Goal: Task Accomplishment & Management: Manage account settings

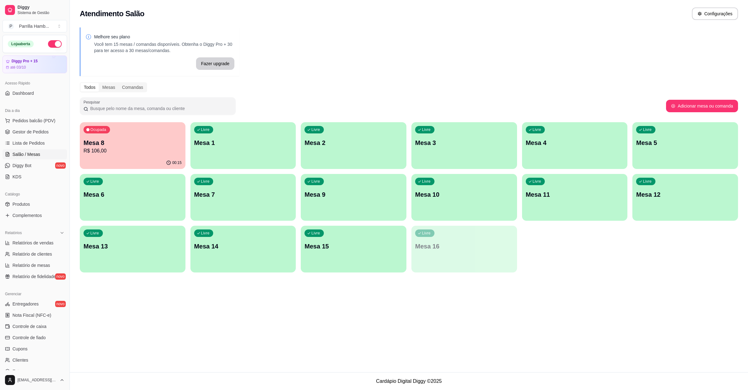
click at [260, 187] on div "Livre Mesa 7" at bounding box center [244, 193] width 106 height 39
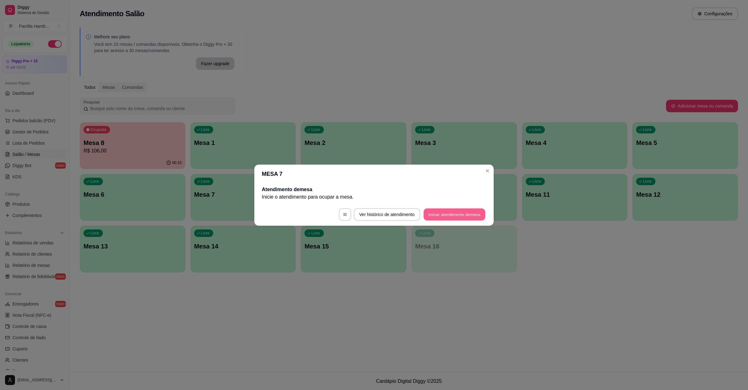
click at [432, 210] on button "Iniciar atendimento de mesa" at bounding box center [455, 214] width 62 height 12
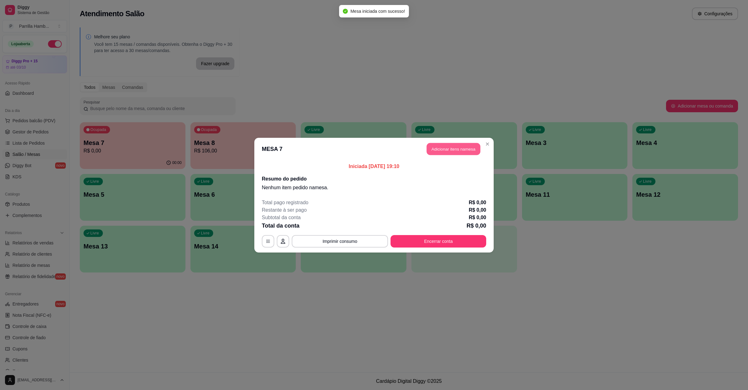
click at [459, 148] on button "Adicionar itens na mesa" at bounding box center [454, 149] width 54 height 12
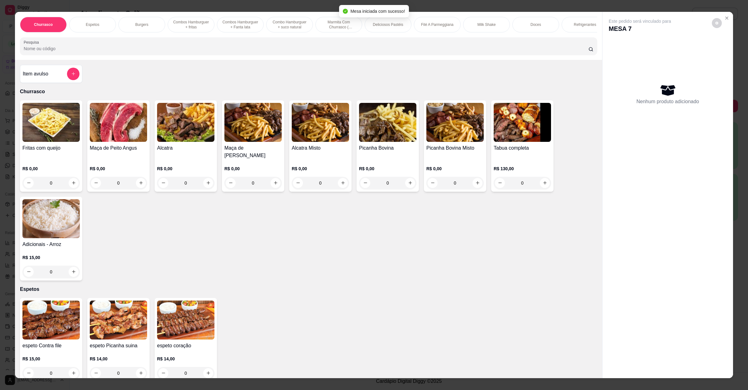
click at [123, 52] on input "Pesquisa" at bounding box center [306, 49] width 565 height 6
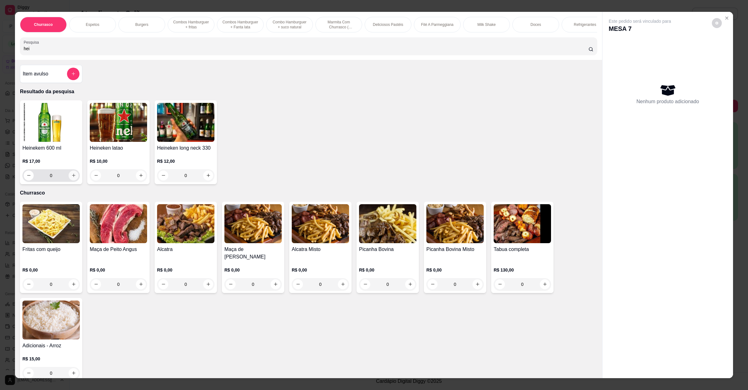
type input "hei"
click at [69, 180] on button "increase-product-quantity" at bounding box center [74, 176] width 10 height 10
type input "1"
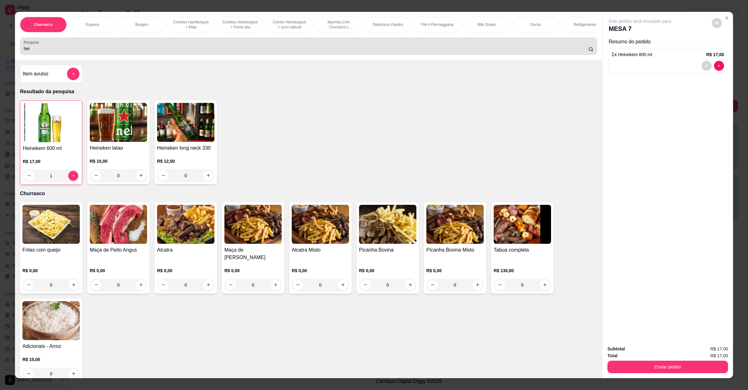
drag, startPoint x: 46, startPoint y: 49, endPoint x: 10, endPoint y: 56, distance: 37.2
click at [10, 56] on div "Churrasco Espetos Burgers Combos Hamburguer + fritas Combos Hamburguer + Fanta …" at bounding box center [374, 195] width 748 height 390
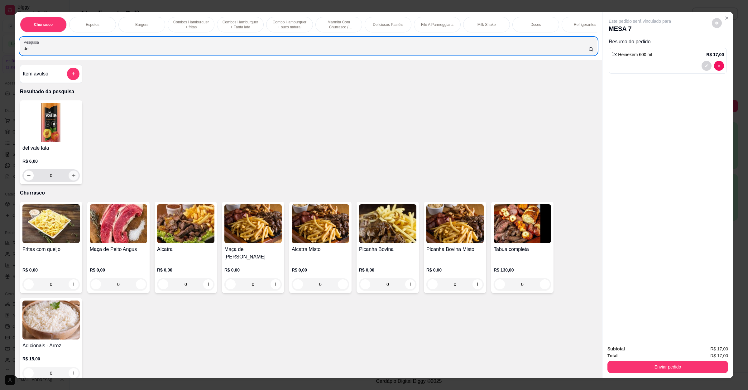
type input "del"
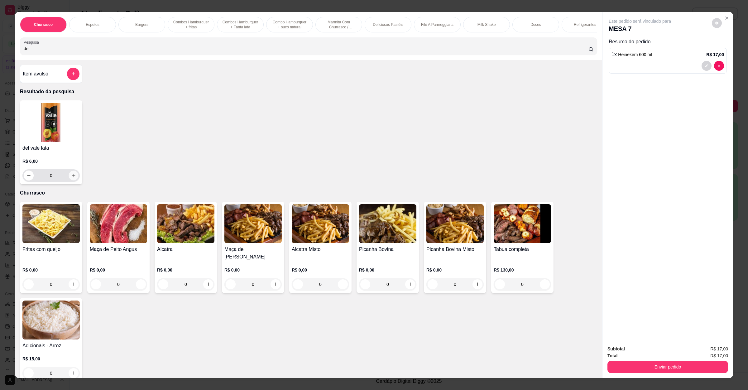
click at [69, 180] on button "increase-product-quantity" at bounding box center [74, 176] width 10 height 10
type input "1"
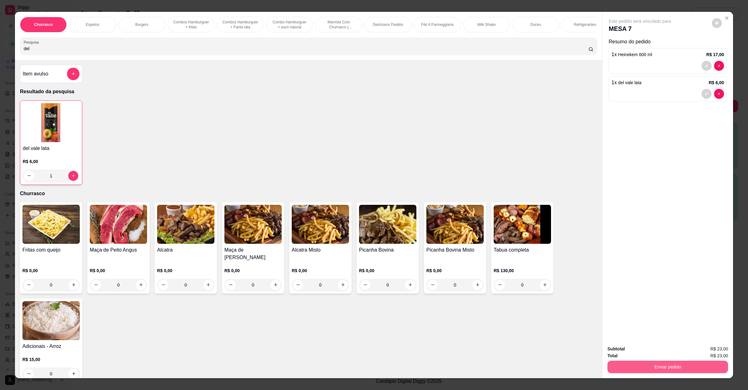
click at [687, 369] on button "Enviar pedido" at bounding box center [668, 367] width 121 height 12
click at [714, 350] on button "Enviar pedido" at bounding box center [711, 352] width 34 height 12
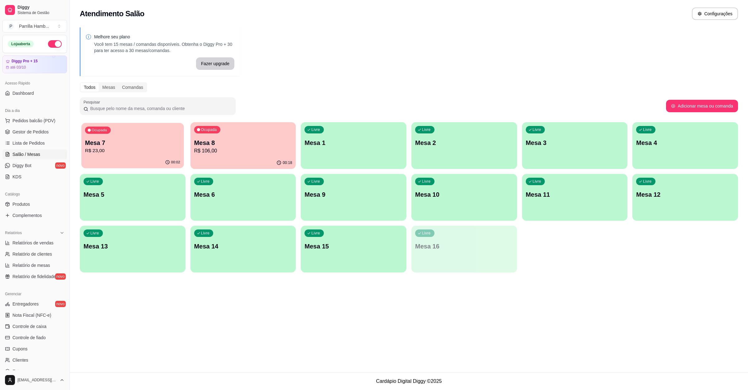
click at [162, 144] on p "Mesa 7" at bounding box center [132, 143] width 95 height 8
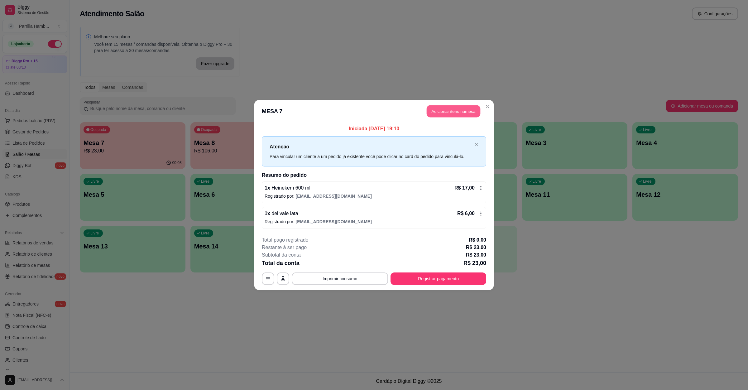
click at [467, 109] on button "Adicionar itens na mesa" at bounding box center [454, 111] width 54 height 12
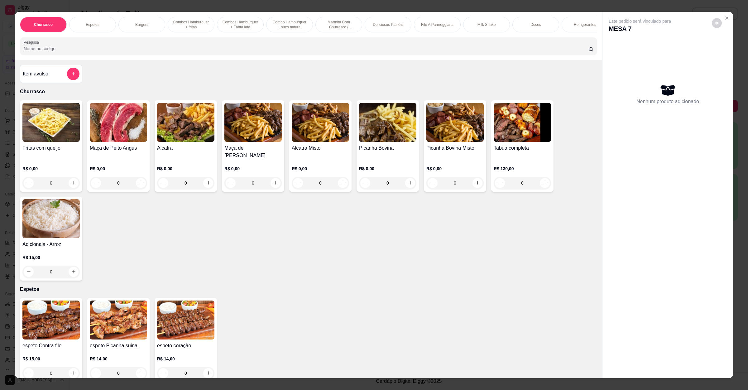
click at [53, 152] on h4 "Fritas com queijo" at bounding box center [50, 147] width 57 height 7
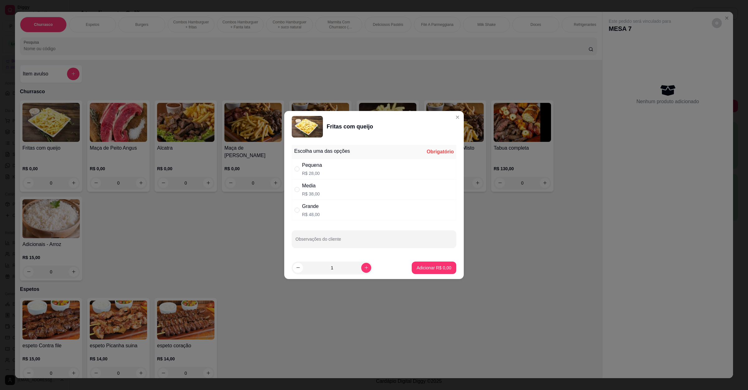
click at [309, 162] on div "Pequena" at bounding box center [312, 165] width 20 height 7
radio input "true"
click at [423, 271] on button "Adicionar R$ 28,00" at bounding box center [433, 268] width 46 height 12
type input "1"
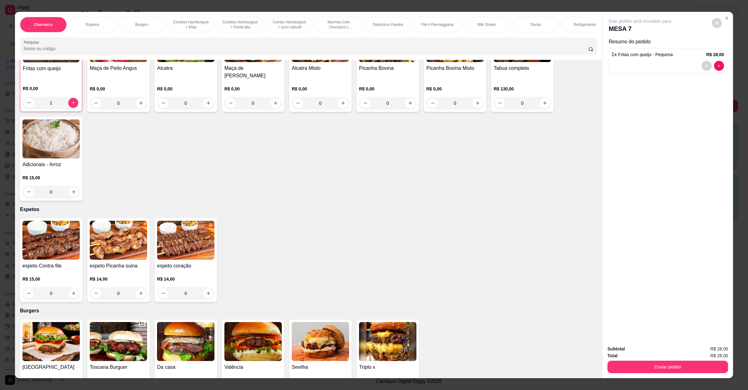
scroll to position [94, 0]
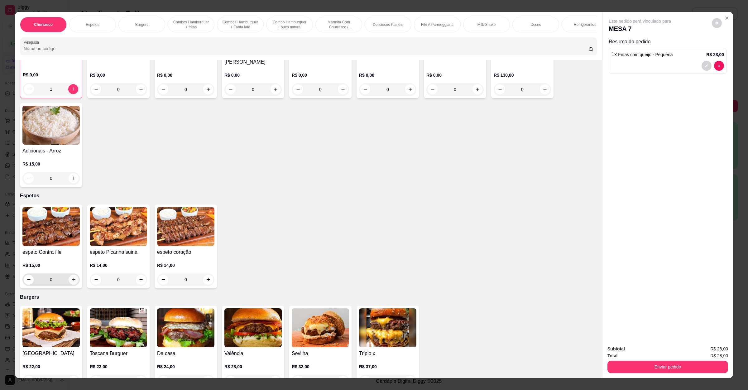
click at [71, 280] on icon "increase-product-quantity" at bounding box center [73, 279] width 5 height 5
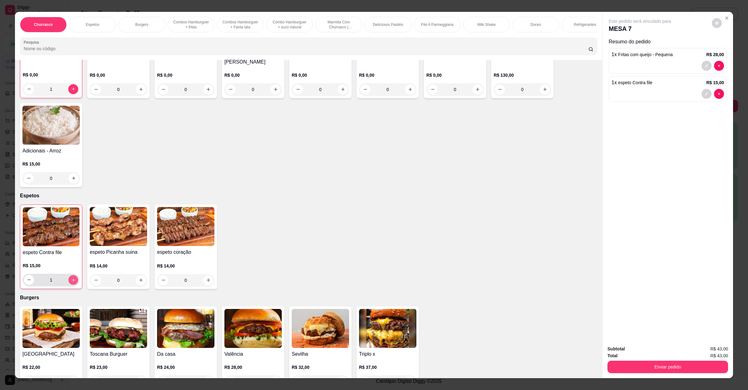
click at [71, 279] on icon "increase-product-quantity" at bounding box center [73, 280] width 5 height 5
type input "2"
click at [695, 94] on div at bounding box center [668, 94] width 113 height 10
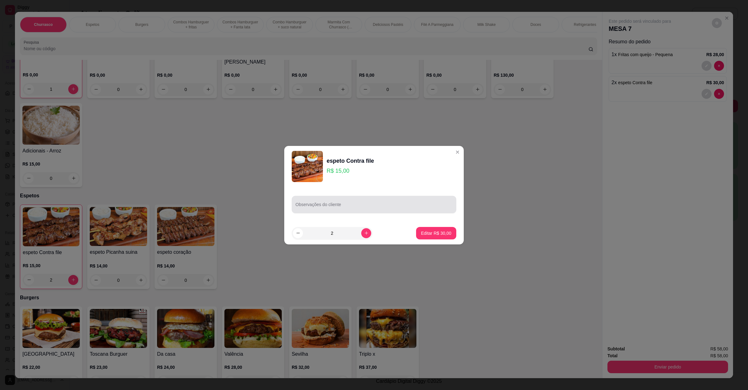
click at [385, 211] on div "Observações do cliente" at bounding box center [374, 204] width 165 height 17
type input "sem arroz"
click at [422, 230] on p "Editar R$ 30,00" at bounding box center [436, 233] width 30 height 6
type input "0"
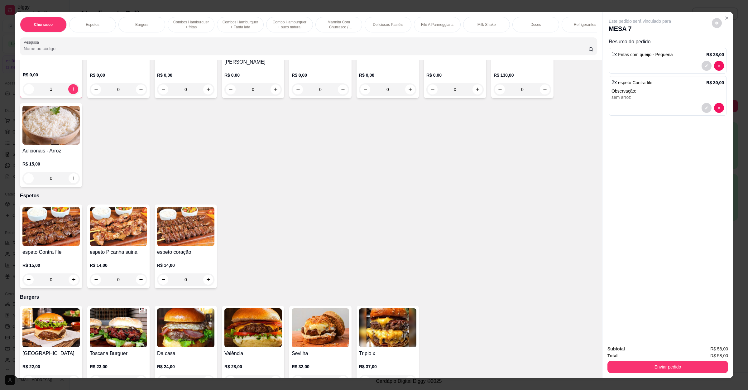
click at [661, 370] on button "Enviar pedido" at bounding box center [668, 367] width 121 height 12
click at [705, 352] on button "Enviar pedido" at bounding box center [711, 352] width 35 height 12
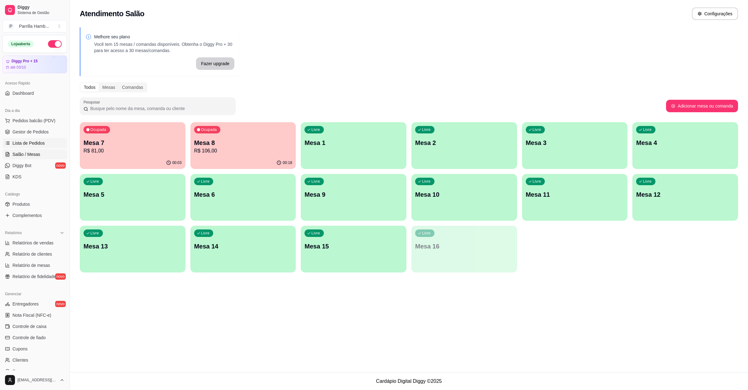
click at [29, 143] on span "Lista de Pedidos" at bounding box center [28, 143] width 32 height 6
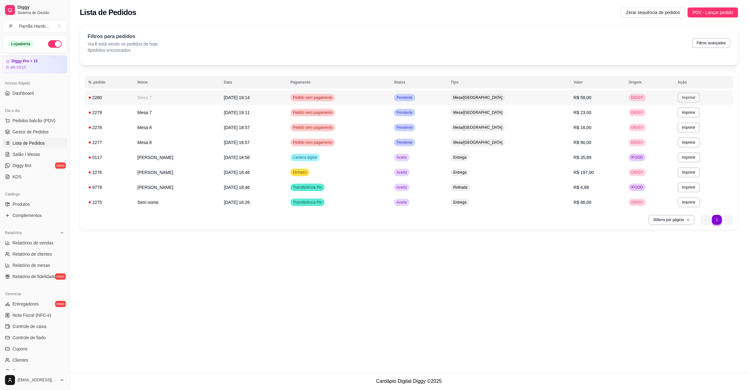
click at [686, 98] on button "Imprimir" at bounding box center [689, 98] width 22 height 10
click at [674, 117] on button "IMPRESSORA" at bounding box center [676, 120] width 45 height 10
click at [34, 158] on link "Salão / Mesas" at bounding box center [34, 154] width 65 height 10
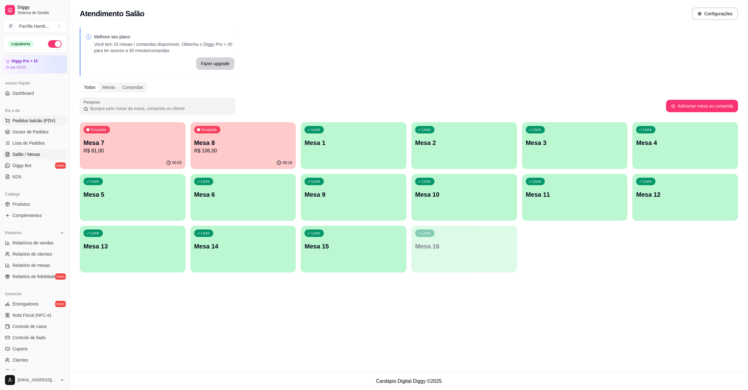
click at [36, 121] on span "Pedidos balcão (PDV)" at bounding box center [33, 121] width 43 height 6
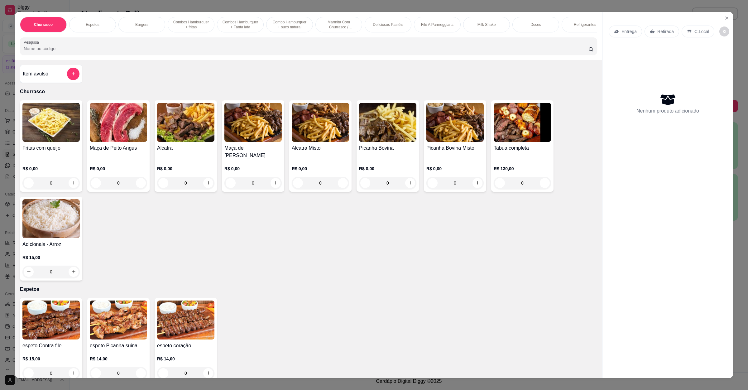
click at [617, 24] on div "Entrega Retirada C.Local" at bounding box center [668, 32] width 118 height 22
click at [615, 30] on icon at bounding box center [617, 31] width 4 height 3
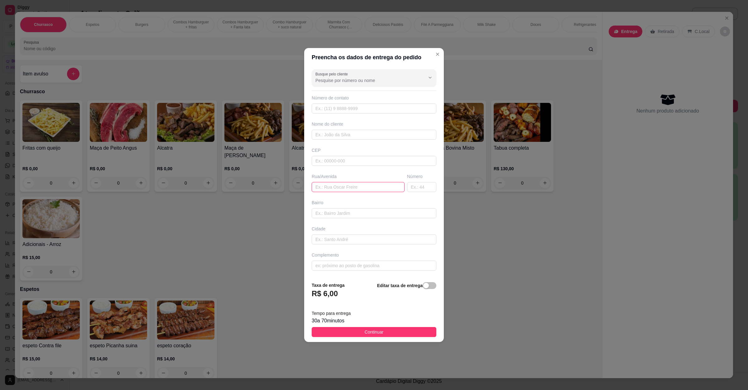
click at [377, 182] on input "text" at bounding box center [358, 187] width 93 height 10
paste input "[STREET_ADDRESS]"
type input "[STREET_ADDRESS]"
click at [375, 329] on button "Continuar" at bounding box center [374, 332] width 125 height 10
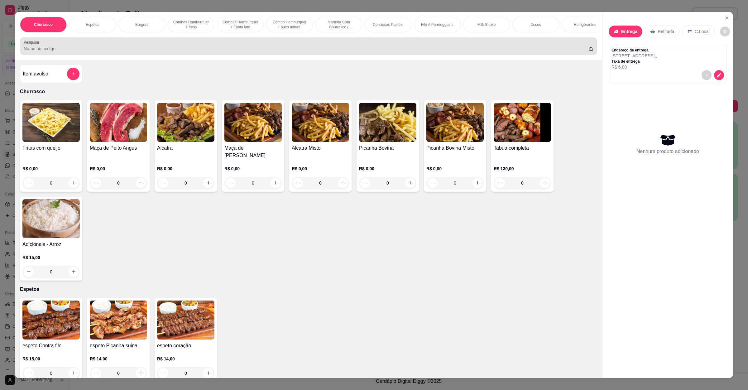
click at [93, 48] on div at bounding box center [309, 46] width 570 height 12
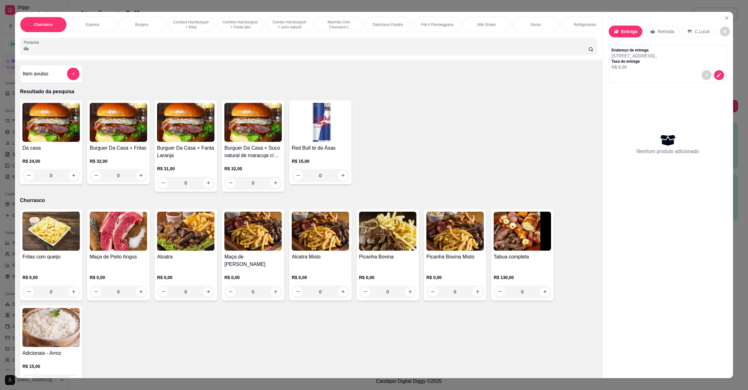
type input "da"
click at [69, 182] on div "0" at bounding box center [50, 175] width 57 height 12
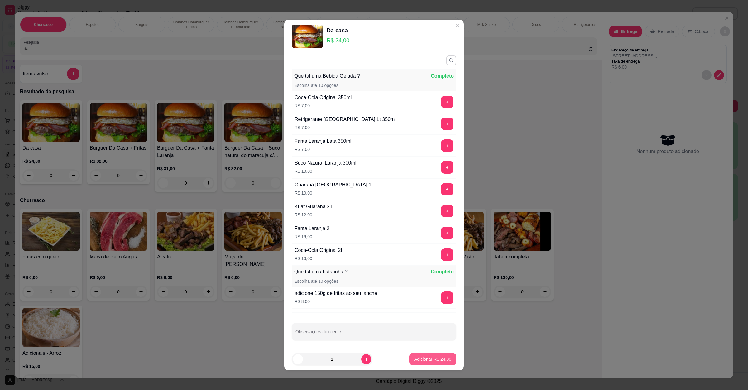
click at [435, 356] on p "Adicionar R$ 24,00" at bounding box center [432, 359] width 37 height 6
type input "1"
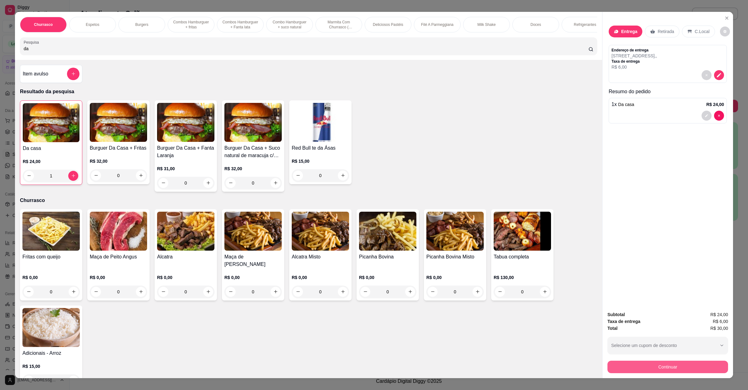
click at [647, 371] on button "Continuar" at bounding box center [668, 367] width 121 height 12
click at [647, 362] on button "Continuar" at bounding box center [668, 367] width 117 height 12
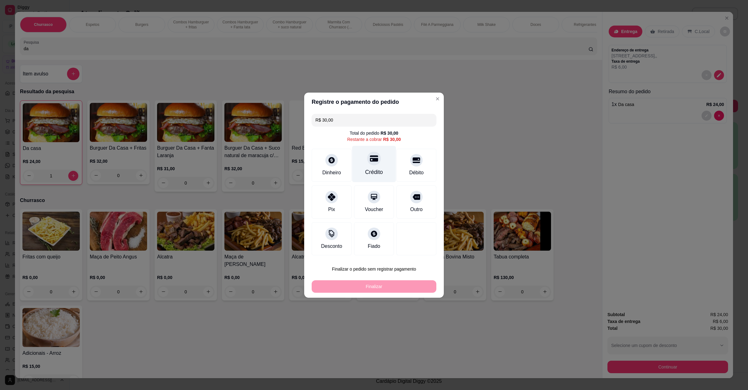
click at [372, 164] on div at bounding box center [374, 159] width 14 height 14
type input "R$ 0,00"
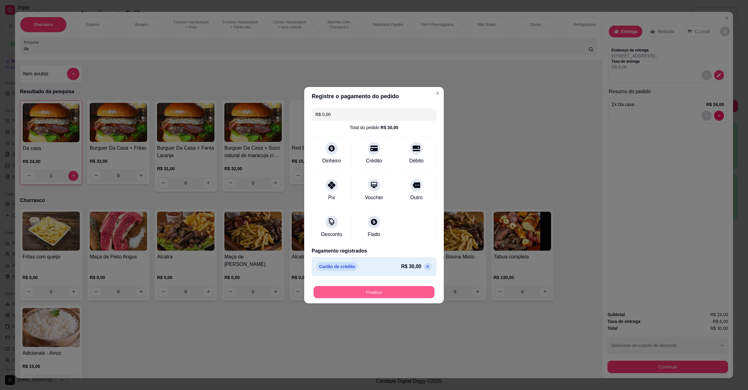
click at [377, 292] on button "Finalizar" at bounding box center [374, 292] width 121 height 12
type input "0"
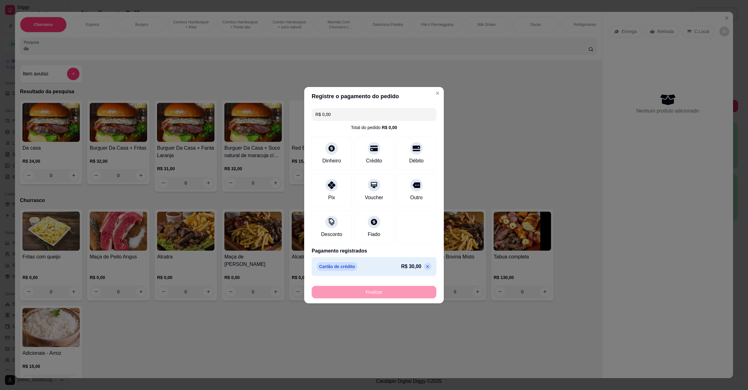
type input "-R$ 30,00"
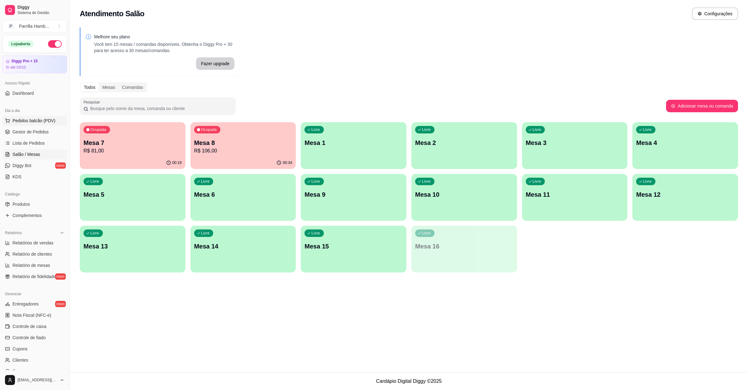
click at [23, 117] on button "Pedidos balcão (PDV)" at bounding box center [34, 121] width 65 height 10
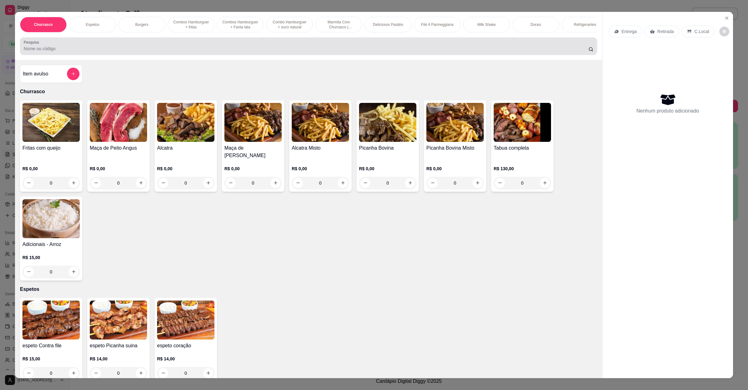
click at [126, 48] on div at bounding box center [309, 46] width 570 height 12
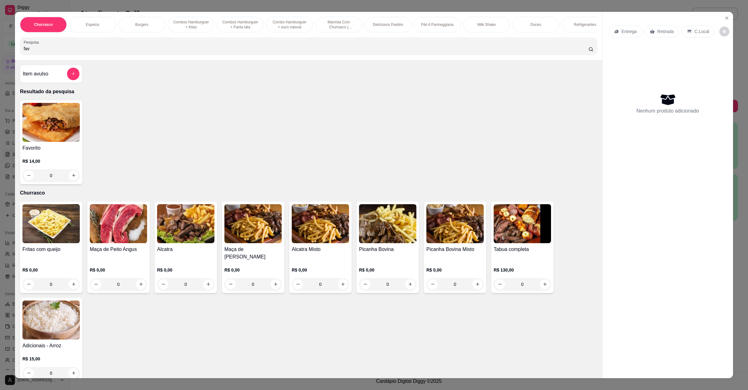
type input "fav"
click at [69, 182] on div "0" at bounding box center [50, 175] width 57 height 12
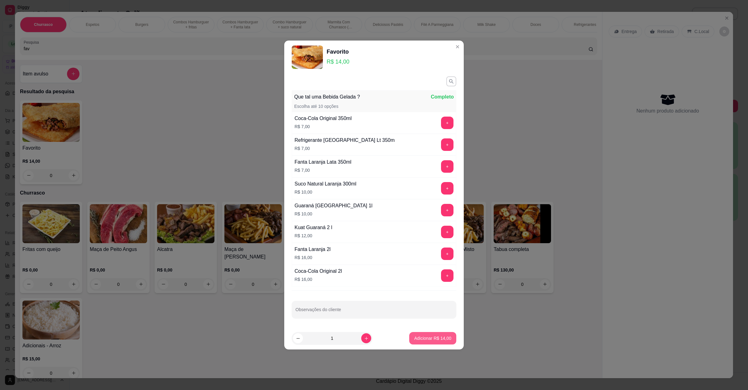
click at [434, 338] on p "Adicionar R$ 14,00" at bounding box center [432, 338] width 37 height 6
type input "1"
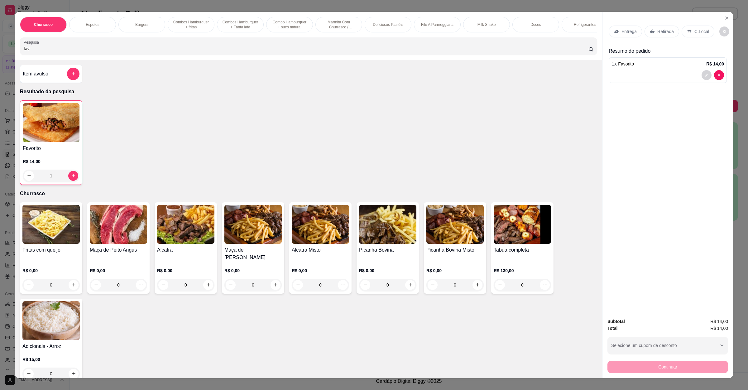
click at [621, 35] on div "Entrega" at bounding box center [625, 32] width 33 height 12
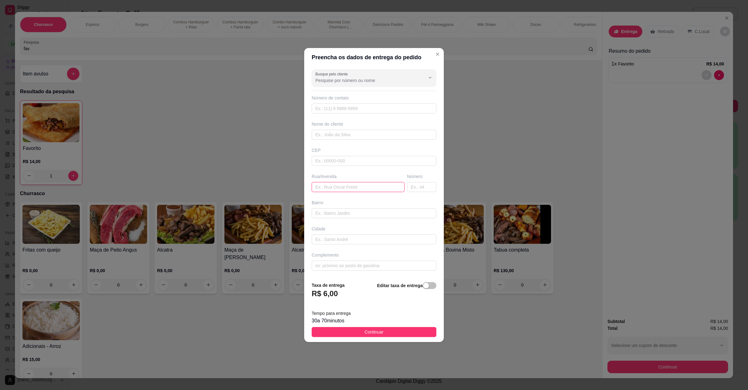
click at [338, 188] on input "text" at bounding box center [358, 187] width 93 height 10
paste input "[GEOGRAPHIC_DATA]"
type input "[GEOGRAPHIC_DATA]"
click at [368, 332] on span "Continuar" at bounding box center [374, 332] width 19 height 7
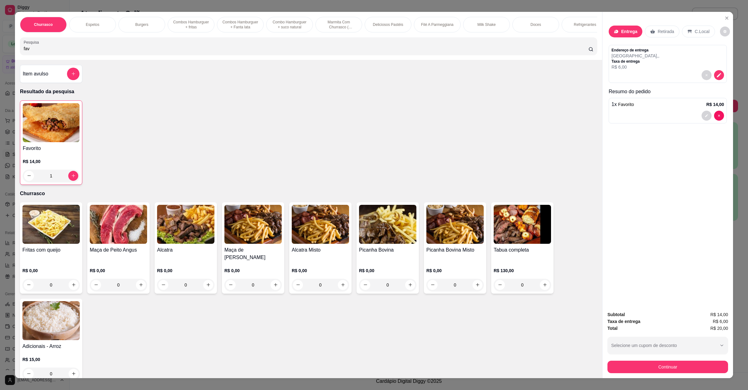
drag, startPoint x: 70, startPoint y: 51, endPoint x: 0, endPoint y: 54, distance: 69.6
click at [0, 54] on div "Churrasco Espetos Burgers Combos Hamburguer + fritas Combos Hamburguer + Fanta …" at bounding box center [374, 195] width 748 height 390
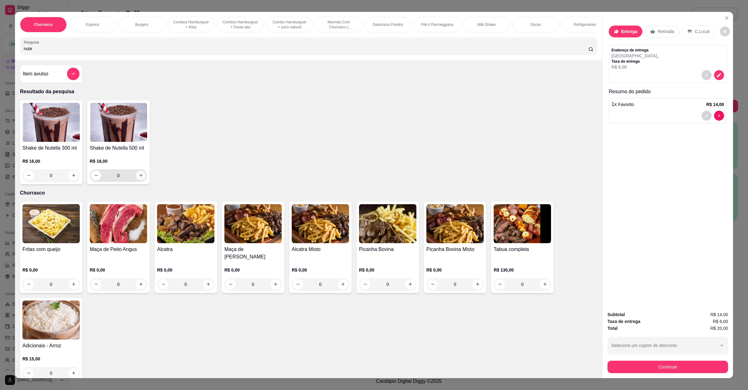
type input "nute"
click at [141, 181] on button "increase-product-quantity" at bounding box center [141, 176] width 10 height 10
type input "1"
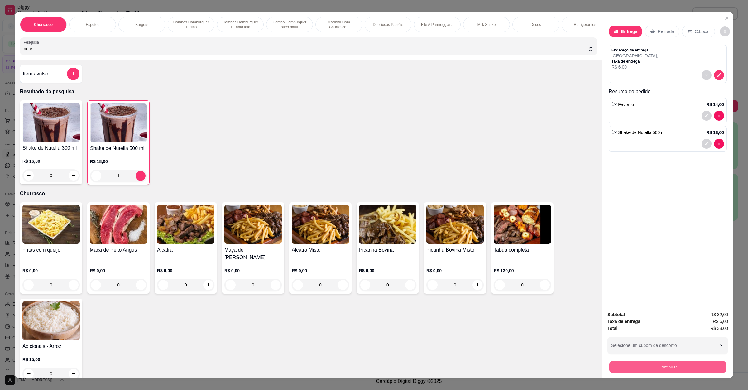
click at [673, 370] on button "Continuar" at bounding box center [668, 367] width 117 height 12
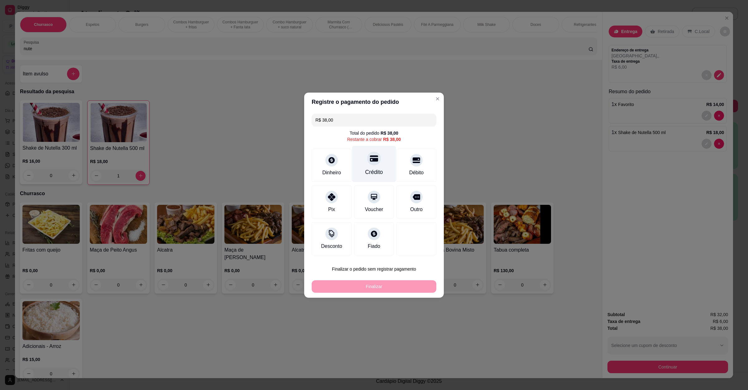
click at [370, 157] on icon at bounding box center [374, 158] width 8 height 8
type input "R$ 0,00"
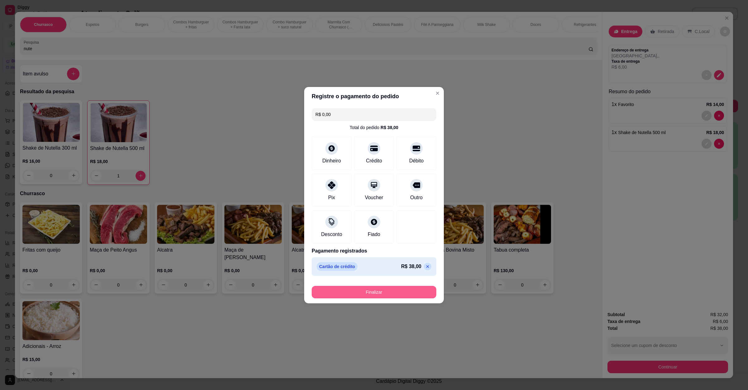
click at [374, 293] on button "Finalizar" at bounding box center [374, 292] width 125 height 12
type input "0"
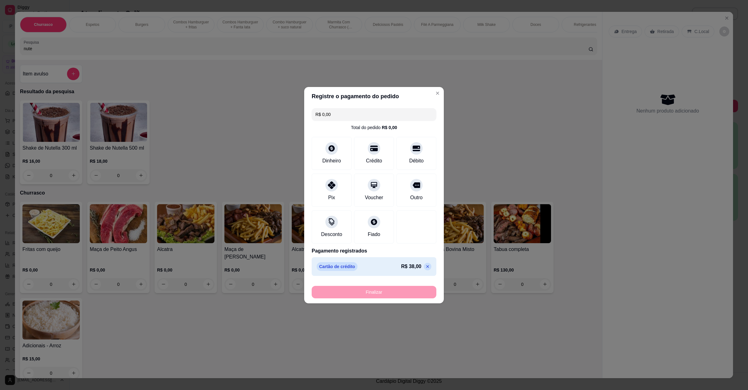
type input "-R$ 38,00"
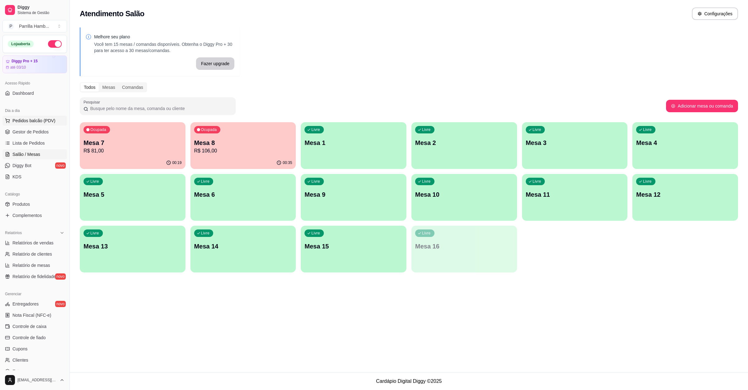
click at [48, 122] on span "Pedidos balcão (PDV)" at bounding box center [33, 121] width 43 height 6
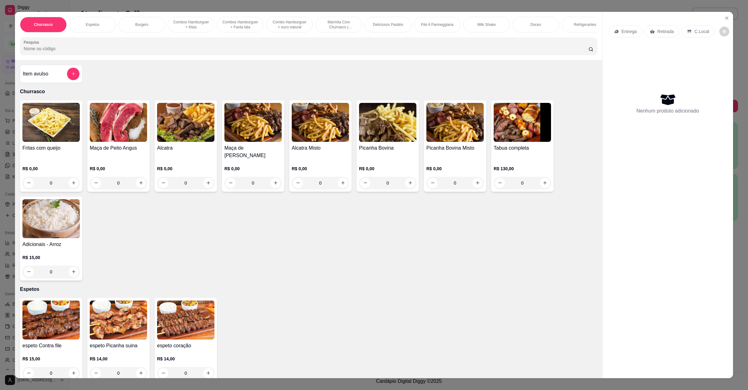
click at [635, 37] on div "Entrega" at bounding box center [625, 32] width 33 height 12
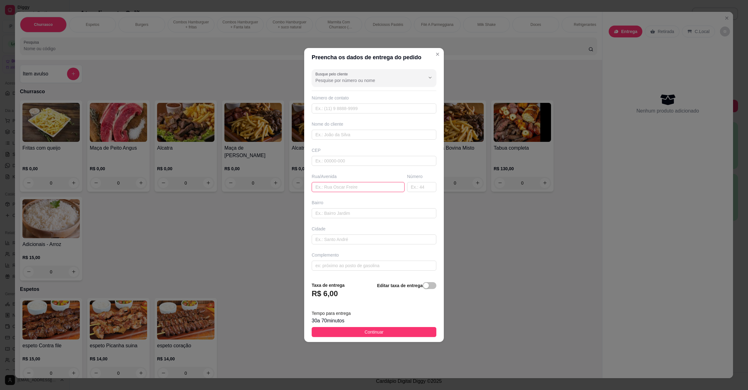
click at [379, 189] on input "text" at bounding box center [358, 187] width 93 height 10
paste input "Entrega aqui na [STREET_ADDRESS]"
type input "Entrega aqui na [STREET_ADDRESS]"
click at [348, 329] on button "Continuar" at bounding box center [374, 332] width 125 height 10
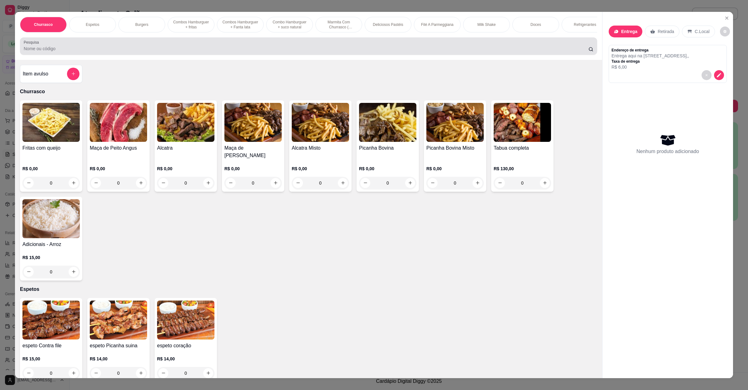
click at [48, 52] on input "Pesquisa" at bounding box center [306, 49] width 565 height 6
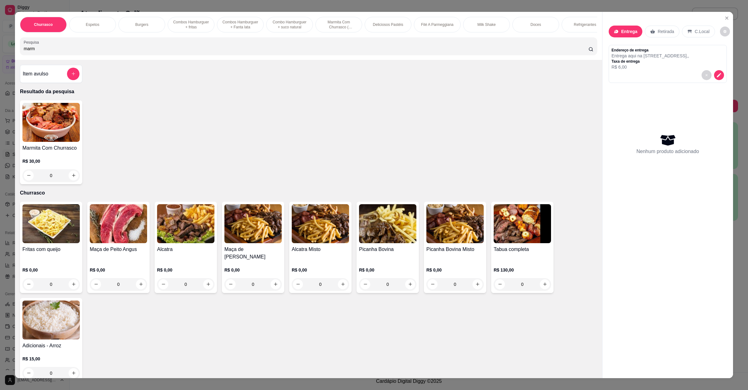
type input "marm"
click at [64, 152] on h4 "Marmita Com Churrasco" at bounding box center [50, 147] width 57 height 7
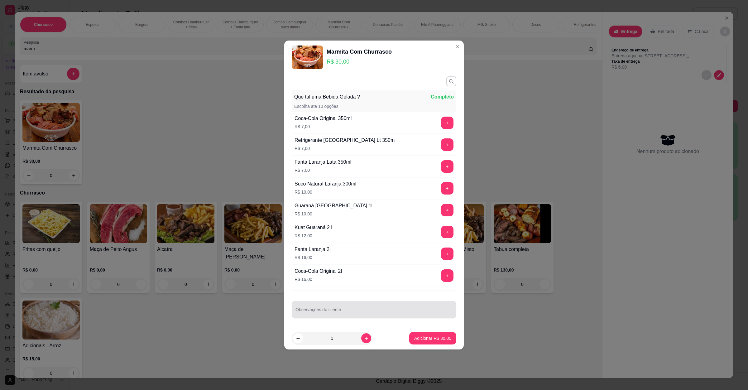
click at [339, 305] on div at bounding box center [374, 309] width 157 height 12
type input "sem arroz pediu para capricar na carne"
click at [474, 343] on div "Marmita Com Churrasco R$ 30,00 Que tal uma Bebida Gelada ? Completo Escolha até…" at bounding box center [374, 195] width 748 height 390
click at [442, 338] on p "Adicionar R$ 30,00" at bounding box center [432, 338] width 37 height 6
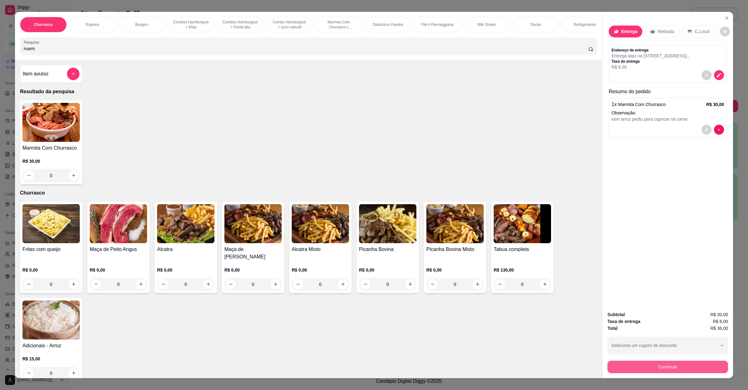
click at [664, 372] on button "Continuar" at bounding box center [668, 367] width 121 height 12
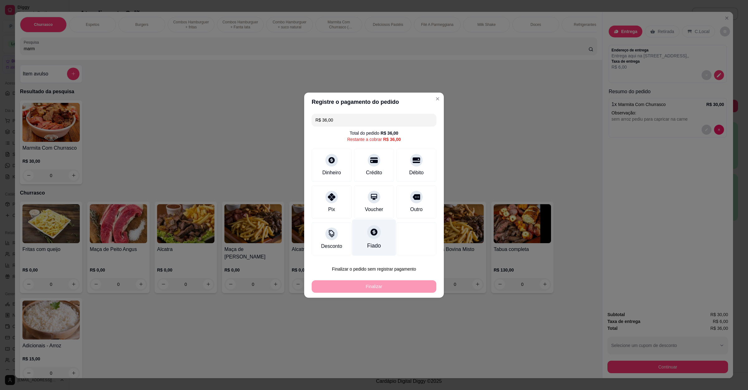
click at [368, 164] on div at bounding box center [374, 160] width 12 height 12
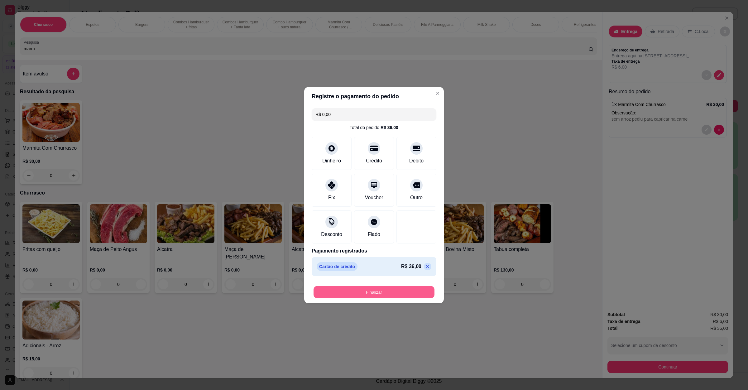
click at [399, 292] on button "Finalizar" at bounding box center [374, 292] width 121 height 12
type input "-R$ 36,00"
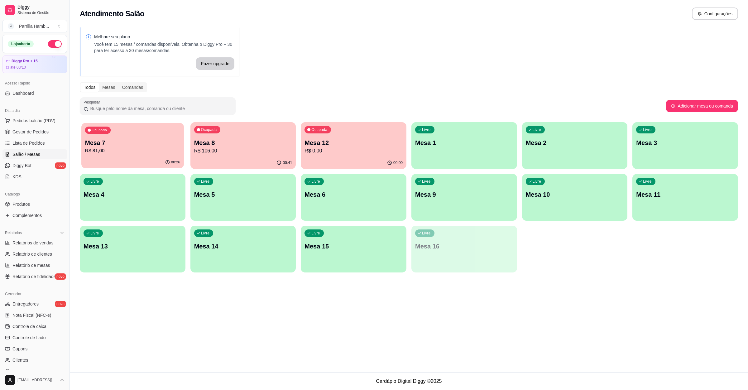
click at [139, 154] on p "R$ 81,00" at bounding box center [132, 150] width 95 height 7
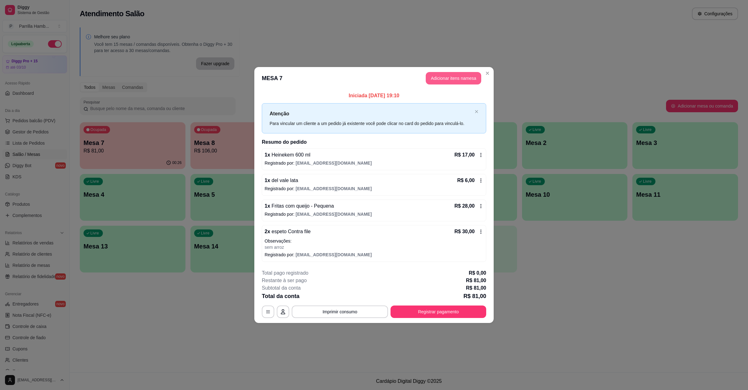
click at [475, 74] on button "Adicionar itens na mesa" at bounding box center [454, 78] width 56 height 12
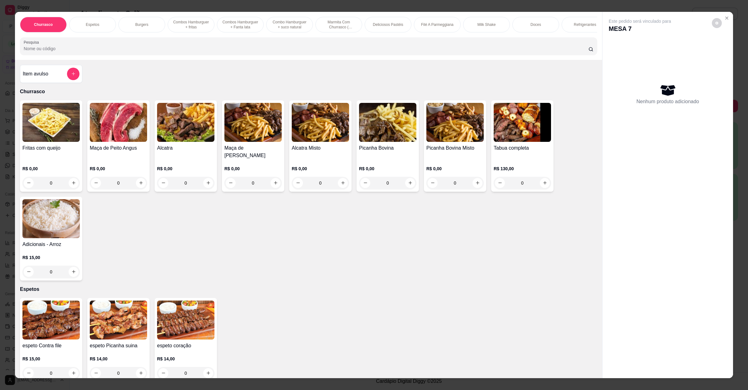
click at [191, 52] on input "Pesquisa" at bounding box center [306, 49] width 565 height 6
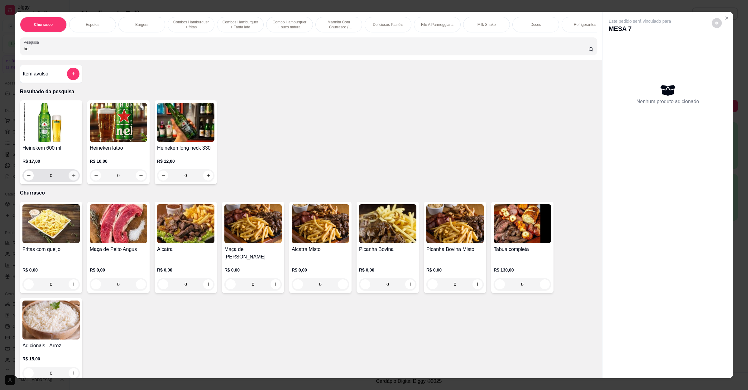
type input "hei"
click at [73, 181] on button "increase-product-quantity" at bounding box center [74, 176] width 10 height 10
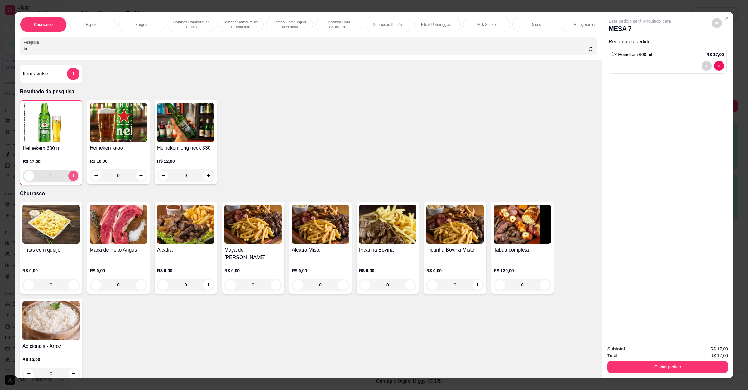
type input "1"
click at [633, 367] on button "Enviar pedido" at bounding box center [668, 367] width 117 height 12
click at [709, 349] on button "Enviar pedido" at bounding box center [711, 352] width 34 height 12
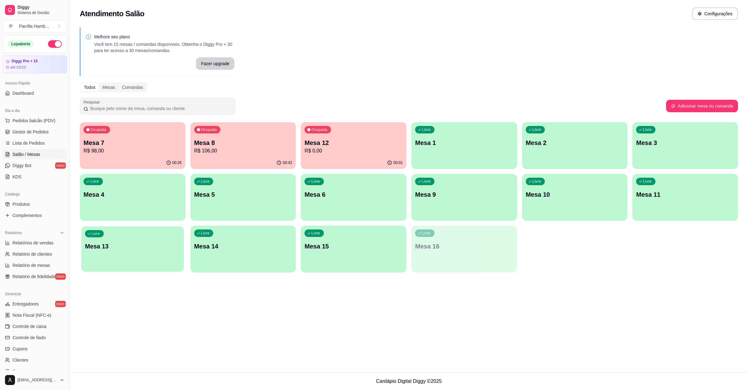
click at [113, 255] on div "Livre Mesa 13" at bounding box center [132, 245] width 102 height 38
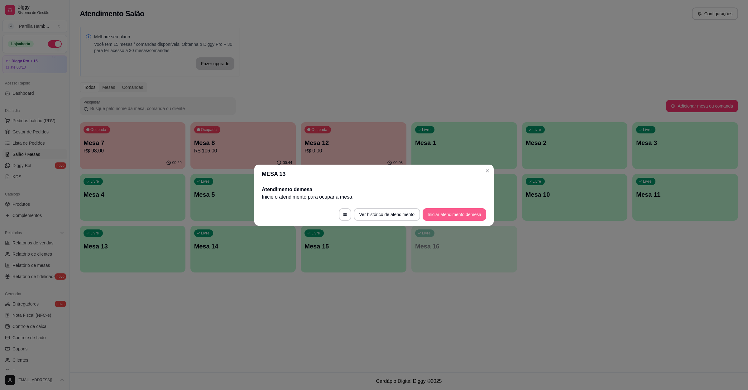
click at [446, 212] on button "Iniciar atendimento de mesa" at bounding box center [455, 214] width 64 height 12
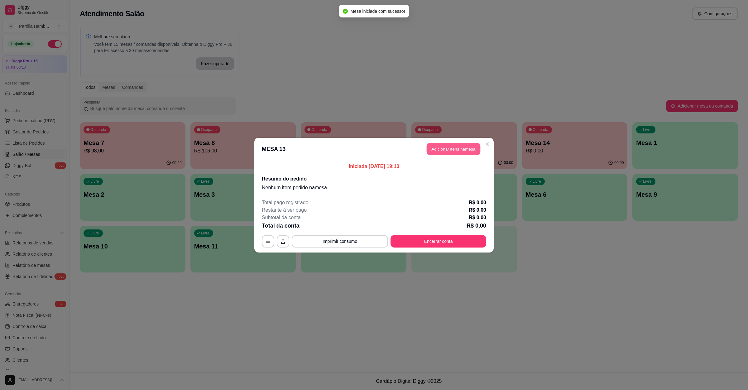
click at [437, 146] on button "Adicionar itens na mesa" at bounding box center [454, 149] width 54 height 12
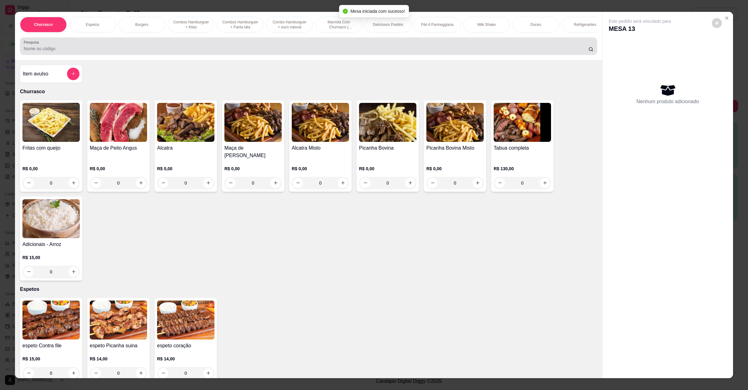
click at [178, 50] on div at bounding box center [309, 46] width 570 height 12
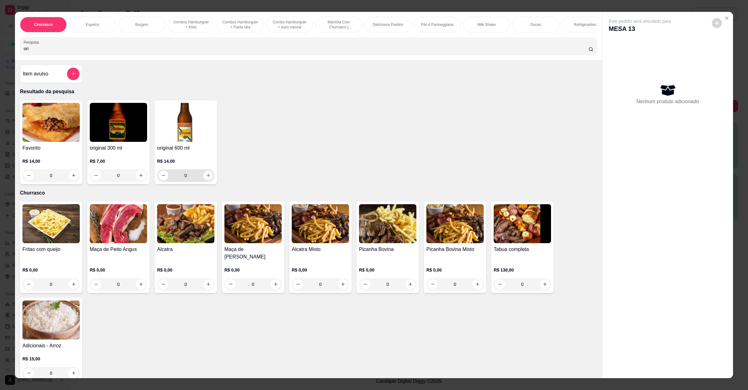
type input "ori"
click at [206, 178] on icon "increase-product-quantity" at bounding box center [208, 175] width 5 height 5
type input "2"
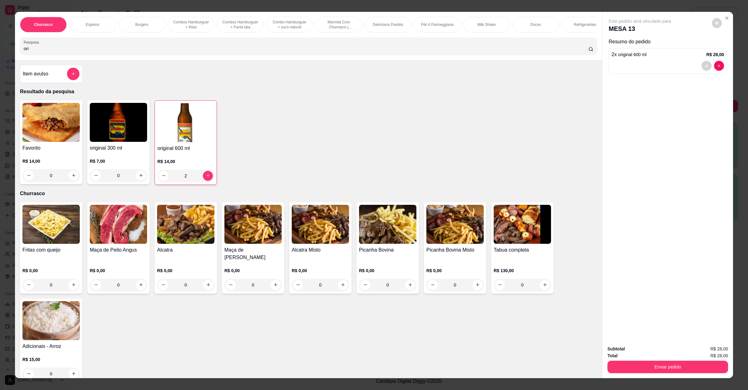
click at [545, 283] on div "0" at bounding box center [522, 285] width 57 height 12
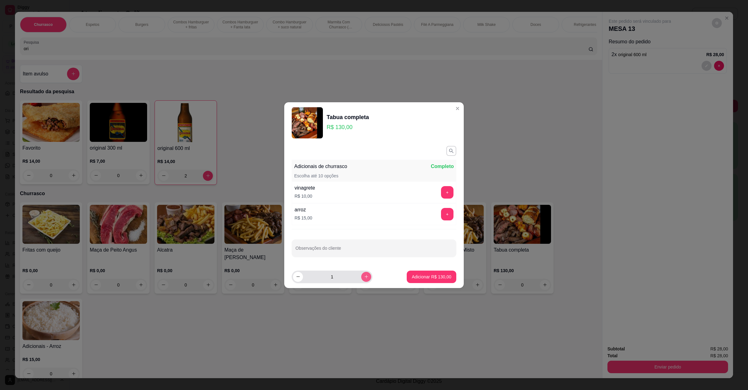
click at [364, 277] on icon "increase-product-quantity" at bounding box center [366, 276] width 5 height 5
type input "2"
click at [421, 277] on p "Adicionar R$ 260,00" at bounding box center [432, 277] width 40 height 6
type input "2"
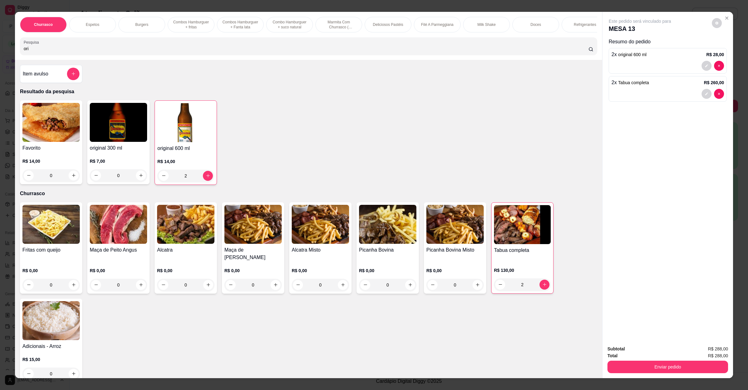
drag, startPoint x: 19, startPoint y: 51, endPoint x: 0, endPoint y: 55, distance: 19.5
click at [0, 55] on div "Churrasco Espetos Burgers Combos Hamburguer + fritas Combos Hamburguer + Fanta …" at bounding box center [374, 195] width 748 height 390
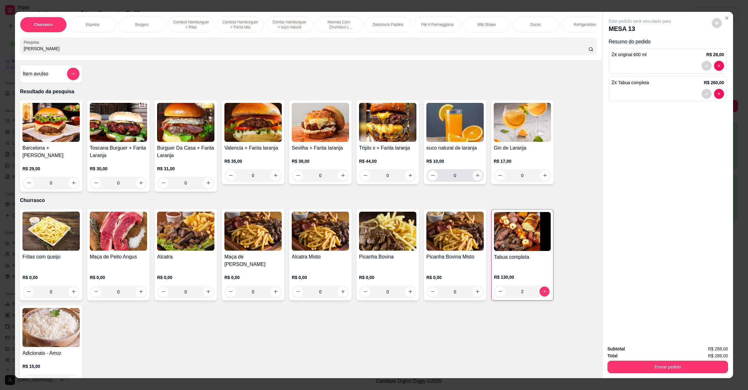
type input "[PERSON_NAME]"
click at [476, 178] on icon "increase-product-quantity" at bounding box center [478, 175] width 5 height 5
type input "1"
drag, startPoint x: 49, startPoint y: 54, endPoint x: 1, endPoint y: 54, distance: 47.7
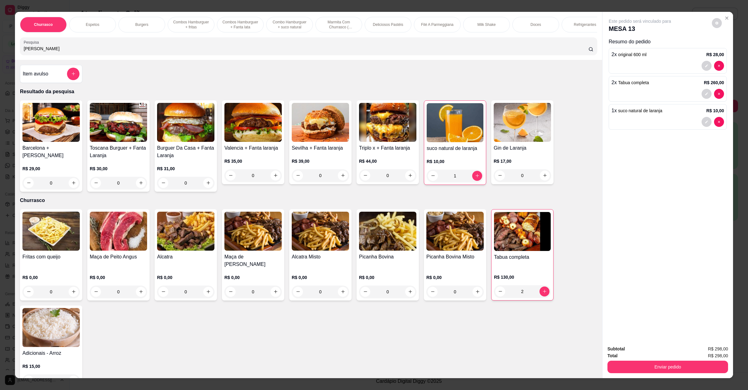
click at [1, 54] on div "Churrasco Espetos Burgers Combos [GEOGRAPHIC_DATA] + fritas Combos [GEOGRAPHIC_…" at bounding box center [374, 195] width 748 height 390
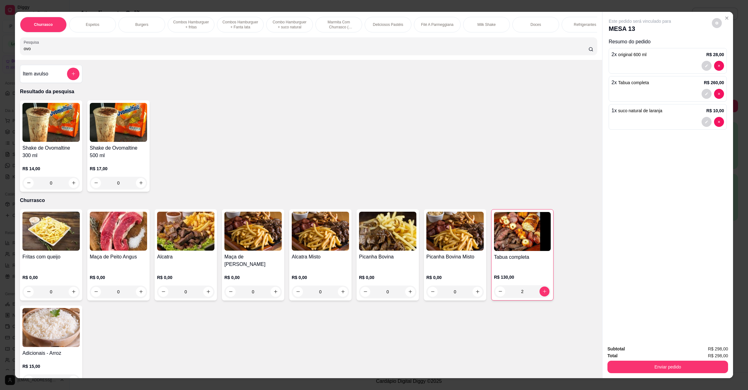
type input "ovo"
click at [69, 188] on button "increase-product-quantity" at bounding box center [74, 183] width 10 height 10
type input "1"
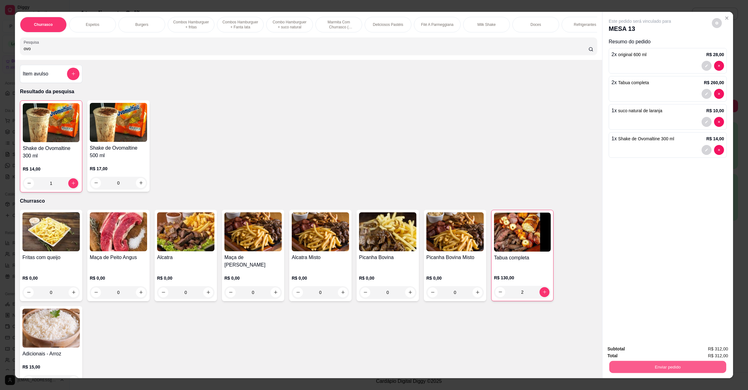
click at [652, 361] on button "Enviar pedido" at bounding box center [668, 367] width 117 height 12
click at [700, 349] on button "Enviar pedido" at bounding box center [711, 352] width 35 height 12
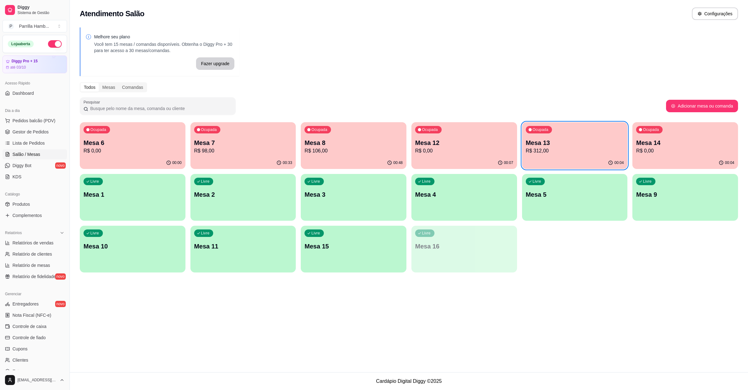
click at [358, 152] on p "R$ 106,00" at bounding box center [354, 150] width 98 height 7
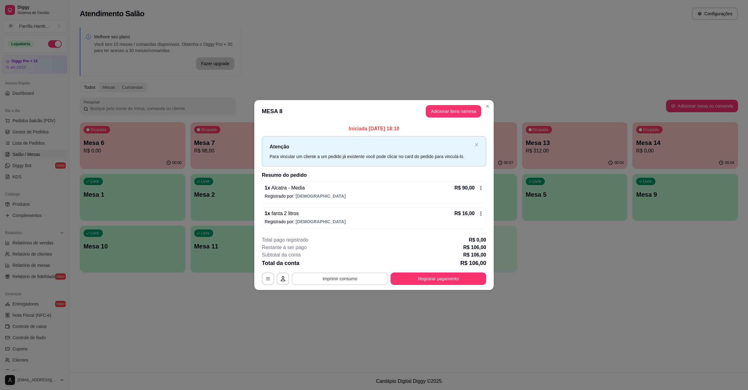
click at [334, 278] on button "Imprimir consumo" at bounding box center [340, 279] width 96 height 12
click at [347, 266] on button "IMPRESSORA" at bounding box center [341, 265] width 45 height 10
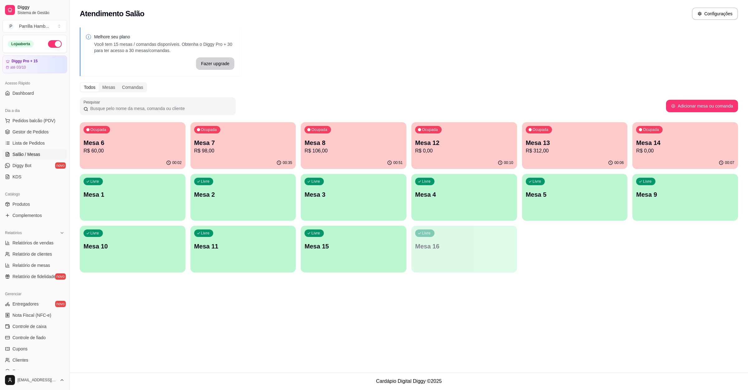
click at [674, 146] on p "Mesa 14" at bounding box center [686, 142] width 98 height 9
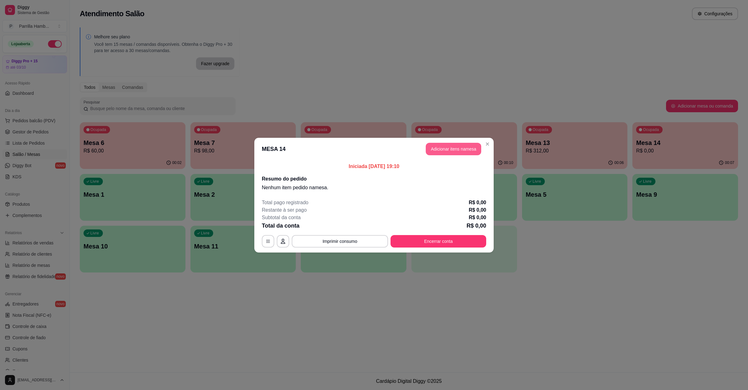
click at [433, 155] on button "Adicionar itens na mesa" at bounding box center [454, 149] width 56 height 12
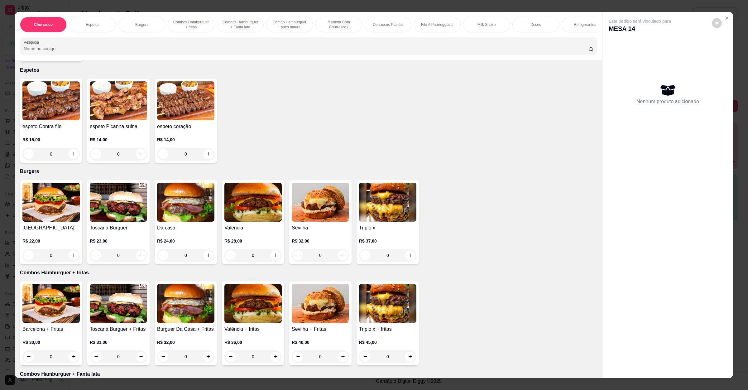
scroll to position [281, 0]
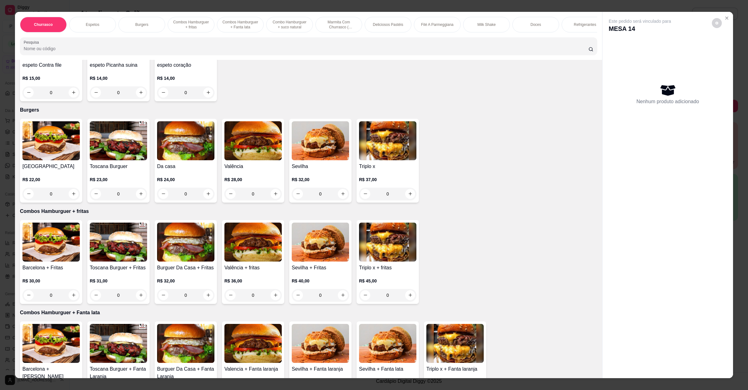
click at [173, 156] on img at bounding box center [185, 140] width 57 height 39
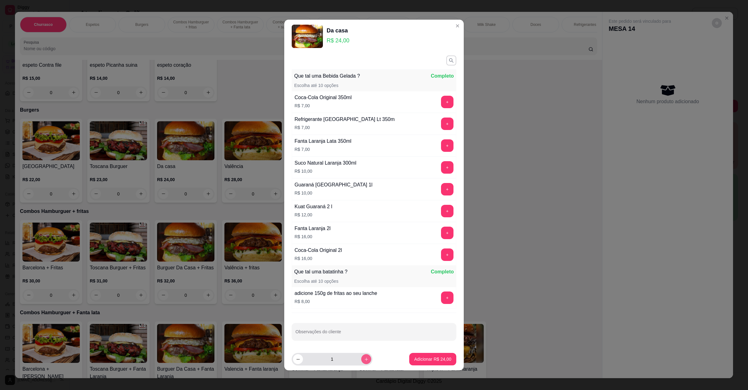
click at [364, 361] on icon "increase-product-quantity" at bounding box center [366, 359] width 5 height 5
type input "2"
click at [414, 358] on p "Adicionar R$ 48,00" at bounding box center [432, 359] width 37 height 6
type input "2"
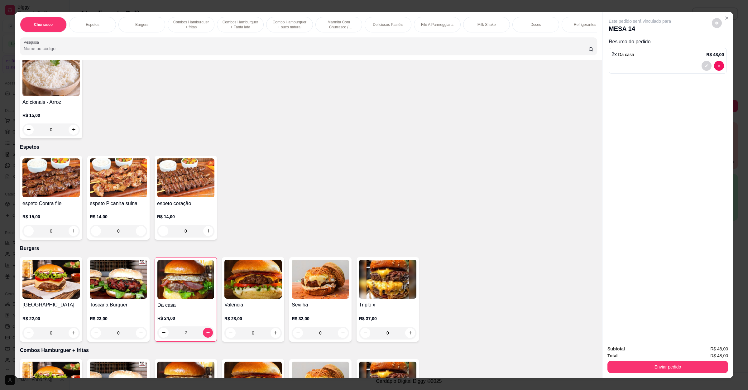
scroll to position [94, 0]
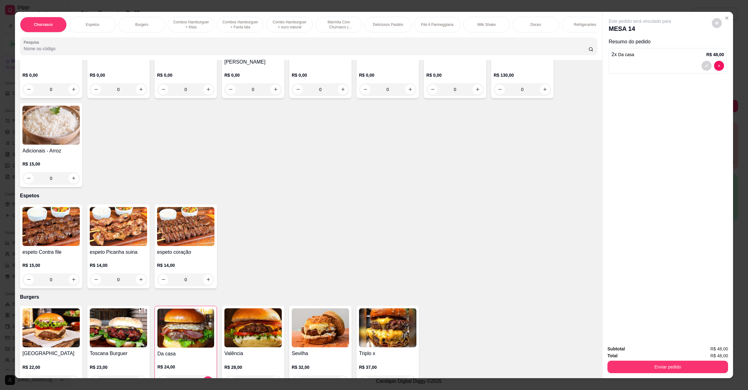
click at [73, 52] on input "Pesquisa" at bounding box center [306, 49] width 565 height 6
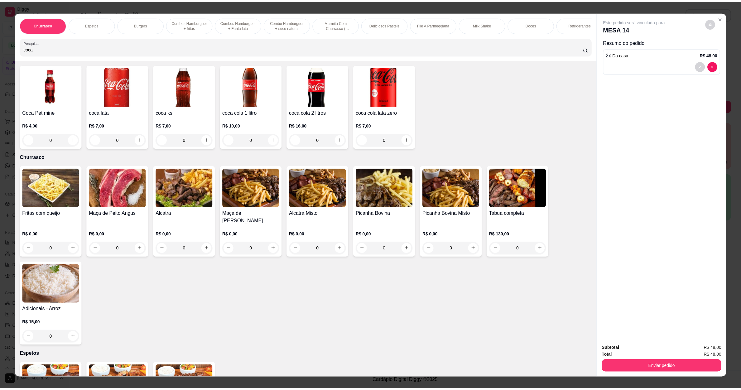
scroll to position [0, 0]
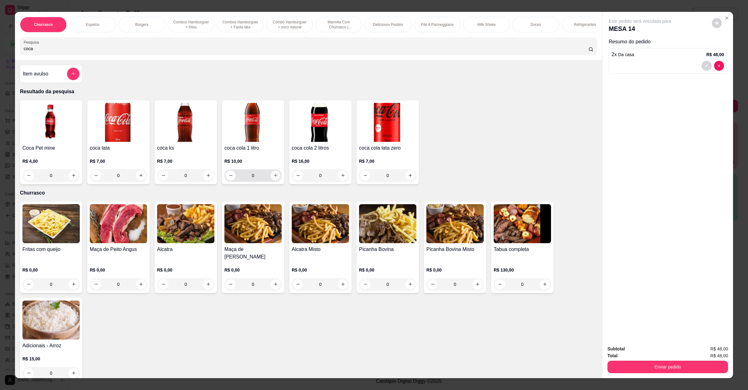
type input "coca"
click at [274, 178] on icon "increase-product-quantity" at bounding box center [276, 175] width 5 height 5
type input "1"
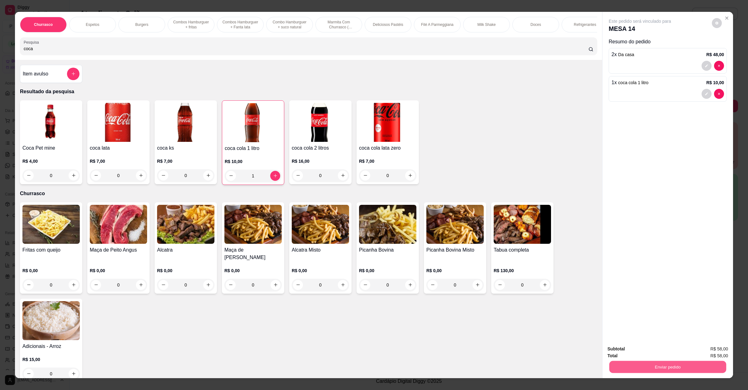
click at [696, 370] on button "Enviar pedido" at bounding box center [668, 367] width 117 height 12
click at [709, 352] on button "Enviar pedido" at bounding box center [711, 352] width 34 height 12
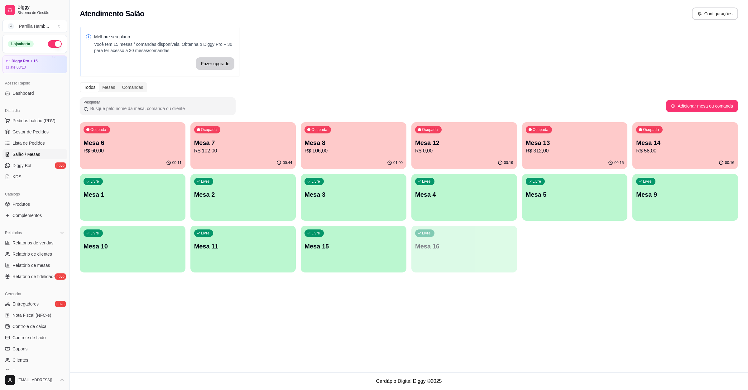
click at [315, 151] on p "R$ 106,00" at bounding box center [354, 150] width 98 height 7
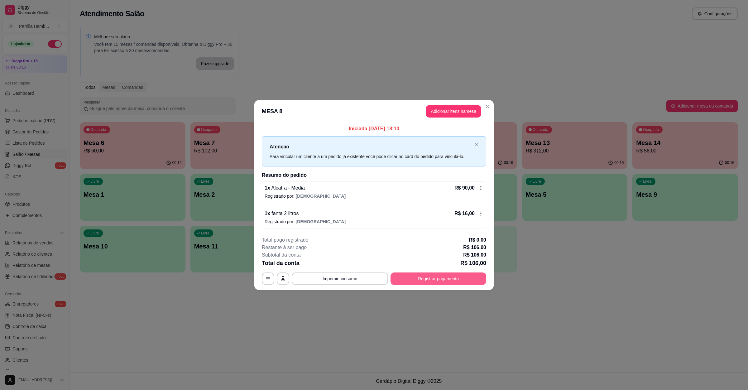
click at [419, 279] on button "Registrar pagamento" at bounding box center [439, 279] width 96 height 12
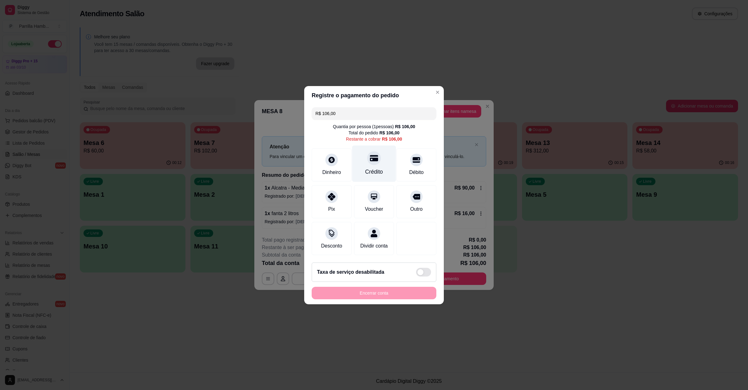
click at [363, 155] on div "Crédito" at bounding box center [374, 163] width 44 height 36
type input "R$ 0,00"
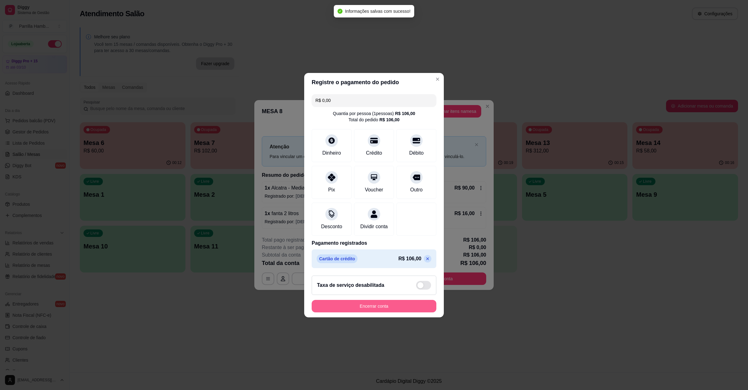
click at [373, 306] on button "Encerrar conta" at bounding box center [374, 306] width 125 height 12
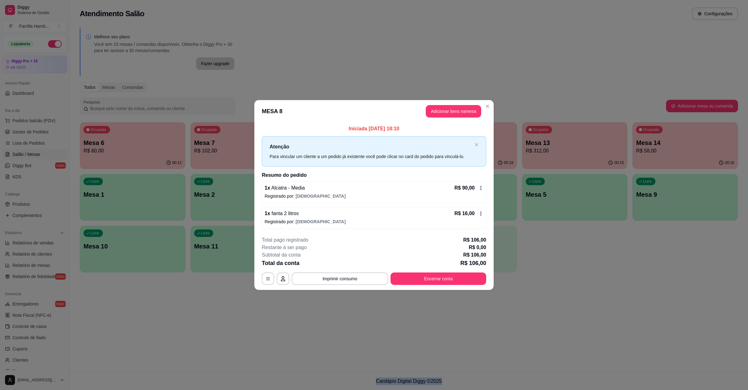
click at [555, 292] on div "Atendimento Salão Configurações Melhore seu plano Você tem 15 mesas / comandas …" at bounding box center [409, 186] width 679 height 372
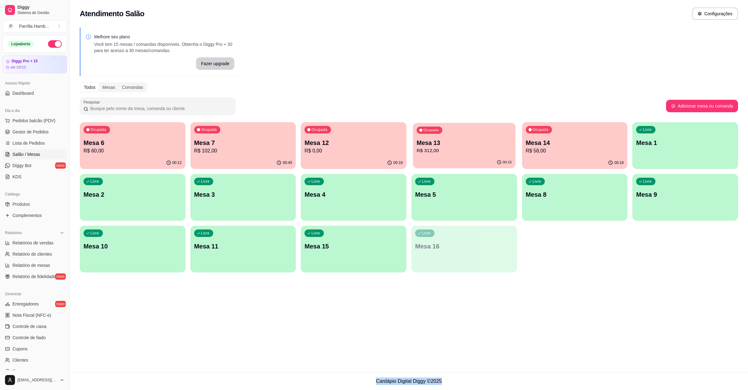
click at [429, 129] on p "Ocupada" at bounding box center [431, 130] width 15 height 5
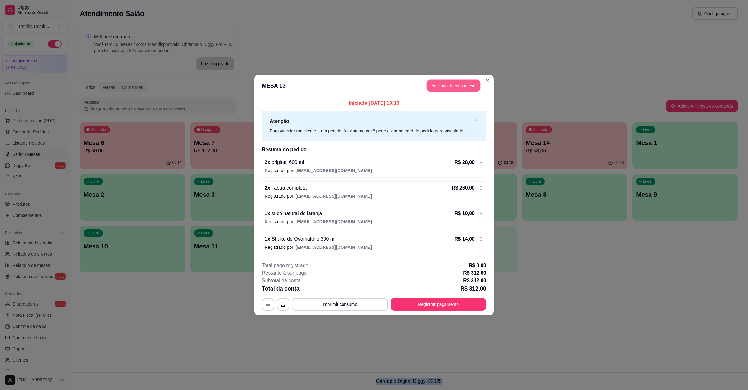
click at [447, 80] on button "Adicionar itens na mesa" at bounding box center [454, 86] width 54 height 12
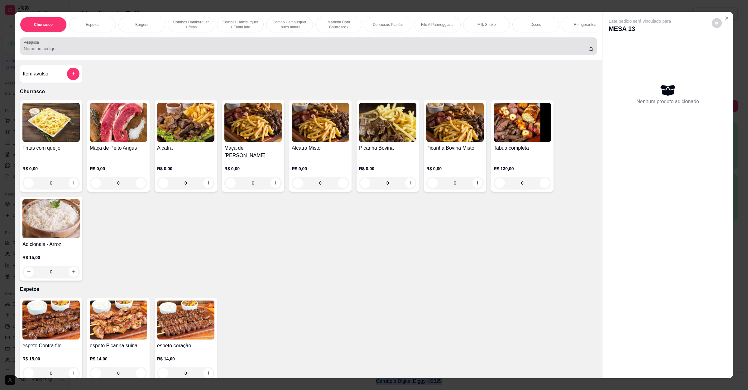
click at [160, 52] on input "Pesquisa" at bounding box center [306, 49] width 565 height 6
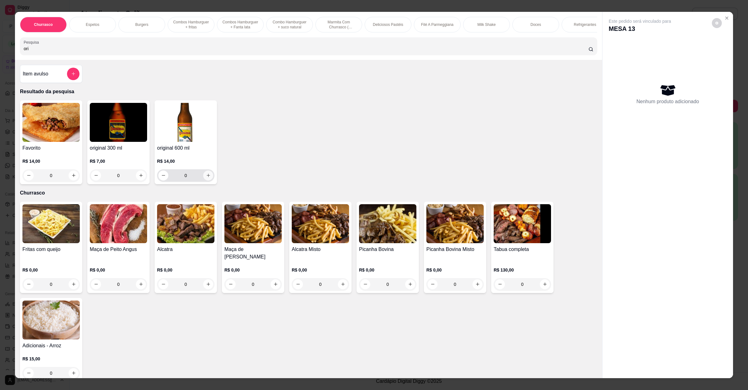
type input "ori"
click at [209, 181] on button "increase-product-quantity" at bounding box center [208, 176] width 10 height 10
type input "1"
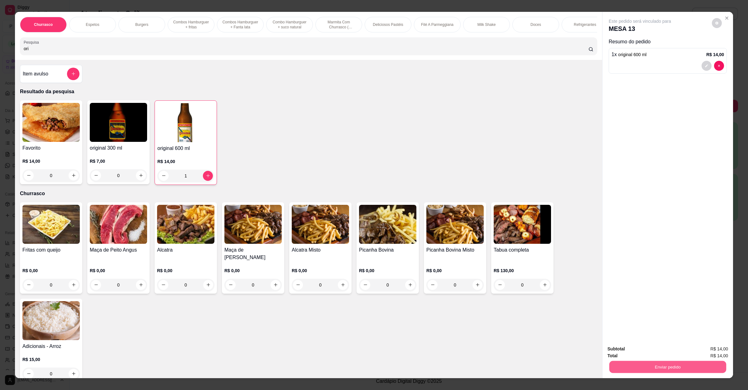
click at [646, 361] on div "Enviar pedido" at bounding box center [668, 366] width 121 height 14
click at [683, 370] on button "Enviar pedido" at bounding box center [668, 367] width 121 height 12
click at [711, 351] on button "Enviar pedido" at bounding box center [711, 352] width 34 height 12
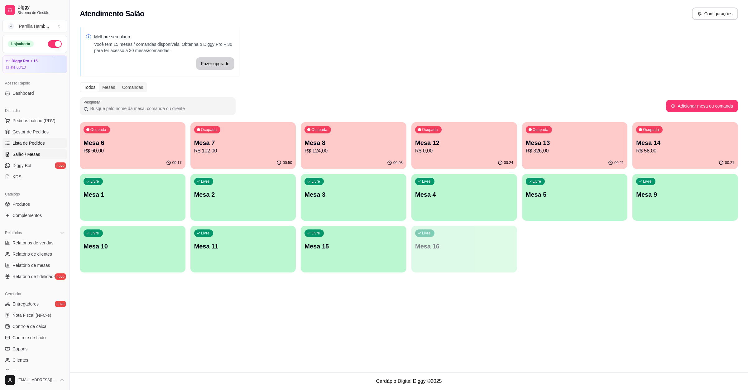
click at [21, 140] on link "Lista de Pedidos" at bounding box center [34, 143] width 65 height 10
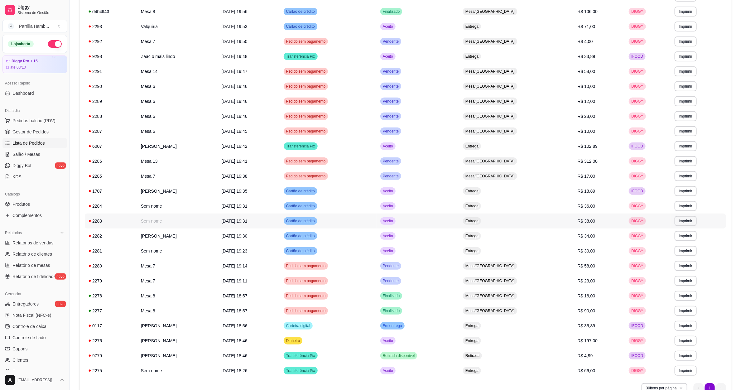
scroll to position [56, 0]
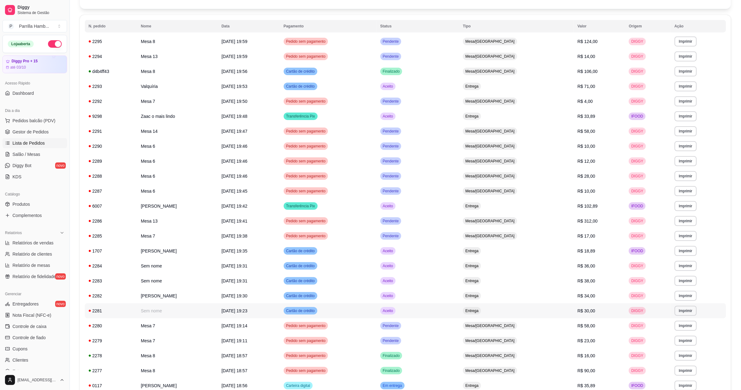
click at [280, 311] on td "[DATE] 19:23" at bounding box center [249, 310] width 62 height 15
click at [39, 154] on span "Salão / Mesas" at bounding box center [26, 154] width 28 height 6
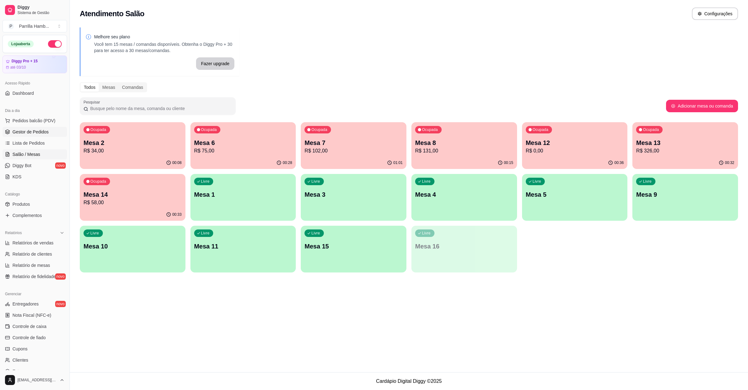
click at [40, 136] on link "Gestor de Pedidos" at bounding box center [34, 132] width 65 height 10
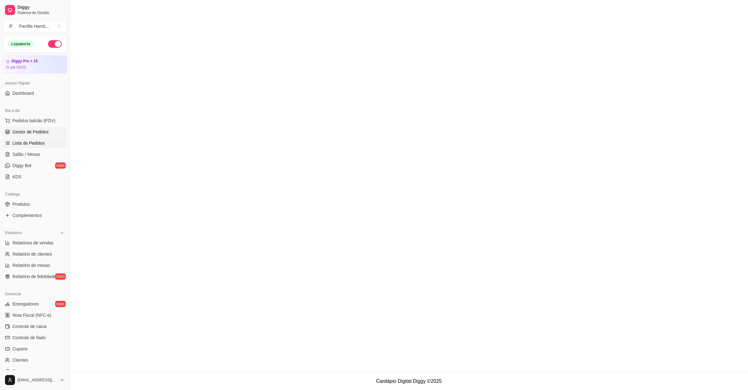
click at [40, 145] on span "Lista de Pedidos" at bounding box center [28, 143] width 32 height 6
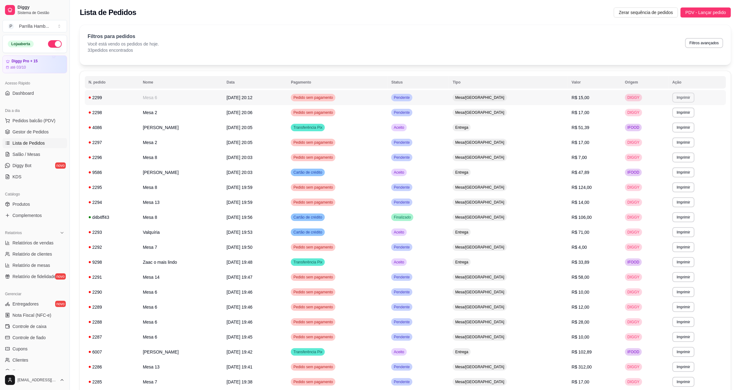
click at [678, 97] on button "Imprimir" at bounding box center [684, 98] width 22 height 10
click at [672, 117] on button "IMPRESSORA" at bounding box center [674, 120] width 44 height 10
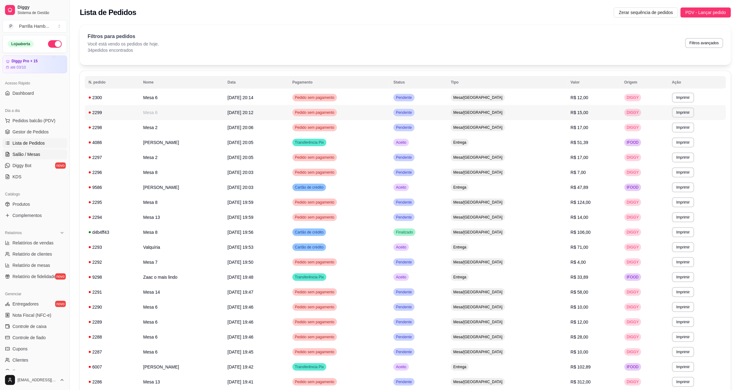
click at [16, 158] on link "Salão / Mesas" at bounding box center [34, 154] width 65 height 10
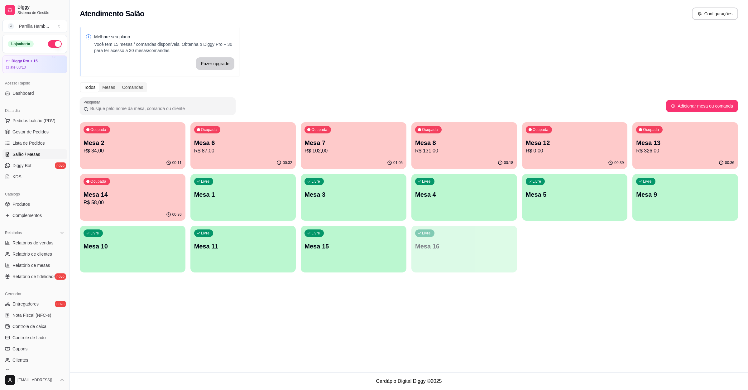
click at [640, 182] on icon "button" at bounding box center [641, 182] width 4 height 4
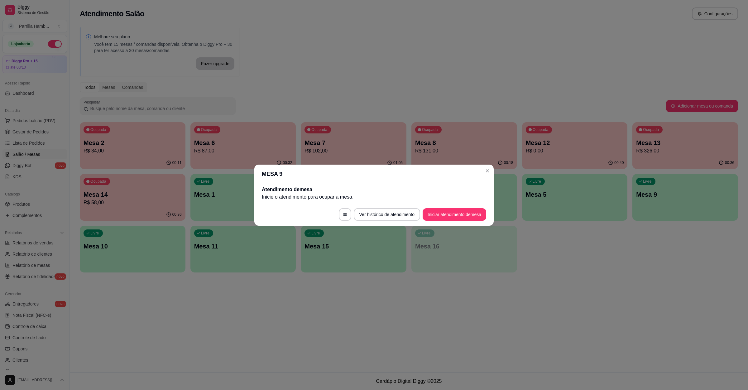
click at [429, 207] on footer "Ver histórico de atendimento Iniciar atendimento de mesa" at bounding box center [374, 214] width 240 height 22
click at [432, 211] on button "Iniciar atendimento de mesa" at bounding box center [455, 214] width 62 height 12
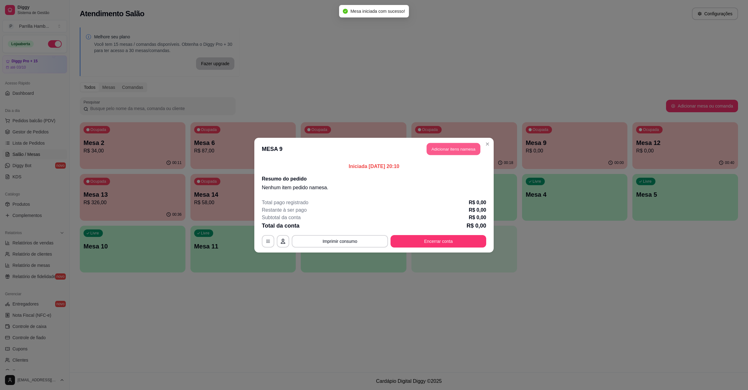
click at [437, 144] on button "Adicionar itens na mesa" at bounding box center [454, 149] width 54 height 12
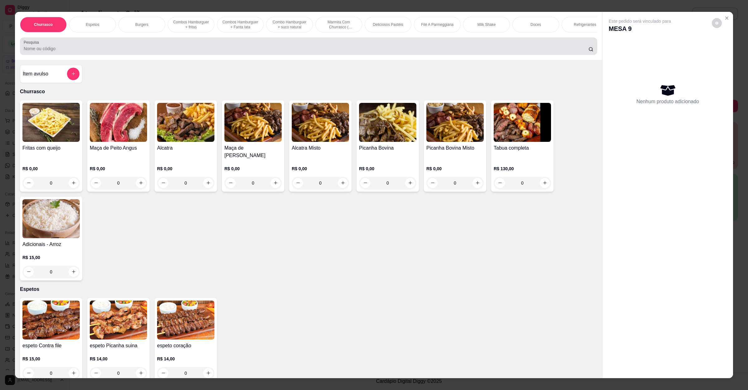
click at [100, 55] on div "Pesquisa" at bounding box center [309, 45] width 578 height 17
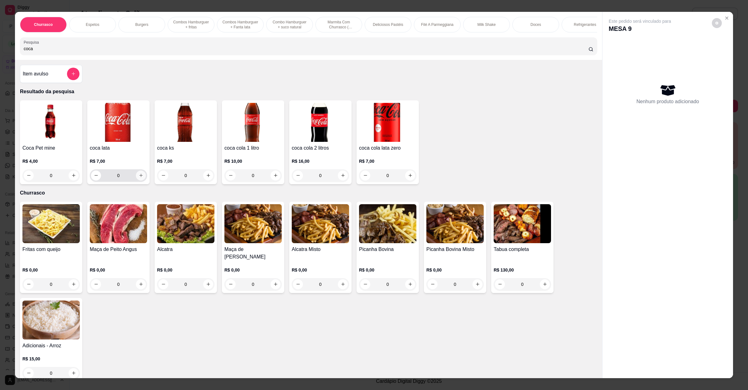
type input "coca"
click at [136, 181] on button "increase-product-quantity" at bounding box center [141, 176] width 10 height 10
type input "1"
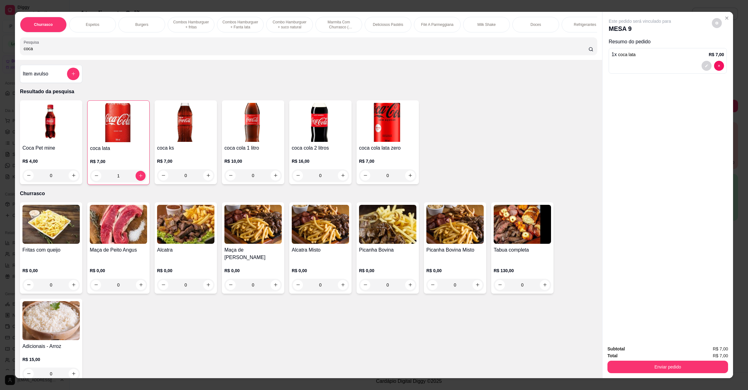
click at [254, 244] on img at bounding box center [253, 224] width 57 height 39
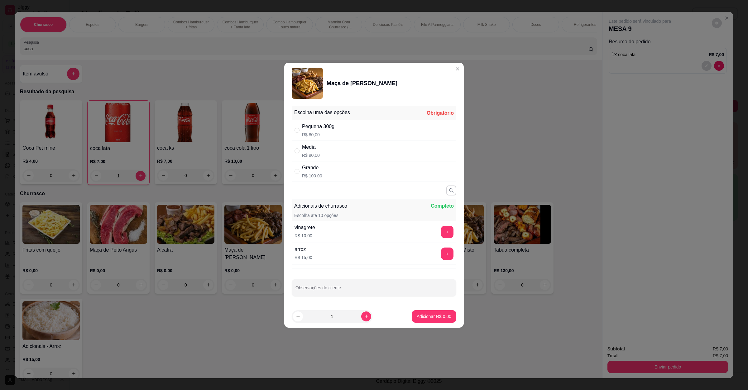
click at [327, 151] on div "Media R$ 90,00" at bounding box center [374, 151] width 165 height 21
radio input "true"
click at [421, 310] on footer "1 Adicionar R$ 90,00" at bounding box center [374, 316] width 180 height 22
click at [424, 317] on p "Adicionar R$ 90,00" at bounding box center [433, 316] width 36 height 6
type input "1"
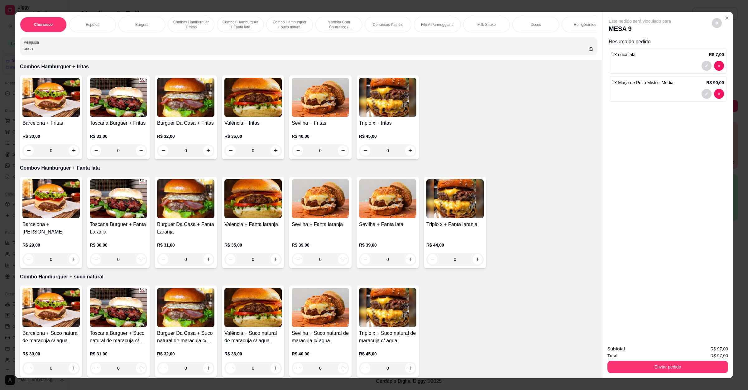
scroll to position [281, 0]
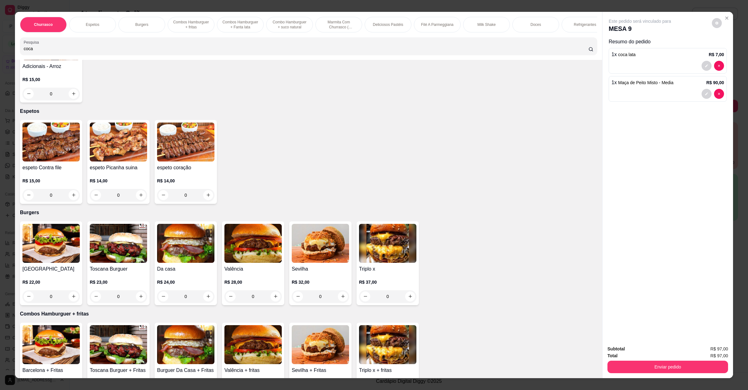
click at [204, 295] on div "0" at bounding box center [185, 296] width 57 height 12
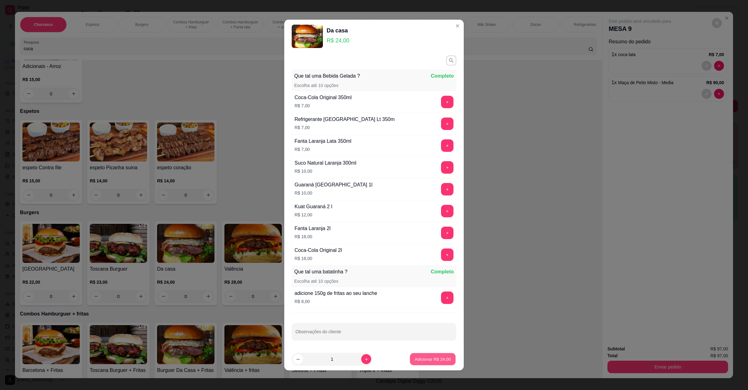
click at [425, 363] on button "Adicionar R$ 24,00" at bounding box center [433, 359] width 46 height 12
type input "1"
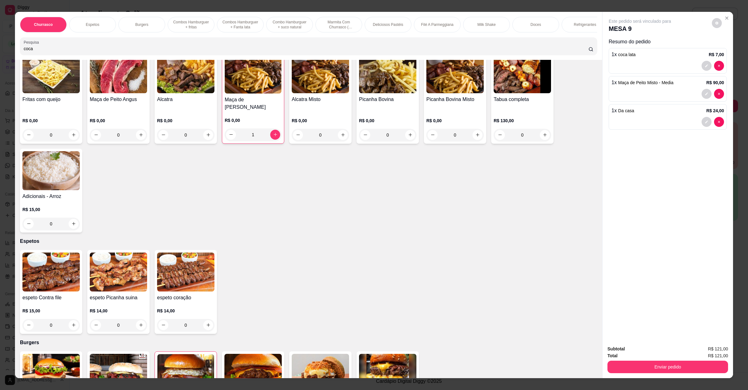
scroll to position [0, 0]
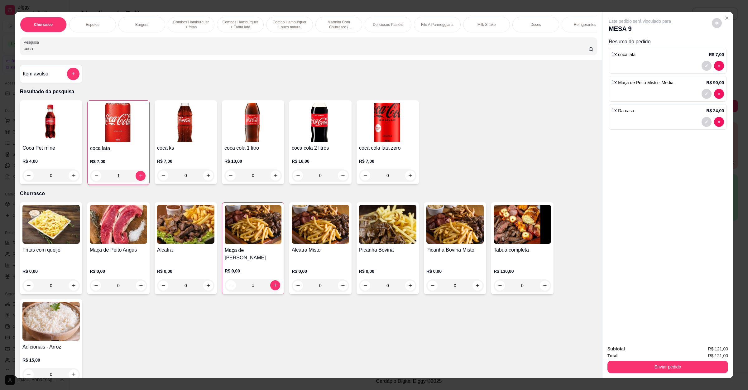
drag, startPoint x: 68, startPoint y: 57, endPoint x: 0, endPoint y: 54, distance: 68.4
click at [0, 54] on div "Churrasco Espetos Burgers Combos Hamburguer + fritas Combos Hamburguer + Fanta …" at bounding box center [374, 195] width 748 height 390
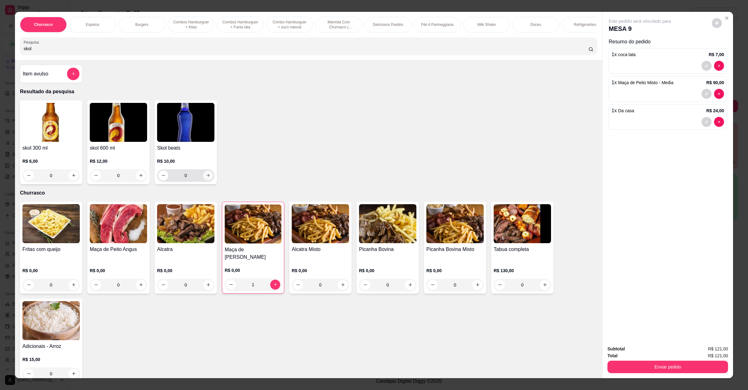
type input "skol"
click at [207, 178] on icon "increase-product-quantity" at bounding box center [208, 175] width 5 height 5
type input "1"
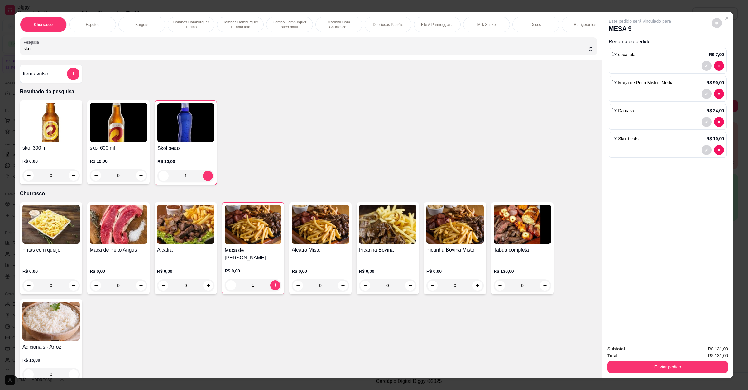
drag, startPoint x: 47, startPoint y: 54, endPoint x: 0, endPoint y: 54, distance: 46.8
click at [0, 54] on div "Churrasco Espetos Burgers Combos Hamburguer + fritas Combos Hamburguer + Fanta …" at bounding box center [374, 195] width 748 height 390
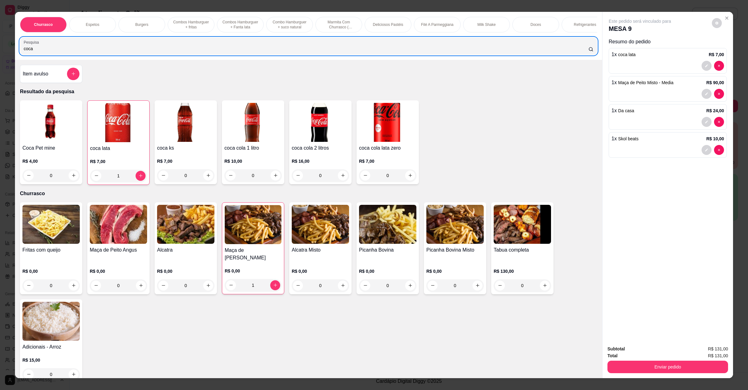
drag, startPoint x: 54, startPoint y: 61, endPoint x: 0, endPoint y: 50, distance: 54.8
click at [0, 50] on div "Churrasco Espetos Burgers Combos Hamburguer + fritas Combos Hamburguer + Fanta …" at bounding box center [374, 195] width 748 height 390
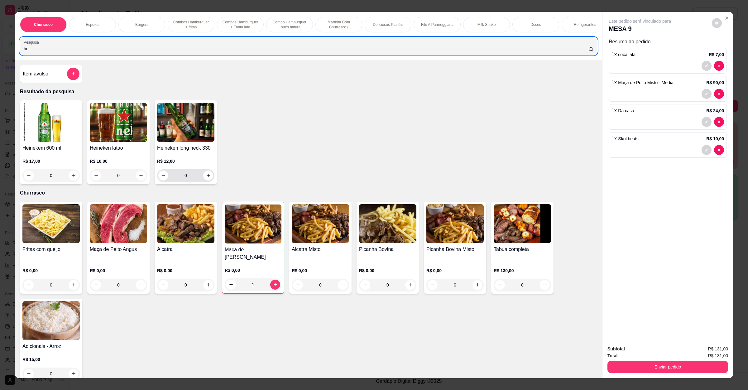
type input "hei"
click at [207, 182] on div "0" at bounding box center [185, 175] width 55 height 12
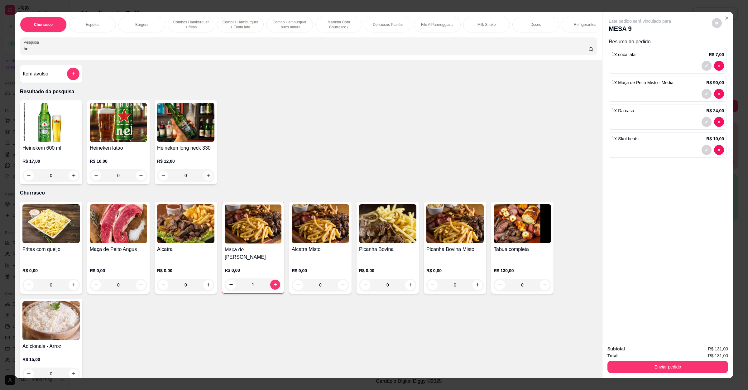
click at [205, 181] on button "increase-product-quantity" at bounding box center [208, 176] width 10 height 10
type input "1"
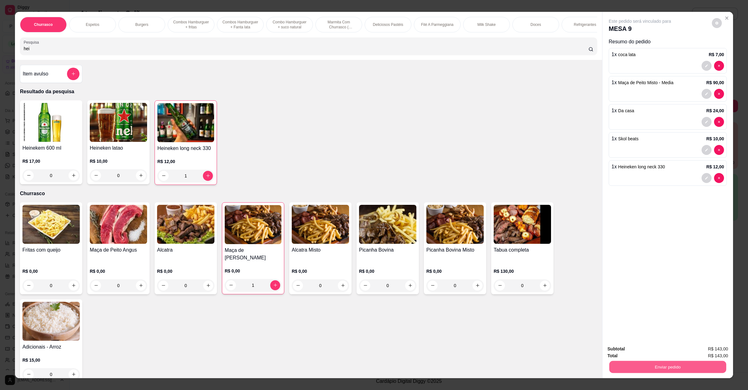
click at [683, 361] on div "Enviar pedido" at bounding box center [668, 366] width 121 height 14
click at [694, 367] on button "Enviar pedido" at bounding box center [668, 367] width 117 height 12
click at [710, 350] on button "Enviar pedido" at bounding box center [711, 352] width 35 height 12
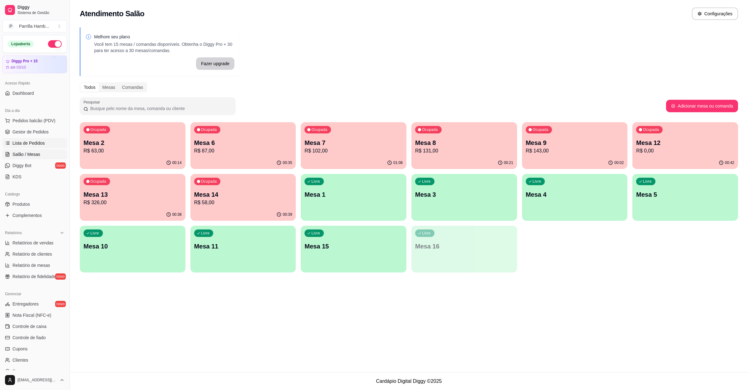
click at [45, 140] on link "Lista de Pedidos" at bounding box center [34, 143] width 65 height 10
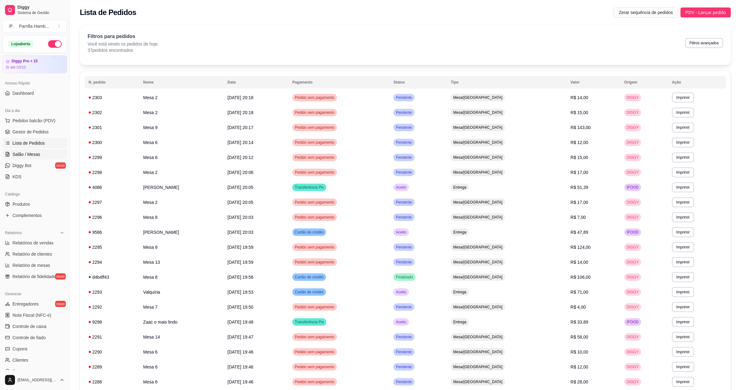
click at [36, 156] on span "Salão / Mesas" at bounding box center [26, 154] width 28 height 6
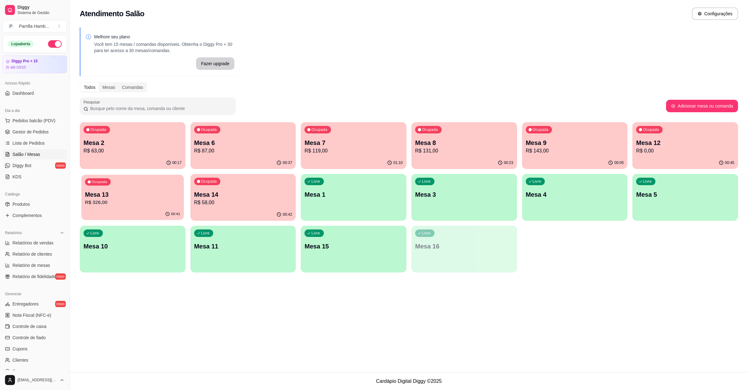
click at [149, 198] on p "Mesa 13" at bounding box center [132, 195] width 95 height 8
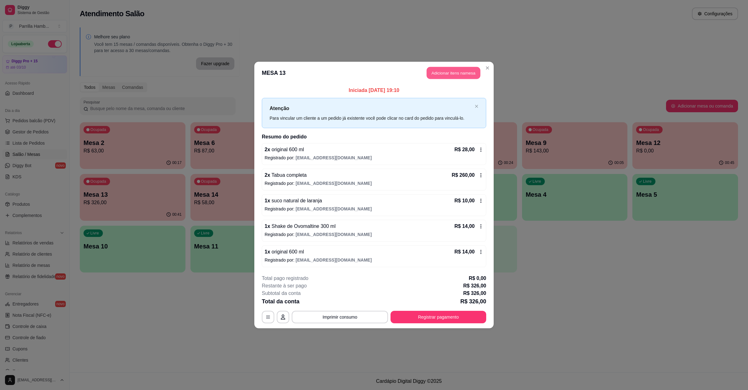
click at [459, 72] on button "Adicionar itens na mesa" at bounding box center [454, 73] width 54 height 12
click at [230, 43] on div "Churrasco Espetos Burgers Combos Hamburguer + fritas Combos Hamburguer + Fanta …" at bounding box center [309, 36] width 588 height 48
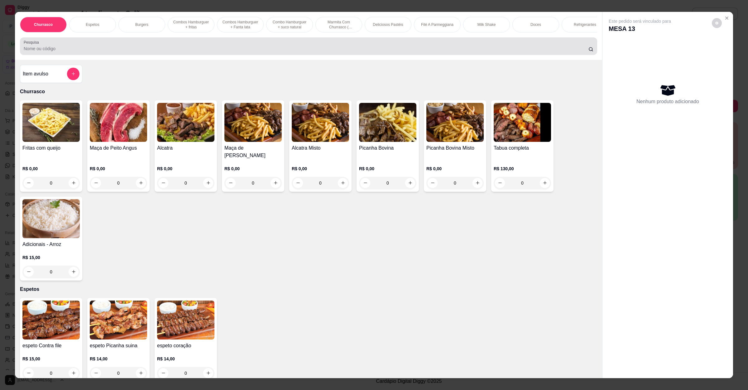
click at [231, 47] on div at bounding box center [309, 46] width 570 height 12
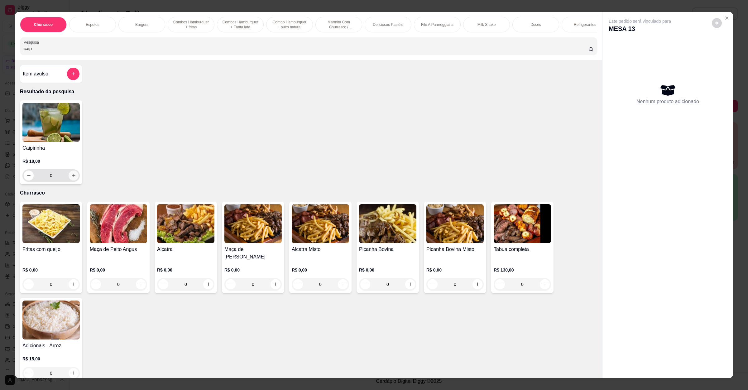
type input "caip"
click at [71, 178] on icon "increase-product-quantity" at bounding box center [73, 175] width 5 height 5
type input "1"
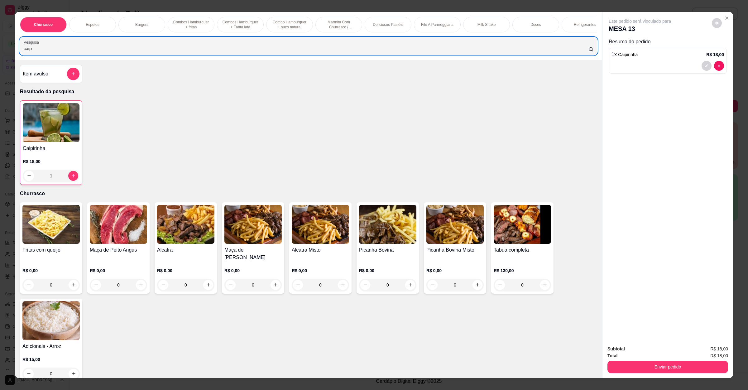
drag, startPoint x: 55, startPoint y: 51, endPoint x: 8, endPoint y: 60, distance: 47.0
click at [8, 60] on div "Churrasco Espetos Burgers Combos Hamburguer + fritas Combos Hamburguer + Fanta …" at bounding box center [374, 195] width 748 height 390
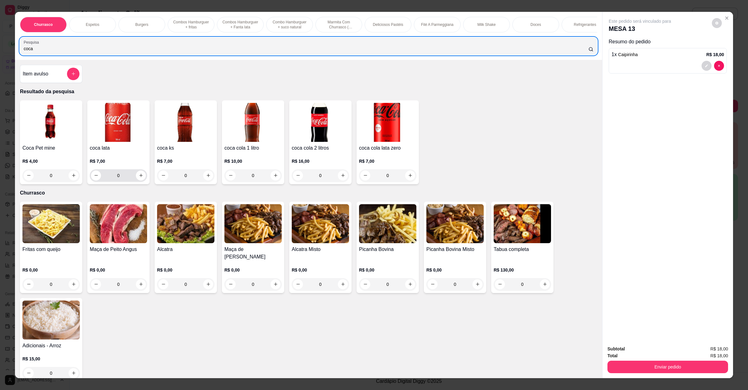
type input "coca"
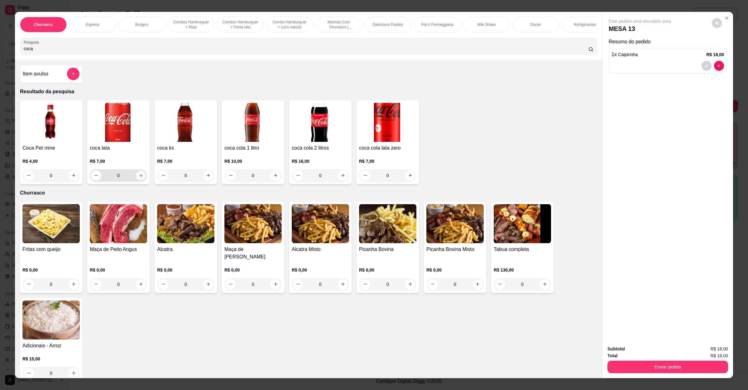
click at [139, 178] on icon "increase-product-quantity" at bounding box center [141, 175] width 5 height 5
type input "1"
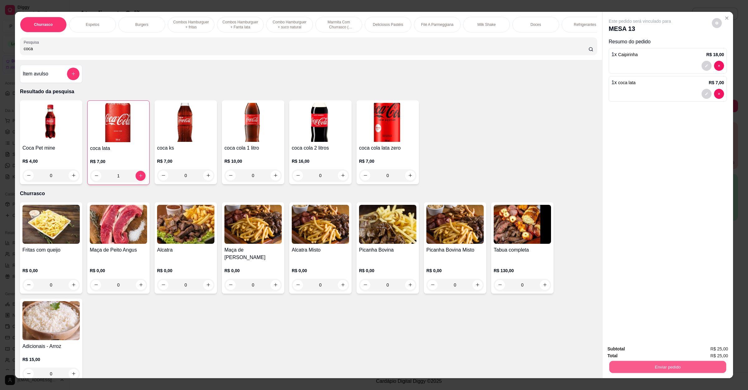
click at [655, 368] on button "Enviar pedido" at bounding box center [668, 367] width 117 height 12
click at [705, 346] on button "Enviar pedido" at bounding box center [711, 352] width 34 height 12
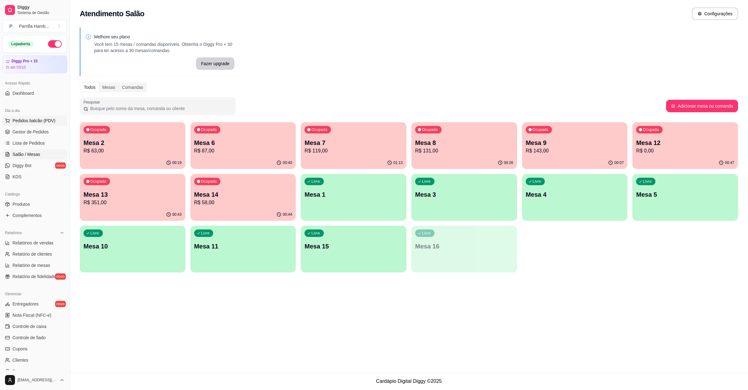
click at [36, 120] on span "Pedidos balcão (PDV)" at bounding box center [33, 121] width 43 height 6
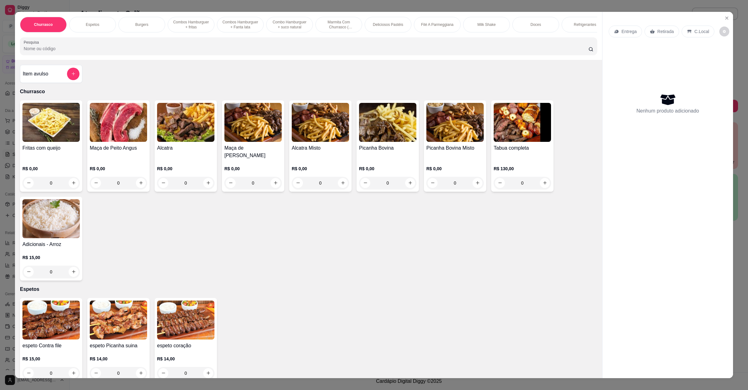
click at [616, 30] on icon at bounding box center [616, 31] width 5 height 5
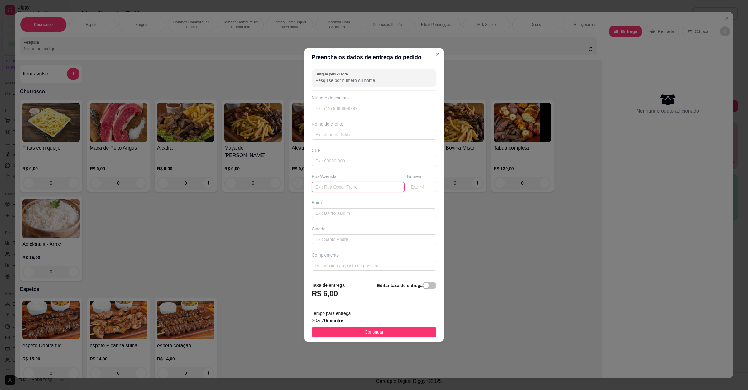
click at [332, 188] on input "text" at bounding box center [358, 187] width 93 height 10
paste input "Bairro vista alegre [STREET_ADDRESS]"
type input "Bairro vista alegre [STREET_ADDRESS]"
click at [376, 332] on span "Continuar" at bounding box center [374, 332] width 19 height 7
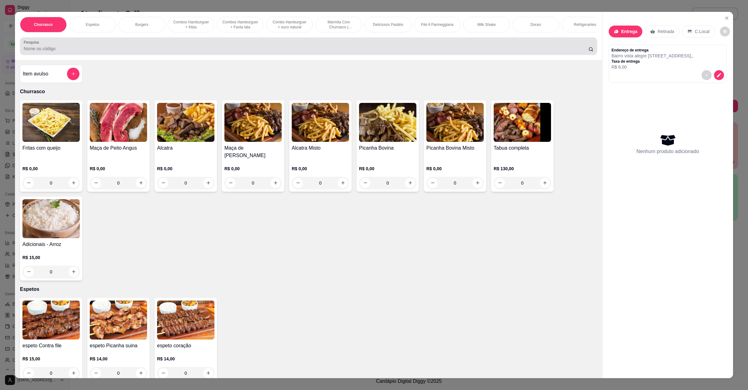
click at [37, 52] on input "Pesquisa" at bounding box center [306, 49] width 565 height 6
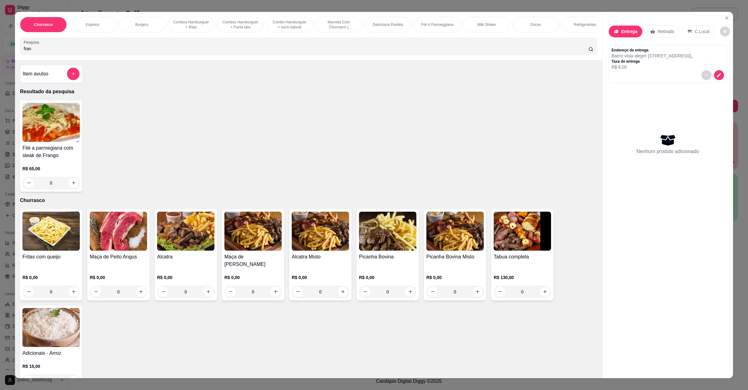
type input "fran"
click at [70, 189] on div "0" at bounding box center [50, 183] width 57 height 12
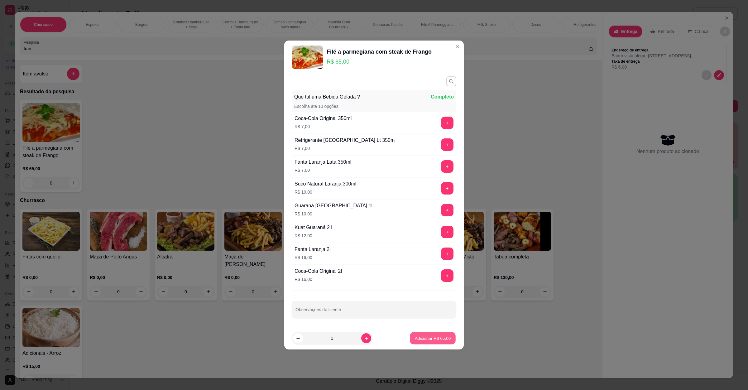
click at [436, 344] on button "Adicionar R$ 65,00" at bounding box center [433, 338] width 46 height 12
type input "1"
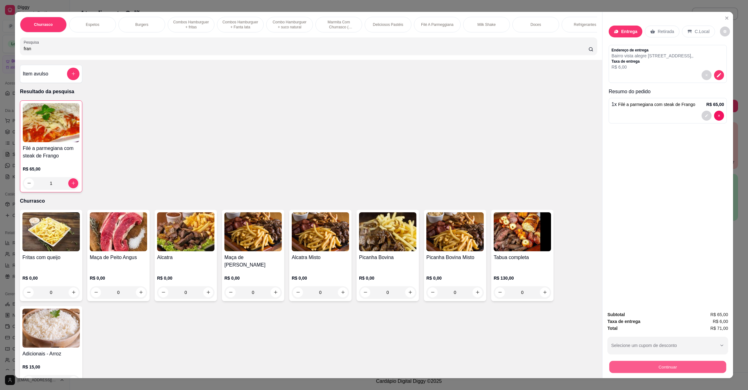
click at [631, 365] on button "Continuar" at bounding box center [668, 367] width 117 height 12
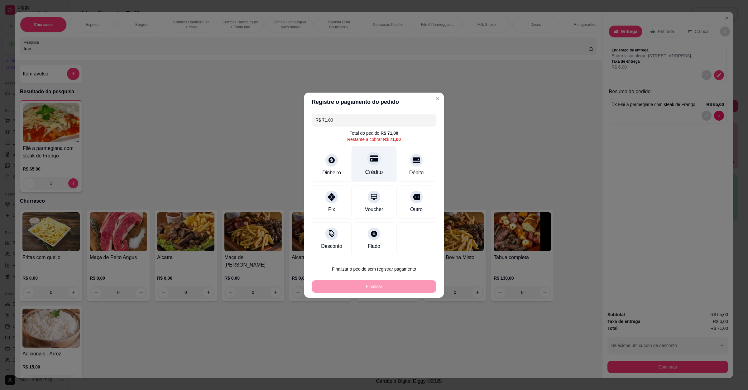
click at [371, 163] on div at bounding box center [374, 159] width 14 height 14
type input "R$ 0,00"
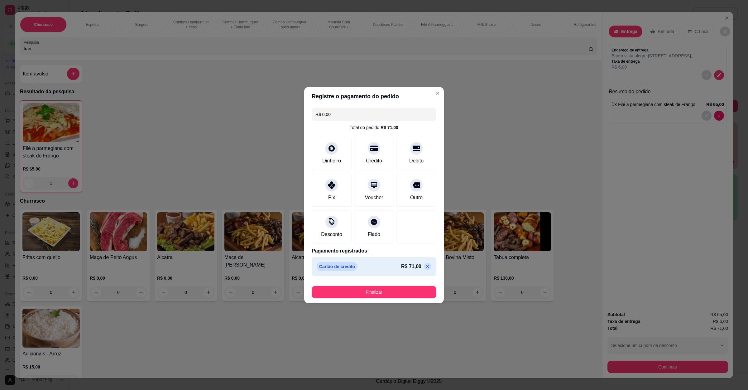
click at [390, 298] on button "Finalizar" at bounding box center [374, 292] width 125 height 12
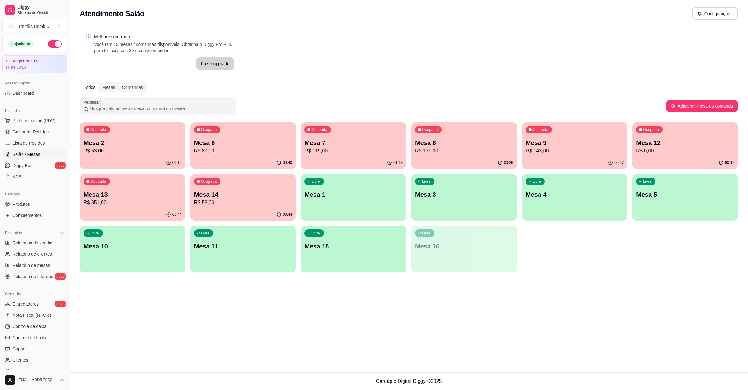
click at [155, 196] on p "Mesa 13" at bounding box center [133, 194] width 98 height 9
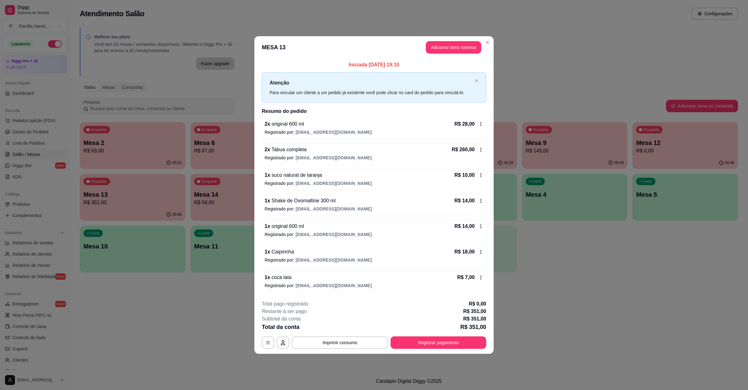
click at [452, 39] on header "MESA 13 Adicionar itens na mesa" at bounding box center [374, 47] width 240 height 22
click at [452, 46] on button "Adicionar itens na mesa" at bounding box center [454, 47] width 54 height 12
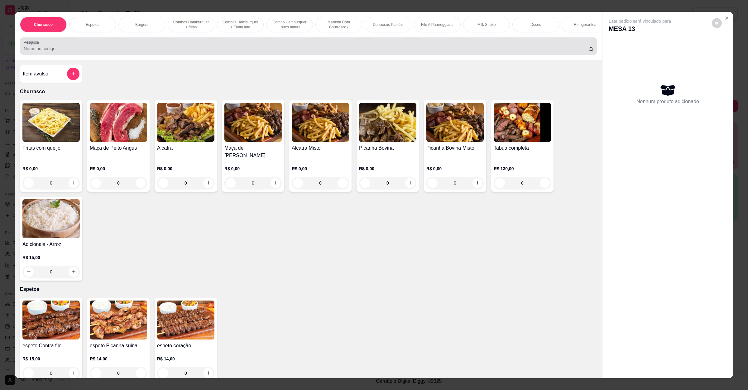
click at [235, 55] on div "Pesquisa" at bounding box center [309, 45] width 578 height 17
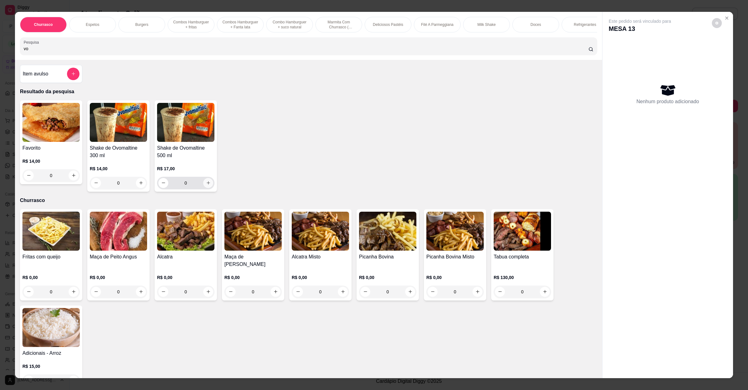
type input "vo"
click at [203, 186] on button "increase-product-quantity" at bounding box center [208, 183] width 10 height 10
type input "1"
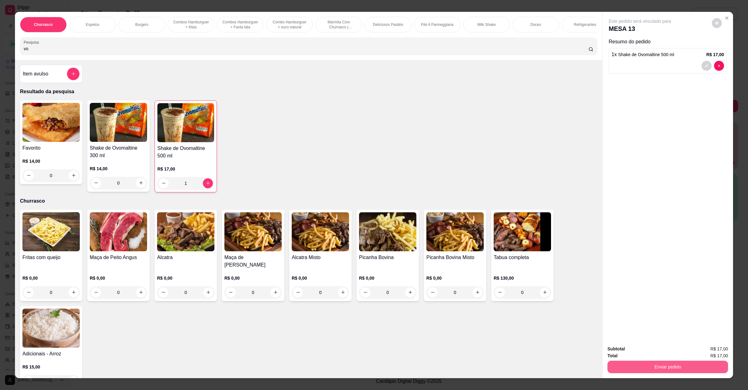
click at [686, 368] on button "Enviar pedido" at bounding box center [668, 367] width 121 height 12
click at [714, 354] on button "Enviar pedido" at bounding box center [711, 352] width 34 height 12
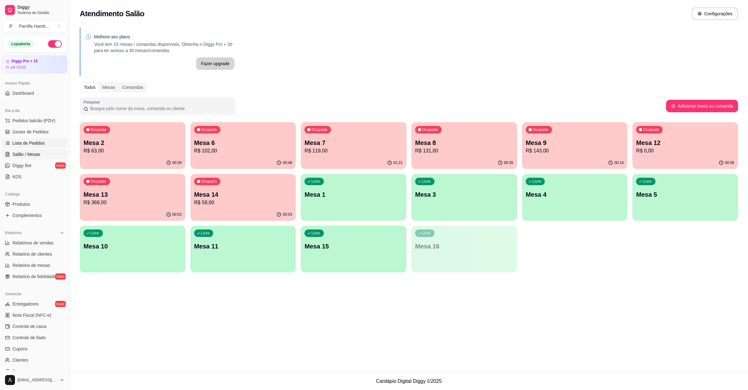
click at [48, 143] on link "Lista de Pedidos" at bounding box center [34, 143] width 65 height 10
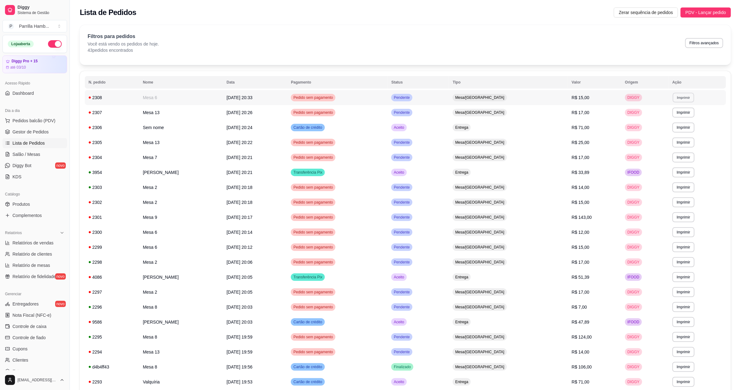
click at [683, 97] on button "Imprimir" at bounding box center [684, 98] width 22 height 10
click at [675, 118] on button "IMPRESSORA" at bounding box center [673, 120] width 45 height 10
click at [40, 157] on link "Salão / Mesas" at bounding box center [34, 154] width 65 height 10
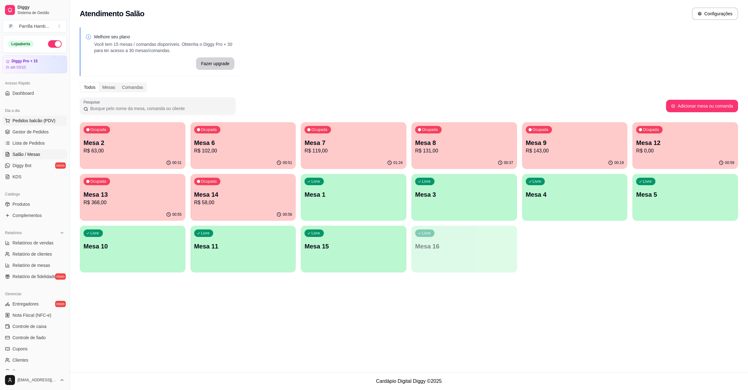
click at [38, 122] on span "Pedidos balcão (PDV)" at bounding box center [33, 121] width 43 height 6
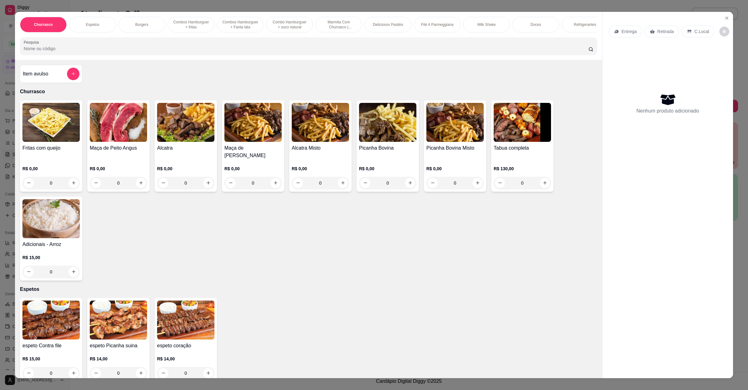
click at [153, 52] on input "Pesquisa" at bounding box center [306, 49] width 565 height 6
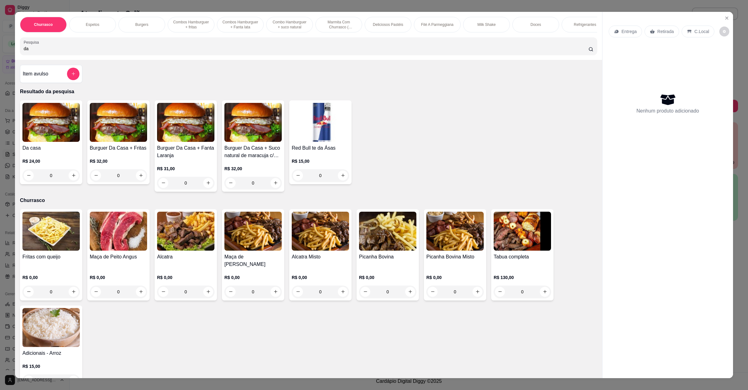
type input "da"
click at [61, 164] on div "R$ 24,00 0" at bounding box center [50, 167] width 57 height 30
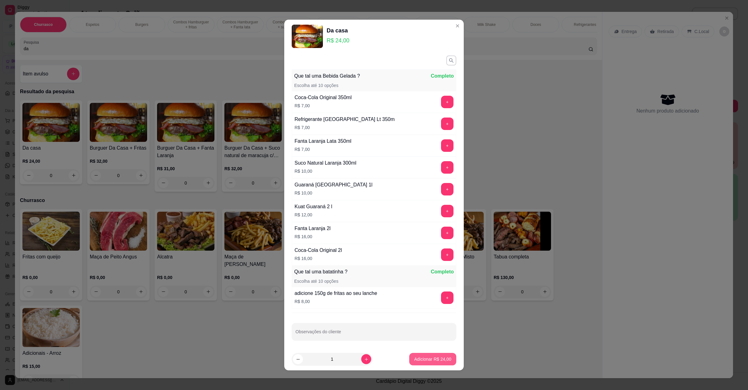
click at [435, 358] on p "Adicionar R$ 24,00" at bounding box center [432, 359] width 37 height 6
type input "1"
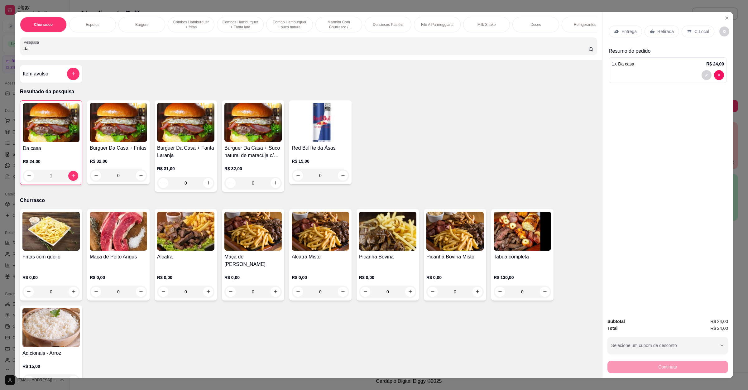
click at [651, 33] on icon at bounding box center [653, 31] width 5 height 4
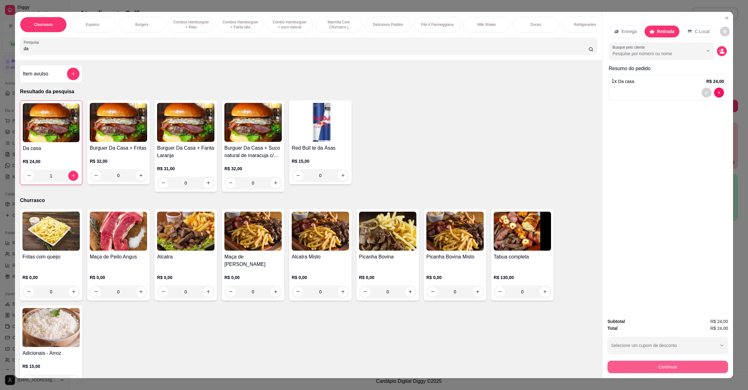
click at [624, 363] on button "Continuar" at bounding box center [668, 367] width 121 height 12
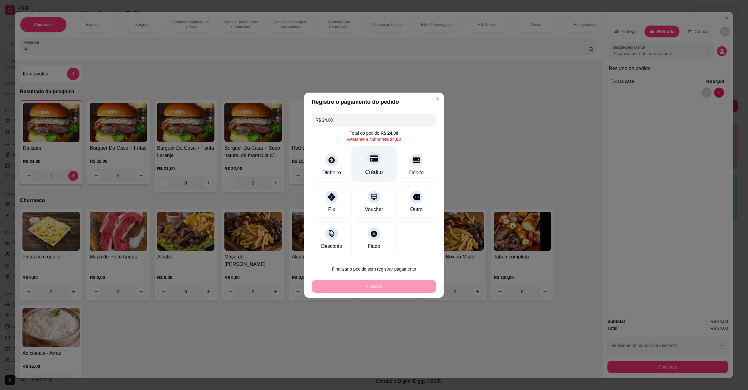
click at [383, 168] on div "Crédito" at bounding box center [374, 164] width 44 height 36
type input "R$ 0,00"
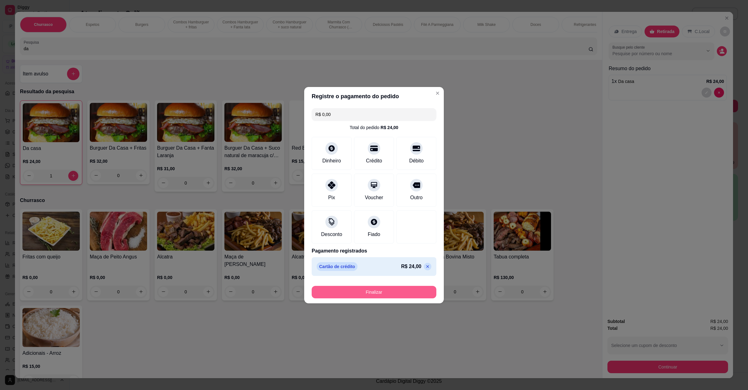
click at [390, 292] on button "Finalizar" at bounding box center [374, 292] width 125 height 12
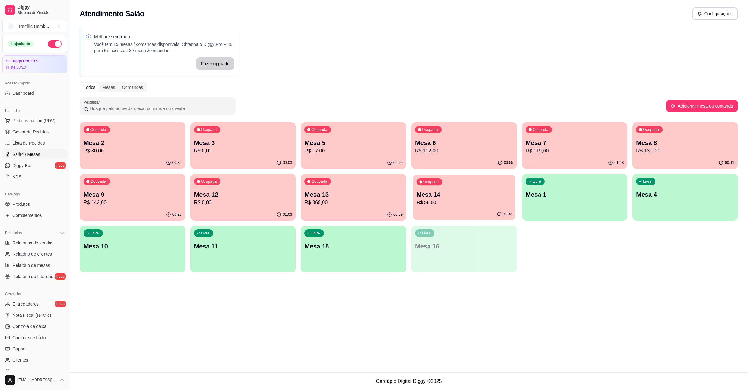
click at [445, 213] on div "01:00" at bounding box center [464, 214] width 103 height 12
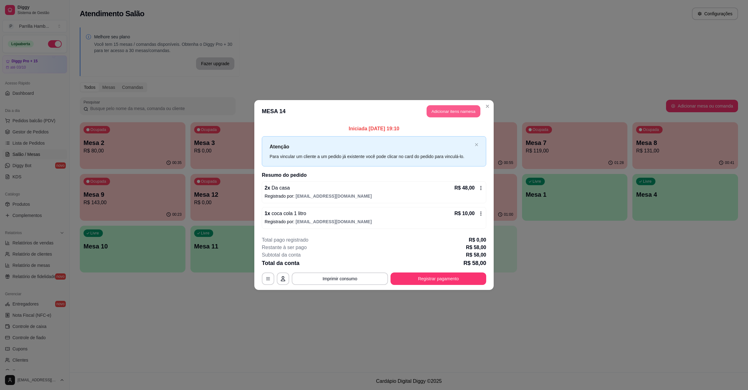
click at [448, 107] on button "Adicionar itens na mesa" at bounding box center [454, 111] width 54 height 12
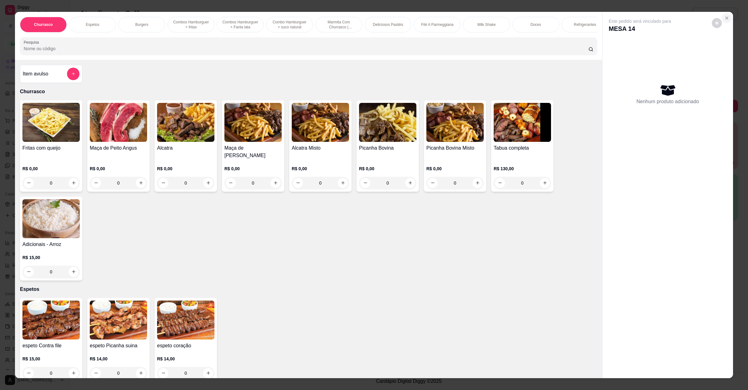
click at [725, 17] on icon "Close" at bounding box center [727, 18] width 5 height 5
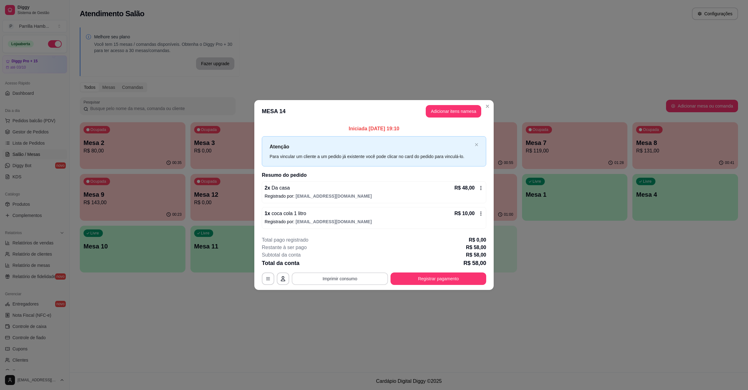
click at [321, 275] on button "Imprimir consumo" at bounding box center [340, 279] width 96 height 12
click at [340, 268] on button "IMPRESSORA" at bounding box center [341, 265] width 45 height 10
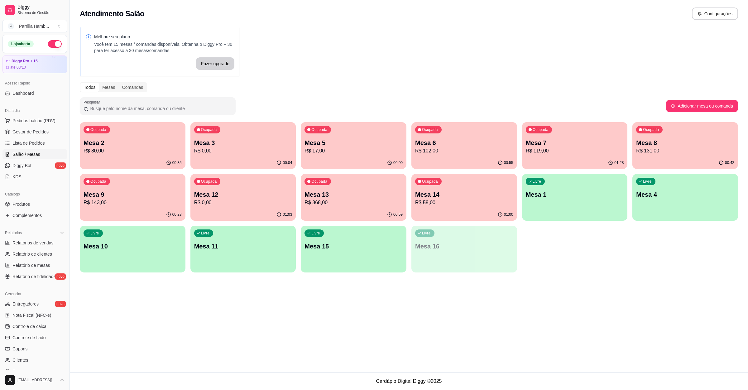
click at [410, 211] on div "Ocupada Mesa 2 R$ 80,00 00:35 Ocupada Mesa 3 R$ 0,00 00:04 Ocupada Mesa 5 R$ 17…" at bounding box center [409, 197] width 659 height 150
click at [378, 209] on div "00:59" at bounding box center [354, 215] width 106 height 12
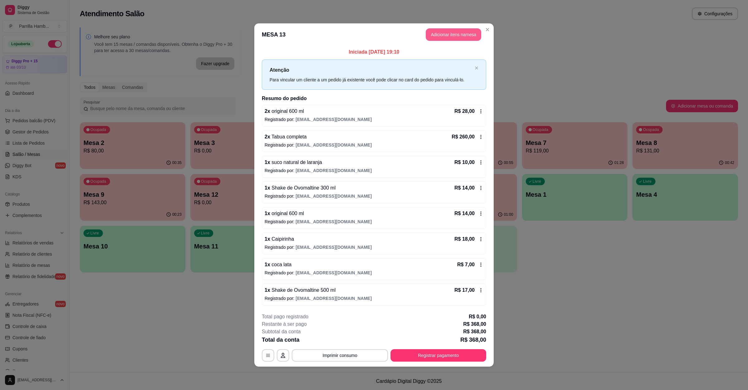
click at [453, 38] on button "Adicionar itens na mesa" at bounding box center [454, 34] width 56 height 12
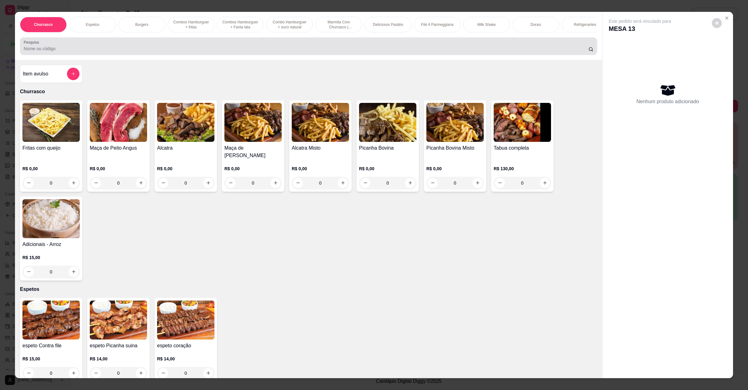
click at [258, 52] on input "Pesquisa" at bounding box center [306, 49] width 565 height 6
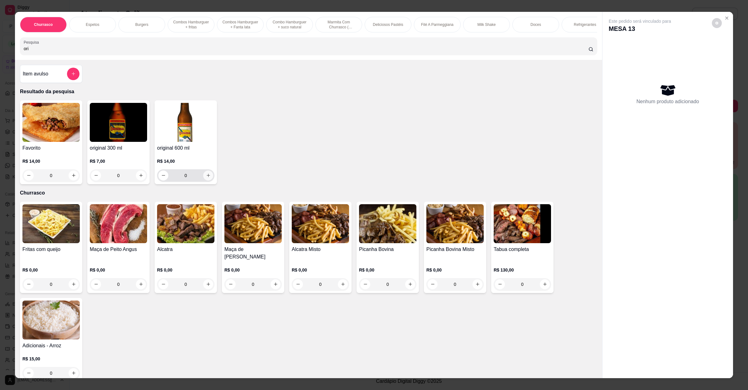
type input "ori"
click at [206, 178] on icon "increase-product-quantity" at bounding box center [208, 175] width 5 height 5
type input "1"
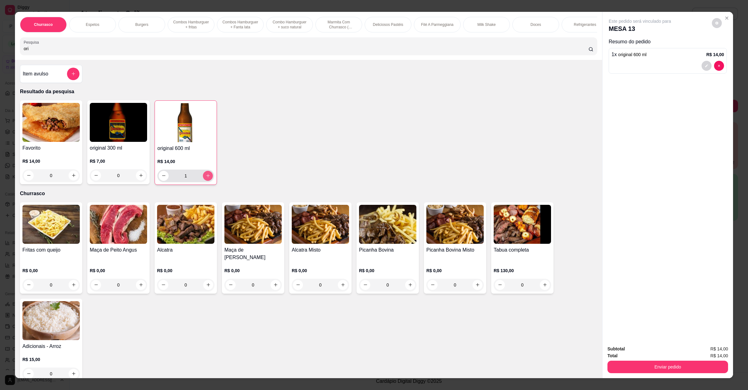
click at [206, 178] on icon "increase-product-quantity" at bounding box center [208, 175] width 5 height 5
type input "2"
click at [676, 370] on button "Enviar pedido" at bounding box center [668, 367] width 117 height 12
click at [702, 350] on button "Enviar pedido" at bounding box center [711, 352] width 34 height 12
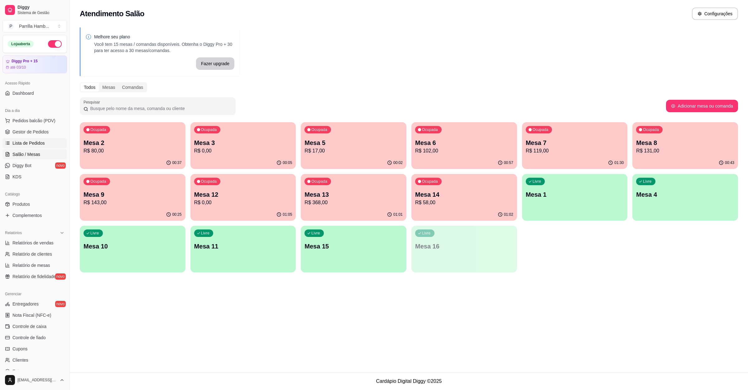
click at [37, 145] on span "Lista de Pedidos" at bounding box center [28, 143] width 32 height 6
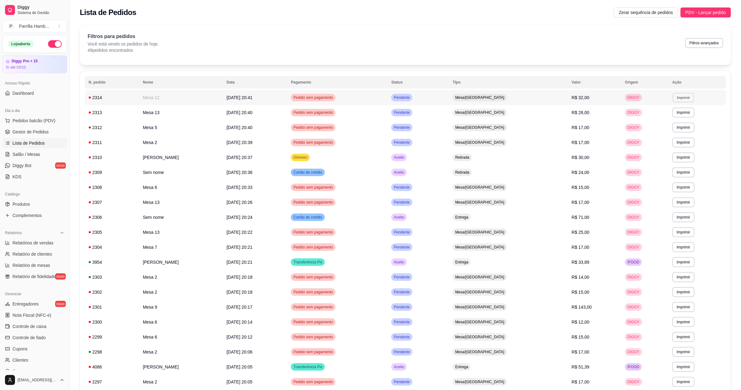
click at [678, 99] on button "Imprimir" at bounding box center [684, 98] width 22 height 10
click at [670, 121] on button "IMPRESSORA" at bounding box center [674, 120] width 44 height 10
click at [24, 159] on link "Salão / Mesas" at bounding box center [34, 154] width 65 height 10
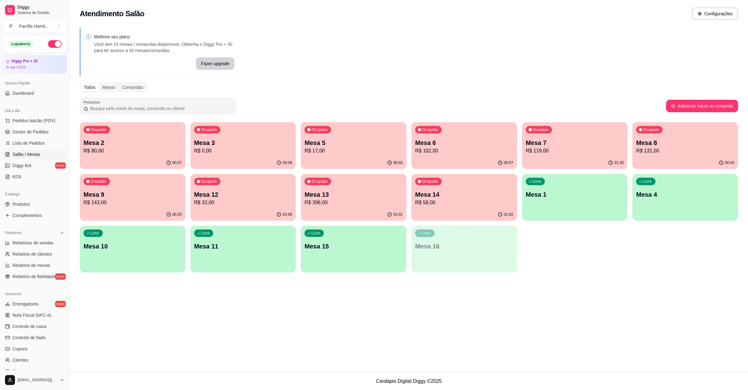
click at [477, 201] on p "R$ 58,00" at bounding box center [464, 202] width 98 height 7
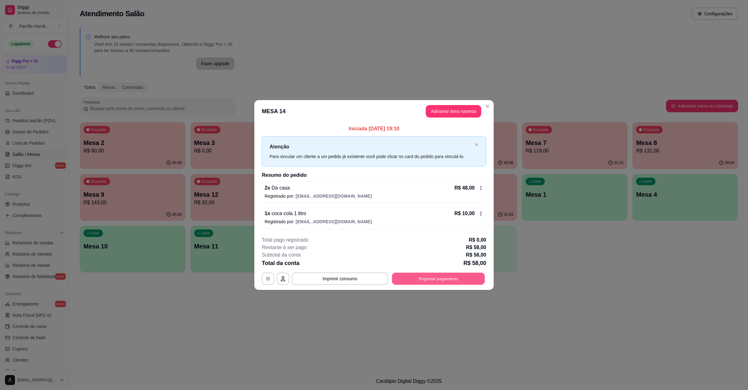
click at [427, 281] on button "Registrar pagamento" at bounding box center [438, 279] width 93 height 12
click at [370, 154] on icon at bounding box center [374, 158] width 8 height 8
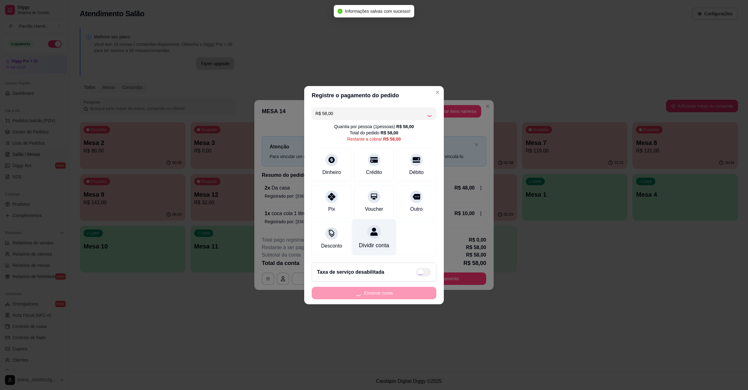
type input "R$ 0,00"
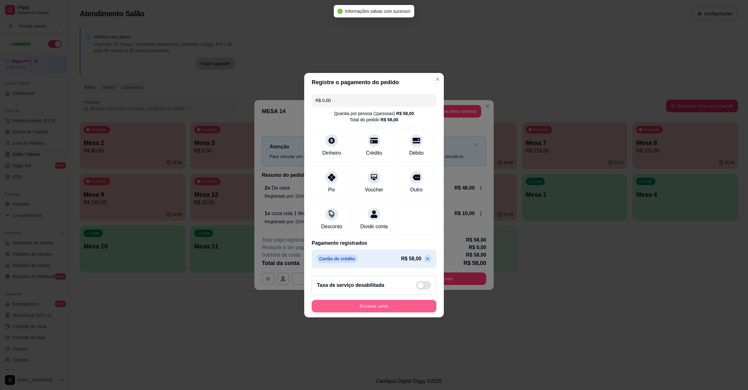
click at [357, 311] on button "Encerrar conta" at bounding box center [374, 306] width 125 height 12
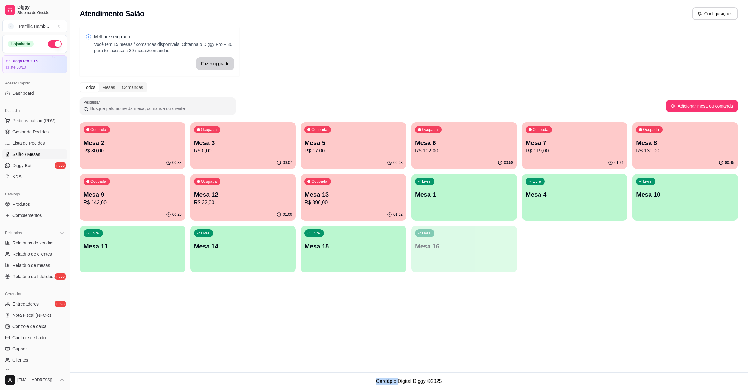
click at [516, 323] on div "Atendimento Salão Configurações Melhore seu plano Você tem 15 mesas / comandas …" at bounding box center [409, 186] width 679 height 372
click at [42, 119] on span "Pedidos balcão (PDV)" at bounding box center [33, 121] width 43 height 6
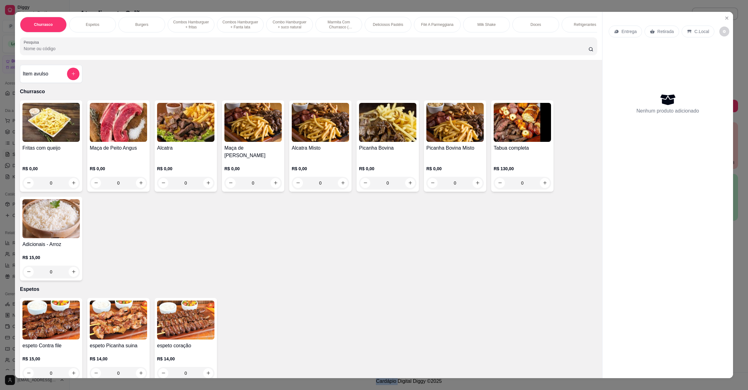
click at [58, 80] on div "Item avulso" at bounding box center [51, 74] width 57 height 12
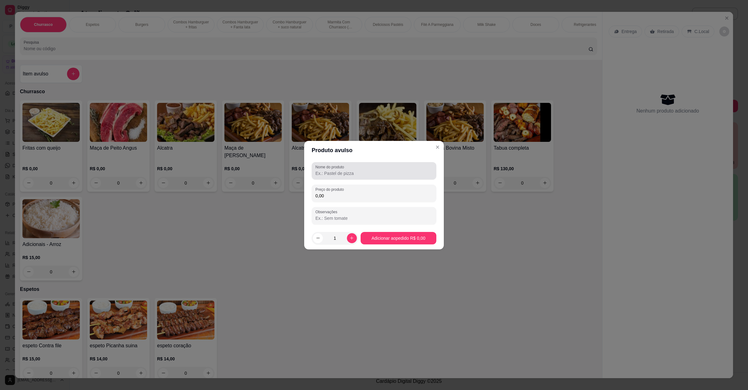
click at [372, 169] on div at bounding box center [374, 171] width 117 height 12
type input "[PERSON_NAME] e bacon"
click at [356, 200] on div "Preço do produto 0,00" at bounding box center [374, 193] width 125 height 17
type input "14,00"
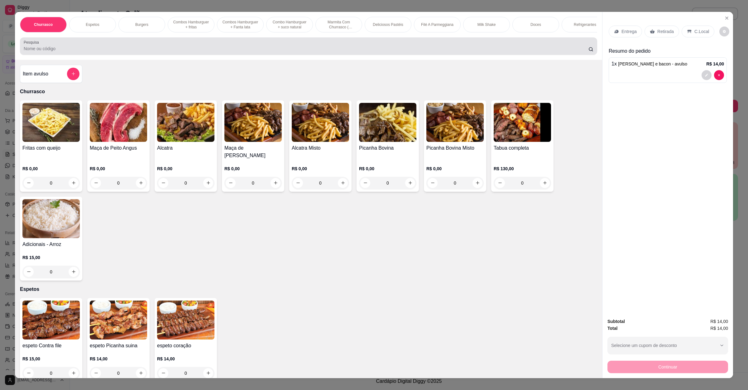
click at [53, 52] on input "Pesquisa" at bounding box center [306, 49] width 565 height 6
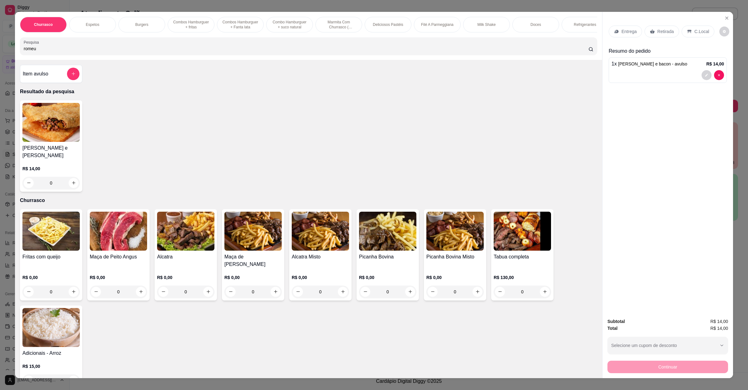
type input "romeu"
click at [71, 186] on div "0" at bounding box center [50, 183] width 57 height 12
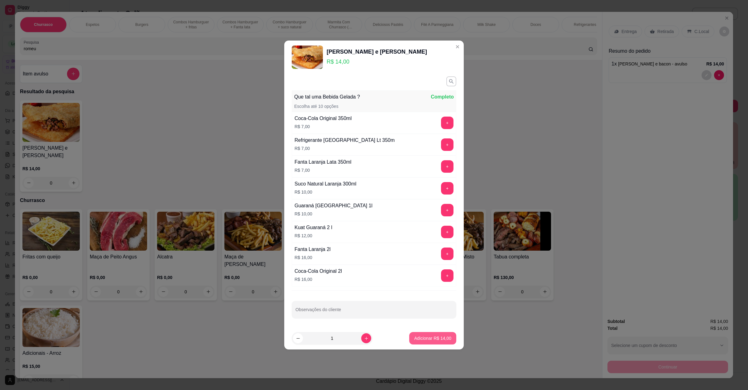
click at [416, 337] on p "Adicionar R$ 14,00" at bounding box center [432, 338] width 37 height 6
type input "1"
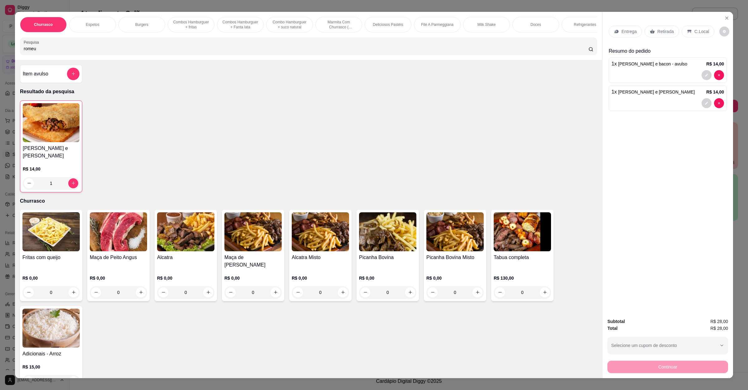
click at [622, 29] on p "Entrega" at bounding box center [629, 31] width 15 height 6
click at [661, 30] on p "Retirada" at bounding box center [666, 31] width 17 height 6
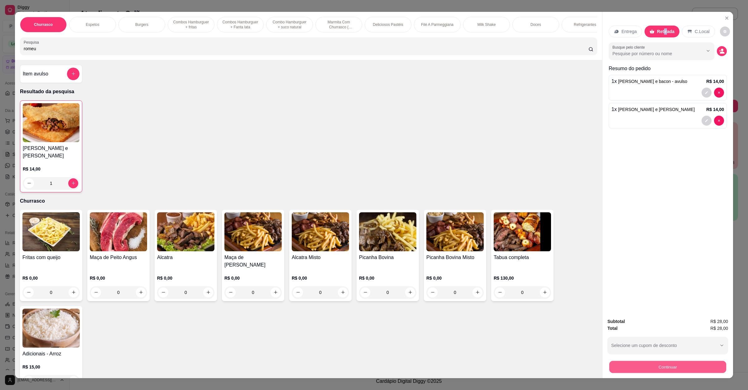
click at [656, 365] on button "Continuar" at bounding box center [668, 367] width 117 height 12
click at [668, 361] on button "Continuar" at bounding box center [668, 367] width 117 height 12
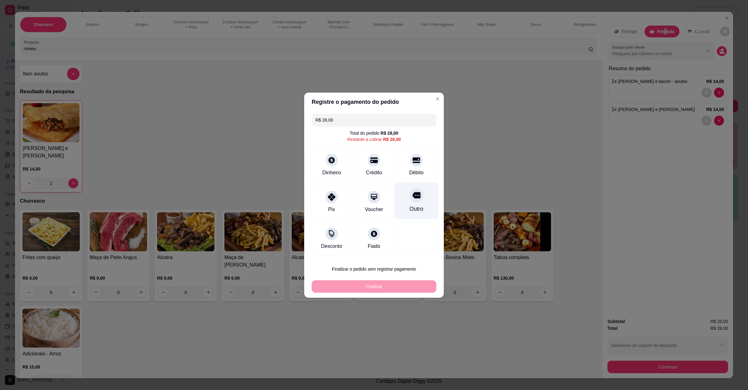
click at [405, 200] on div "Outro" at bounding box center [417, 200] width 44 height 36
type input "R$ 0,00"
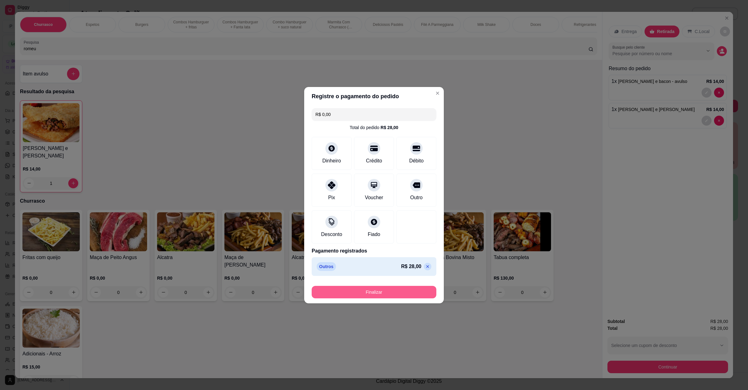
click at [382, 295] on button "Finalizar" at bounding box center [374, 292] width 125 height 12
type input "0"
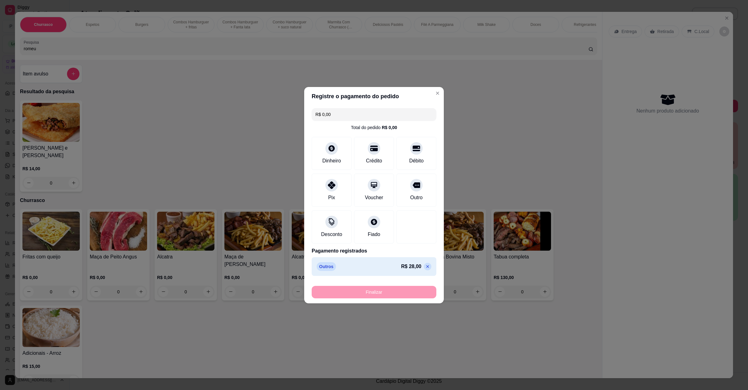
type input "-R$ 28,00"
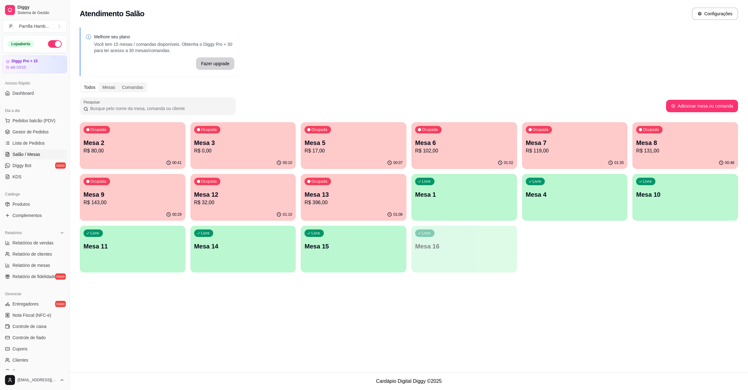
click at [368, 152] on p "R$ 17,00" at bounding box center [354, 150] width 98 height 7
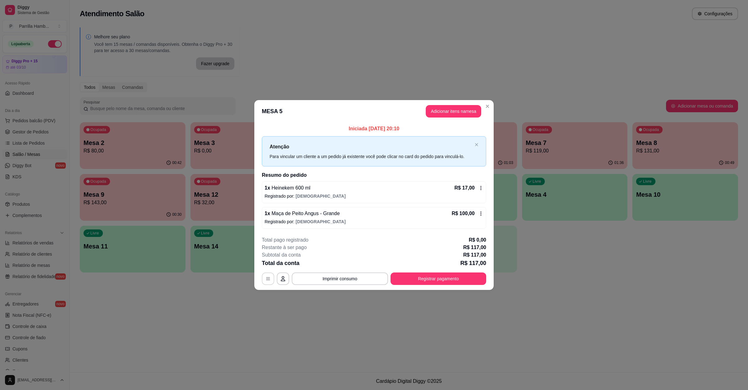
click at [268, 273] on div "**********" at bounding box center [374, 279] width 225 height 12
click at [273, 275] on button "button" at bounding box center [268, 279] width 12 height 12
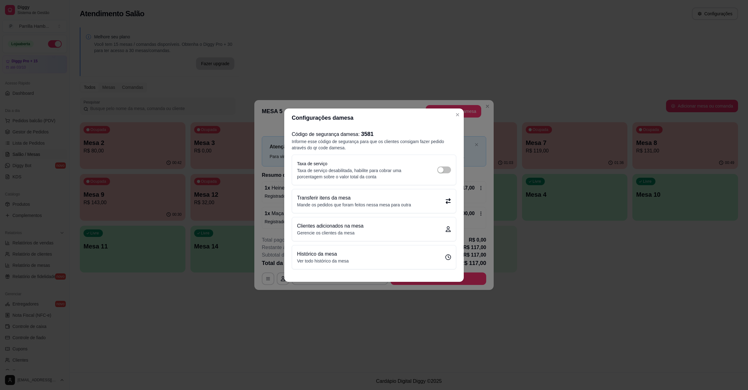
click at [333, 207] on p "Mande os pedidos que foram feitos nessa mesa para outra" at bounding box center [354, 205] width 114 height 6
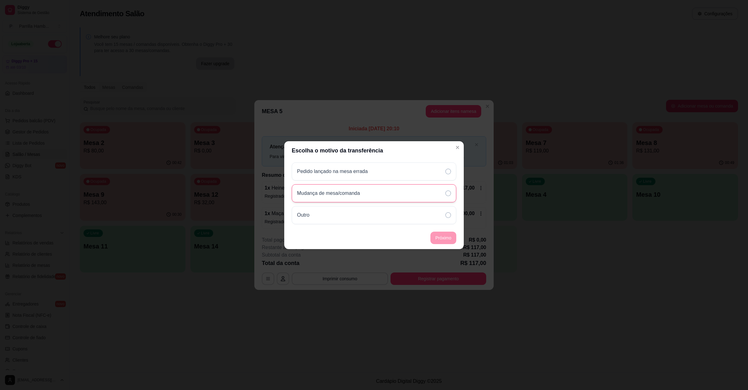
click at [332, 195] on p "Mudança de mesa/comanda" at bounding box center [328, 193] width 63 height 7
click at [426, 234] on footer "Próximo" at bounding box center [374, 238] width 180 height 22
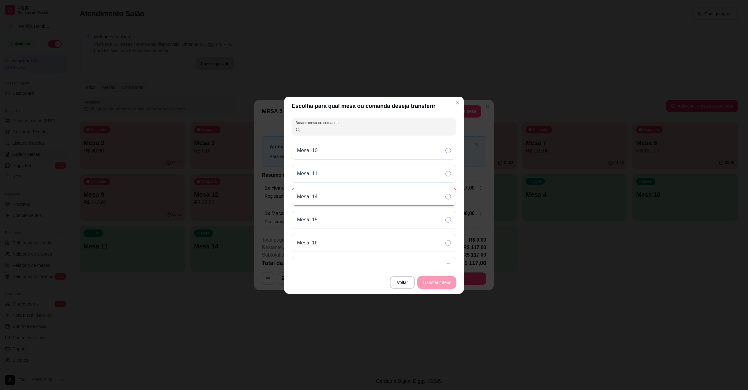
scroll to position [39, 0]
click at [337, 201] on div "Mesa: 15" at bounding box center [374, 209] width 165 height 18
click at [440, 281] on button "Transferir itens" at bounding box center [437, 282] width 38 height 12
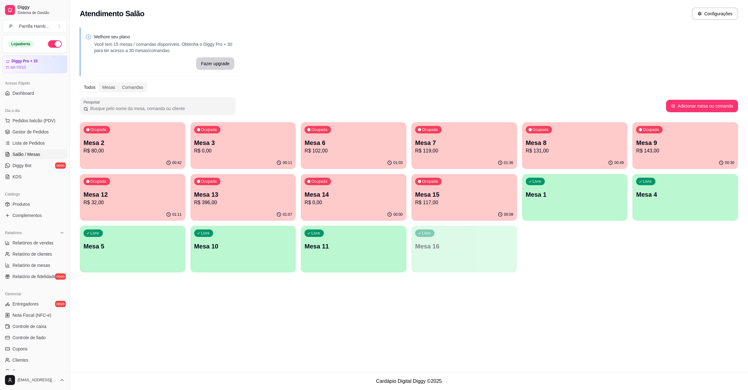
click at [271, 154] on p "R$ 0,00" at bounding box center [243, 150] width 98 height 7
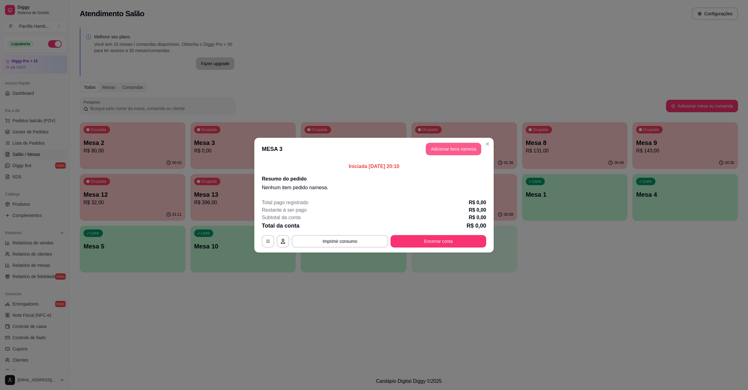
click at [457, 150] on button "Adicionar itens na mesa" at bounding box center [454, 149] width 56 height 12
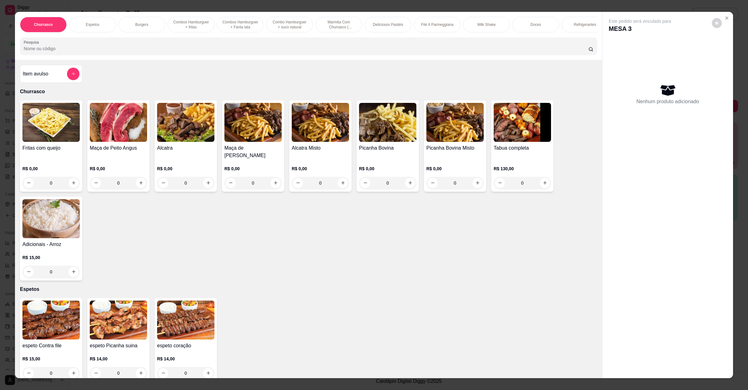
click at [262, 52] on input "Pesquisa" at bounding box center [306, 49] width 565 height 6
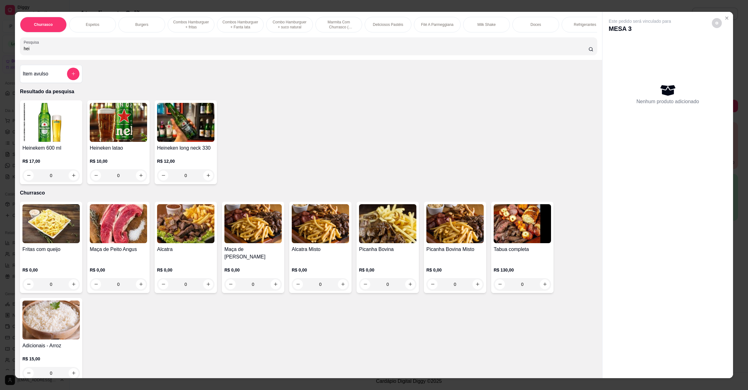
type input "hei"
click at [75, 182] on div "0" at bounding box center [50, 175] width 57 height 12
click at [71, 178] on icon "increase-product-quantity" at bounding box center [73, 175] width 5 height 5
type input "1"
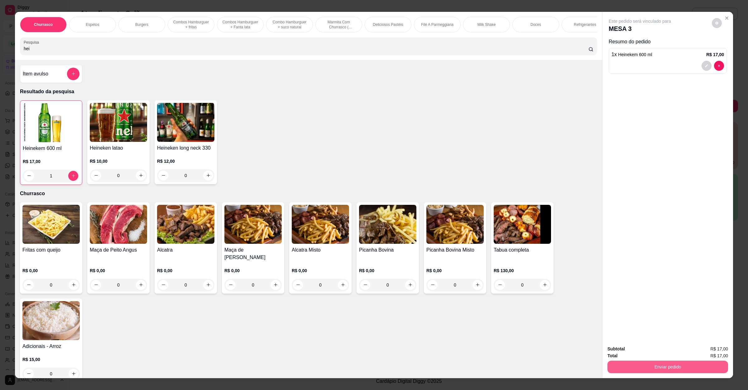
click at [670, 370] on button "Enviar pedido" at bounding box center [668, 367] width 121 height 12
click at [712, 355] on button "Enviar pedido" at bounding box center [711, 352] width 35 height 12
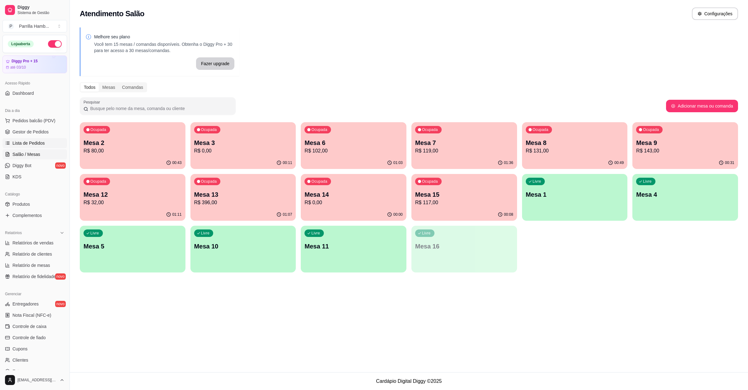
click at [25, 145] on span "Lista de Pedidos" at bounding box center [28, 143] width 32 height 6
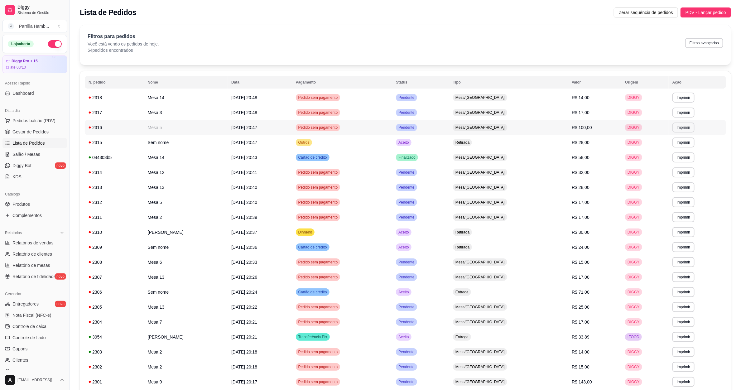
click at [680, 129] on button "Imprimir" at bounding box center [684, 128] width 22 height 10
click at [676, 150] on button "IMPRESSORA" at bounding box center [673, 150] width 45 height 10
click at [56, 157] on link "Salão / Mesas" at bounding box center [34, 154] width 65 height 10
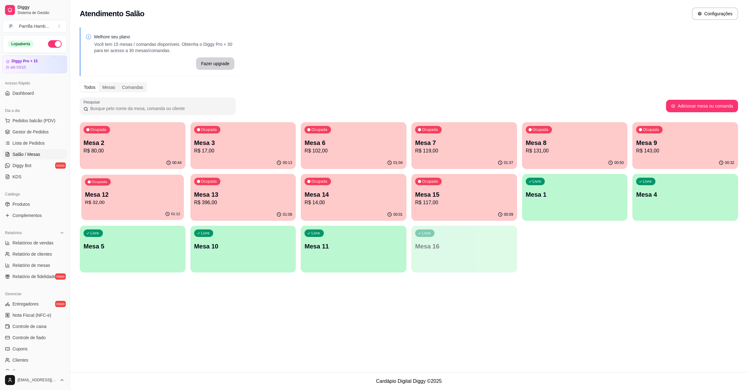
click at [124, 189] on div "Ocupada Mesa 12 R$ 32,00" at bounding box center [132, 192] width 102 height 34
click at [349, 149] on p "R$ 102,00" at bounding box center [354, 150] width 98 height 7
click at [249, 141] on p "Mesa 3" at bounding box center [243, 142] width 98 height 9
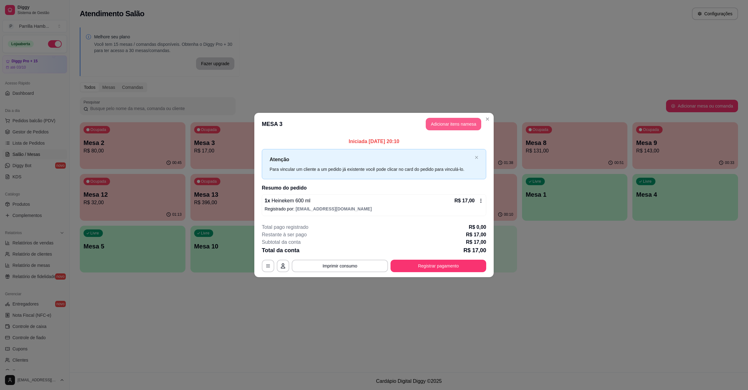
click at [434, 122] on button "Adicionar itens na mesa" at bounding box center [454, 124] width 56 height 12
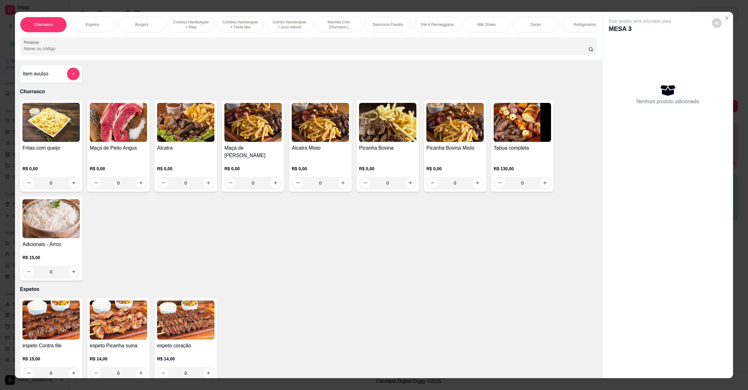
scroll to position [234, 0]
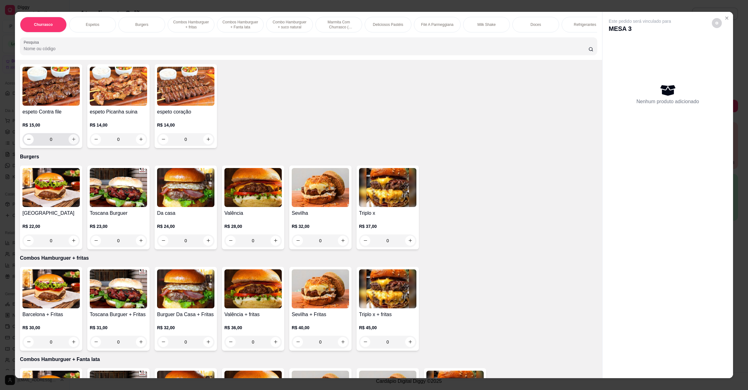
click at [71, 141] on icon "increase-product-quantity" at bounding box center [73, 139] width 5 height 5
type input "1"
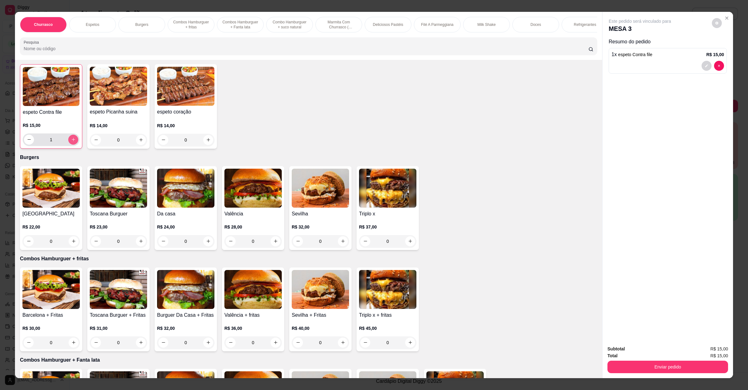
scroll to position [234, 0]
click at [681, 365] on button "Enviar pedido" at bounding box center [668, 367] width 121 height 12
click at [702, 350] on button "Enviar pedido" at bounding box center [711, 352] width 35 height 12
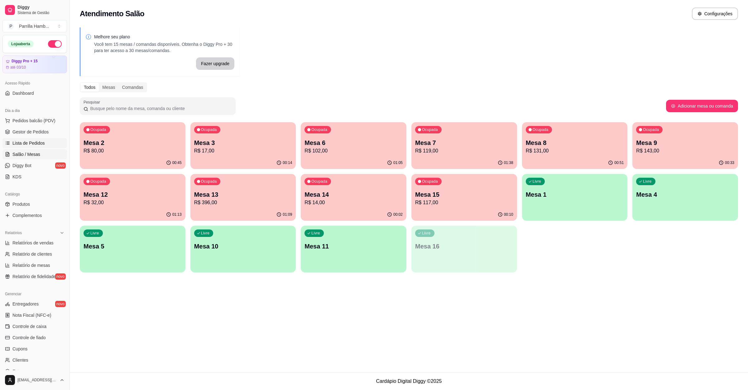
click at [23, 142] on span "Lista de Pedidos" at bounding box center [28, 143] width 32 height 6
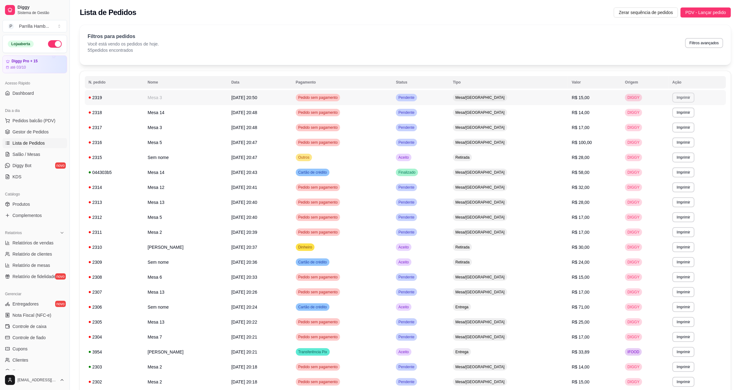
click at [677, 99] on button "Imprimir" at bounding box center [684, 98] width 22 height 10
click at [679, 121] on button "IMPRESSORA" at bounding box center [673, 120] width 45 height 10
click at [22, 151] on link "Salão / Mesas" at bounding box center [34, 154] width 65 height 10
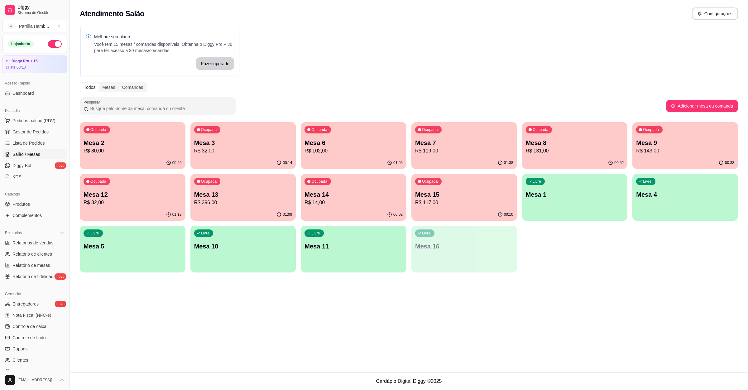
click at [675, 128] on div "Ocupada Mesa 9 R$ 143,00" at bounding box center [686, 139] width 106 height 35
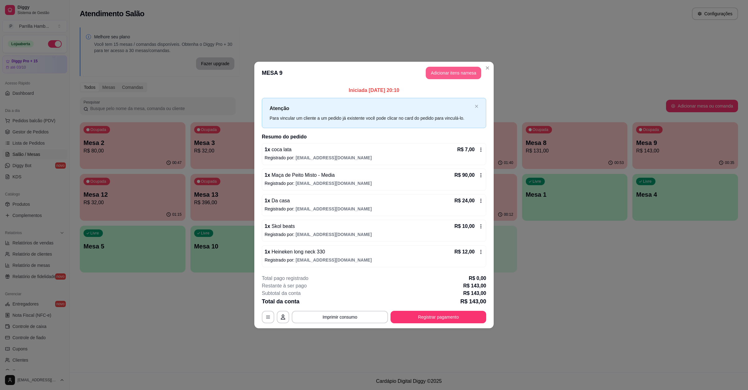
click at [458, 77] on button "Adicionar itens na mesa" at bounding box center [454, 73] width 56 height 12
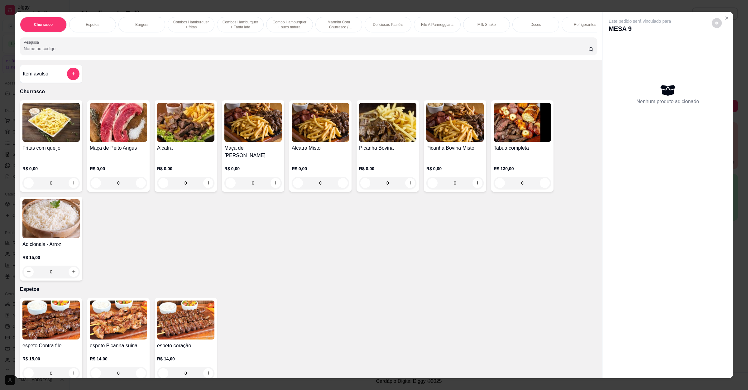
click at [182, 48] on div at bounding box center [309, 46] width 570 height 12
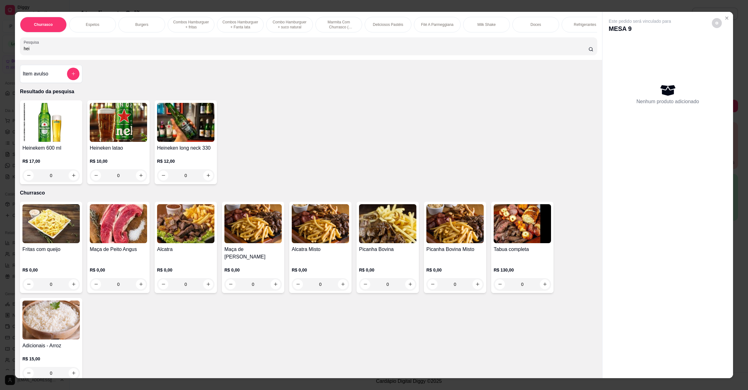
type input "hei"
click at [206, 178] on icon "increase-product-quantity" at bounding box center [208, 175] width 5 height 5
type input "1"
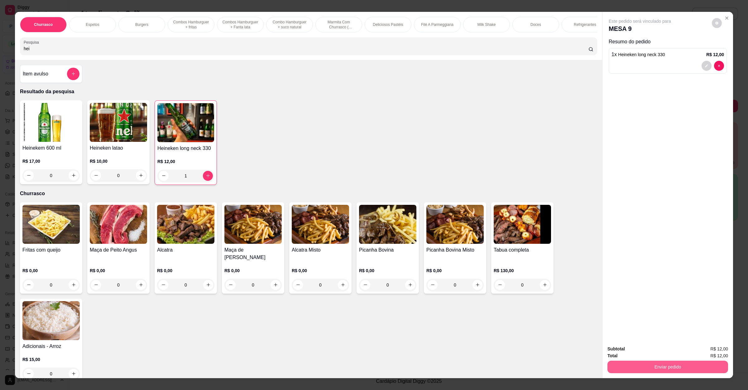
click at [695, 371] on button "Enviar pedido" at bounding box center [668, 367] width 121 height 12
click at [710, 355] on button "Enviar pedido" at bounding box center [711, 352] width 35 height 12
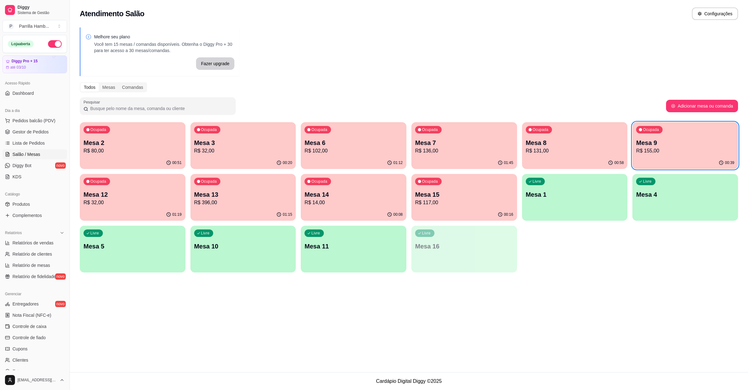
click at [431, 192] on p "Mesa 15" at bounding box center [464, 194] width 98 height 9
click at [336, 186] on div "Ocupada Mesa 14 R$ 14,00" at bounding box center [354, 192] width 102 height 34
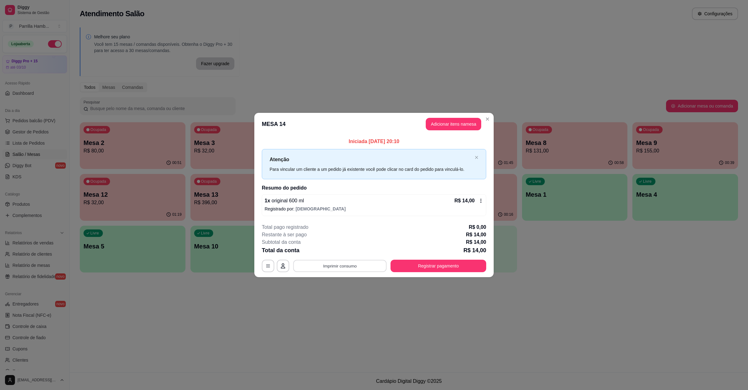
click at [357, 271] on button "Imprimir consumo" at bounding box center [340, 266] width 94 height 12
click at [354, 254] on button "IMPRESSORA" at bounding box center [342, 252] width 44 height 10
click at [427, 268] on button "Registrar pagamento" at bounding box center [438, 266] width 93 height 12
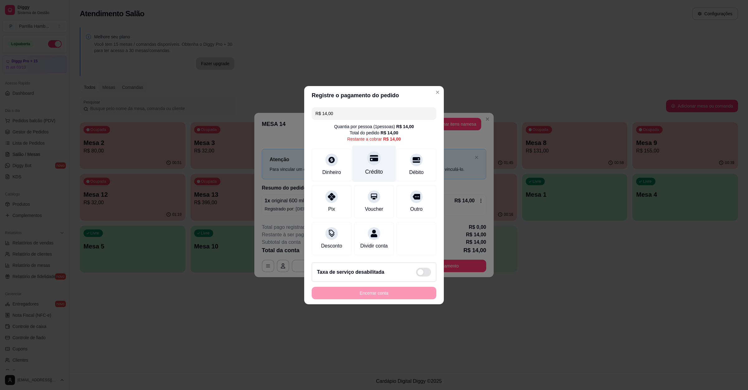
click at [366, 161] on div "Crédito" at bounding box center [374, 163] width 44 height 36
type input "R$ 0,00"
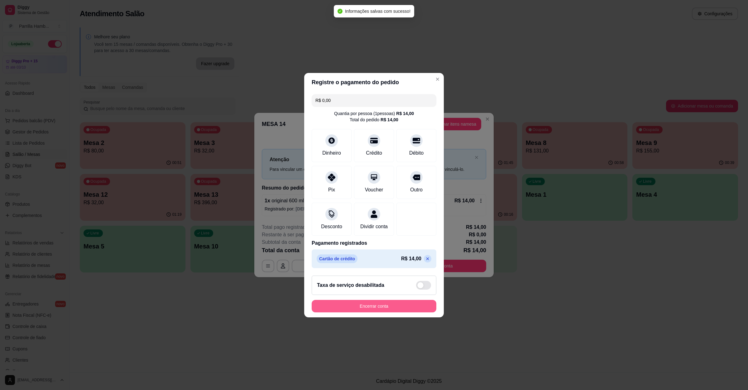
click at [376, 307] on button "Encerrar conta" at bounding box center [374, 306] width 125 height 12
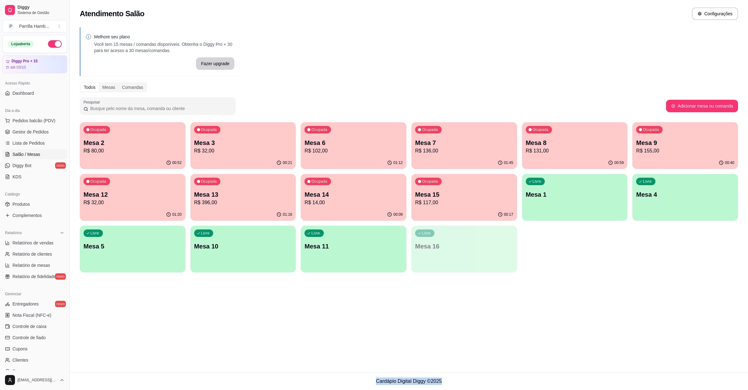
click at [576, 317] on div "Atendimento Salão Configurações Melhore seu plano Você tem 15 mesas / comandas …" at bounding box center [409, 186] width 679 height 372
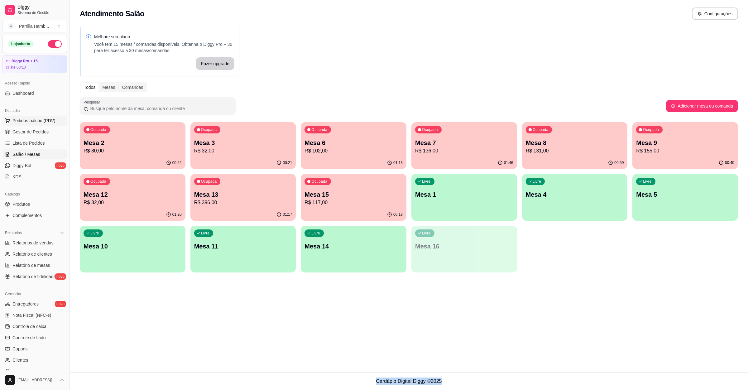
click at [33, 122] on span "Pedidos balcão (PDV)" at bounding box center [33, 121] width 43 height 6
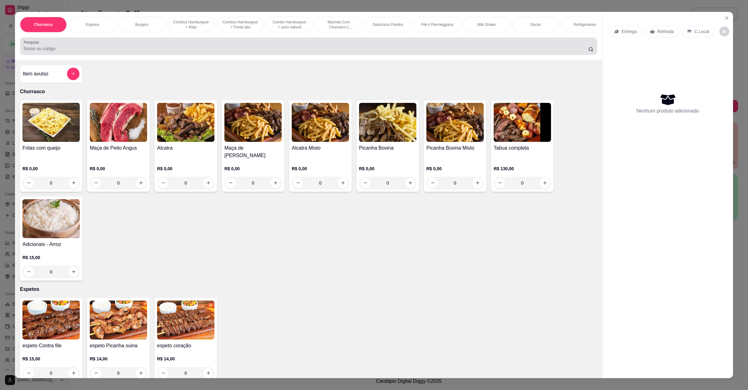
click at [179, 52] on input "Pesquisa" at bounding box center [306, 49] width 565 height 6
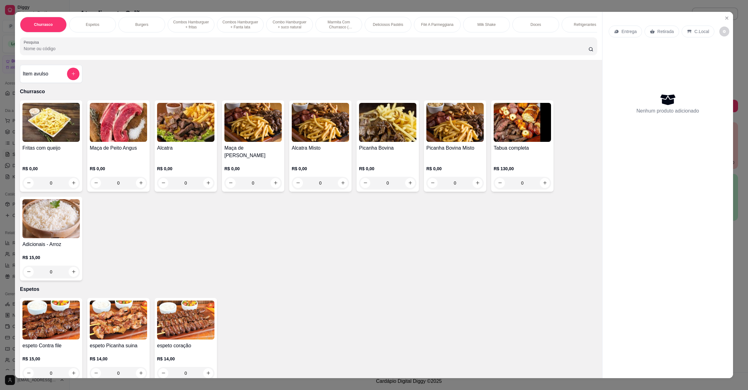
click at [59, 80] on div "Item avulso" at bounding box center [51, 74] width 57 height 12
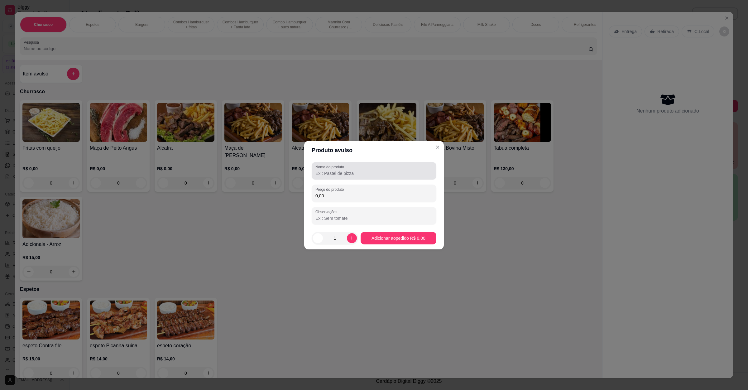
click at [314, 172] on div "Nome do produto" at bounding box center [374, 170] width 125 height 17
paste input "[STREET_ADDRESS] nova."
drag, startPoint x: 395, startPoint y: 170, endPoint x: 0, endPoint y: 120, distance: 398.2
click at [0, 120] on div "Produto avulso Nome do produto [STREET_ADDRESS] nova. Preço do produto 0,00 Obs…" at bounding box center [374, 195] width 748 height 390
type input "2 shake de nutela com ovomaltine"
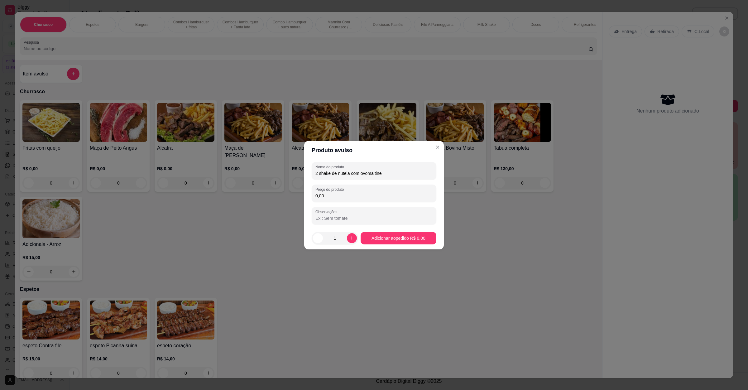
click at [360, 196] on input "0,00" at bounding box center [374, 196] width 117 height 6
type input "20,00"
click at [319, 170] on input "2 shake de nutela com ovomaltine" at bounding box center [374, 173] width 117 height 6
type input "shake de nutela com ovomaltine"
click at [350, 237] on icon "increase-product-quantity" at bounding box center [352, 238] width 5 height 5
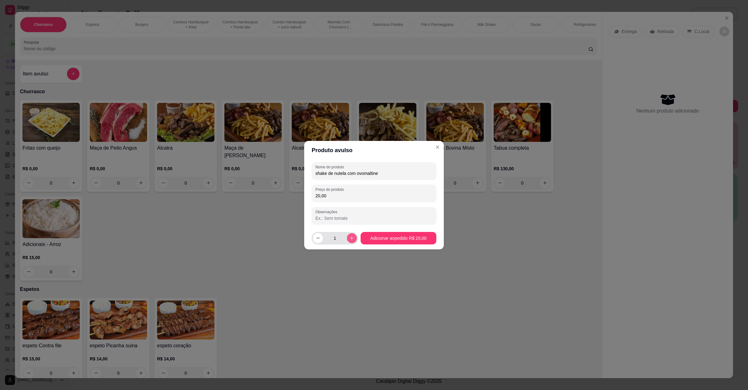
type input "2"
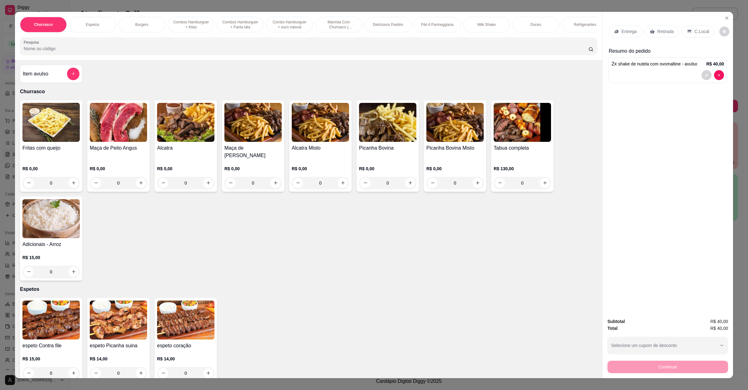
click at [84, 52] on input "Pesquisa" at bounding box center [306, 49] width 565 height 6
click at [77, 52] on div at bounding box center [309, 46] width 570 height 12
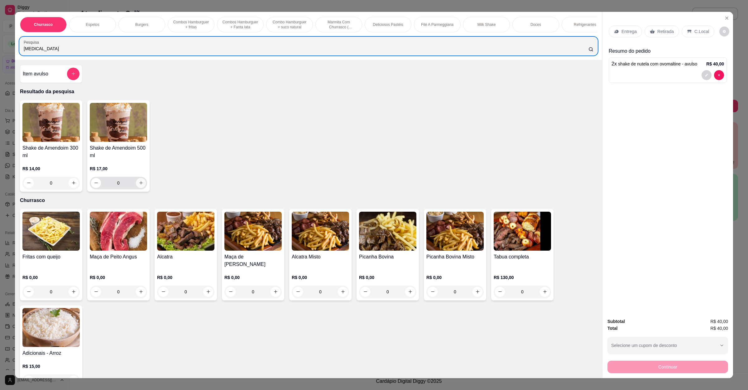
type input "[MEDICAL_DATA]"
click at [139, 185] on icon "increase-product-quantity" at bounding box center [141, 183] width 5 height 5
type input "1"
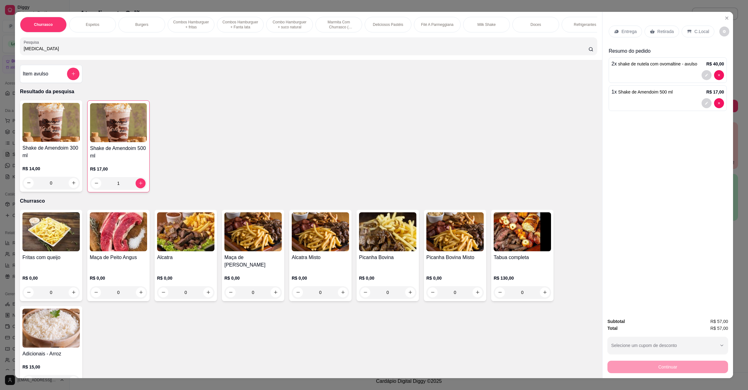
click at [682, 367] on div "Continuar" at bounding box center [668, 366] width 121 height 14
click at [612, 27] on div "Entrega" at bounding box center [625, 32] width 33 height 12
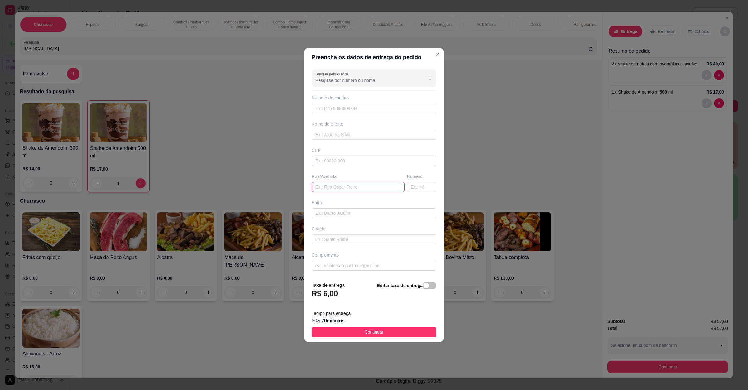
click at [358, 185] on input "text" at bounding box center [358, 187] width 93 height 10
paste input "[STREET_ADDRESS] nova."
type input "[STREET_ADDRESS] nova."
click at [385, 330] on button "Continuar" at bounding box center [374, 332] width 125 height 10
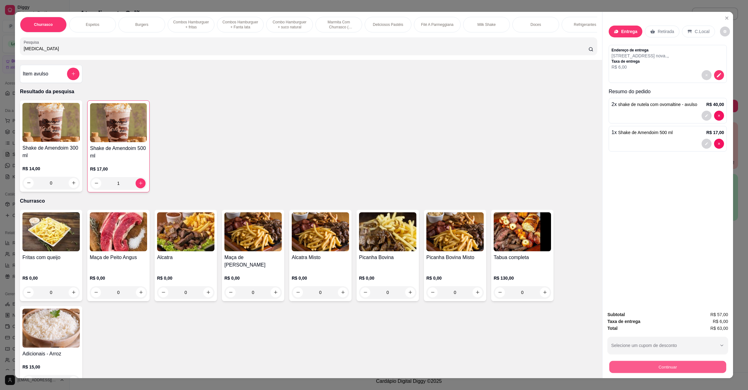
click at [652, 366] on button "Continuar" at bounding box center [668, 367] width 117 height 12
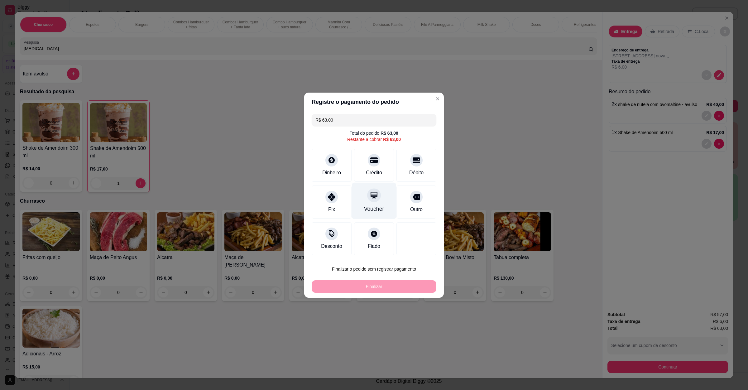
click at [368, 158] on div at bounding box center [374, 160] width 12 height 12
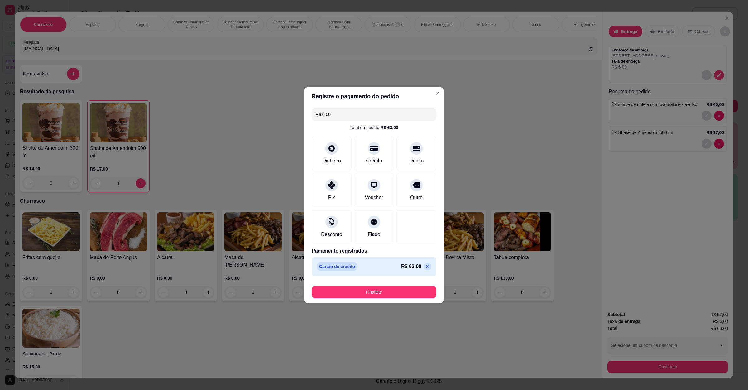
type input "R$ 0,00"
click at [372, 288] on button "Finalizar" at bounding box center [374, 292] width 125 height 12
type input "0"
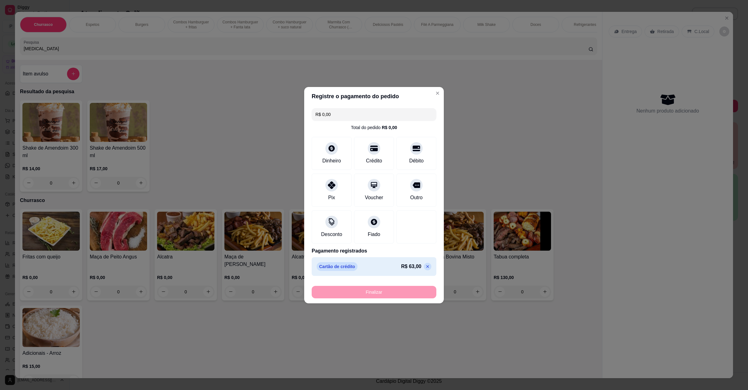
type input "-R$ 63,00"
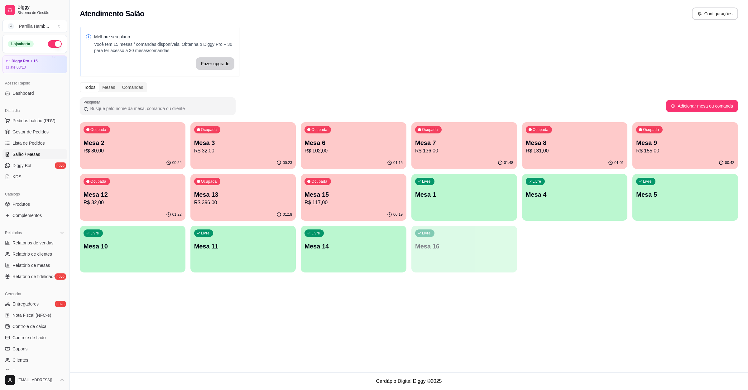
click at [340, 148] on p "R$ 102,00" at bounding box center [354, 150] width 98 height 7
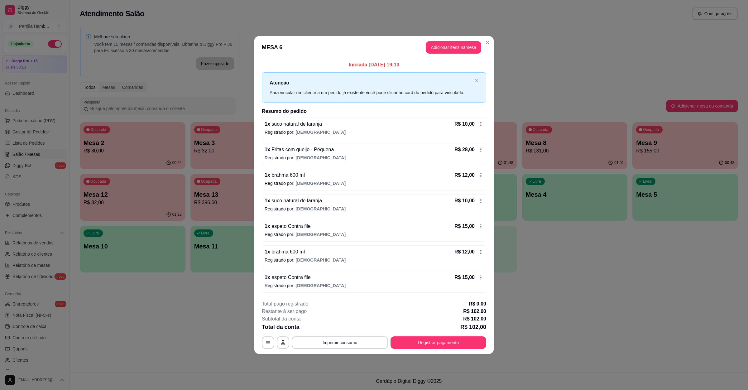
click at [448, 45] on button "Adicionar itens na mesa" at bounding box center [454, 47] width 56 height 12
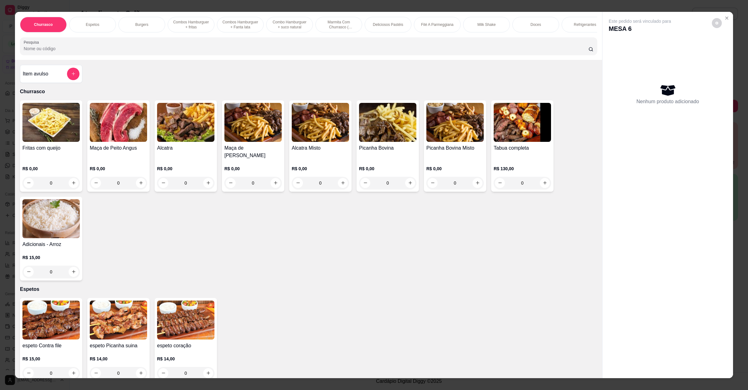
click at [185, 52] on input "Pesquisa" at bounding box center [306, 49] width 565 height 6
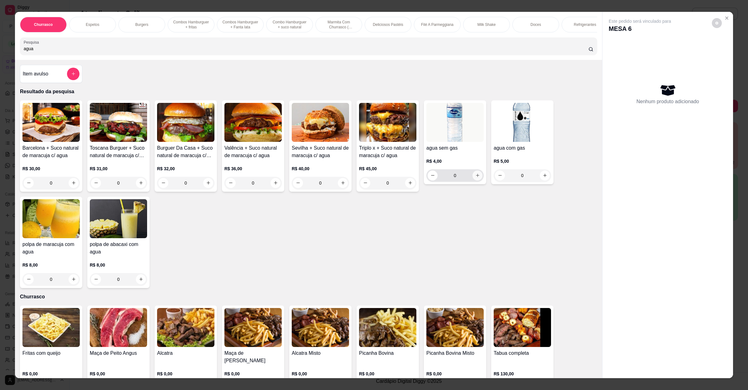
type input "agua"
click at [477, 180] on button "increase-product-quantity" at bounding box center [478, 176] width 10 height 10
type input "1"
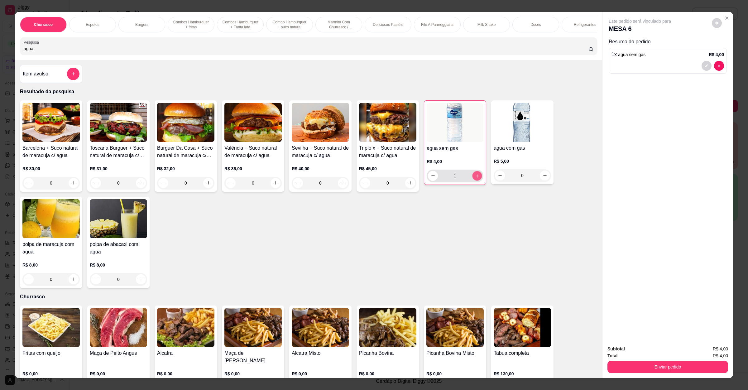
click at [476, 181] on button "increase-product-quantity" at bounding box center [477, 176] width 10 height 10
type input "2"
click at [653, 370] on button "Enviar pedido" at bounding box center [668, 367] width 117 height 12
click at [699, 346] on button "Enviar pedido" at bounding box center [711, 352] width 35 height 12
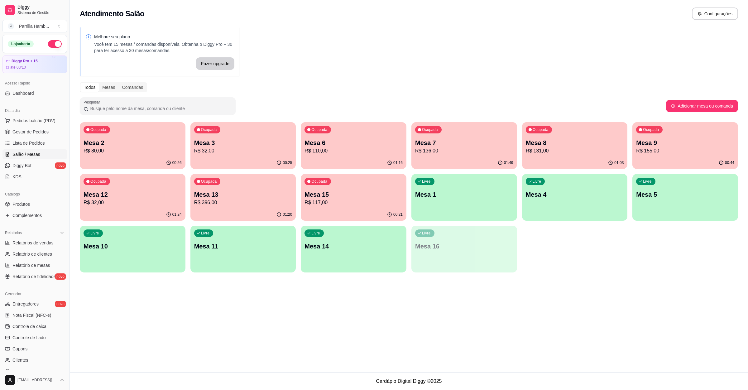
click at [350, 134] on div "Ocupada Mesa 6 R$ 110,00" at bounding box center [354, 139] width 106 height 35
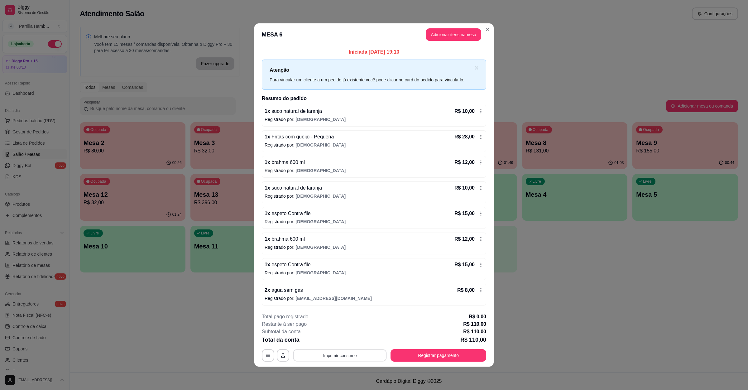
click at [364, 357] on button "Imprimir consumo" at bounding box center [340, 356] width 94 height 12
click at [354, 342] on button "IMPRESSORA" at bounding box center [341, 342] width 45 height 10
click at [426, 360] on button "Registrar pagamento" at bounding box center [438, 356] width 93 height 12
click at [364, 149] on div "Crédito" at bounding box center [374, 163] width 44 height 36
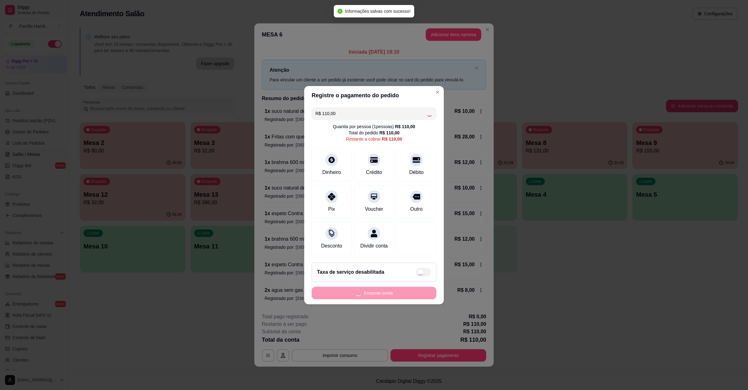
type input "R$ 0,00"
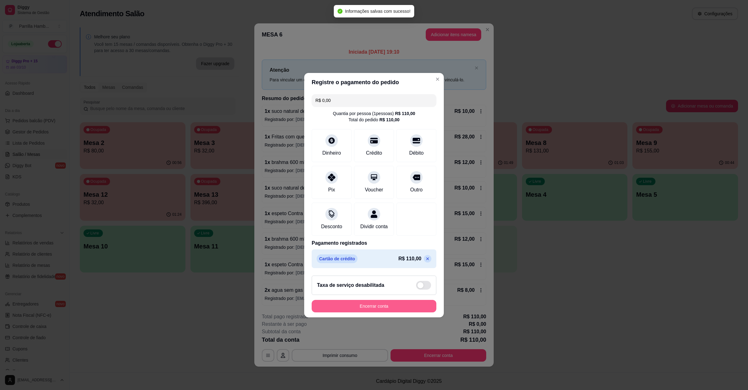
click at [398, 310] on button "Encerrar conta" at bounding box center [374, 306] width 125 height 12
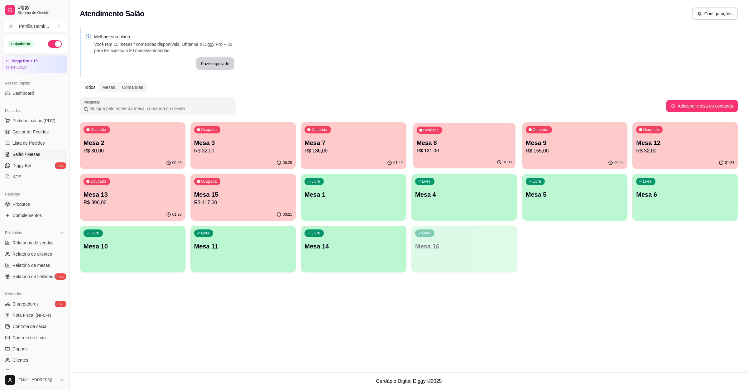
click at [484, 152] on p "R$ 131,00" at bounding box center [464, 150] width 95 height 7
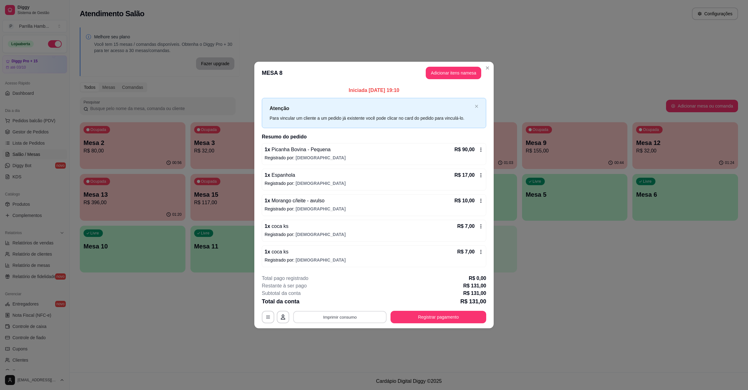
click at [366, 316] on button "Imprimir consumo" at bounding box center [340, 317] width 94 height 12
click at [346, 298] on div "Escolha a impressora IMPRESSORA" at bounding box center [341, 299] width 51 height 21
click at [359, 303] on button "IMPRESSORA" at bounding box center [341, 304] width 45 height 10
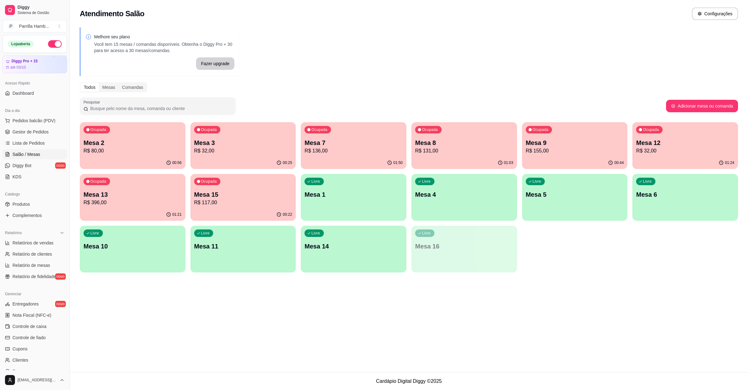
click at [476, 151] on p "R$ 131,00" at bounding box center [464, 150] width 98 height 7
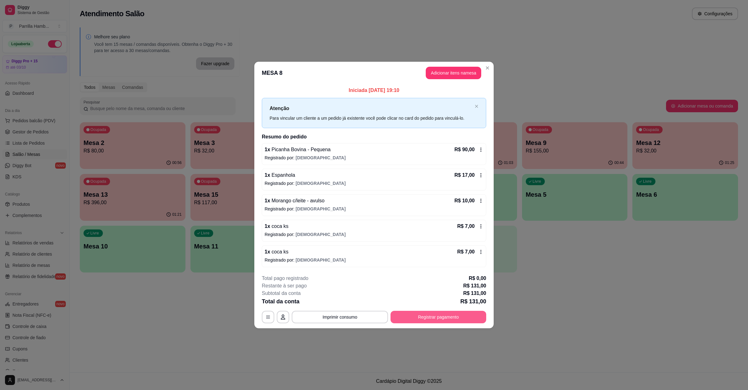
click at [448, 320] on button "Registrar pagamento" at bounding box center [439, 317] width 96 height 12
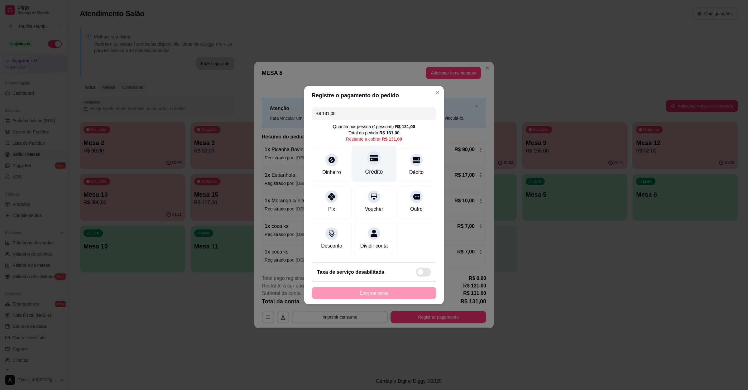
click at [370, 159] on div at bounding box center [374, 158] width 14 height 14
type input "R$ 0,00"
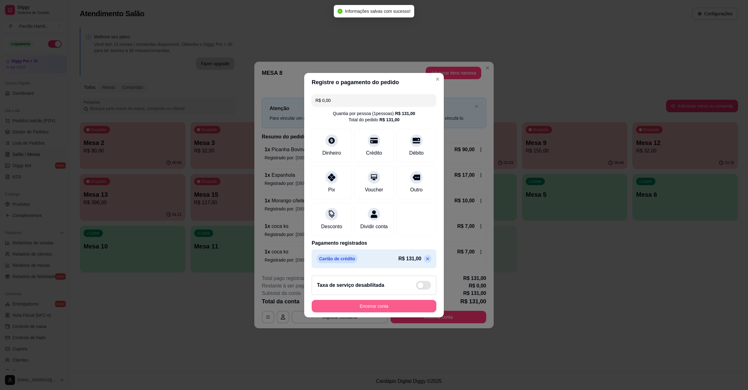
click at [379, 309] on button "Encerrar conta" at bounding box center [374, 306] width 125 height 12
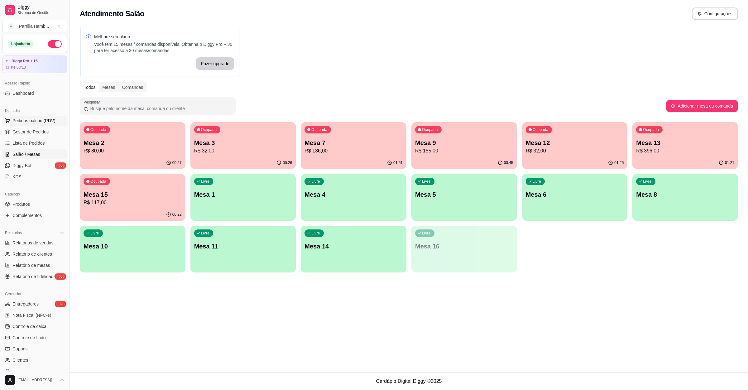
click at [18, 125] on button "Pedidos balcão (PDV)" at bounding box center [34, 121] width 65 height 10
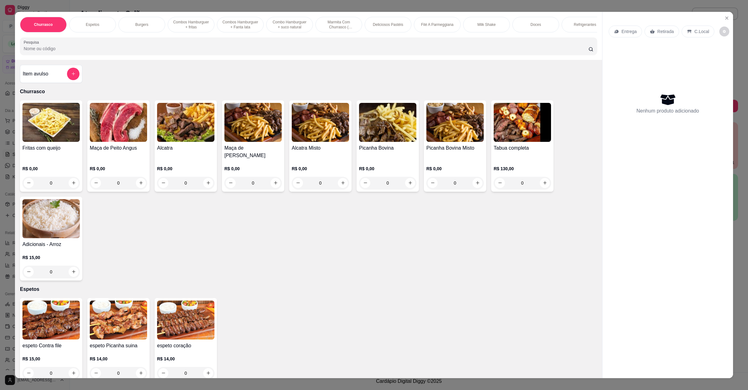
click at [615, 34] on icon at bounding box center [616, 31] width 5 height 5
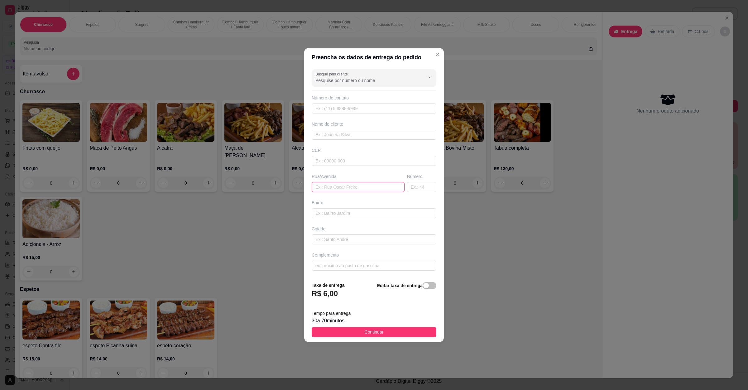
click at [346, 186] on input "text" at bounding box center [358, 187] width 93 height 10
paste input "[STREET_ADDRESS]"
type input "[STREET_ADDRESS]"
click at [373, 337] on button "Continuar" at bounding box center [374, 332] width 125 height 10
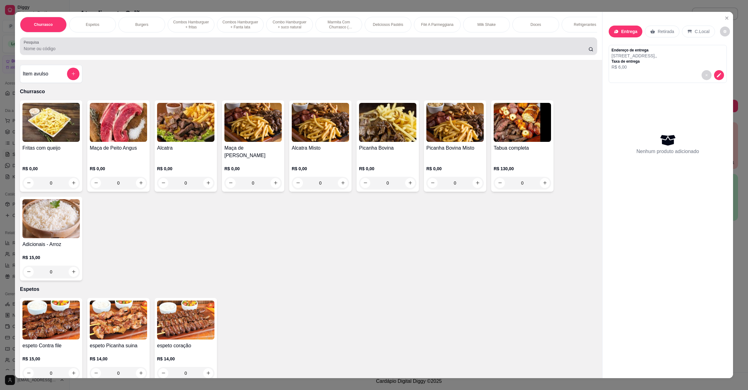
click at [183, 51] on div at bounding box center [309, 46] width 570 height 12
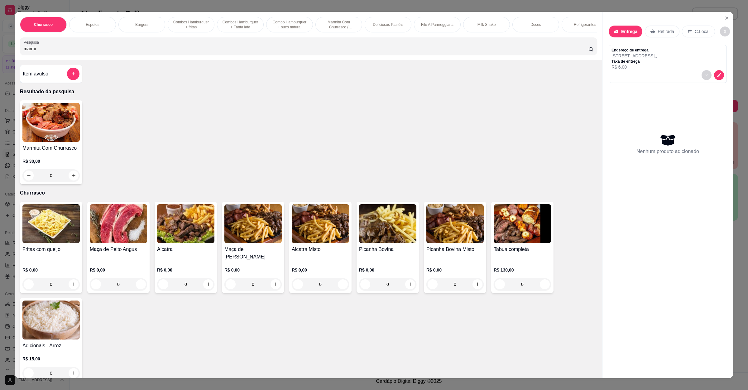
type input "marmi"
click at [51, 152] on h4 "Marmita Com Churrasco" at bounding box center [50, 147] width 57 height 7
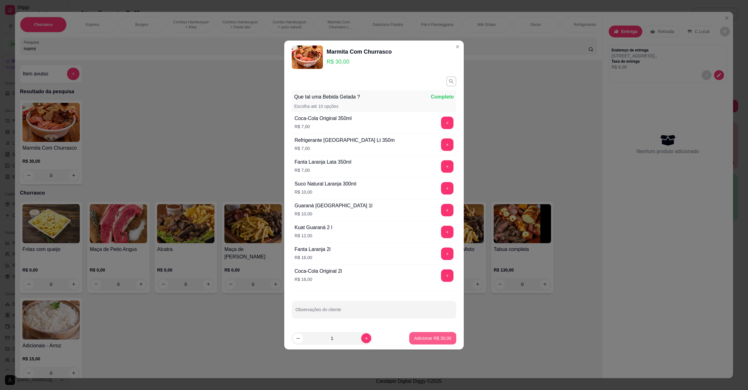
click at [437, 341] on p "Adicionar R$ 30,00" at bounding box center [432, 338] width 37 height 6
type input "1"
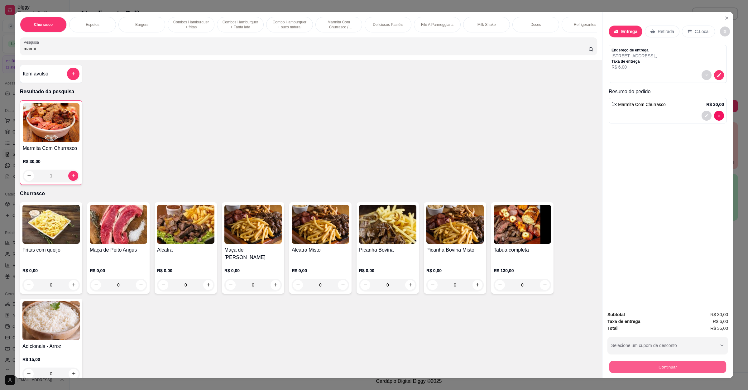
click at [621, 366] on button "Continuar" at bounding box center [668, 367] width 117 height 12
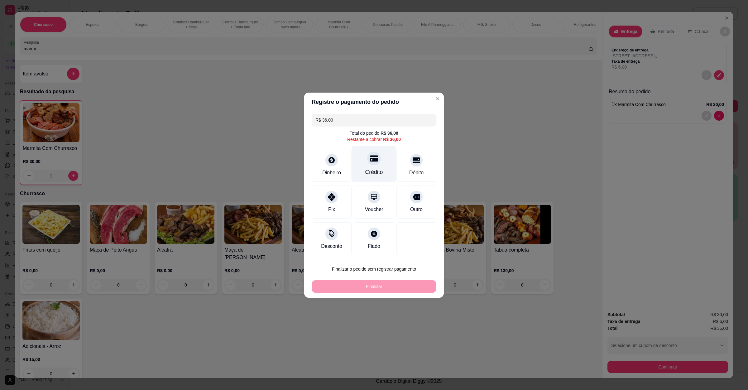
click at [367, 160] on div at bounding box center [374, 159] width 14 height 14
type input "R$ 0,00"
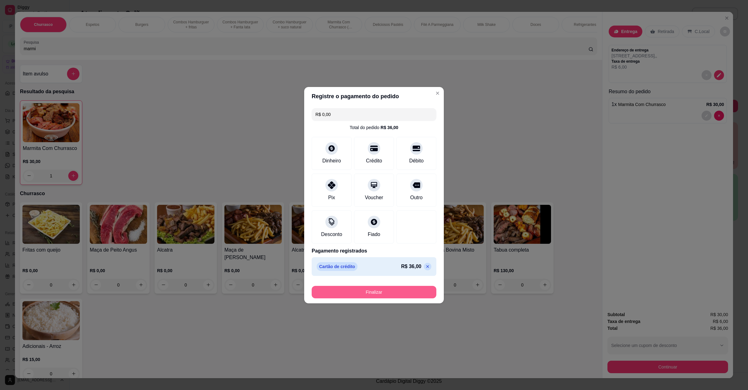
click at [382, 287] on button "Finalizar" at bounding box center [374, 292] width 125 height 12
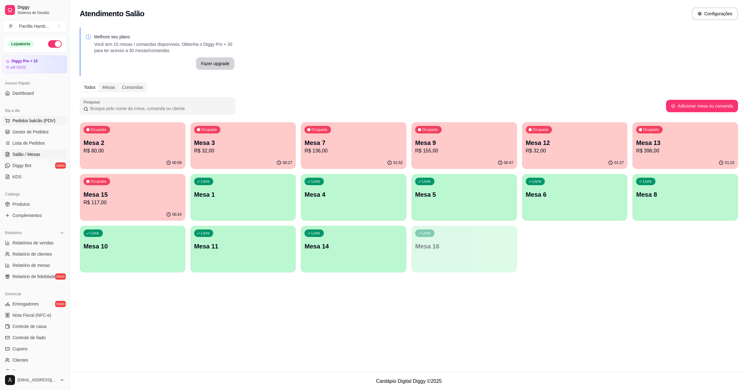
click at [34, 122] on span "Pedidos balcão (PDV)" at bounding box center [33, 121] width 43 height 6
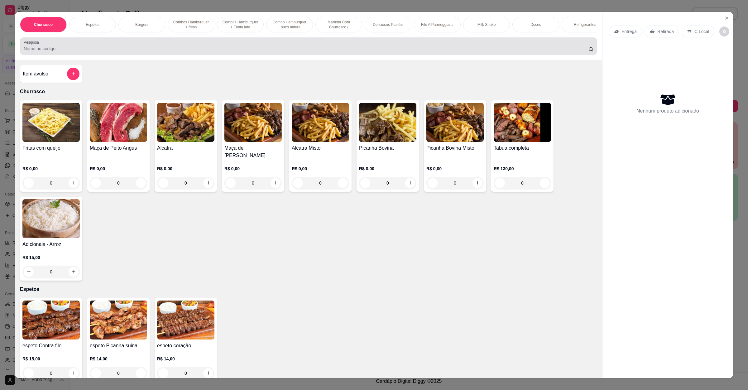
click at [65, 52] on input "Pesquisa" at bounding box center [306, 49] width 565 height 6
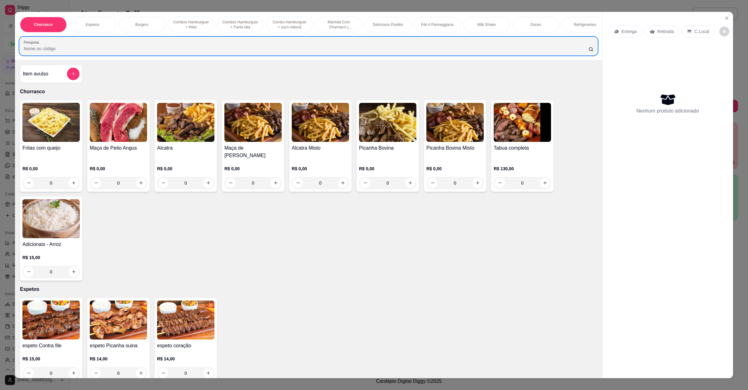
click at [737, 54] on div "Churrasco Espetos Burgers Combos Hamburguer + fritas Combos Hamburguer + Fanta …" at bounding box center [374, 195] width 748 height 390
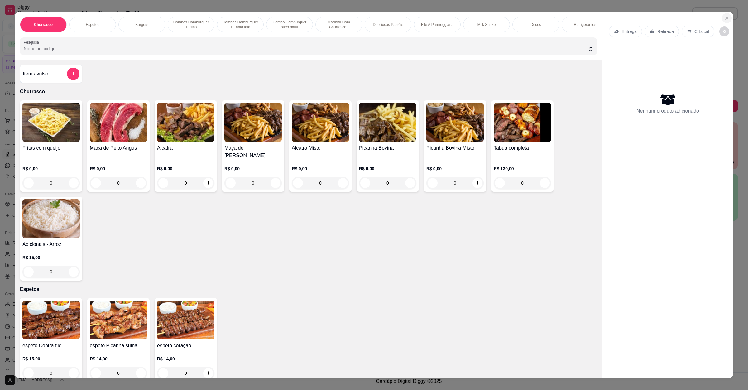
click at [725, 16] on icon "Close" at bounding box center [727, 18] width 5 height 5
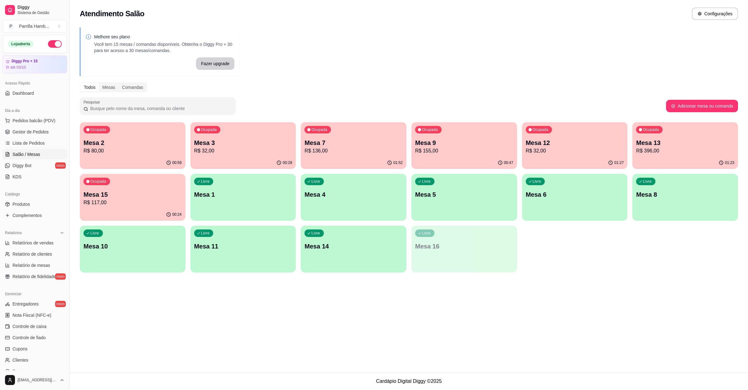
click at [441, 195] on p "Mesa 5" at bounding box center [464, 194] width 98 height 9
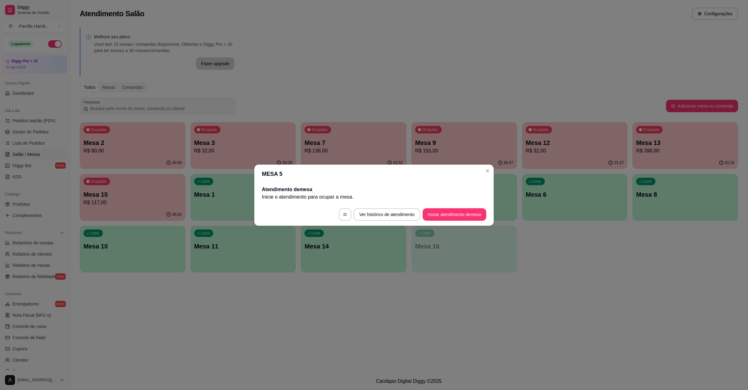
click at [449, 221] on footer "Ver histórico de atendimento Iniciar atendimento de mesa" at bounding box center [374, 214] width 240 height 22
click at [449, 218] on button "Iniciar atendimento de mesa" at bounding box center [455, 214] width 64 height 12
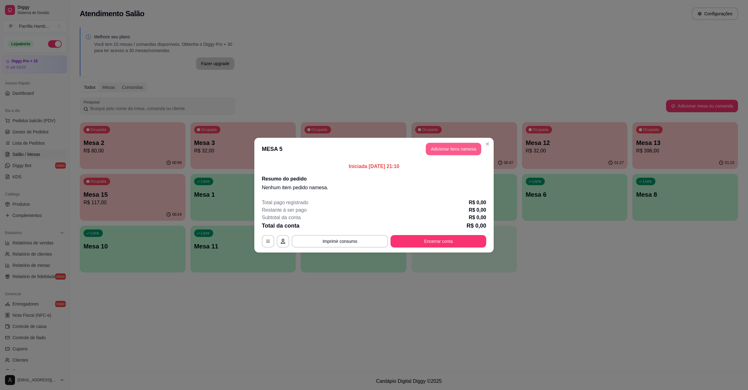
click at [469, 153] on button "Adicionar itens na mesa" at bounding box center [454, 149] width 56 height 12
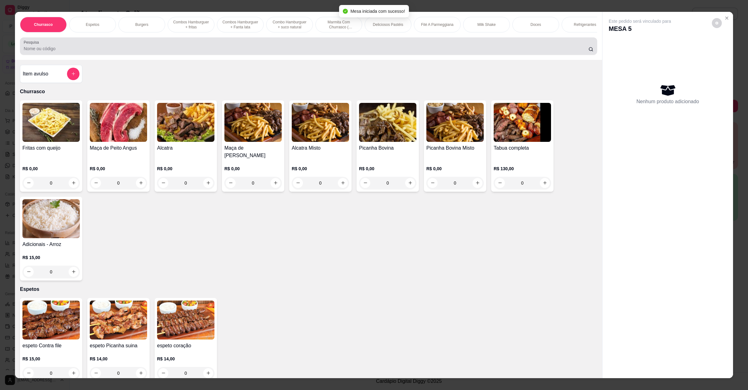
click at [183, 48] on div at bounding box center [309, 46] width 570 height 12
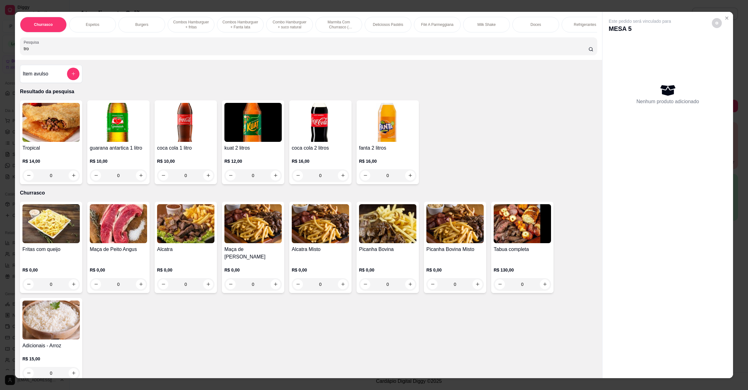
type input "tro"
click at [68, 182] on div "0" at bounding box center [50, 175] width 57 height 12
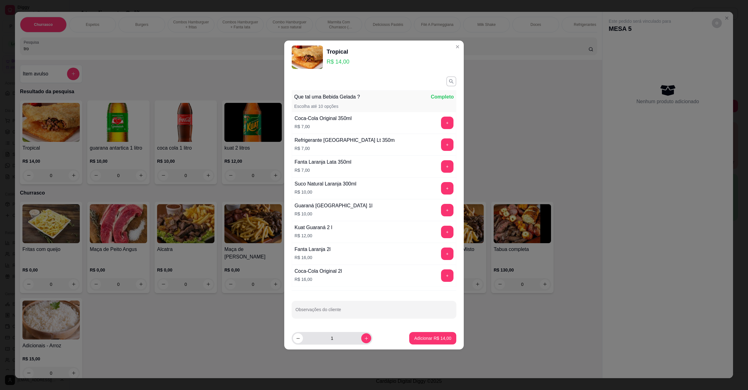
click at [364, 339] on icon "increase-product-quantity" at bounding box center [366, 338] width 5 height 5
type input "3"
click at [425, 334] on button "Adicionar R$ 42,00" at bounding box center [433, 338] width 46 height 12
type input "3"
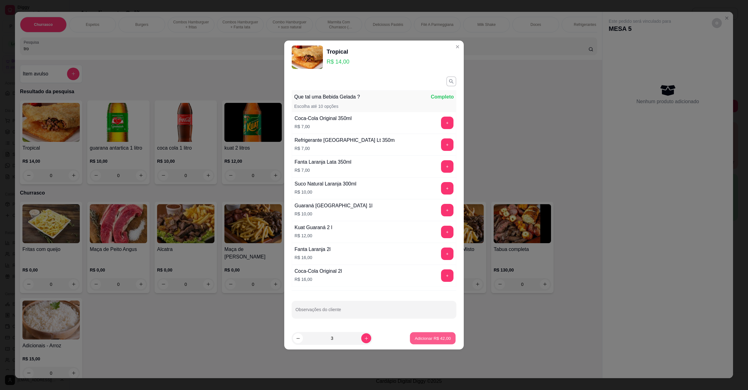
type input "3"
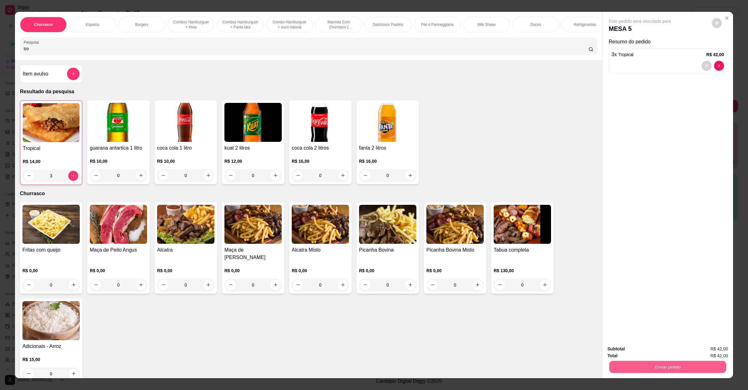
click at [650, 361] on button "Enviar pedido" at bounding box center [668, 367] width 117 height 12
click at [719, 353] on button "Enviar pedido" at bounding box center [711, 352] width 35 height 12
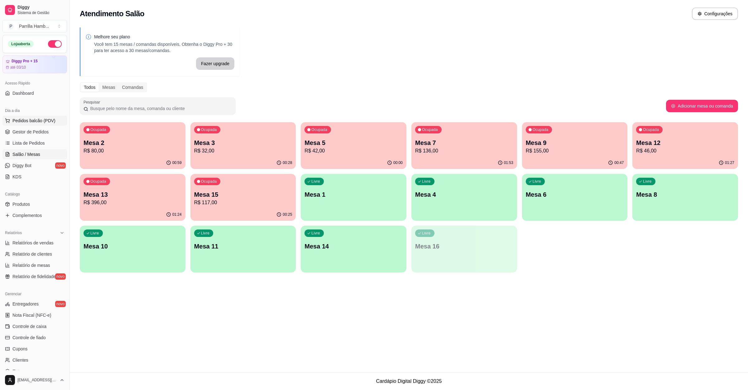
click at [56, 120] on button "Pedidos balcão (PDV)" at bounding box center [34, 121] width 65 height 10
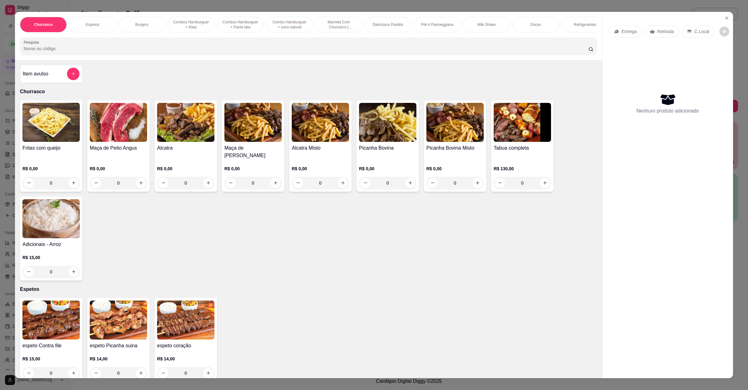
click at [615, 30] on icon at bounding box center [617, 31] width 4 height 3
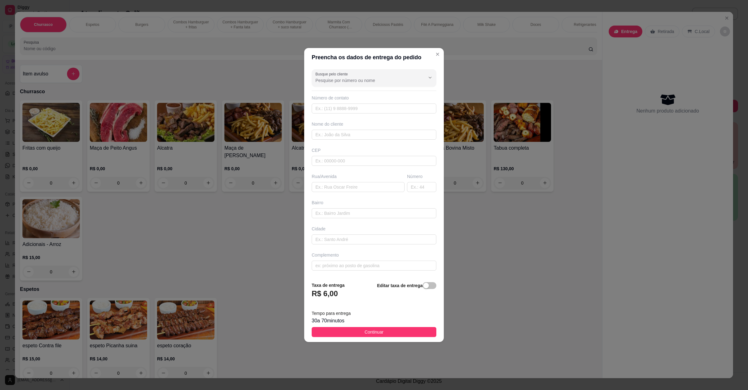
click at [320, 181] on div "Rua/Avenida" at bounding box center [358, 182] width 95 height 19
click at [325, 189] on input "text" at bounding box center [358, 187] width 93 height 10
paste input "[STREET_ADDRESS][PERSON_NAME] B fundo vila operária quando sai mim avisa pq e n…"
type input "[STREET_ADDRESS][PERSON_NAME] B fundo vila operária quando sai mim avisa pq e n…"
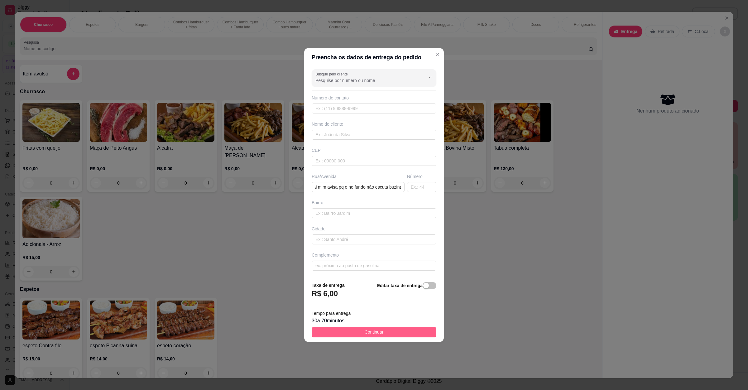
click at [373, 331] on span "Continuar" at bounding box center [374, 332] width 19 height 7
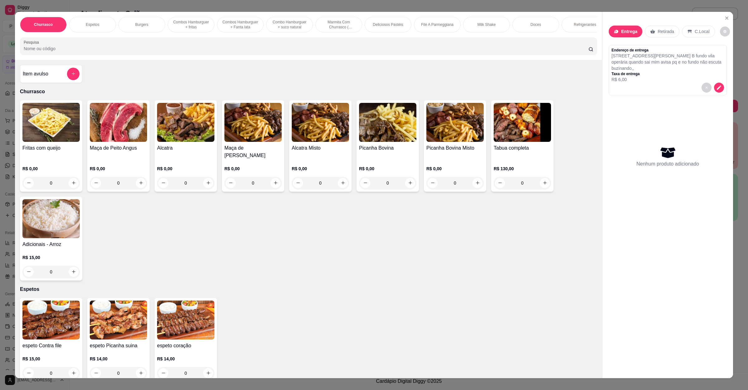
click at [51, 70] on div "Item avulso Churrasco Fritas com queijo R$ 0,00 0 Maça de Peito Angus R$ 0,00 0…" at bounding box center [309, 219] width 588 height 319
click at [46, 80] on div "Item avulso" at bounding box center [51, 74] width 57 height 12
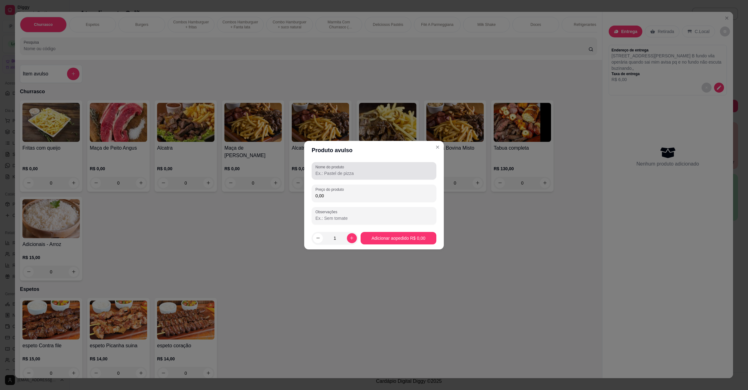
click at [345, 174] on input "Nome do produto" at bounding box center [374, 173] width 117 height 6
type input "marmita com add de carne"
click at [343, 193] on input "0,00" at bounding box center [374, 196] width 117 height 6
type input "46,00"
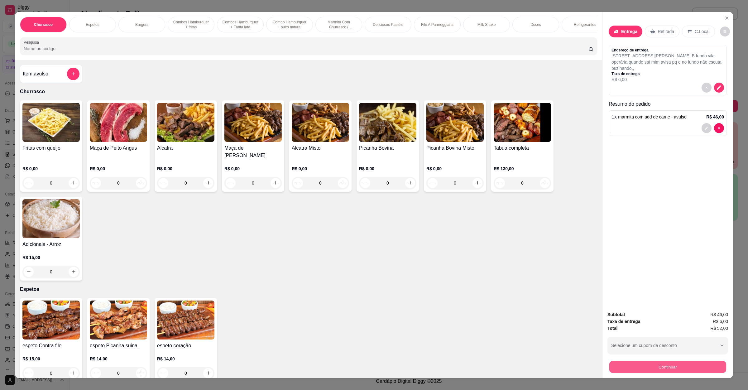
click at [695, 365] on button "Continuar" at bounding box center [668, 367] width 117 height 12
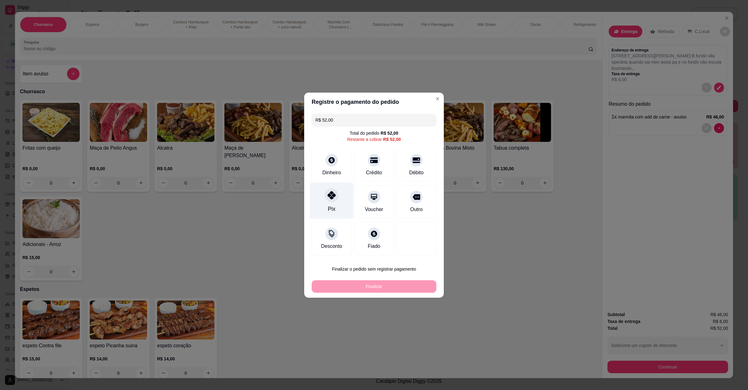
click at [332, 196] on icon at bounding box center [332, 195] width 8 height 8
type input "R$ 0,00"
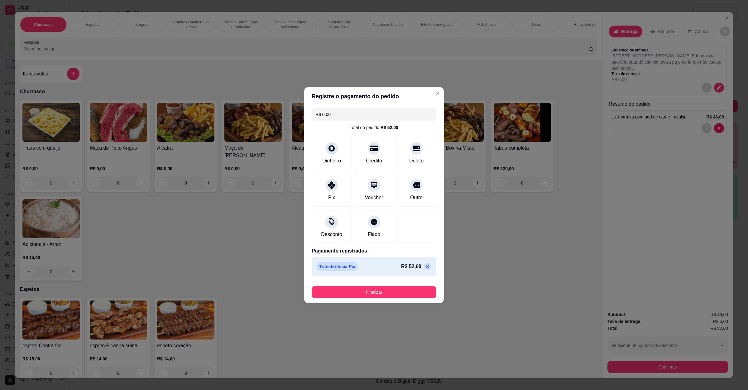
click at [361, 284] on div "Finalizar" at bounding box center [374, 290] width 125 height 15
click at [366, 289] on button "Finalizar" at bounding box center [374, 292] width 125 height 12
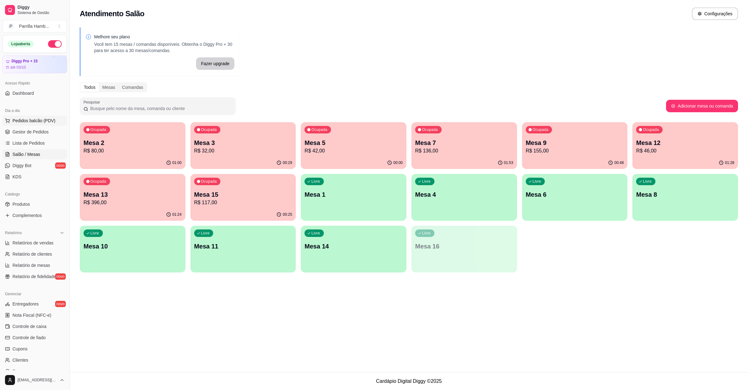
click at [24, 123] on span "Pedidos balcão (PDV)" at bounding box center [33, 121] width 43 height 6
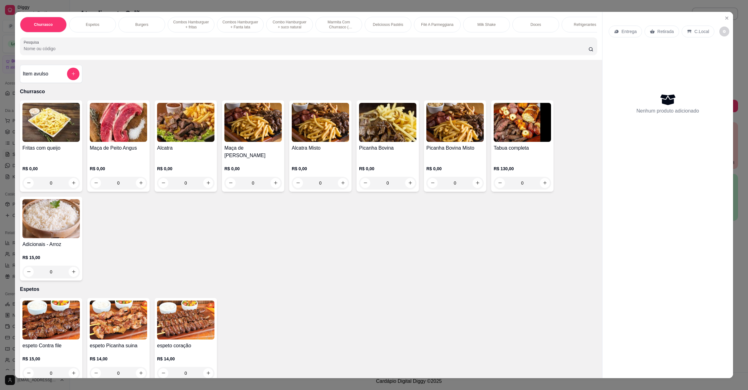
click at [630, 29] on p "Entrega" at bounding box center [629, 31] width 15 height 6
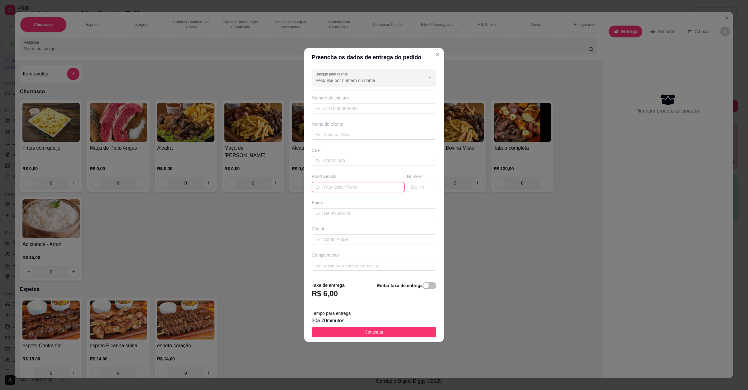
click at [378, 188] on input "text" at bounding box center [358, 187] width 93 height 10
paste input "Endereço : rua [PERSON_NAME]: floresta"
type input "Endereço : rua [PERSON_NAME]: floresta"
click at [381, 333] on button "Continuar" at bounding box center [374, 332] width 125 height 10
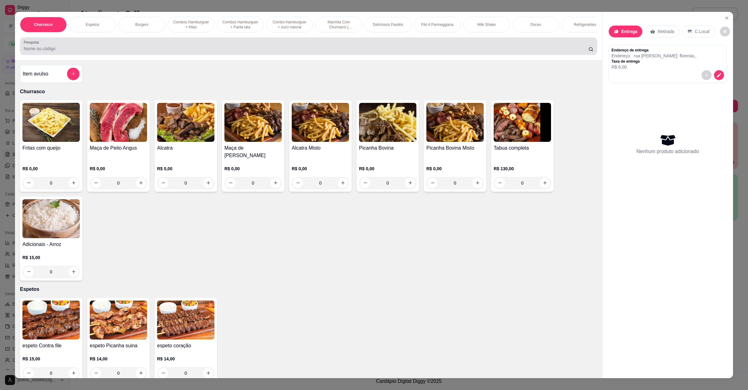
click at [134, 52] on input "Pesquisa" at bounding box center [306, 49] width 565 height 6
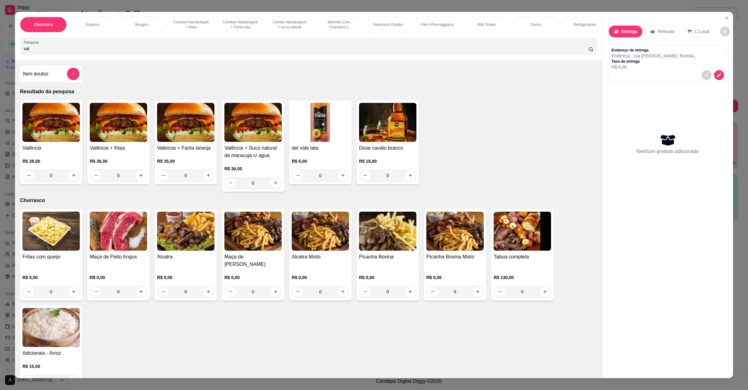
type input "val"
click at [51, 142] on img at bounding box center [50, 122] width 57 height 39
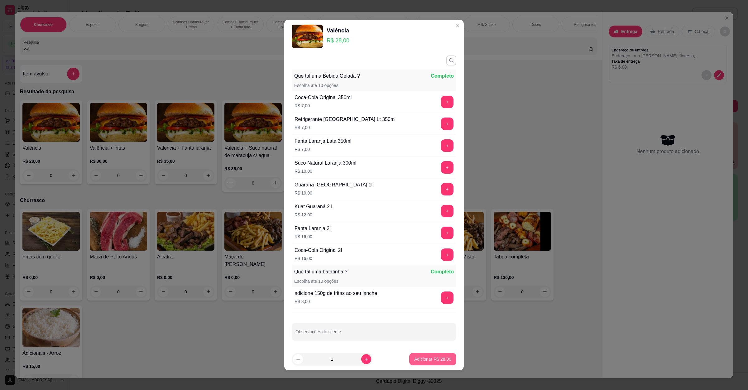
click at [423, 356] on p "Adicionar R$ 28,00" at bounding box center [432, 359] width 37 height 6
type input "1"
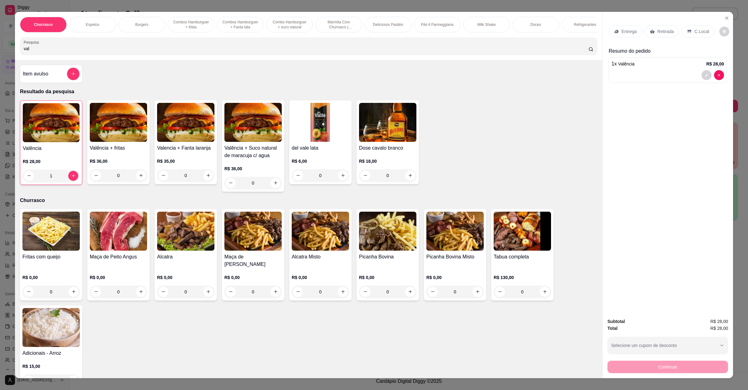
click at [615, 29] on icon at bounding box center [616, 31] width 5 height 5
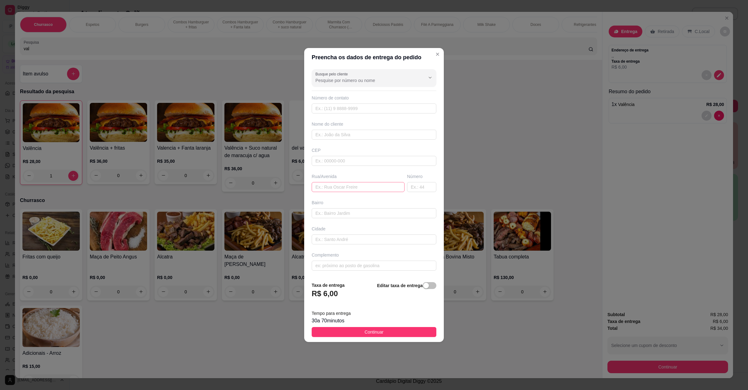
drag, startPoint x: 355, startPoint y: 180, endPoint x: 355, endPoint y: 190, distance: 10.6
click at [355, 183] on div "Rua/Avenida" at bounding box center [358, 182] width 95 height 19
click at [355, 190] on input "text" at bounding box center [358, 187] width 93 height 10
paste input "Endereço : rua [PERSON_NAME]: floresta"
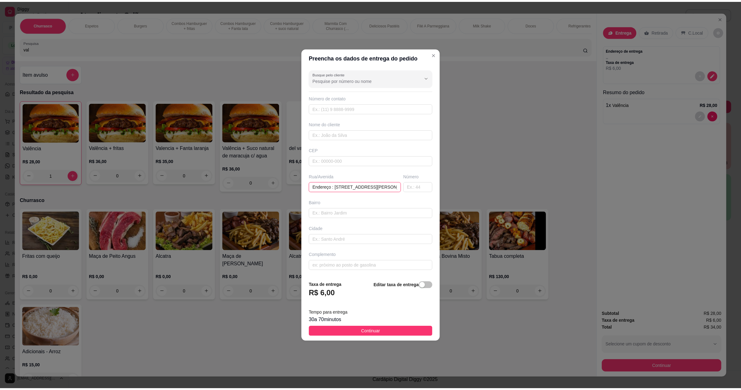
scroll to position [0, 2]
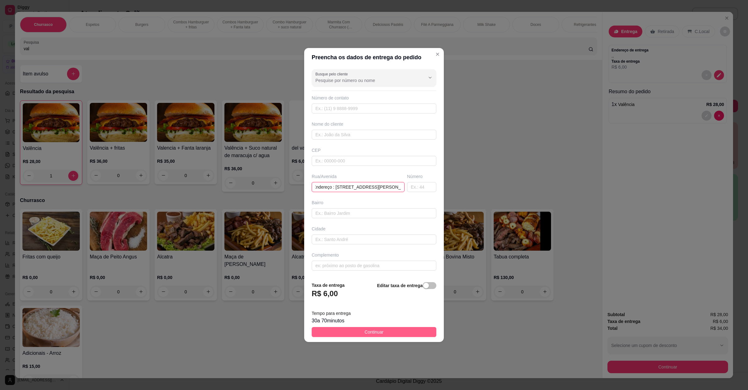
type input "Endereço : [STREET_ADDRESS][PERSON_NAME]"
drag, startPoint x: 370, startPoint y: 332, endPoint x: 544, endPoint y: 390, distance: 183.1
click at [370, 332] on span "Continuar" at bounding box center [374, 332] width 19 height 7
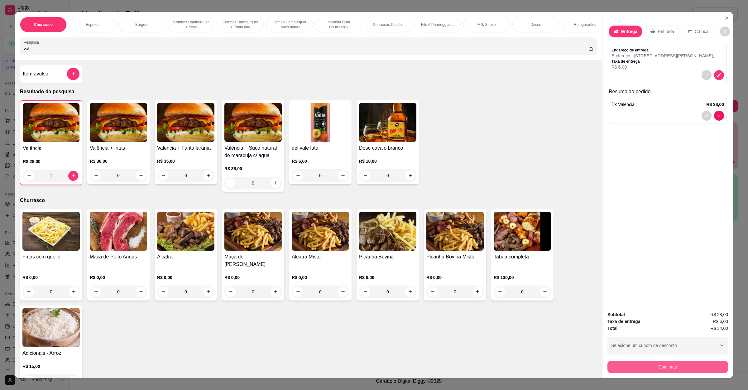
click at [690, 370] on button "Continuar" at bounding box center [668, 367] width 121 height 12
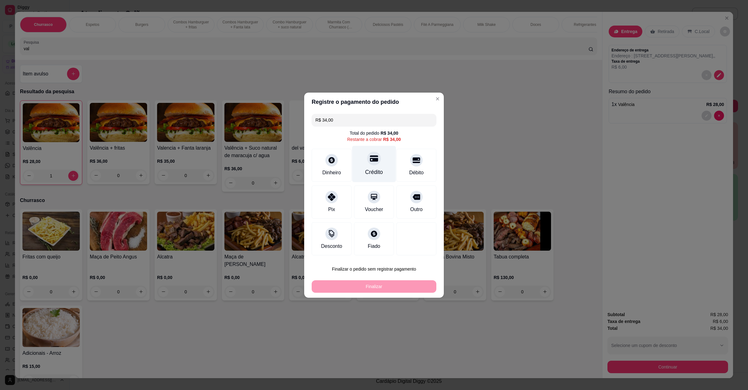
click at [379, 156] on div "Crédito" at bounding box center [374, 164] width 44 height 36
type input "R$ 0,00"
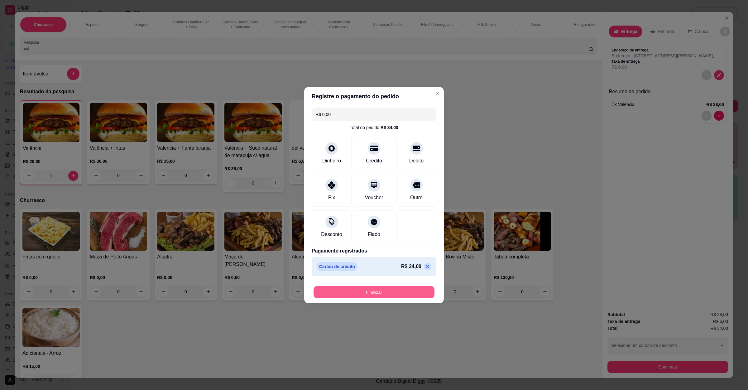
click at [373, 291] on button "Finalizar" at bounding box center [374, 292] width 121 height 12
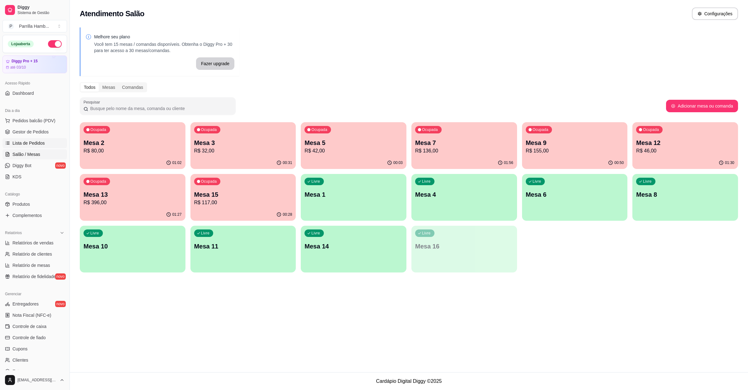
click at [27, 145] on span "Lista de Pedidos" at bounding box center [28, 143] width 32 height 6
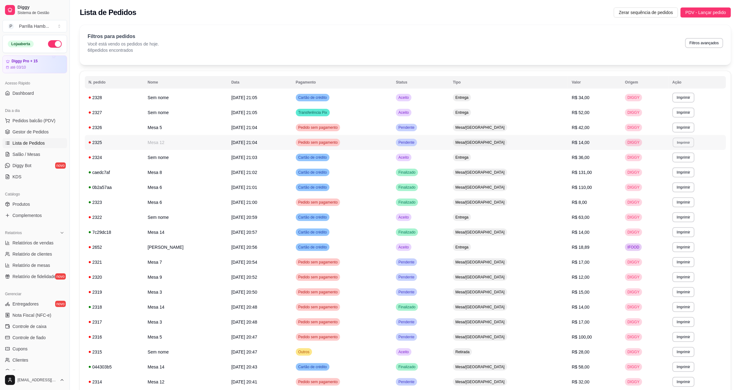
click at [681, 141] on button "Imprimir" at bounding box center [684, 143] width 22 height 10
click at [672, 168] on button "IMPRESSORA" at bounding box center [667, 165] width 45 height 10
click at [4, 157] on link "Salão / Mesas" at bounding box center [34, 154] width 65 height 10
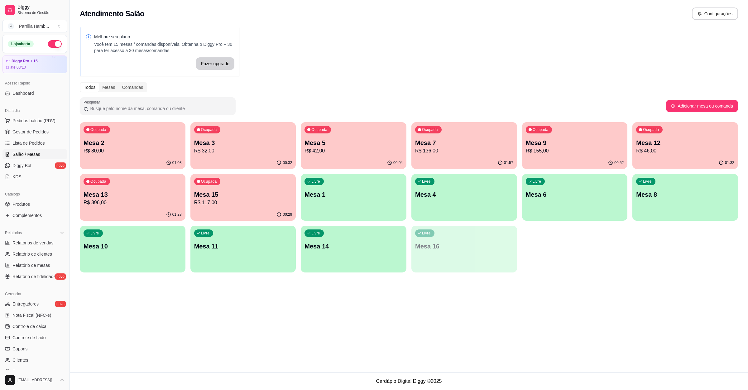
click at [262, 145] on p "Mesa 3" at bounding box center [243, 142] width 98 height 9
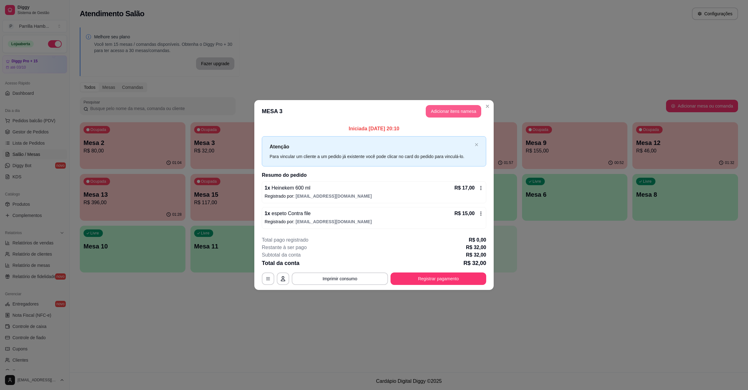
click at [451, 114] on button "Adicionar itens na mesa" at bounding box center [454, 111] width 56 height 12
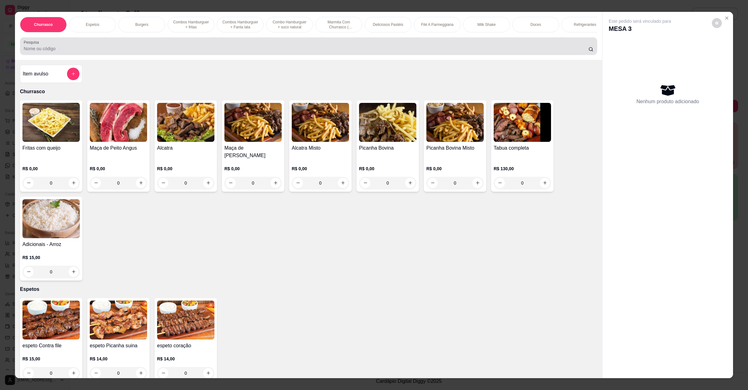
click at [310, 52] on input "Pesquisa" at bounding box center [306, 49] width 565 height 6
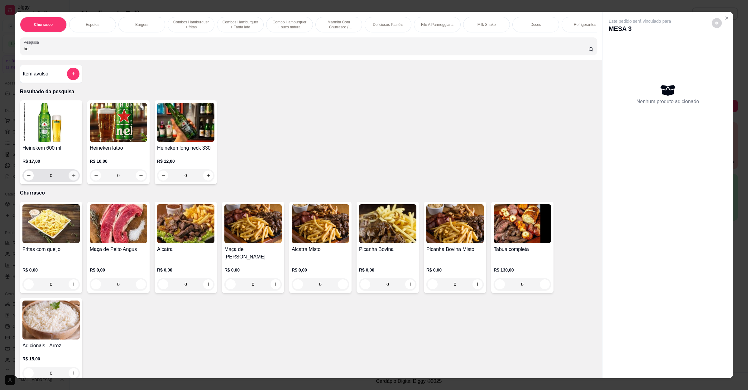
type input "hei"
click at [71, 178] on icon "increase-product-quantity" at bounding box center [73, 175] width 5 height 5
type input "1"
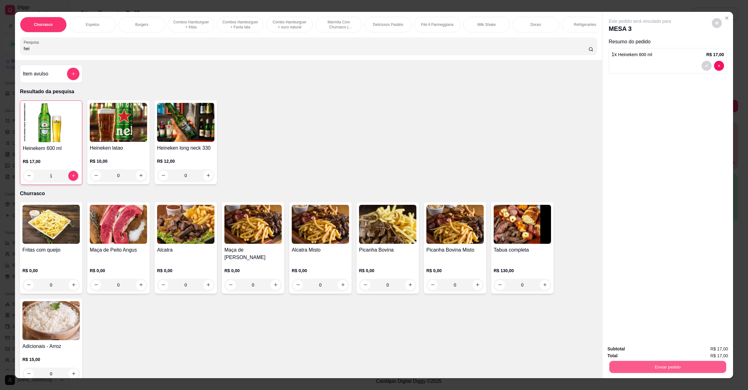
click at [678, 367] on button "Enviar pedido" at bounding box center [668, 367] width 117 height 12
click at [707, 348] on button "Enviar pedido" at bounding box center [711, 352] width 35 height 12
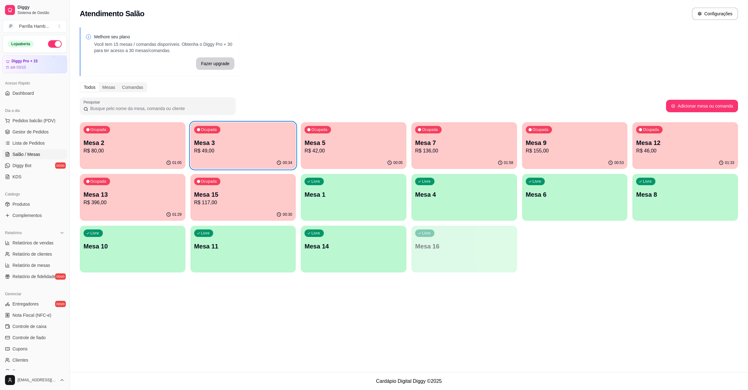
click at [586, 196] on p "Mesa 6" at bounding box center [575, 194] width 98 height 9
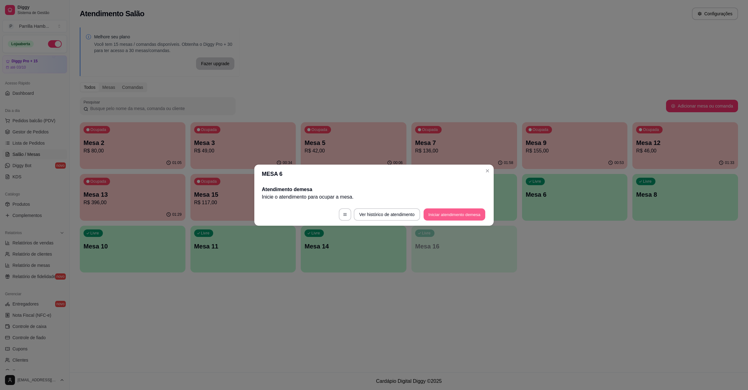
click at [486, 210] on button "Iniciar atendimento de mesa" at bounding box center [455, 214] width 62 height 12
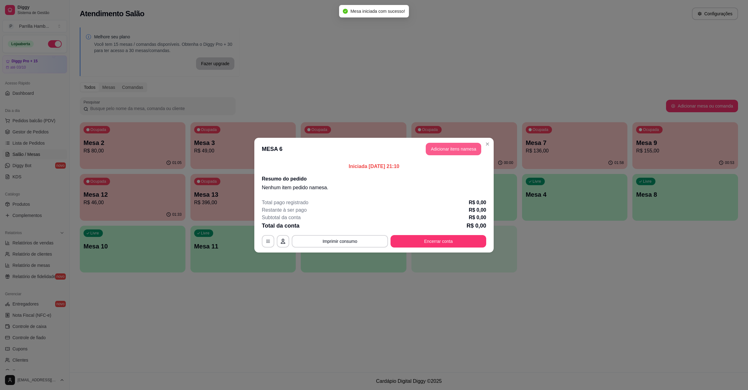
click at [458, 151] on button "Adicionar itens na mesa" at bounding box center [454, 149] width 56 height 12
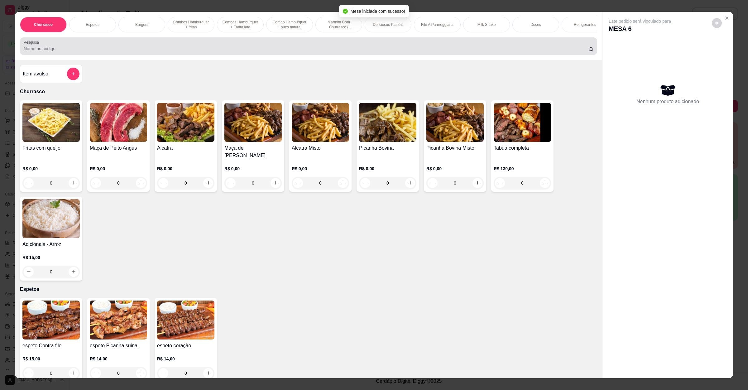
click at [145, 55] on div "Pesquisa" at bounding box center [309, 45] width 578 height 17
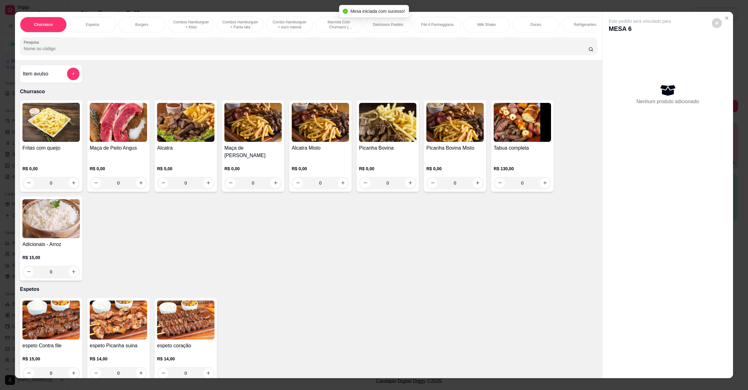
click at [260, 139] on img at bounding box center [253, 122] width 57 height 39
click at [136, 152] on h4 "Maça de Peito Angus" at bounding box center [118, 147] width 57 height 7
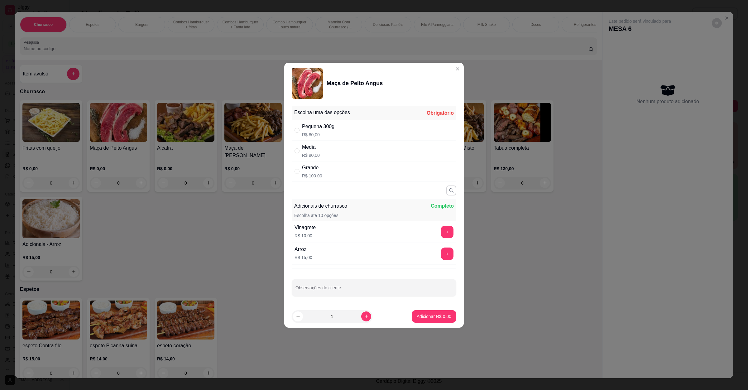
click at [328, 149] on div "Media R$ 90,00" at bounding box center [374, 151] width 165 height 21
radio input "true"
click at [324, 123] on div "Pequena 300g" at bounding box center [318, 126] width 32 height 7
radio input "true"
radio input "false"
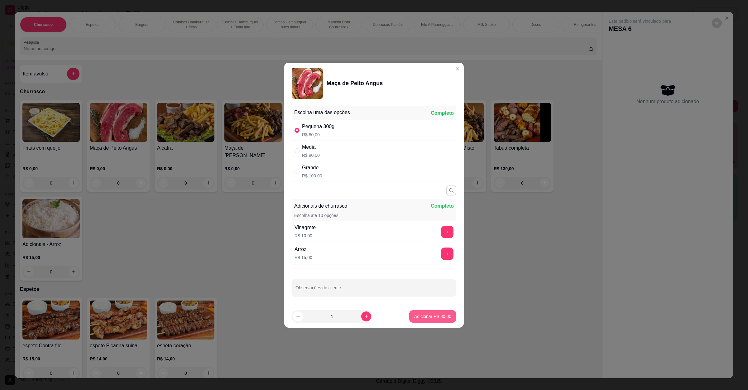
click at [419, 316] on p "Adicionar R$ 80,00" at bounding box center [432, 316] width 37 height 6
type input "1"
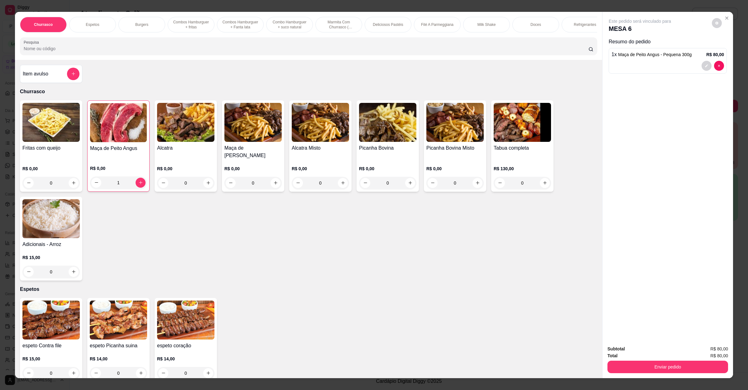
click at [76, 60] on div "Churrasco Espetos Burgers Combos Hamburguer + fritas Combos Hamburguer + Fanta …" at bounding box center [309, 36] width 588 height 48
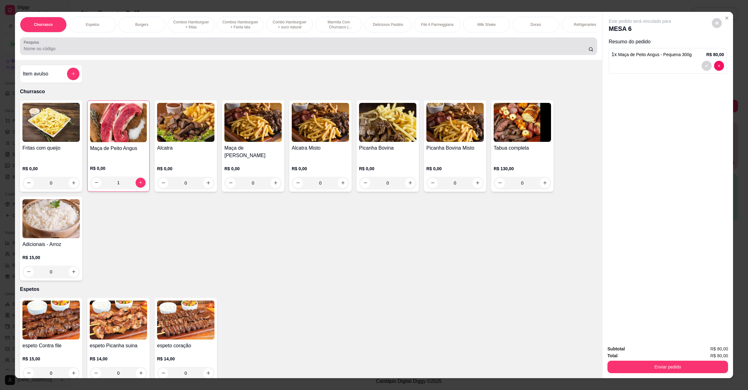
click at [84, 52] on input "Pesquisa" at bounding box center [306, 49] width 565 height 6
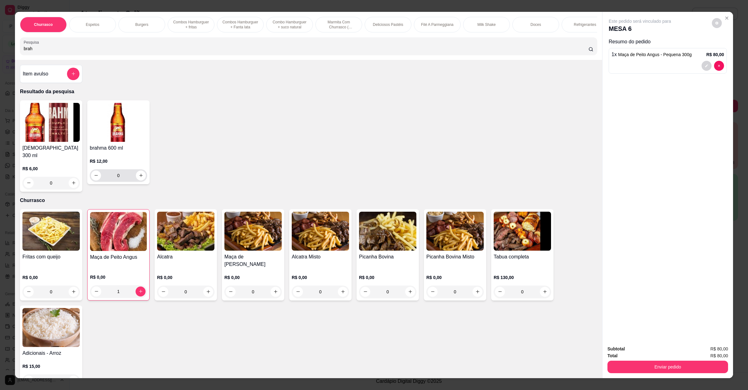
type input "brah"
click at [142, 177] on div "0" at bounding box center [118, 175] width 55 height 12
click at [139, 178] on icon "increase-product-quantity" at bounding box center [141, 175] width 5 height 5
type input "1"
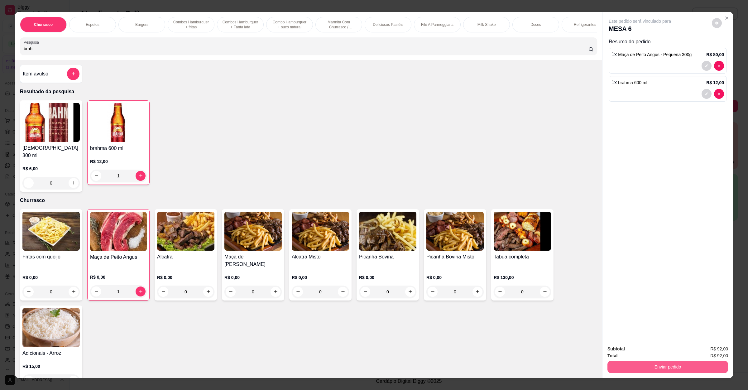
click at [669, 365] on button "Enviar pedido" at bounding box center [668, 367] width 121 height 12
click at [708, 349] on button "Enviar pedido" at bounding box center [711, 352] width 35 height 12
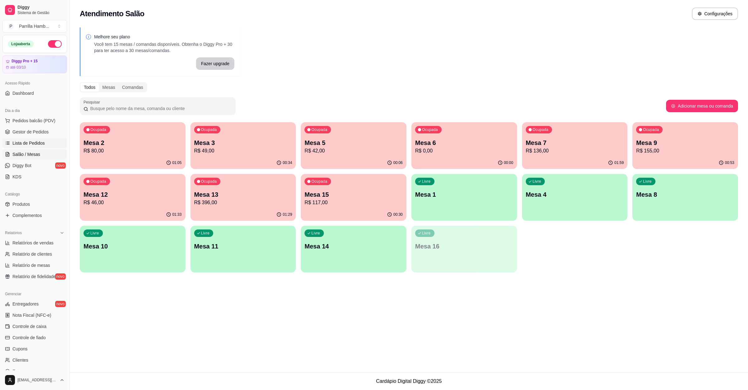
click at [57, 138] on link "Lista de Pedidos" at bounding box center [34, 143] width 65 height 10
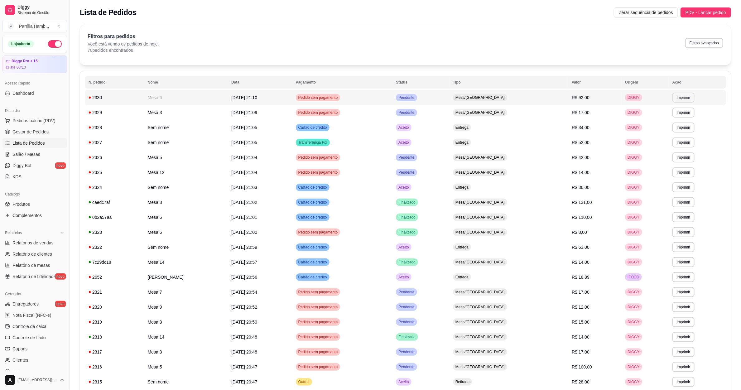
click at [676, 99] on button "Imprimir" at bounding box center [684, 98] width 22 height 10
click at [675, 116] on button "IMPRESSORA" at bounding box center [667, 120] width 45 height 10
click at [41, 155] on link "Salão / Mesas" at bounding box center [34, 154] width 65 height 10
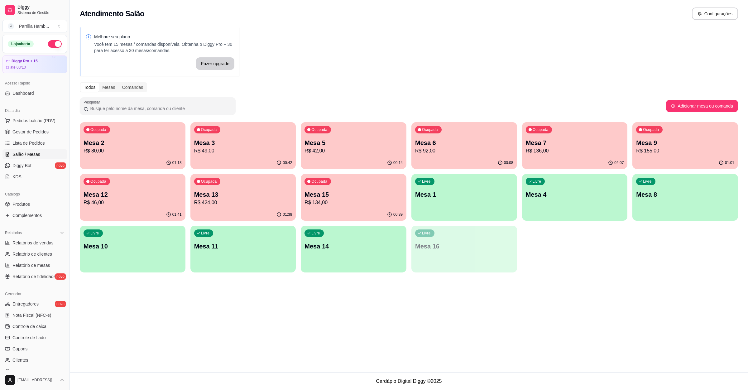
click at [33, 112] on div "Dia a dia" at bounding box center [34, 111] width 65 height 10
click at [44, 118] on span "Pedidos balcão (PDV)" at bounding box center [33, 121] width 43 height 6
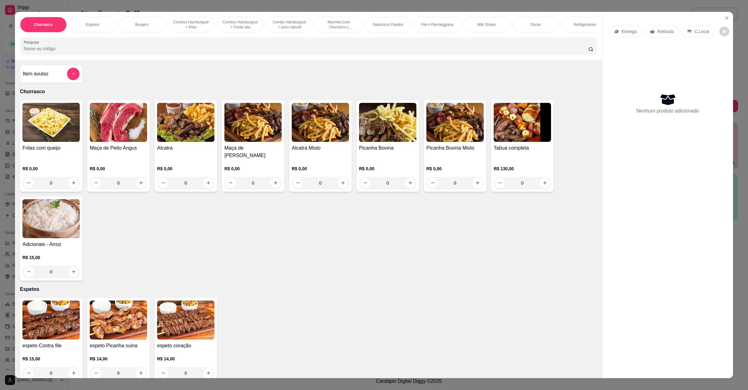
click at [623, 29] on p "Entrega" at bounding box center [629, 31] width 15 height 6
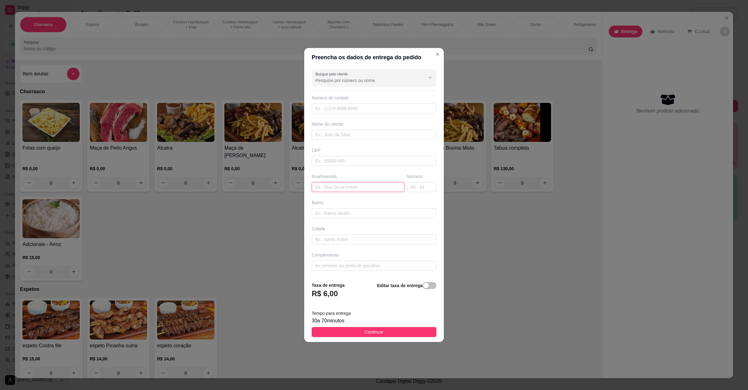
click at [373, 186] on input "text" at bounding box center [358, 187] width 93 height 10
type input "av brasil 550"
click at [350, 335] on button "Continuar" at bounding box center [374, 332] width 125 height 10
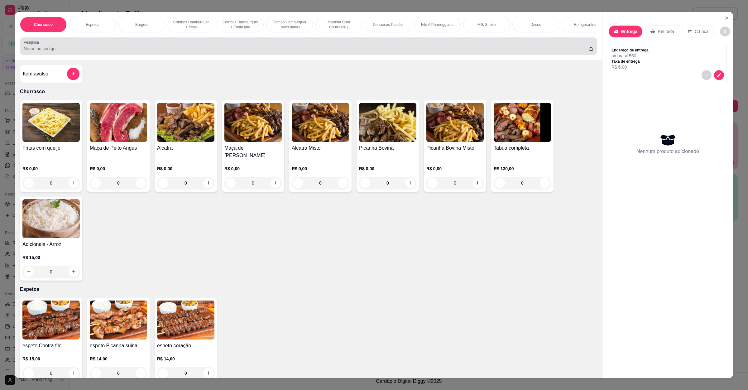
click at [179, 52] on input "Pesquisa" at bounding box center [306, 49] width 565 height 6
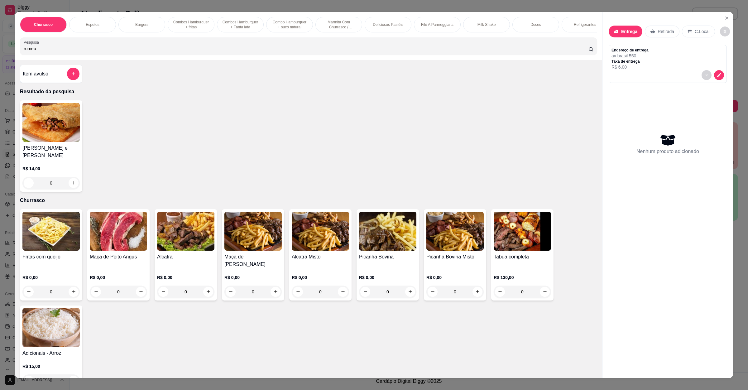
type input "romeu"
click at [69, 182] on div "0" at bounding box center [50, 183] width 57 height 12
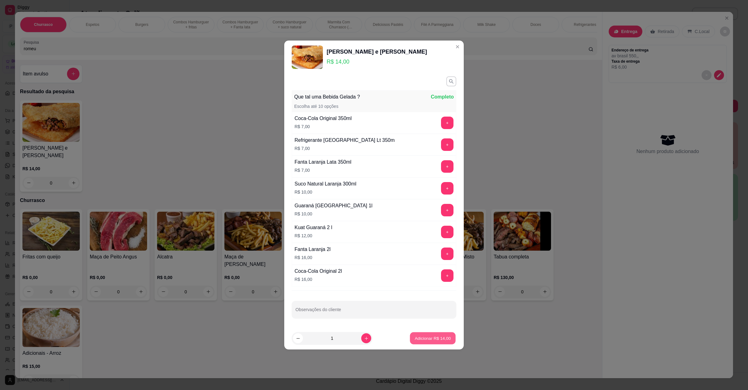
click at [435, 340] on p "Adicionar R$ 14,00" at bounding box center [433, 338] width 36 height 6
type input "1"
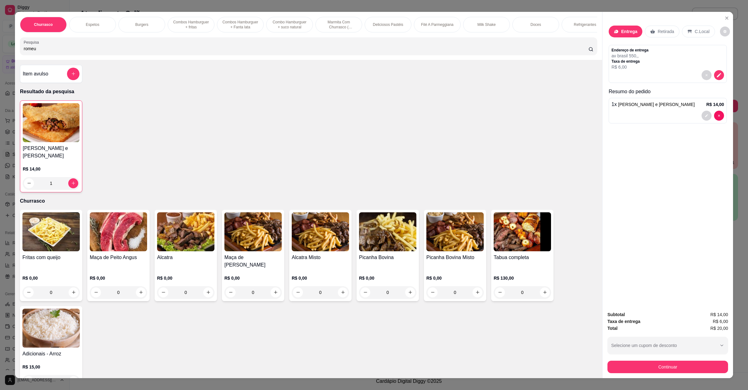
drag, startPoint x: 51, startPoint y: 59, endPoint x: 0, endPoint y: 48, distance: 52.6
click at [0, 48] on div "Churrasco Espetos Burgers Combos Hamburguer + fritas Combos [GEOGRAPHIC_DATA] +…" at bounding box center [374, 195] width 748 height 390
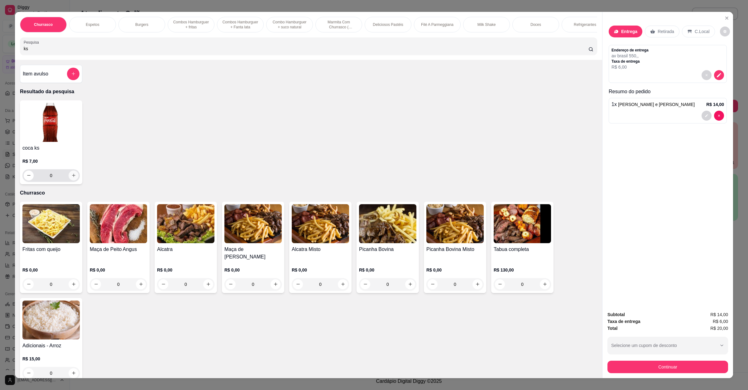
type input "ks"
click at [73, 181] on button "increase-product-quantity" at bounding box center [74, 176] width 10 height 10
type input "1"
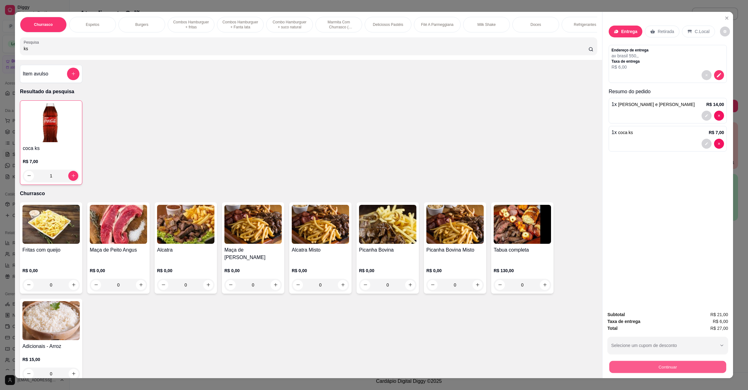
click at [638, 366] on button "Continuar" at bounding box center [668, 367] width 117 height 12
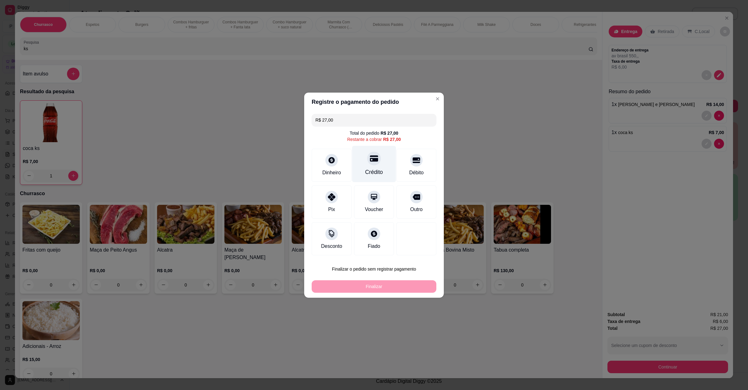
click at [378, 167] on div "Crédito" at bounding box center [374, 164] width 44 height 36
type input "R$ 0,00"
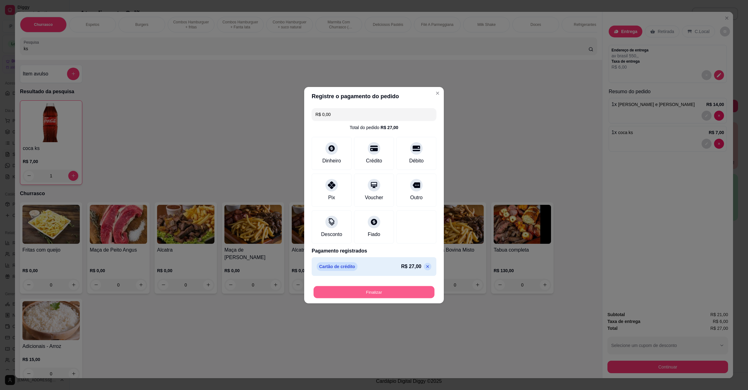
click at [382, 289] on button "Finalizar" at bounding box center [374, 292] width 121 height 12
type input "0"
type input "-R$ 27,00"
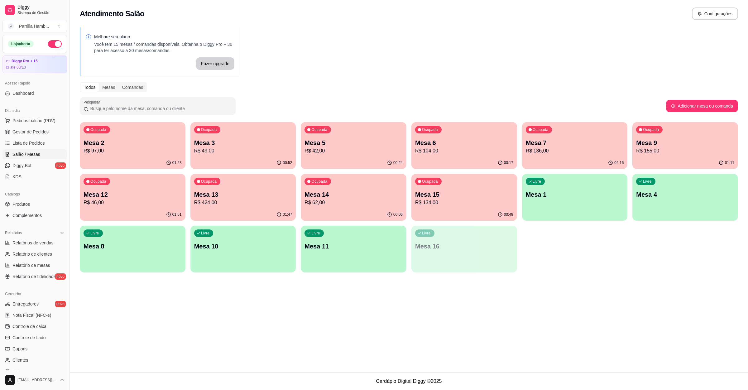
click at [686, 162] on div "01:11" at bounding box center [686, 163] width 106 height 12
click at [681, 143] on p "Mesa 9" at bounding box center [685, 143] width 95 height 8
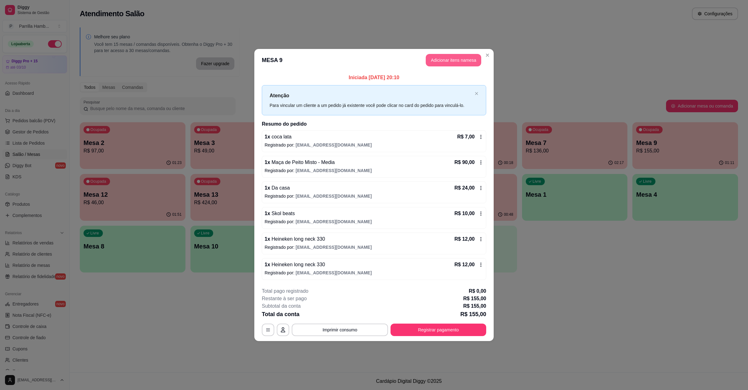
click at [436, 55] on button "Adicionar itens na mesa" at bounding box center [454, 60] width 56 height 12
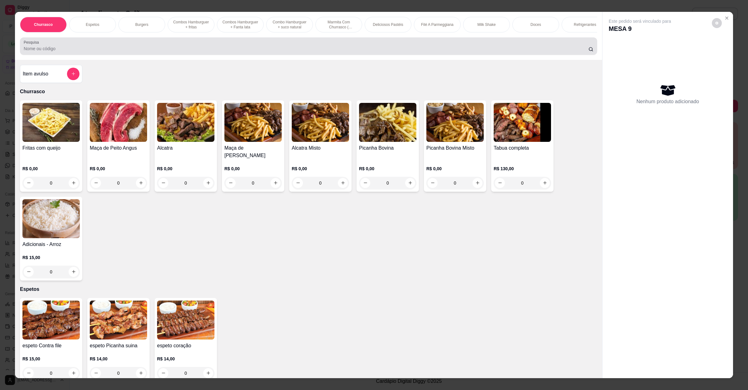
click at [115, 49] on div at bounding box center [309, 46] width 570 height 12
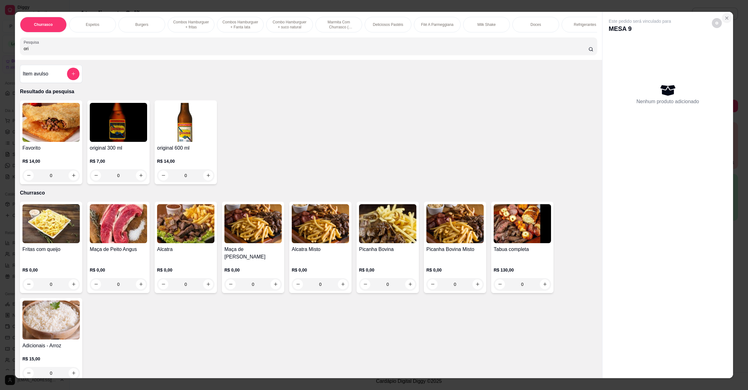
type input "ori"
click at [725, 16] on icon "Close" at bounding box center [727, 18] width 5 height 5
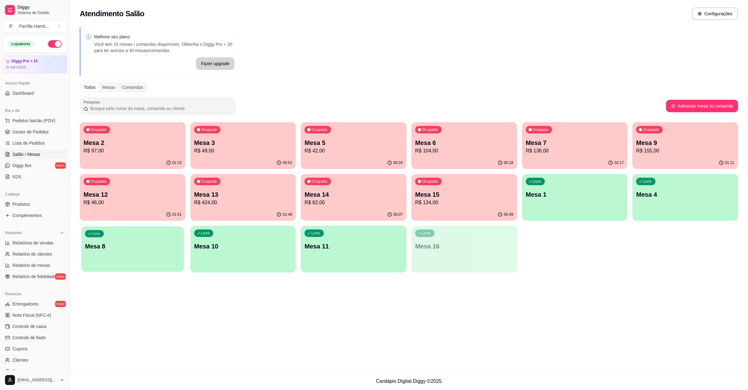
click at [158, 245] on p "Mesa 8" at bounding box center [132, 246] width 95 height 8
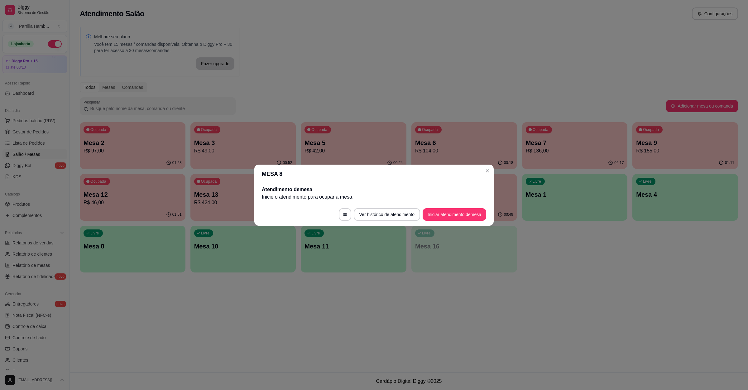
click at [461, 205] on footer "Ver histórico de atendimento Iniciar atendimento de mesa" at bounding box center [374, 214] width 240 height 22
click at [459, 214] on button "Iniciar atendimento de mesa" at bounding box center [455, 214] width 62 height 12
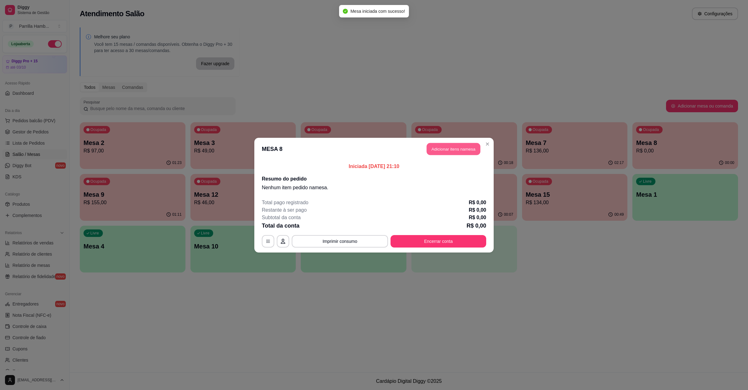
click at [461, 149] on button "Adicionar itens na mesa" at bounding box center [454, 149] width 54 height 12
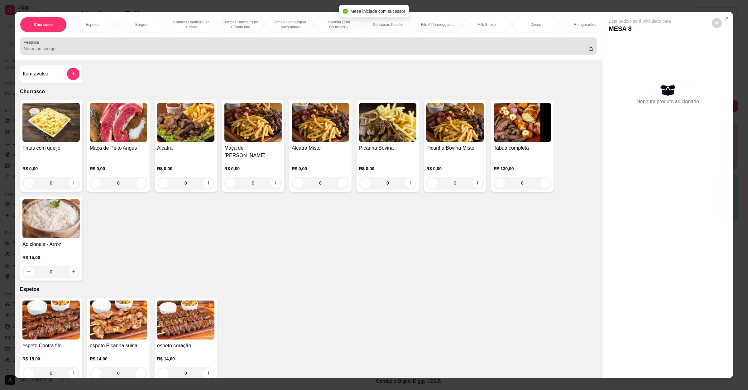
click at [186, 52] on input "Pesquisa" at bounding box center [306, 49] width 565 height 6
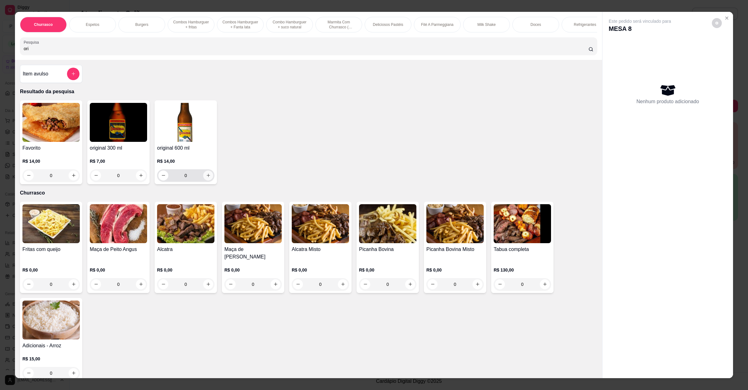
type input "ori"
click at [203, 181] on button "increase-product-quantity" at bounding box center [208, 176] width 10 height 10
type input "1"
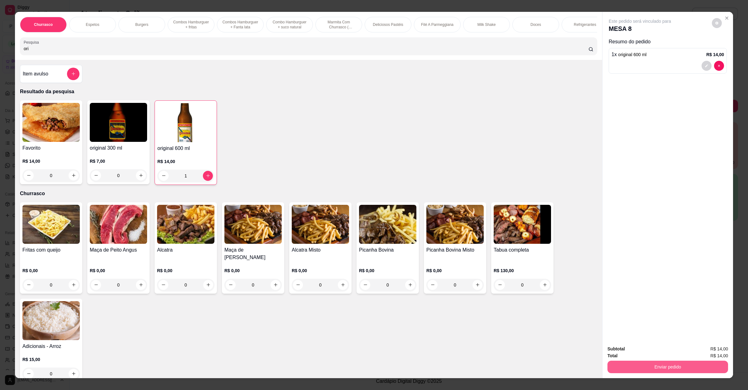
click at [665, 372] on button "Enviar pedido" at bounding box center [668, 367] width 121 height 12
click at [708, 349] on button "Enviar pedido" at bounding box center [711, 352] width 35 height 12
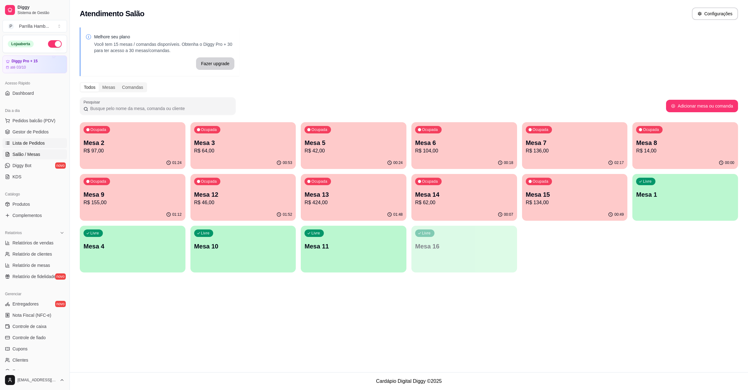
click at [39, 147] on link "Lista de Pedidos" at bounding box center [34, 143] width 65 height 10
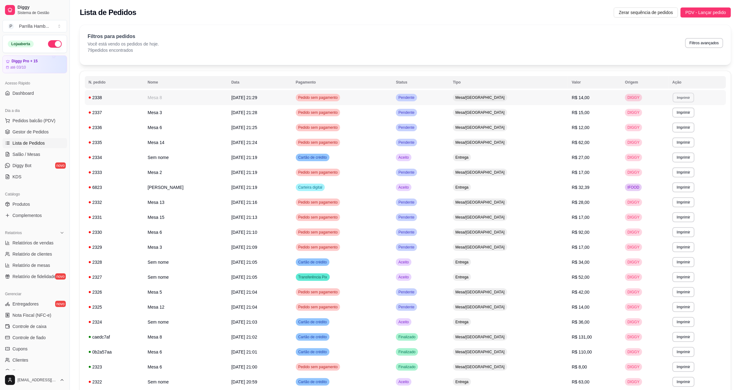
click at [673, 94] on button "Imprimir" at bounding box center [684, 98] width 22 height 10
click at [673, 121] on button "IMPRESSORA" at bounding box center [668, 120] width 44 height 10
click at [675, 121] on td "**********" at bounding box center [697, 127] width 57 height 15
click at [676, 114] on button "Imprimir" at bounding box center [684, 113] width 22 height 10
click at [665, 135] on button "IMPRESSORA" at bounding box center [669, 135] width 44 height 10
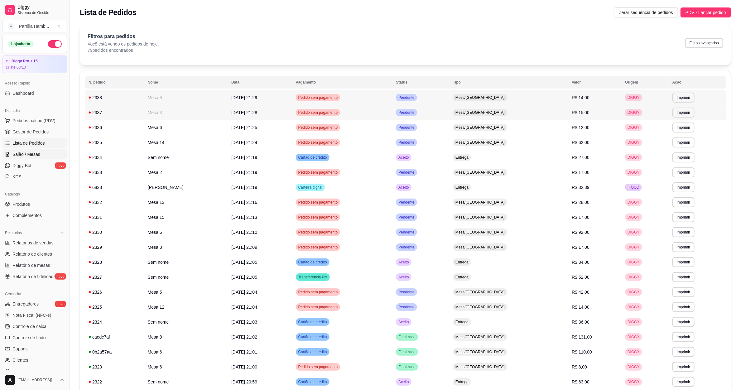
click at [21, 157] on span "Salão / Mesas" at bounding box center [26, 154] width 28 height 6
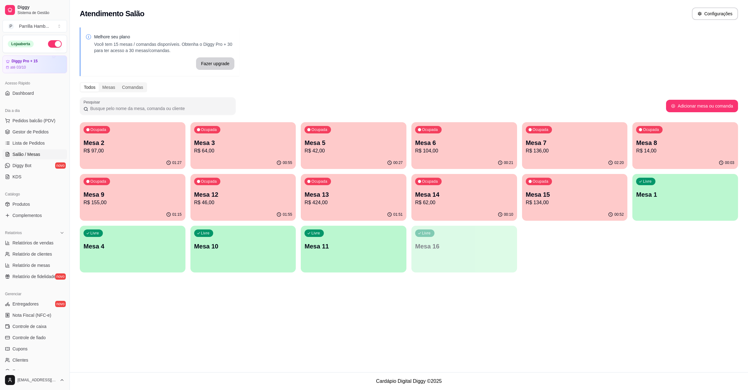
click at [107, 179] on div "Ocupada" at bounding box center [97, 181] width 27 height 7
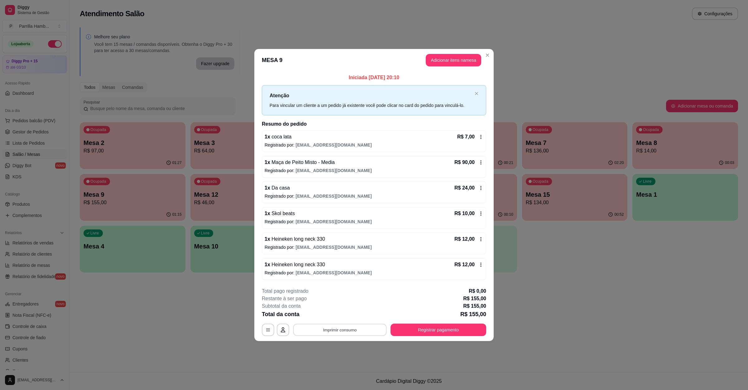
click at [341, 329] on button "Imprimir consumo" at bounding box center [340, 330] width 94 height 12
click at [341, 311] on div "Escolha a impressora IMPRESSORA" at bounding box center [341, 312] width 51 height 21
click at [339, 313] on button "IMPRESSORA" at bounding box center [342, 317] width 44 height 10
click at [604, 265] on div "Ocupada Mesa 2 R$ 97,00 01:27 Ocupada Mesa 3 R$ 64,00 00:55 Ocupada Mesa 5 R$ 4…" at bounding box center [409, 197] width 659 height 150
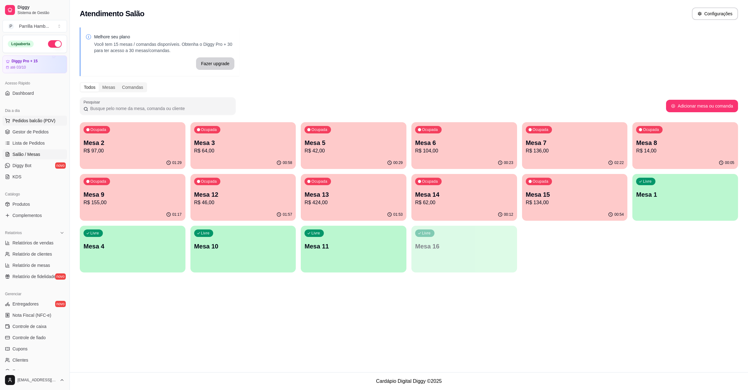
click at [54, 122] on button "Pedidos balcão (PDV)" at bounding box center [34, 121] width 65 height 10
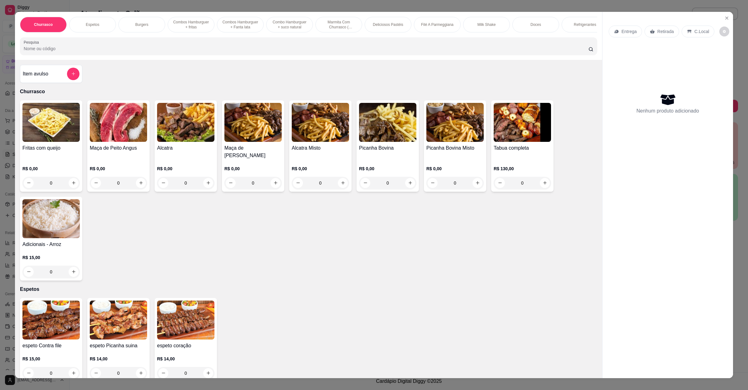
click at [625, 36] on div "Entrega" at bounding box center [625, 32] width 33 height 12
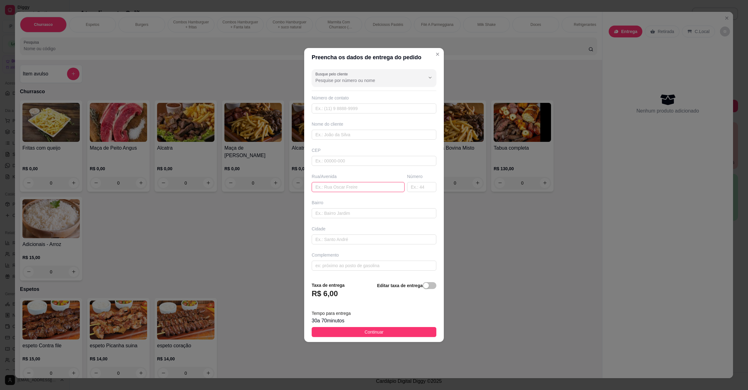
click at [367, 187] on input "text" at bounding box center [358, 187] width 93 height 10
paste input "[PERSON_NAME] 218 [PERSON_NAME]"
type input "[PERSON_NAME] 218 [PERSON_NAME]"
click at [377, 328] on footer "Taxa de entrega R$ 6,00 Editar taxa de entrega Tempo para entrega 30 a 70 minut…" at bounding box center [374, 309] width 140 height 65
click at [378, 332] on span "Continuar" at bounding box center [374, 332] width 19 height 7
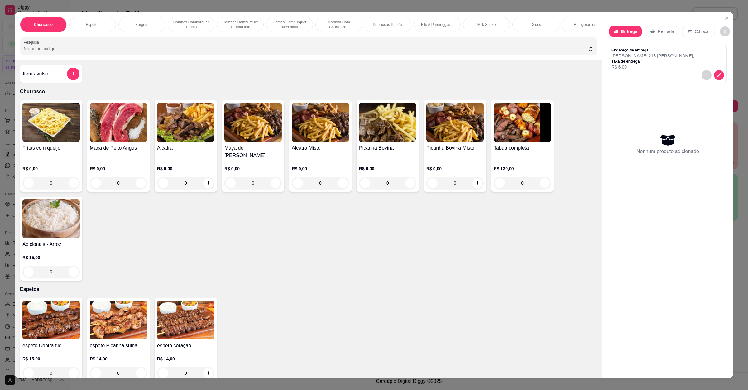
click at [170, 42] on div "Churrasco Espetos Burgers Combos Hamburguer + fritas Combos Hamburguer + Fanta …" at bounding box center [309, 36] width 588 height 48
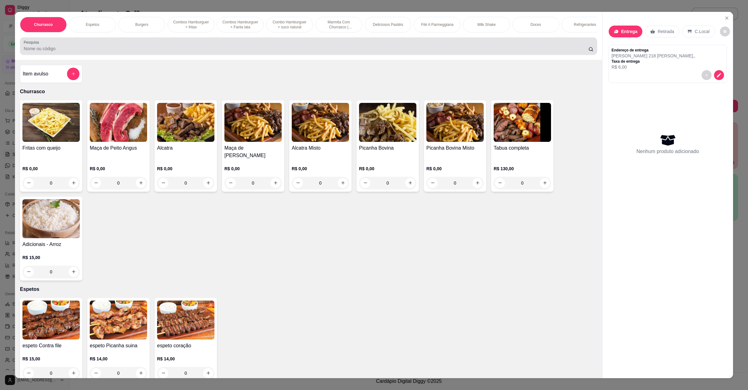
click at [170, 48] on div at bounding box center [309, 46] width 570 height 12
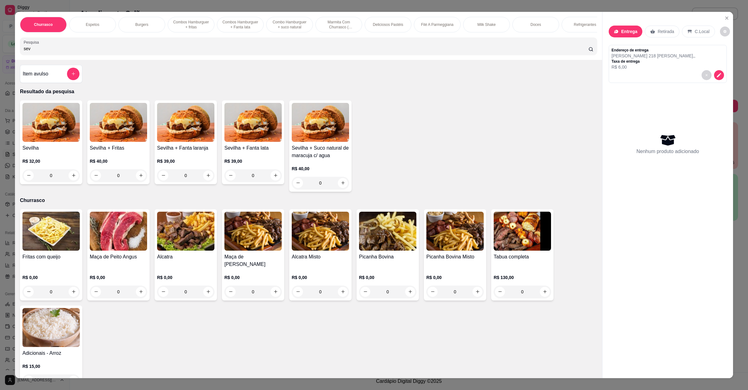
type input "sev"
click at [71, 182] on div "0" at bounding box center [50, 175] width 57 height 12
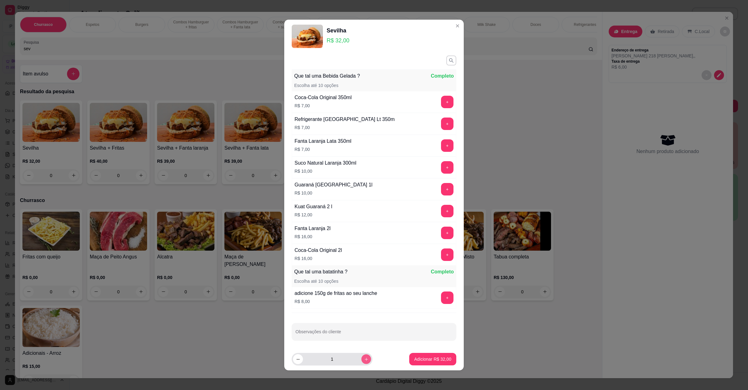
click at [361, 358] on button "increase-product-quantity" at bounding box center [366, 360] width 10 height 10
type input "3"
click at [414, 356] on p "Adicionar R$ 96,00" at bounding box center [432, 359] width 37 height 6
type input "3"
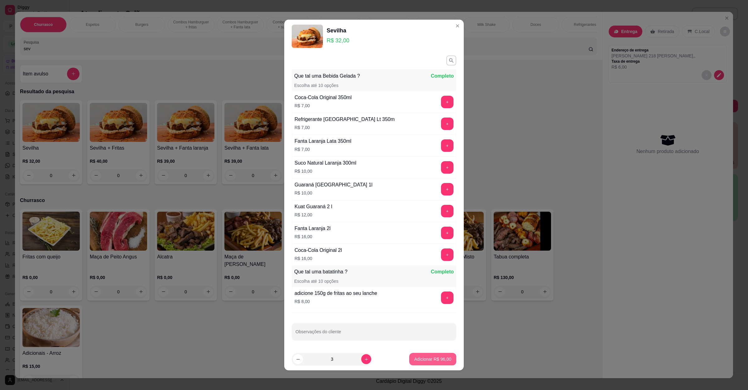
type input "3"
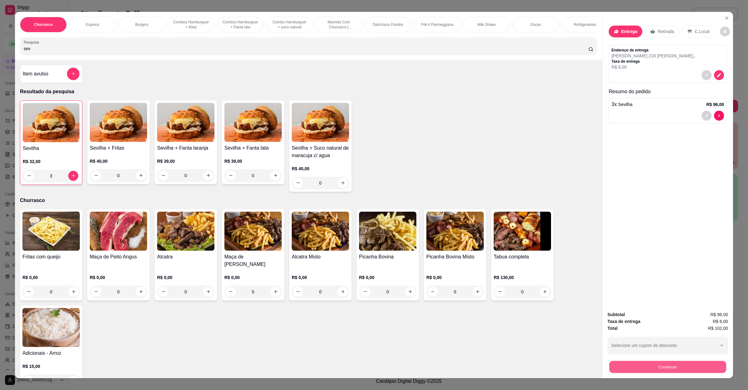
click at [625, 363] on button "Continuar" at bounding box center [668, 367] width 117 height 12
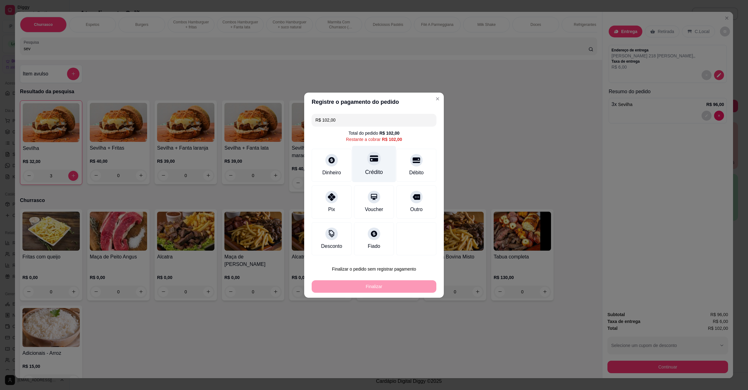
click at [377, 163] on div "Crédito" at bounding box center [374, 164] width 44 height 36
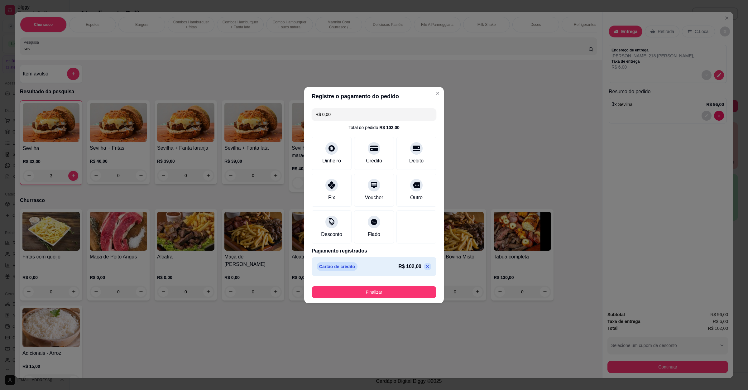
type input "R$ 0,00"
click at [360, 294] on button "Finalizar" at bounding box center [374, 292] width 121 height 12
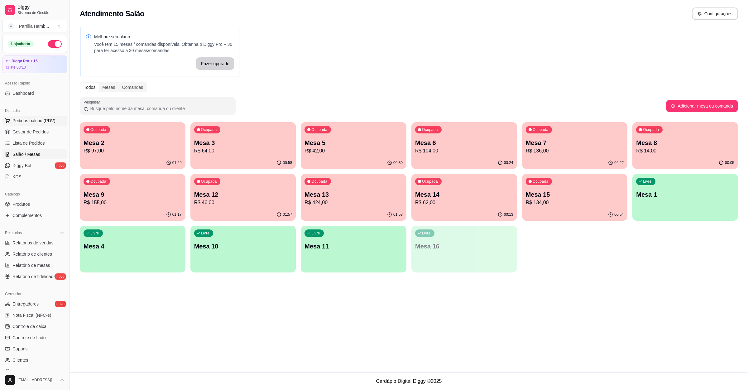
click at [30, 122] on span "Pedidos balcão (PDV)" at bounding box center [33, 121] width 43 height 6
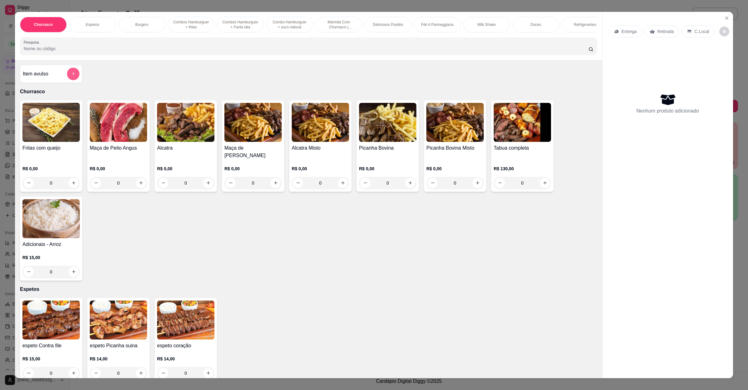
click at [67, 79] on div at bounding box center [73, 74] width 12 height 12
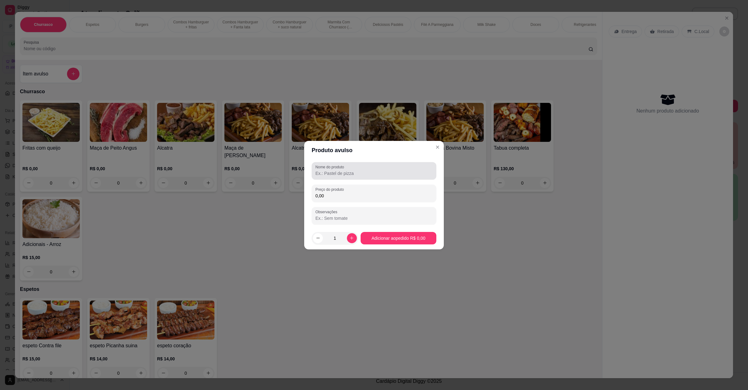
click at [347, 179] on div "Nome do produto" at bounding box center [374, 170] width 125 height 17
paste input "Carne queijo e frango"
click at [345, 198] on input "0,00" at bounding box center [374, 196] width 117 height 6
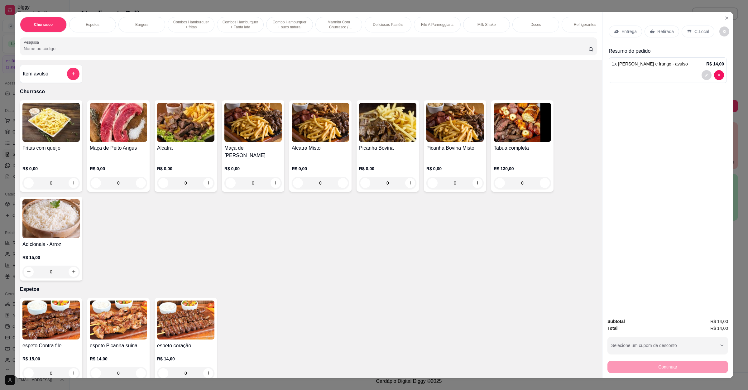
click at [658, 31] on p "Retirada" at bounding box center [666, 31] width 17 height 6
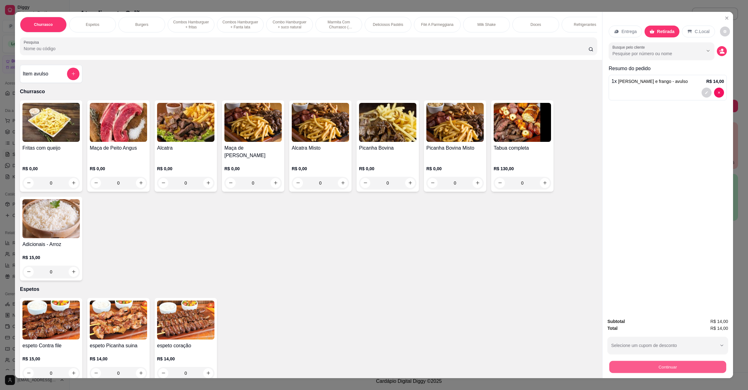
click at [641, 365] on button "Continuar" at bounding box center [668, 367] width 117 height 12
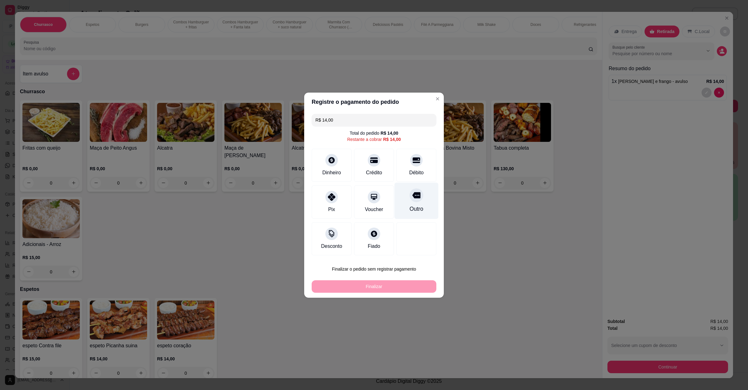
click at [412, 211] on div "Outro" at bounding box center [417, 209] width 14 height 8
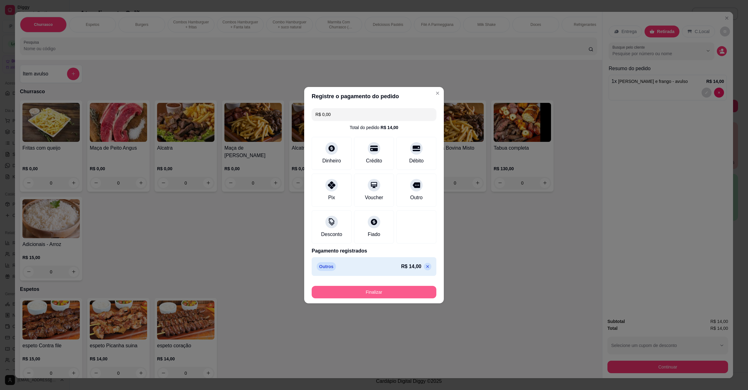
click at [366, 289] on button "Finalizar" at bounding box center [374, 292] width 125 height 12
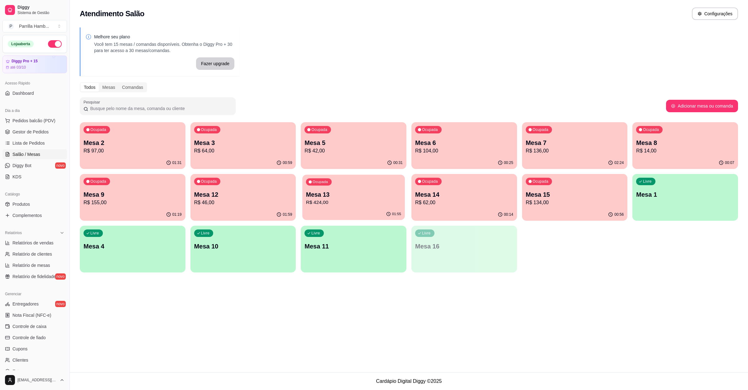
click at [309, 201] on p "R$ 424,00" at bounding box center [353, 202] width 95 height 7
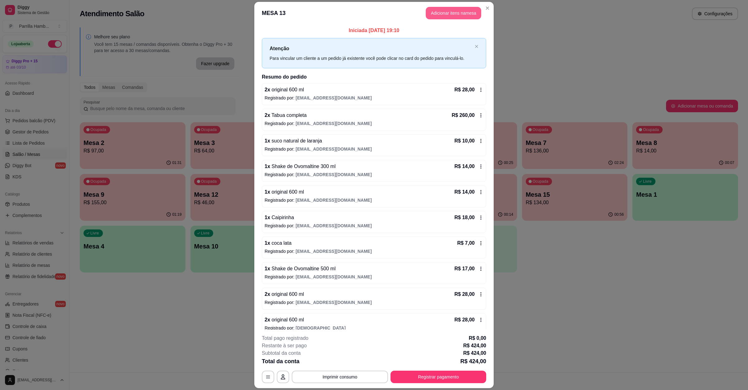
click at [444, 13] on button "Adicionar itens na mesa" at bounding box center [454, 13] width 56 height 12
click at [196, 52] on input "Pesquisa" at bounding box center [306, 49] width 565 height 6
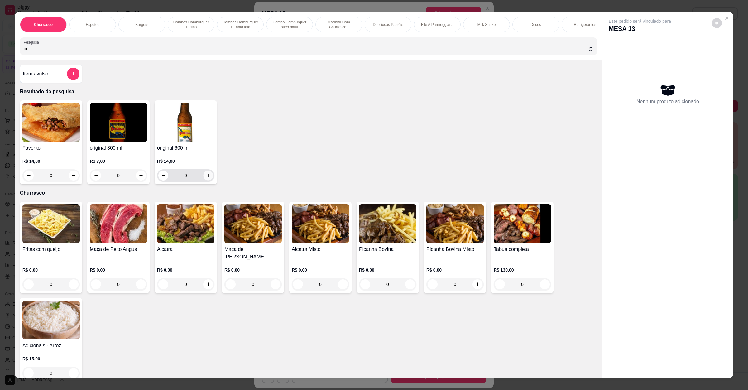
click at [206, 178] on icon "increase-product-quantity" at bounding box center [208, 175] width 5 height 5
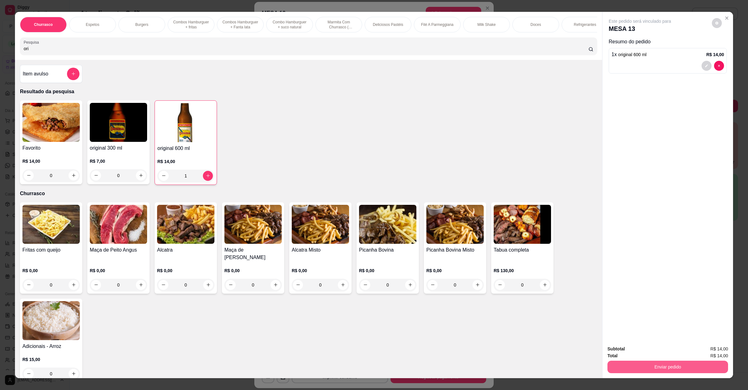
click at [636, 371] on button "Enviar pedido" at bounding box center [668, 367] width 121 height 12
click at [713, 349] on button "Enviar pedido" at bounding box center [711, 352] width 35 height 12
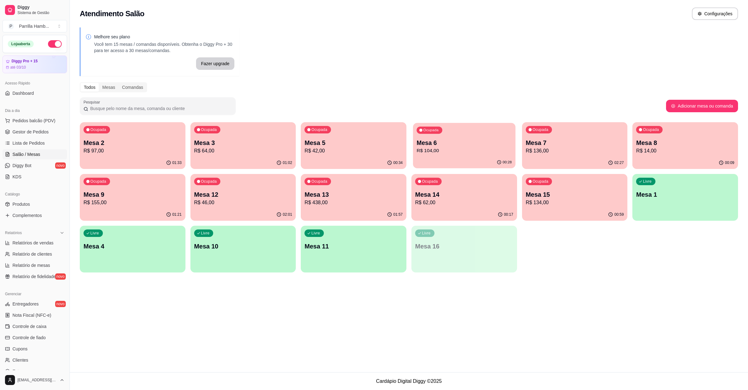
click at [472, 150] on p "R$ 104,00" at bounding box center [464, 150] width 95 height 7
click at [584, 151] on p "R$ 136,00" at bounding box center [575, 150] width 98 height 7
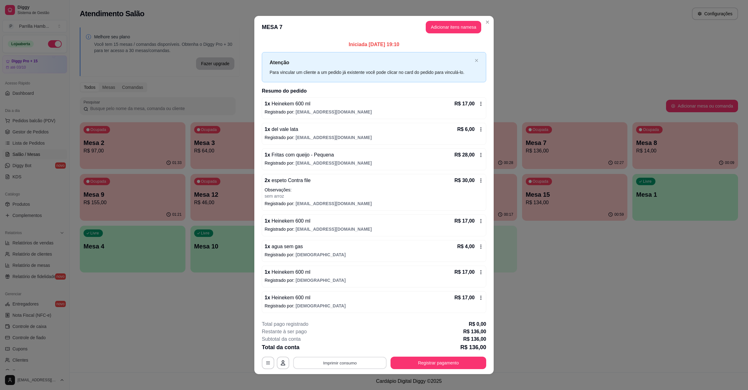
click at [343, 361] on button "Imprimir consumo" at bounding box center [340, 363] width 94 height 12
click at [326, 344] on div "Escolha a impressora IMPRESSORA" at bounding box center [338, 345] width 51 height 21
click at [327, 350] on button "IMPRESSORA" at bounding box center [338, 350] width 45 height 10
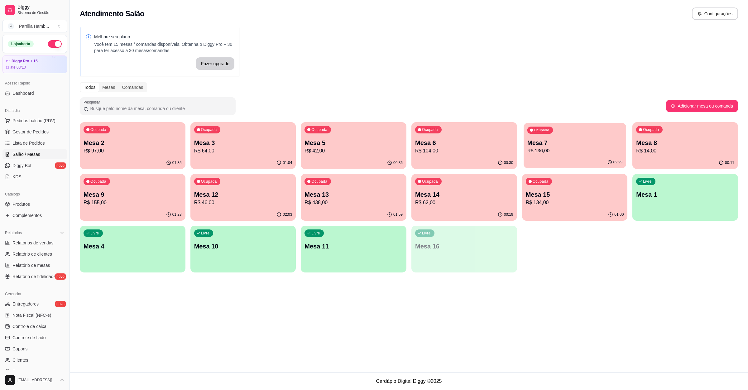
click at [589, 147] on p "R$ 136,00" at bounding box center [574, 150] width 95 height 7
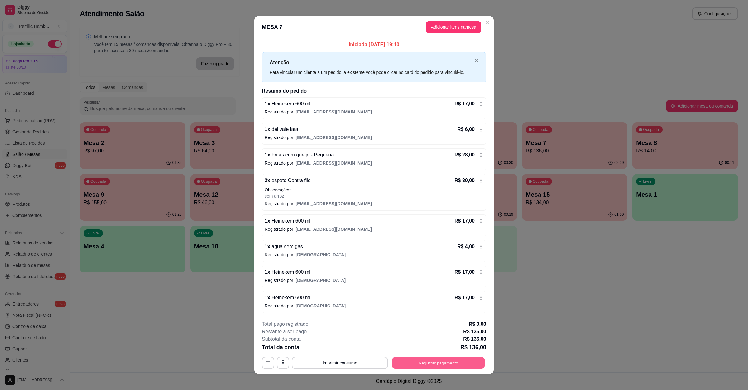
click at [422, 367] on button "Registrar pagamento" at bounding box center [438, 363] width 93 height 12
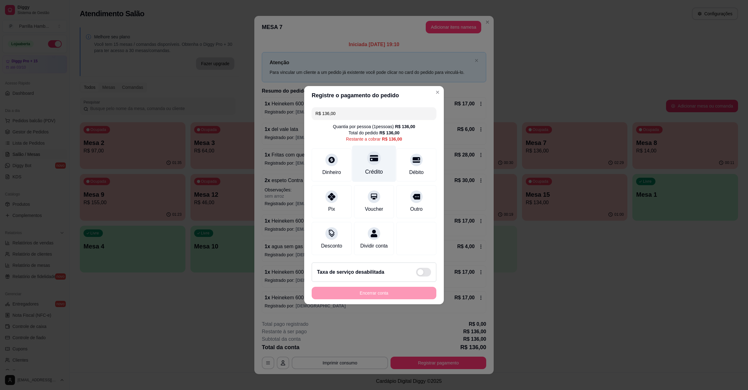
click at [371, 154] on icon at bounding box center [374, 158] width 8 height 8
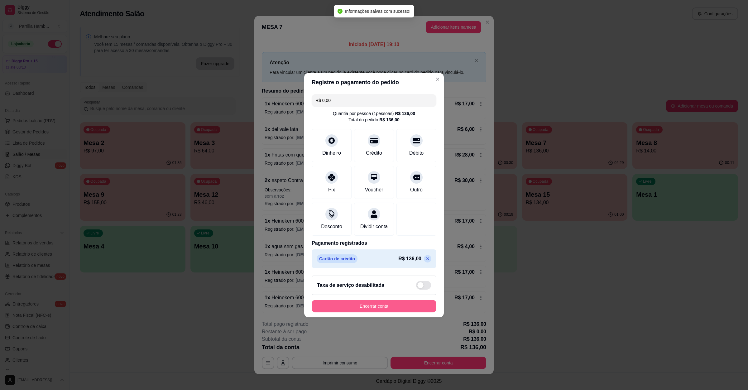
click at [369, 310] on button "Encerrar conta" at bounding box center [374, 306] width 125 height 12
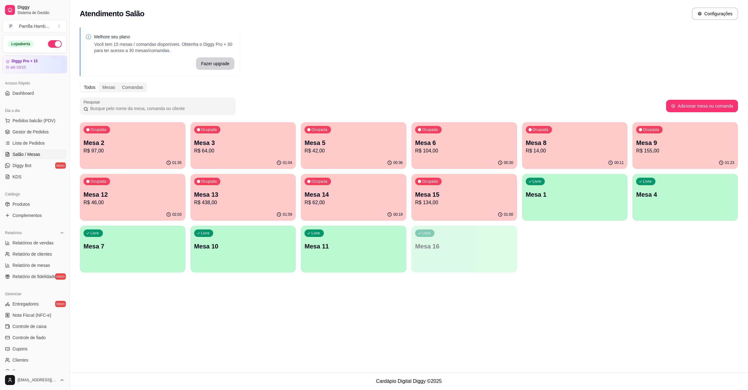
click at [447, 192] on p "Mesa 15" at bounding box center [464, 194] width 98 height 9
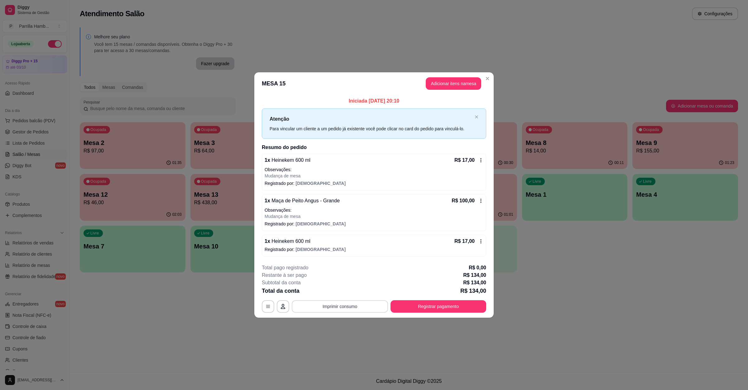
click at [379, 312] on button "Imprimir consumo" at bounding box center [340, 306] width 96 height 12
click at [347, 291] on button "IMPRESSORA" at bounding box center [342, 293] width 44 height 10
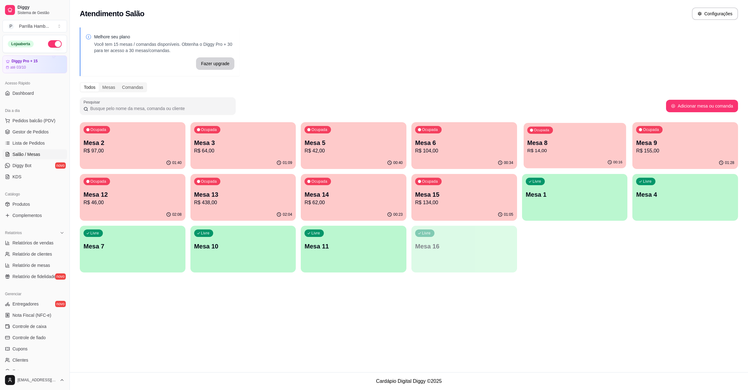
click at [598, 135] on div "Ocupada Mesa 8 R$ 14,00" at bounding box center [575, 140] width 103 height 34
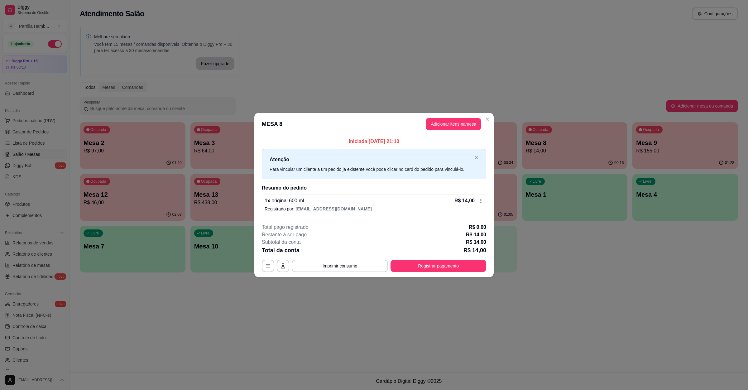
click at [445, 119] on button "Adicionar itens na mesa" at bounding box center [454, 124] width 56 height 12
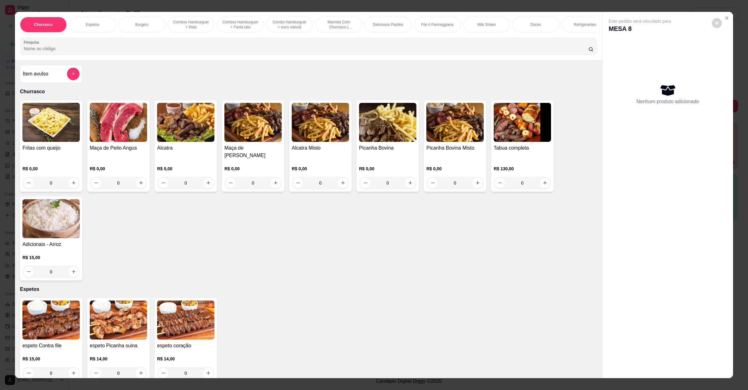
click at [394, 138] on img at bounding box center [387, 122] width 57 height 39
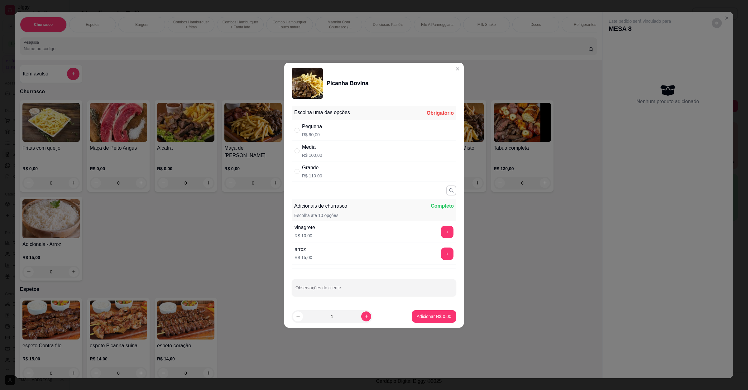
click at [332, 123] on div "Pequena R$ 90,00" at bounding box center [374, 130] width 165 height 21
click at [433, 317] on p "Adicionar R$ 90,00" at bounding box center [432, 316] width 37 height 6
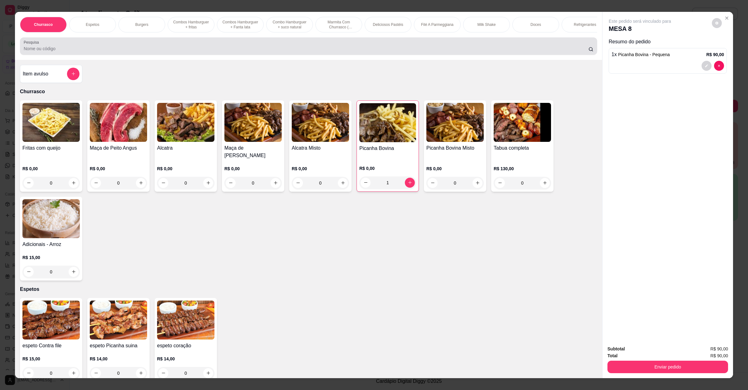
click at [48, 52] on div at bounding box center [309, 46] width 570 height 12
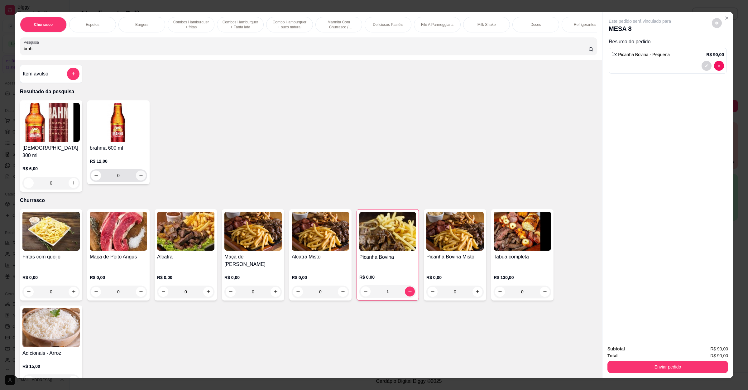
click at [139, 178] on icon "increase-product-quantity" at bounding box center [141, 175] width 5 height 5
click at [654, 365] on button "Enviar pedido" at bounding box center [668, 367] width 121 height 12
click at [703, 354] on button "Enviar pedido" at bounding box center [711, 352] width 35 height 12
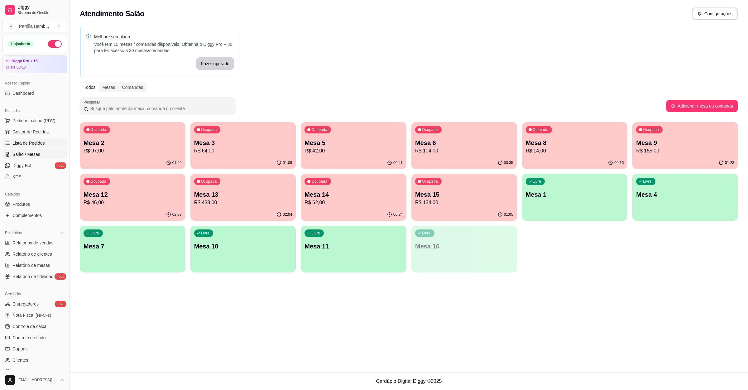
click at [50, 142] on link "Lista de Pedidos" at bounding box center [34, 143] width 65 height 10
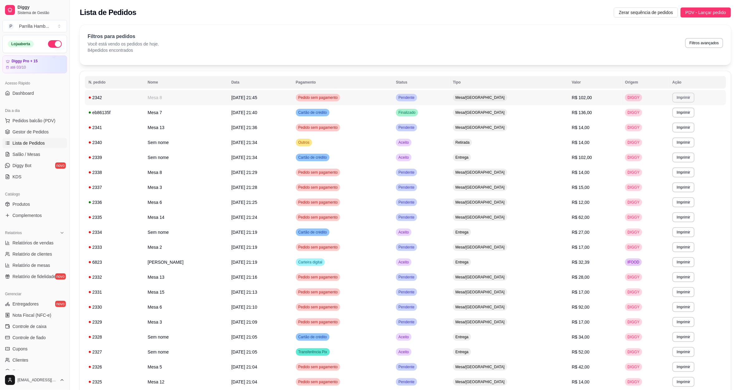
click at [676, 98] on button "Imprimir" at bounding box center [684, 98] width 22 height 10
click at [670, 118] on button "IMPRESSORA" at bounding box center [668, 120] width 45 height 10
click at [29, 152] on span "Salão / Mesas" at bounding box center [26, 154] width 28 height 6
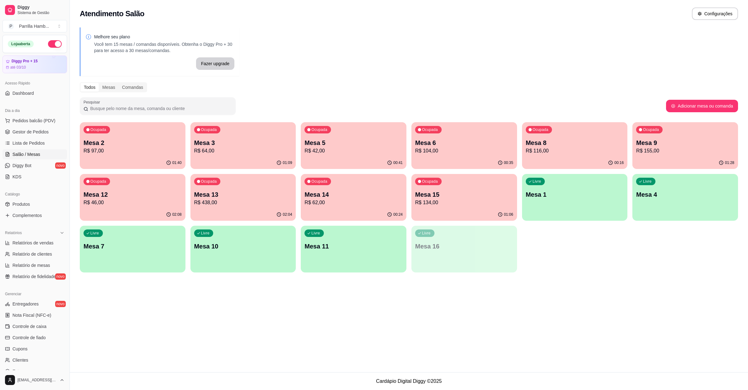
click at [535, 128] on p "Ocupada" at bounding box center [541, 129] width 16 height 5
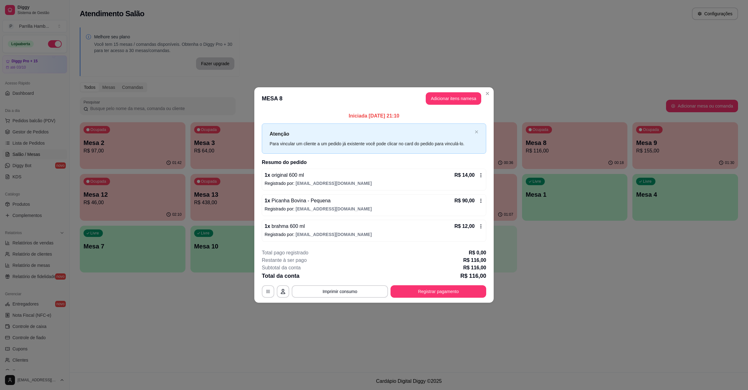
click at [290, 229] on span "brahma 600 ml" at bounding box center [287, 226] width 35 height 5
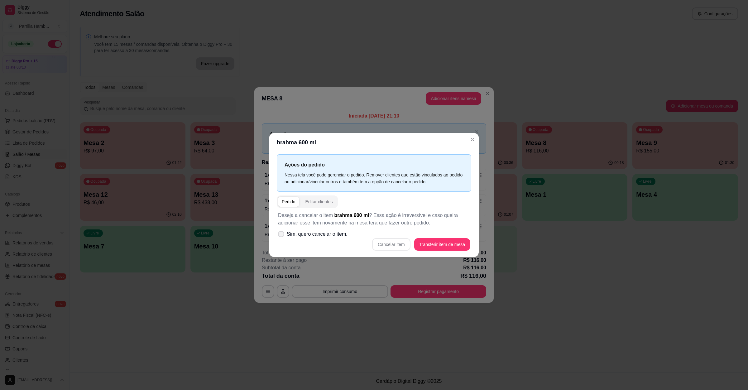
click at [319, 233] on span "Sim, quero cancelar o item." at bounding box center [317, 233] width 61 height 7
click at [282, 235] on input "Sim, quero cancelar o item." at bounding box center [280, 237] width 4 height 4
click at [394, 248] on button "Cancelar item" at bounding box center [391, 244] width 37 height 12
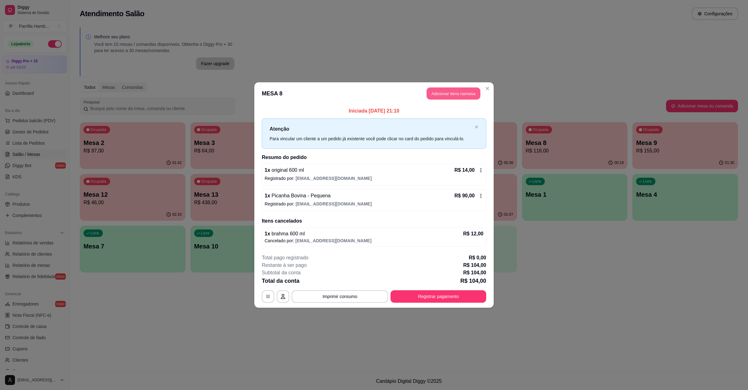
click at [458, 95] on button "Adicionar itens na mesa" at bounding box center [454, 94] width 54 height 12
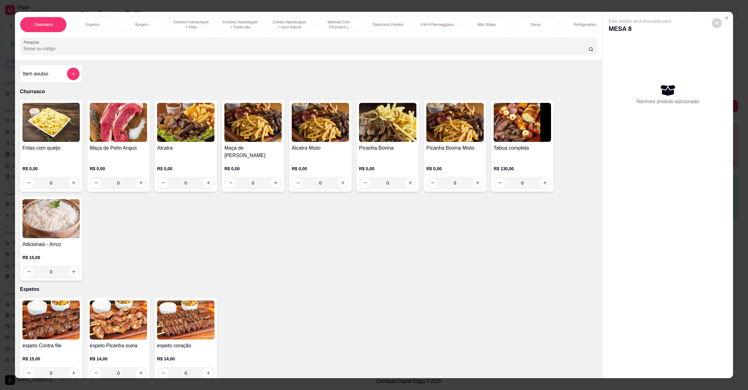
click at [110, 60] on div "Churrasco Espetos Burgers Combos Hamburguer + fritas Combos Hamburguer + Fanta …" at bounding box center [309, 36] width 588 height 48
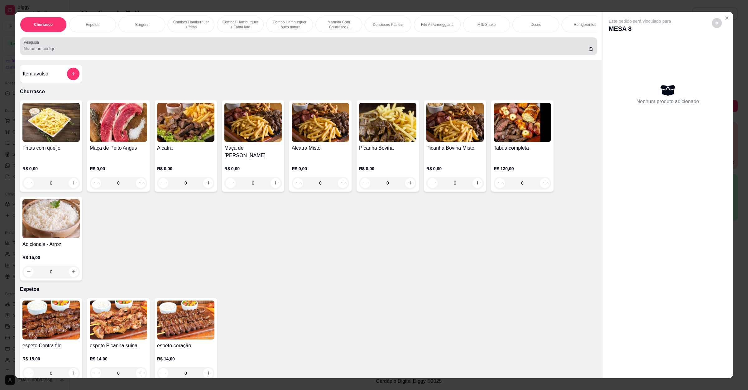
click at [110, 52] on input "Pesquisa" at bounding box center [306, 49] width 565 height 6
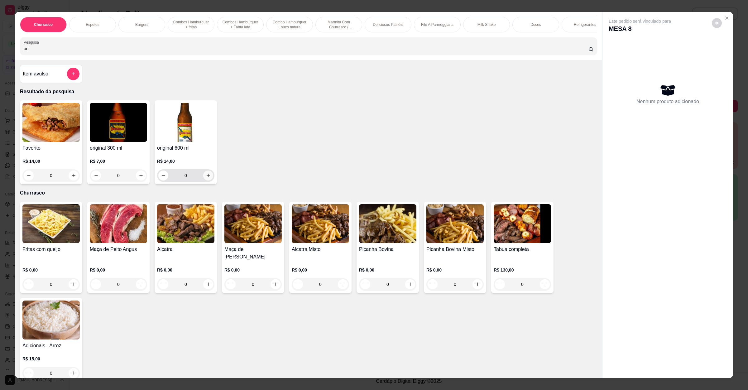
click at [209, 181] on button "increase-product-quantity" at bounding box center [208, 176] width 10 height 10
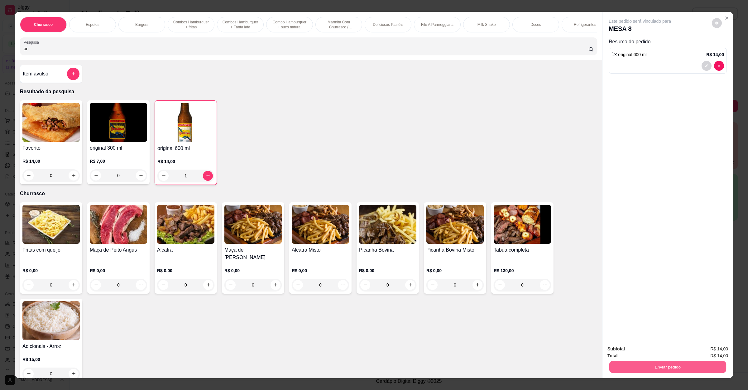
click at [677, 371] on button "Enviar pedido" at bounding box center [668, 367] width 117 height 12
click at [711, 351] on button "Enviar pedido" at bounding box center [711, 352] width 34 height 12
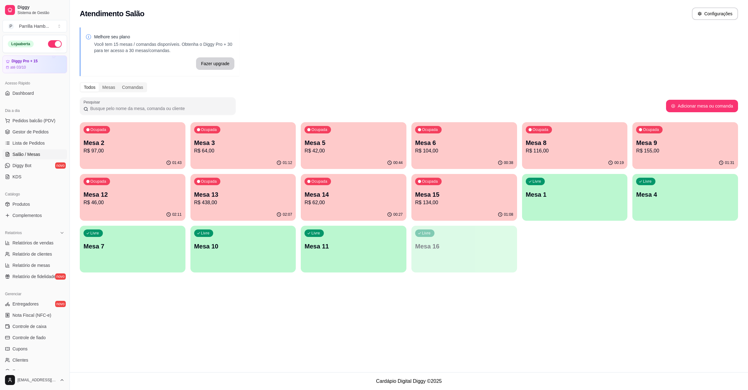
click at [131, 198] on p "Mesa 12" at bounding box center [133, 194] width 98 height 9
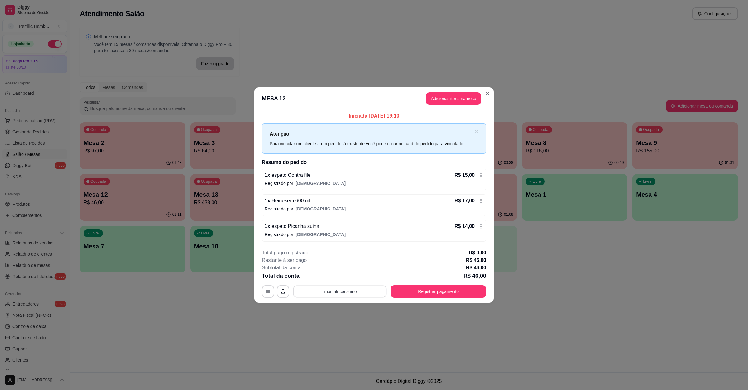
click at [360, 296] on button "Imprimir consumo" at bounding box center [340, 292] width 94 height 12
click at [346, 282] on button "IMPRESSORA" at bounding box center [342, 278] width 44 height 10
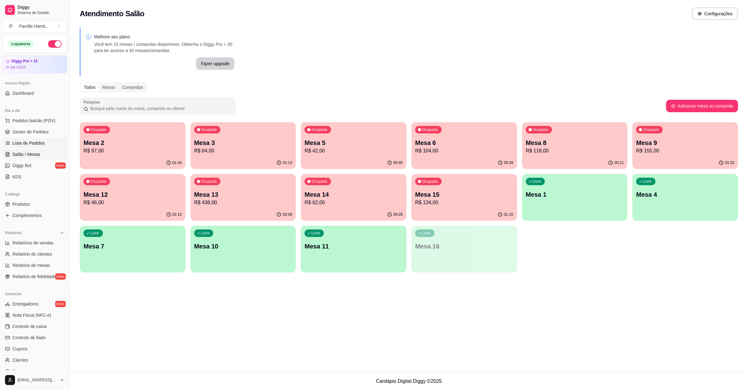
click at [26, 143] on span "Lista de Pedidos" at bounding box center [28, 143] width 32 height 6
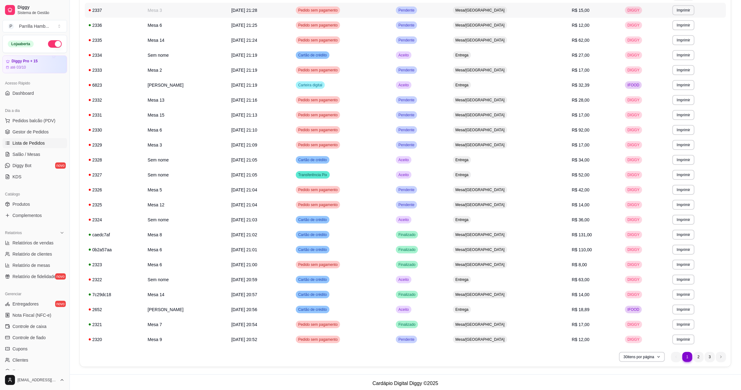
scroll to position [195, 0]
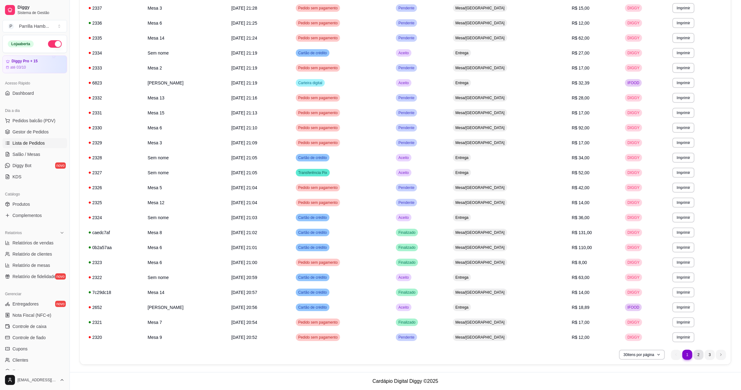
click at [696, 350] on li "2" at bounding box center [699, 355] width 10 height 10
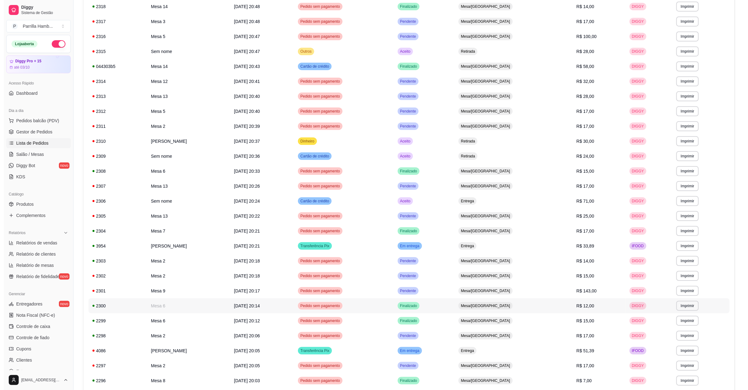
scroll to position [0, 0]
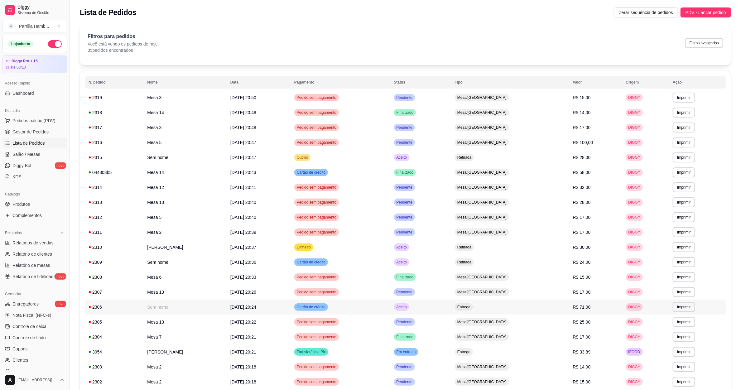
click at [291, 303] on td "[DATE] 20:24" at bounding box center [259, 307] width 64 height 15
click at [291, 265] on td "[DATE] 20:36" at bounding box center [259, 262] width 64 height 15
click at [548, 302] on td "Entrega" at bounding box center [510, 307] width 118 height 15
click at [36, 121] on span "Pedidos balcão (PDV)" at bounding box center [33, 121] width 43 height 6
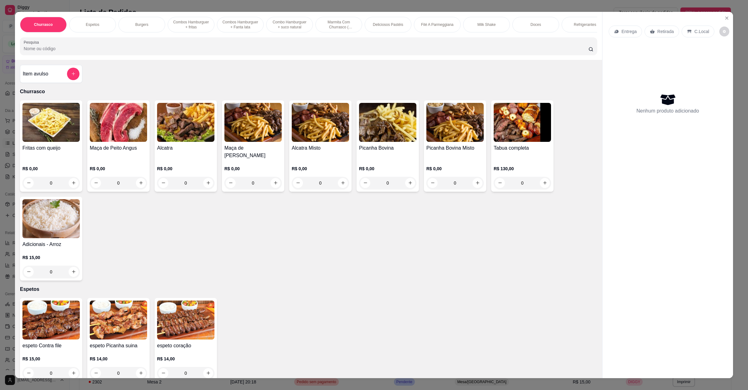
click at [628, 33] on p "Entrega" at bounding box center [629, 31] width 15 height 6
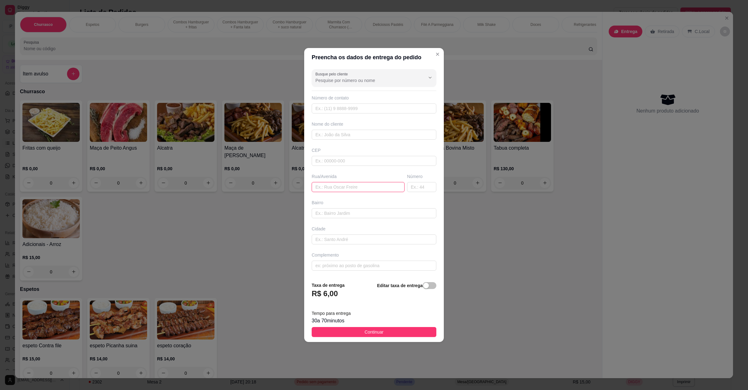
click at [357, 187] on input "text" at bounding box center [358, 187] width 93 height 10
paste input "Rua: [PERSON_NAME] Sena Número: 291 Bairro: Piedade Cidade: [GEOGRAPHIC_DATA]"
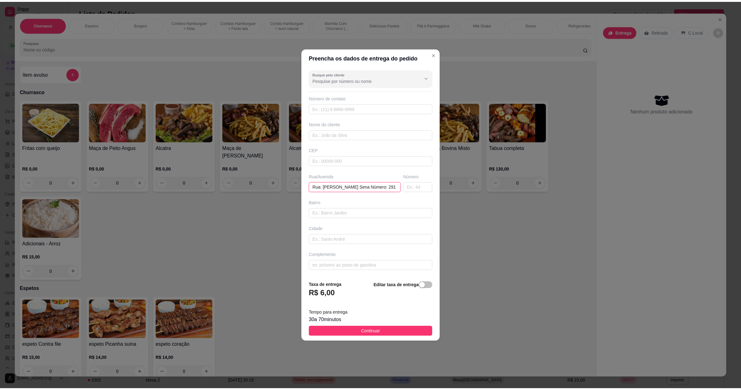
scroll to position [0, 68]
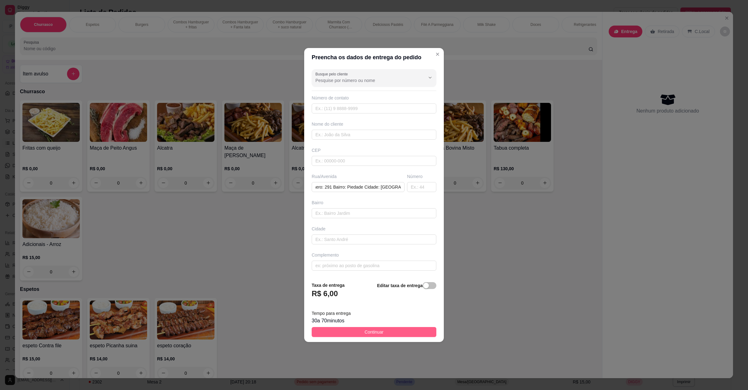
click at [355, 332] on button "Continuar" at bounding box center [374, 332] width 125 height 10
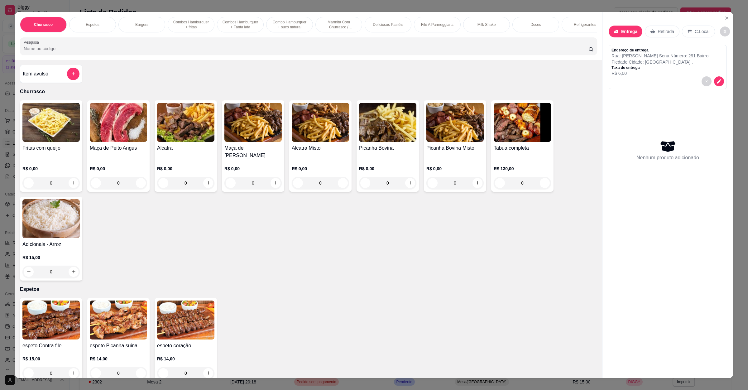
click at [121, 52] on input "Pesquisa" at bounding box center [306, 49] width 565 height 6
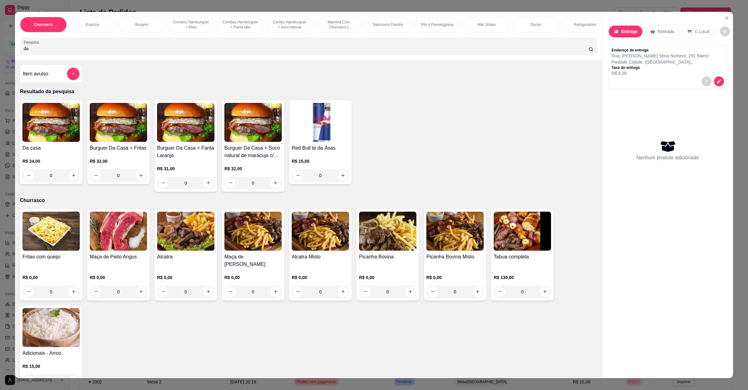
click at [41, 164] on p "R$ 24,00" at bounding box center [50, 161] width 57 height 6
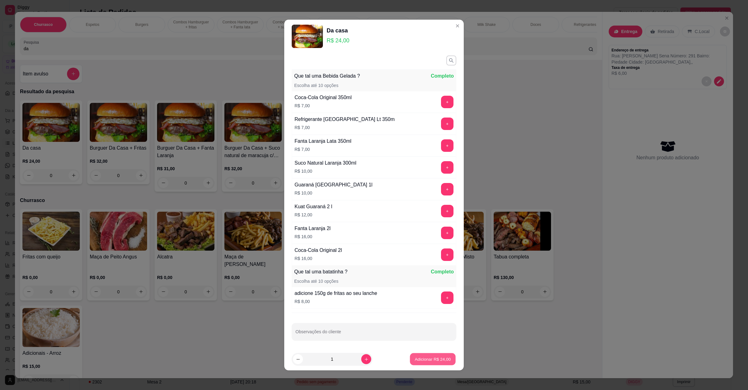
click at [437, 358] on p "Adicionar R$ 24,00" at bounding box center [433, 359] width 36 height 6
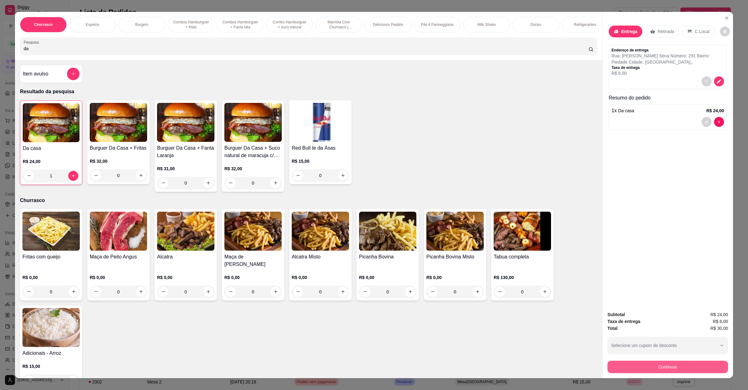
click at [652, 363] on button "Continuar" at bounding box center [668, 367] width 121 height 12
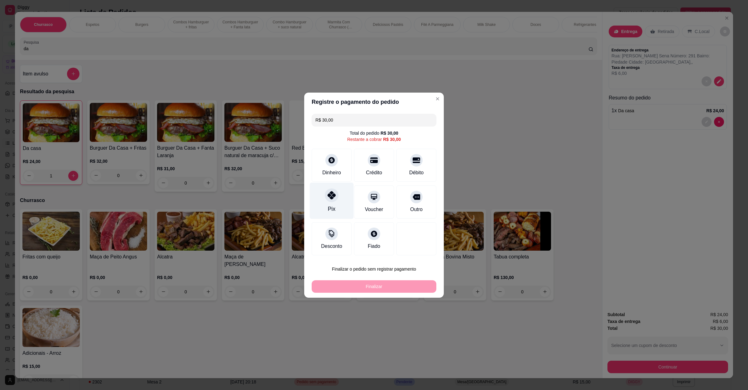
click at [327, 192] on div at bounding box center [332, 195] width 14 height 14
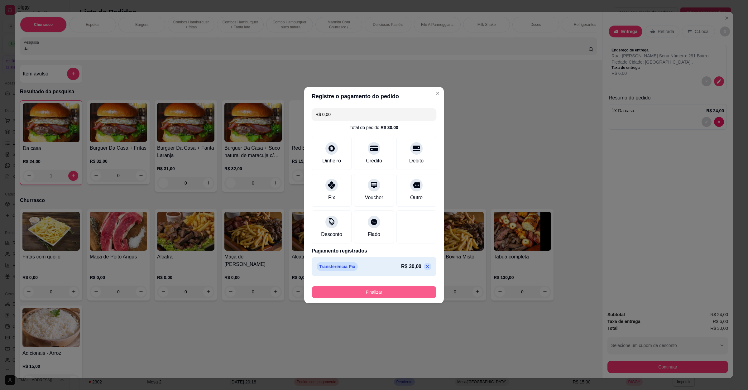
click at [380, 298] on button "Finalizar" at bounding box center [374, 292] width 125 height 12
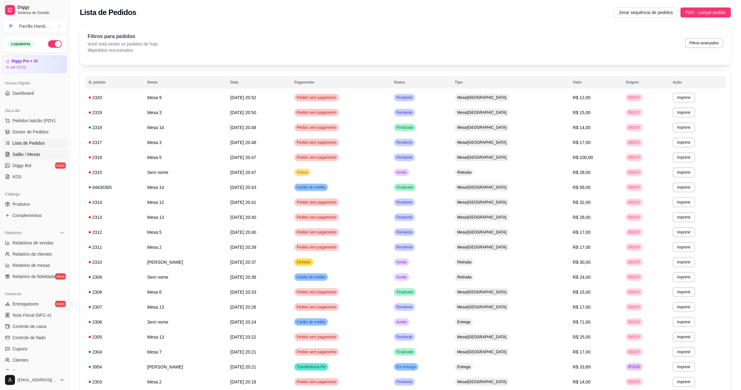
click at [26, 155] on span "Salão / Mesas" at bounding box center [26, 154] width 28 height 6
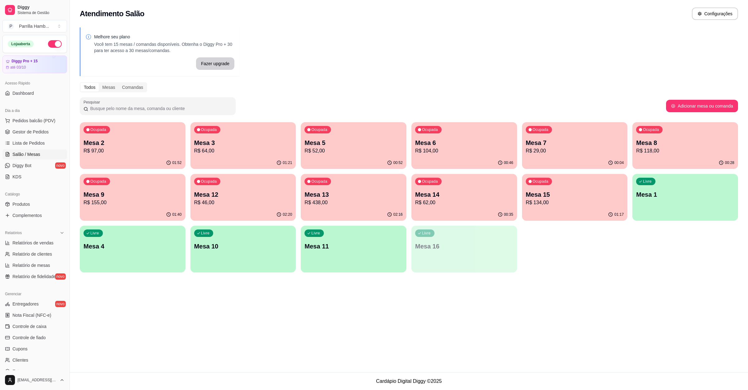
click at [336, 197] on p "Mesa 13" at bounding box center [354, 194] width 98 height 9
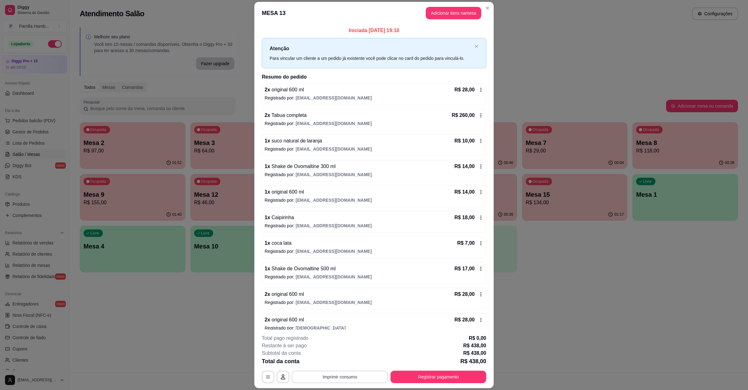
click at [339, 376] on button "Imprimir consumo" at bounding box center [340, 377] width 96 height 12
click at [339, 365] on button "IMPRESSORA" at bounding box center [338, 363] width 45 height 10
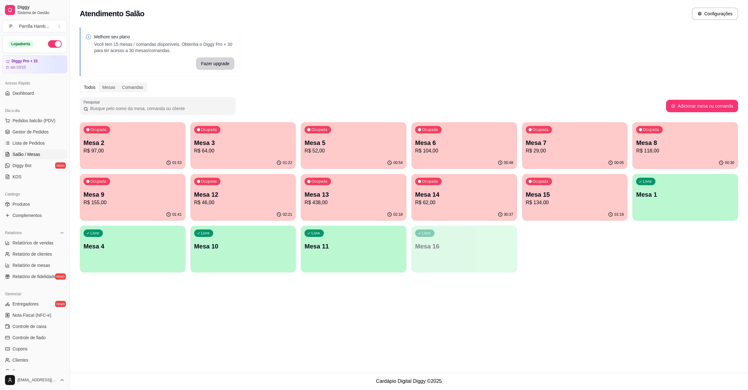
click at [492, 201] on p "R$ 62,00" at bounding box center [464, 202] width 98 height 7
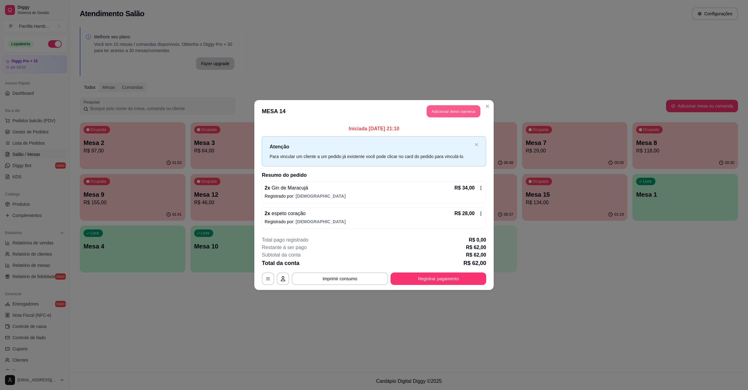
click at [453, 114] on button "Adicionar itens na mesa" at bounding box center [454, 111] width 54 height 12
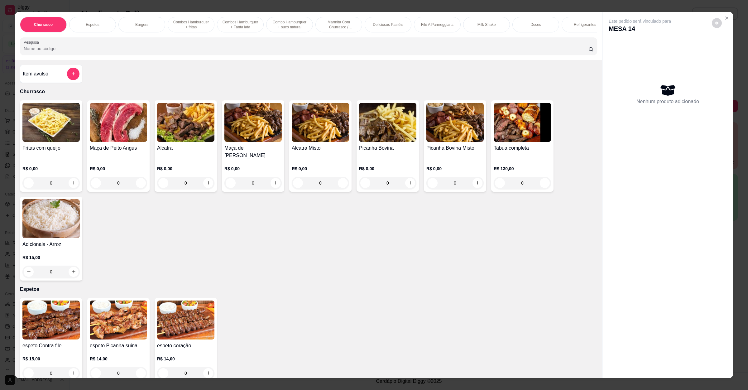
click at [67, 80] on button "add-separate-item" at bounding box center [73, 74] width 12 height 12
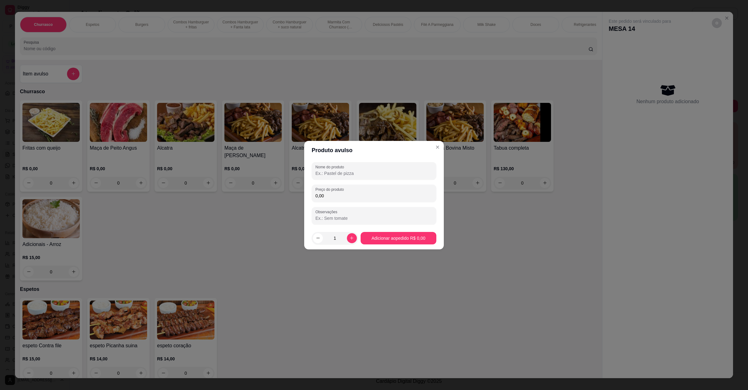
click at [336, 170] on input "Nome do produto" at bounding box center [374, 173] width 117 height 6
click at [340, 194] on input "0,00" at bounding box center [374, 196] width 117 height 6
click at [352, 241] on button "increase-product-quantity" at bounding box center [352, 238] width 10 height 10
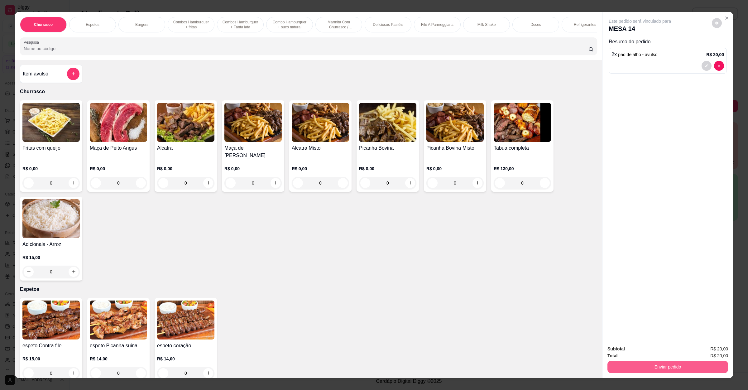
click at [668, 367] on button "Enviar pedido" at bounding box center [668, 367] width 121 height 12
click at [703, 350] on button "Enviar pedido" at bounding box center [711, 352] width 34 height 12
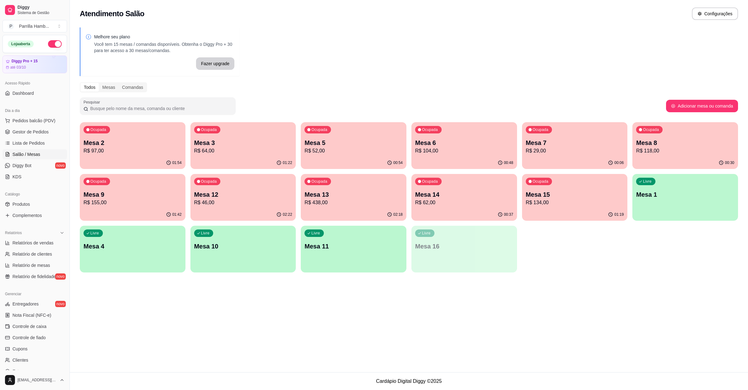
click at [408, 320] on div "Atendimento Salão Configurações Melhore seu plano Você tem 15 mesas / comandas …" at bounding box center [409, 186] width 679 height 372
click at [347, 202] on p "R$ 438,00" at bounding box center [354, 202] width 98 height 7
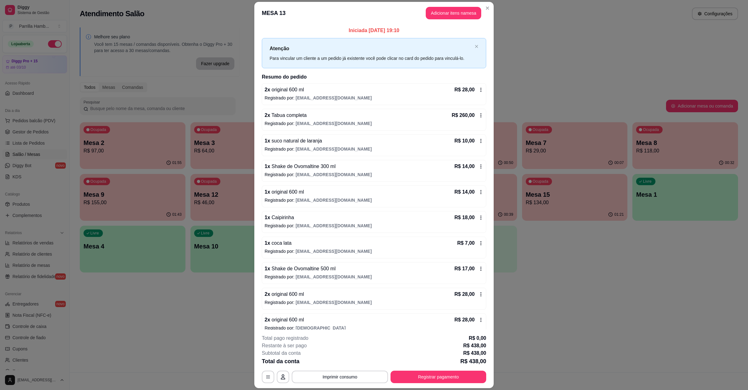
click at [401, 372] on button "Registrar pagamento" at bounding box center [439, 377] width 96 height 12
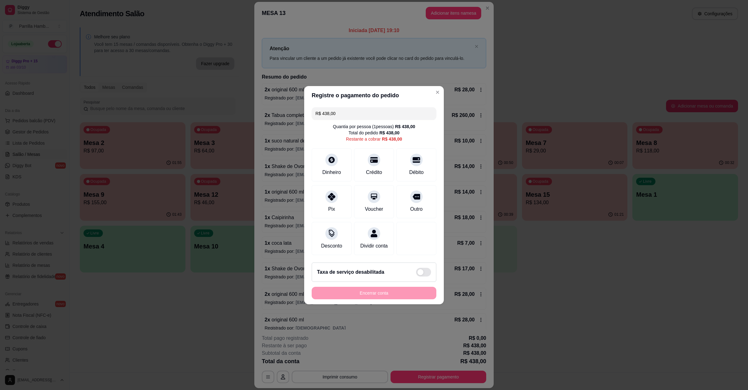
drag, startPoint x: 349, startPoint y: 111, endPoint x: 184, endPoint y: 79, distance: 168.8
click at [192, 81] on div "Registre o pagamento do pedido R$ 438,00 Quantia por pessoa ( 1 pessoas) R$ 438…" at bounding box center [374, 195] width 748 height 390
click at [338, 168] on div "Dinheiro" at bounding box center [332, 172] width 21 height 8
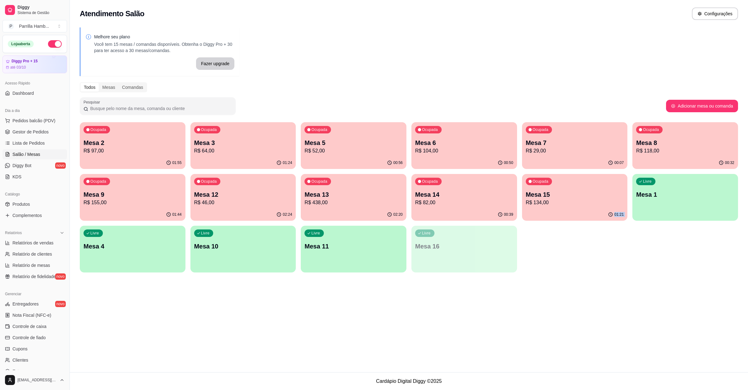
click at [555, 251] on div "Ocupada Mesa 2 R$ 97,00 01:55 Ocupada Mesa 3 R$ 64,00 01:24 Ocupada Mesa 5 R$ 5…" at bounding box center [409, 197] width 659 height 150
click at [357, 203] on p "R$ 438,00" at bounding box center [353, 202] width 95 height 7
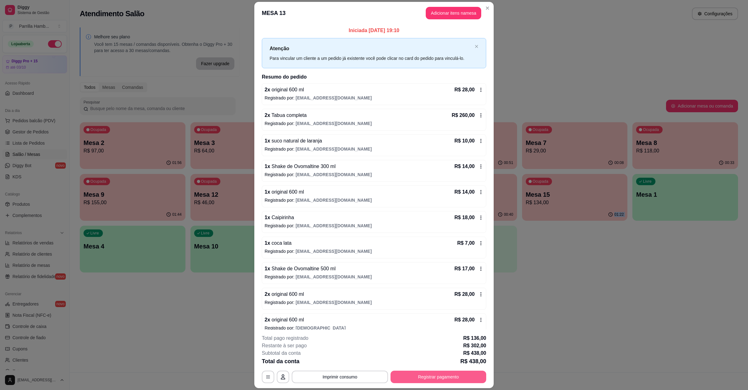
click at [428, 375] on button "Registrar pagamento" at bounding box center [439, 377] width 96 height 12
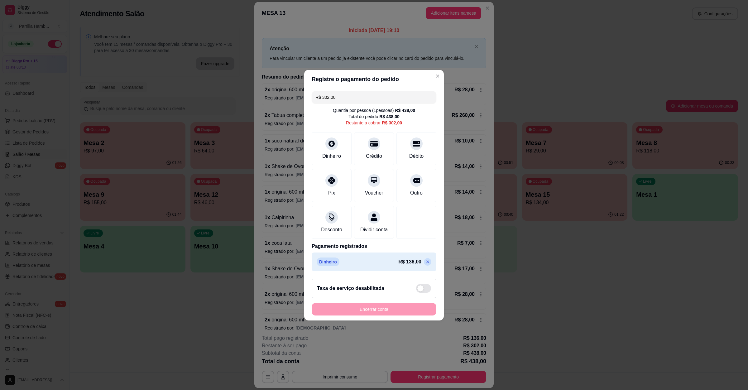
drag, startPoint x: 355, startPoint y: 94, endPoint x: 240, endPoint y: 75, distance: 116.1
click at [240, 75] on div "Registre o pagamento do pedido R$ 302,00 Quantia por pessoa ( 1 pessoas) R$ 438…" at bounding box center [374, 195] width 748 height 390
click at [332, 135] on div at bounding box center [332, 142] width 14 height 14
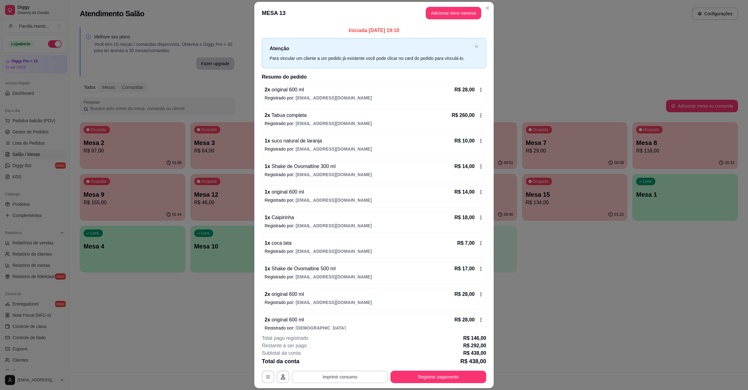
click at [360, 379] on button "Imprimir consumo" at bounding box center [340, 377] width 96 height 12
click at [349, 361] on button "IMPRESSORA" at bounding box center [338, 363] width 45 height 10
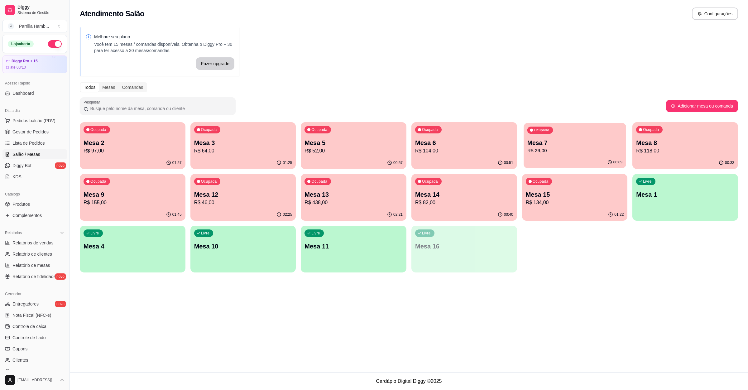
click at [531, 145] on p "Mesa 7" at bounding box center [574, 143] width 95 height 8
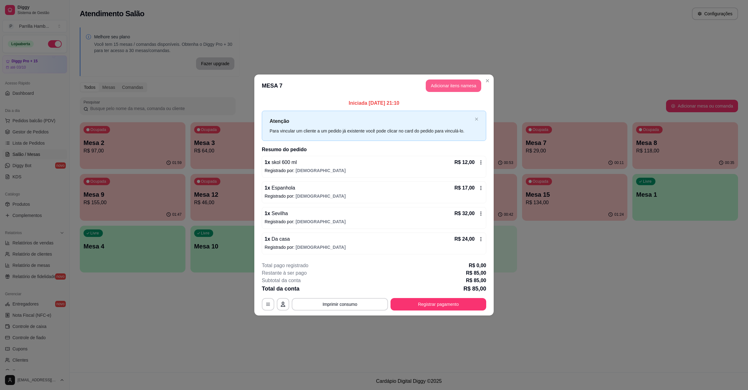
click at [461, 88] on button "Adicionar itens na mesa" at bounding box center [454, 86] width 56 height 12
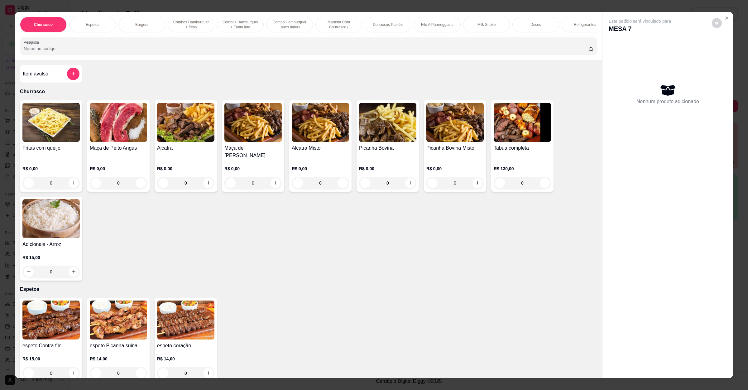
click at [50, 52] on input "Pesquisa" at bounding box center [306, 49] width 565 height 6
click at [49, 80] on div "Item avulso" at bounding box center [51, 74] width 57 height 12
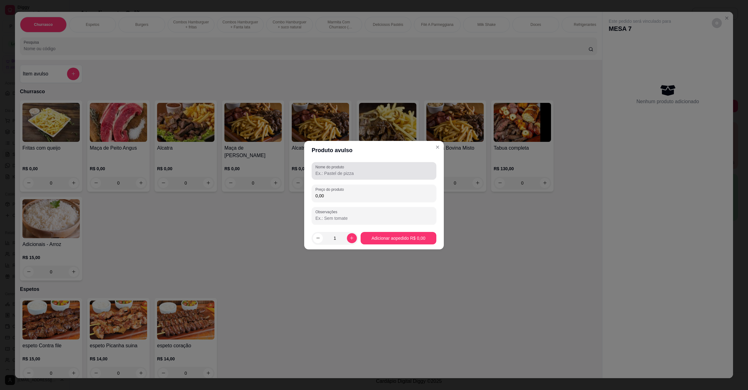
click at [350, 168] on div at bounding box center [374, 171] width 117 height 12
click at [378, 198] on input "0,00" at bounding box center [374, 196] width 117 height 6
click at [347, 240] on button "increase-product-quantity" at bounding box center [352, 238] width 10 height 10
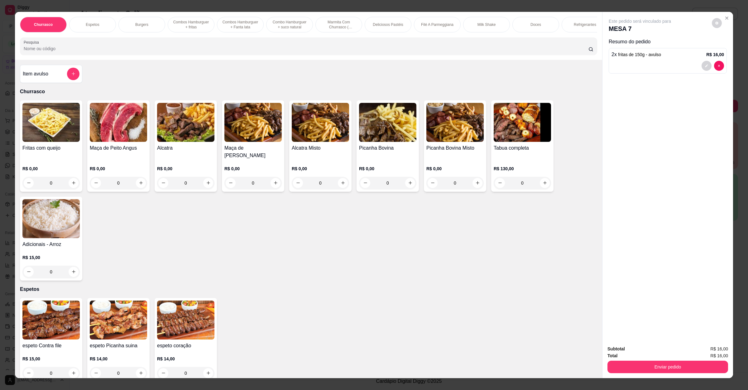
click at [673, 356] on div "Total R$ 16,00" at bounding box center [668, 355] width 121 height 7
click at [674, 361] on button "Enviar pedido" at bounding box center [668, 367] width 117 height 12
click at [706, 346] on button "Enviar pedido" at bounding box center [711, 352] width 35 height 12
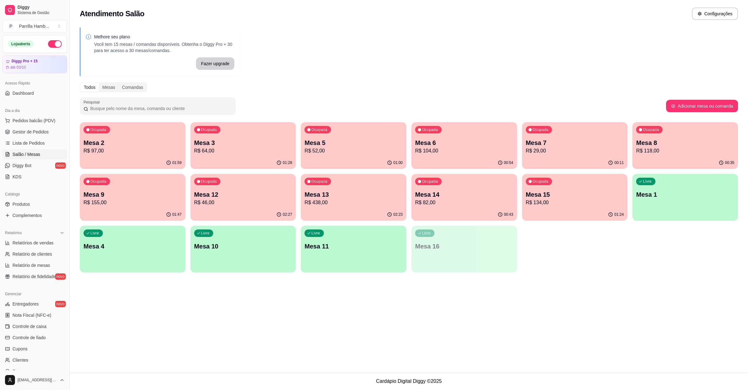
click at [344, 199] on p "R$ 438,00" at bounding box center [354, 202] width 98 height 7
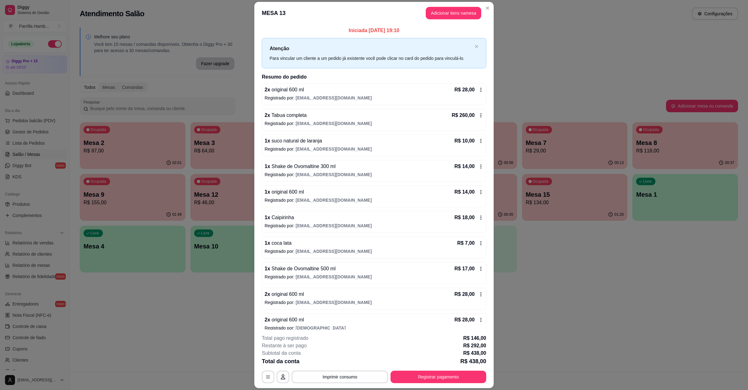
click at [453, 370] on div "**********" at bounding box center [374, 359] width 225 height 49
click at [447, 382] on button "Registrar pagamento" at bounding box center [439, 377] width 96 height 12
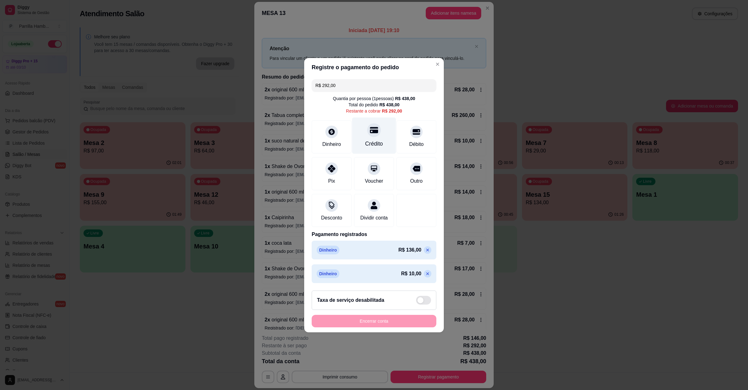
click at [368, 123] on div at bounding box center [374, 130] width 14 height 14
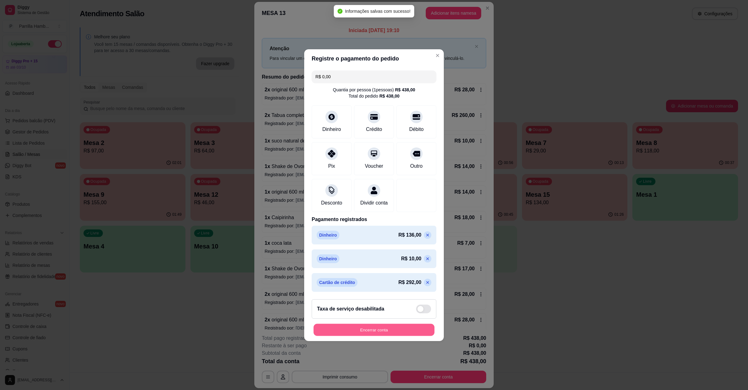
click at [401, 335] on button "Encerrar conta" at bounding box center [374, 330] width 121 height 12
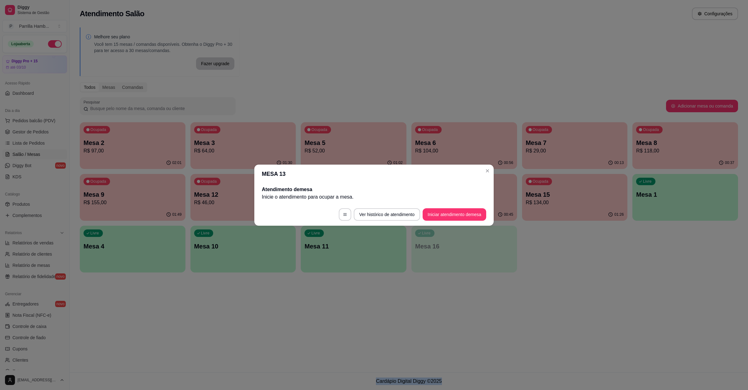
click at [549, 310] on div "Atendimento Salão Configurações Melhore seu plano Você tem 15 mesas / comandas …" at bounding box center [409, 186] width 679 height 372
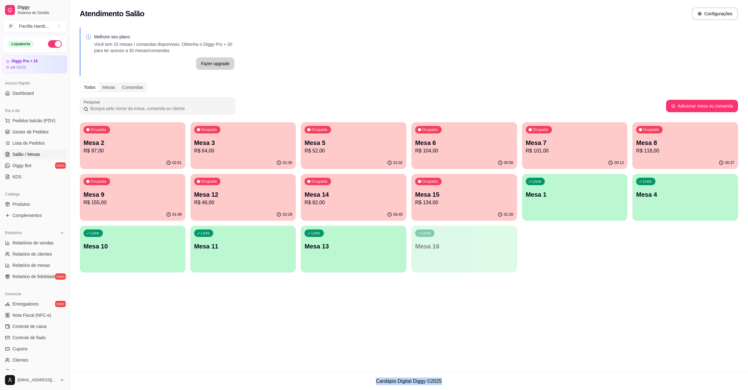
click at [477, 196] on p "Mesa 15" at bounding box center [464, 194] width 98 height 9
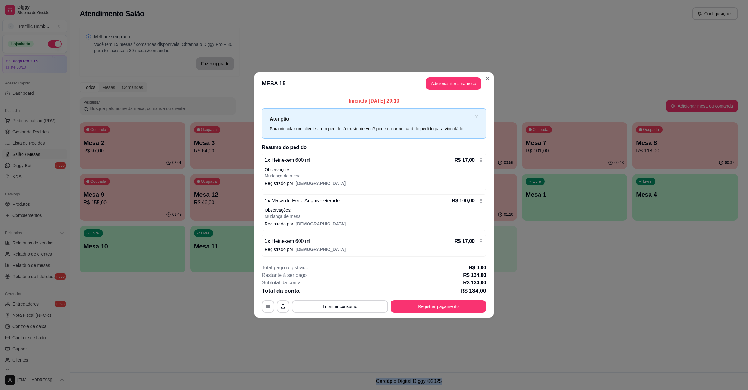
click at [430, 308] on button "Registrar pagamento" at bounding box center [439, 306] width 96 height 12
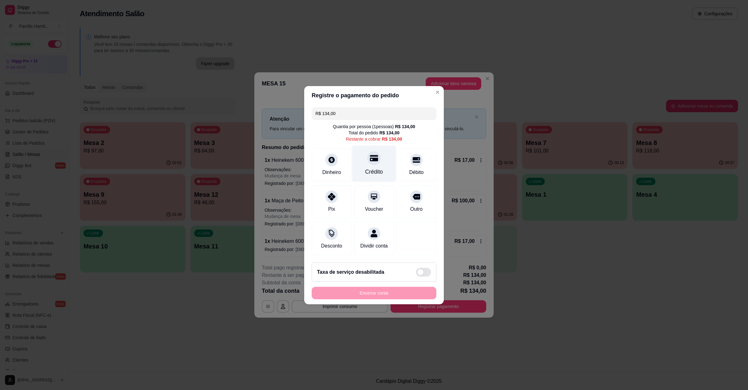
click at [370, 158] on icon at bounding box center [374, 158] width 8 height 8
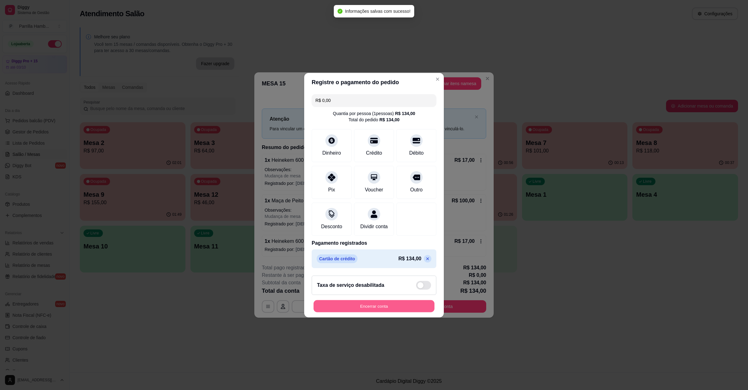
click at [372, 309] on button "Encerrar conta" at bounding box center [374, 306] width 121 height 12
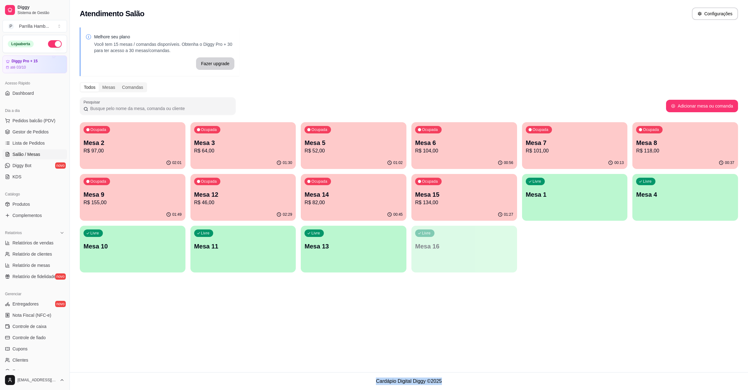
click at [568, 276] on div "Melhore seu plano Você tem 15 mesas / comandas disponíveis. Obtenha o Diggy Pro…" at bounding box center [409, 152] width 679 height 256
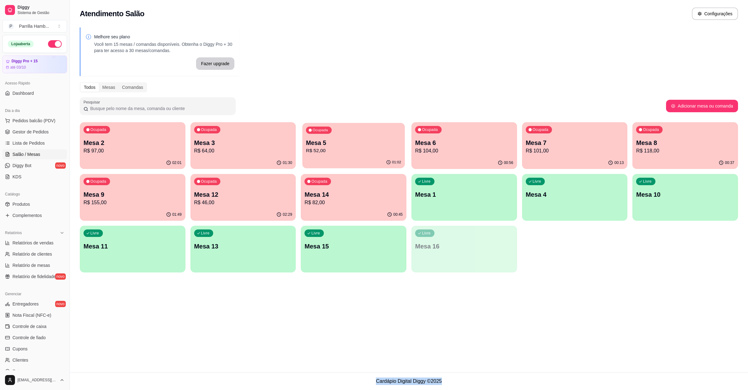
click at [355, 145] on p "Mesa 5" at bounding box center [353, 143] width 95 height 8
click at [466, 157] on div "00:56" at bounding box center [464, 163] width 103 height 12
click at [151, 192] on p "Mesa 9" at bounding box center [133, 194] width 98 height 9
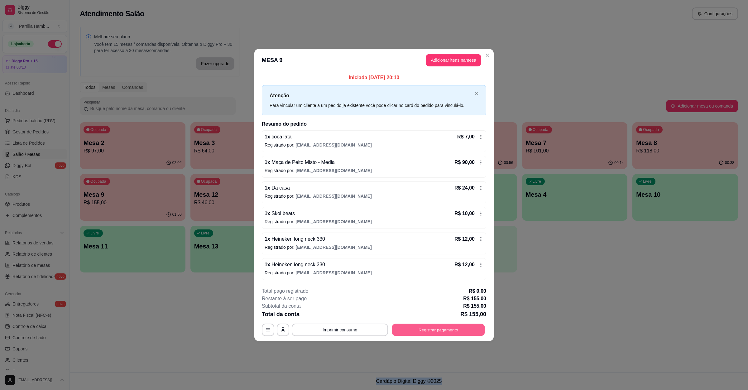
click at [429, 327] on button "Registrar pagamento" at bounding box center [438, 330] width 93 height 12
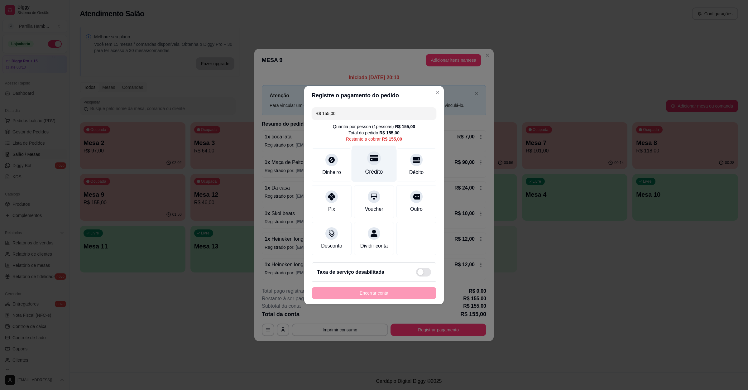
click at [373, 156] on icon at bounding box center [374, 158] width 8 height 6
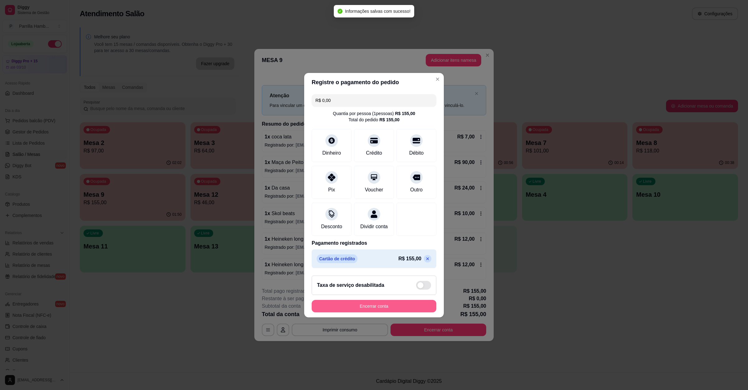
click at [374, 311] on button "Encerrar conta" at bounding box center [374, 306] width 125 height 12
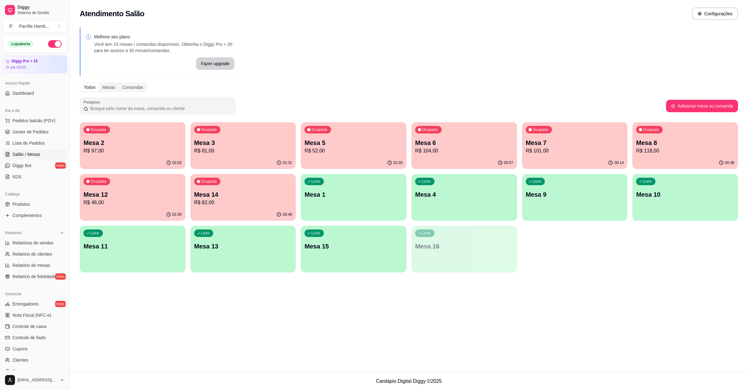
click at [152, 191] on p "Mesa 12" at bounding box center [133, 194] width 98 height 9
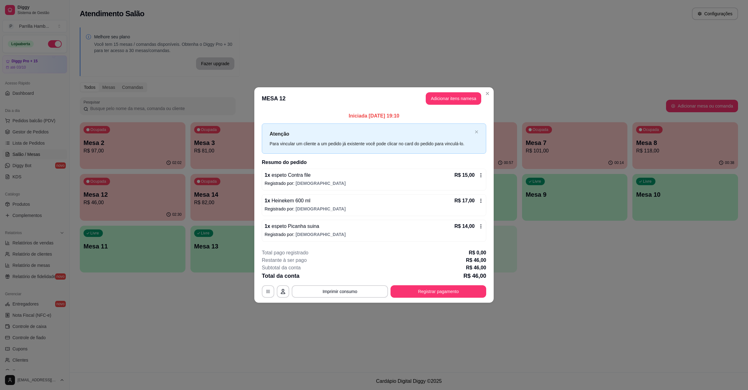
click at [423, 289] on button "Registrar pagamento" at bounding box center [439, 291] width 96 height 12
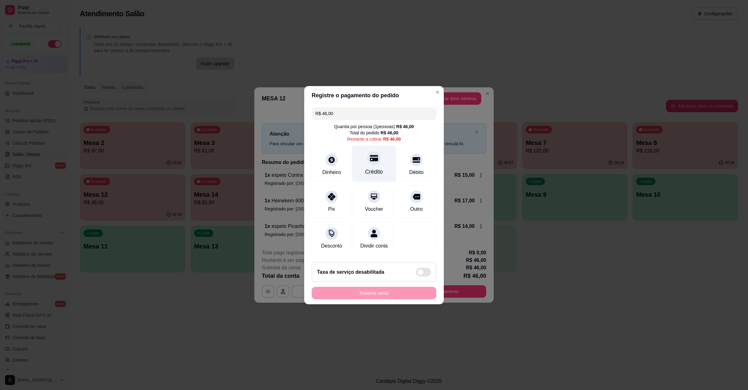
click at [376, 152] on div at bounding box center [374, 158] width 14 height 14
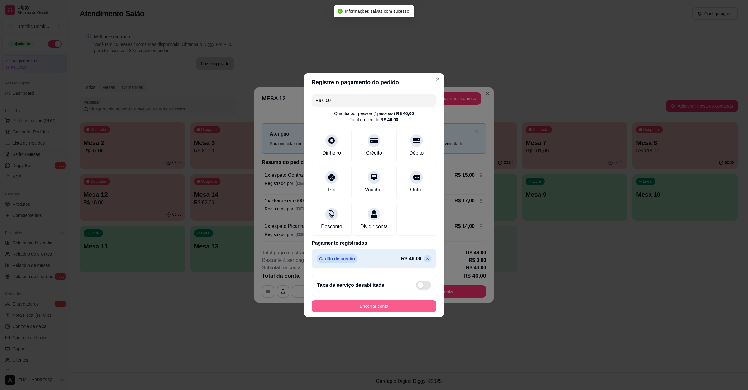
click at [370, 312] on button "Encerrar conta" at bounding box center [374, 306] width 125 height 12
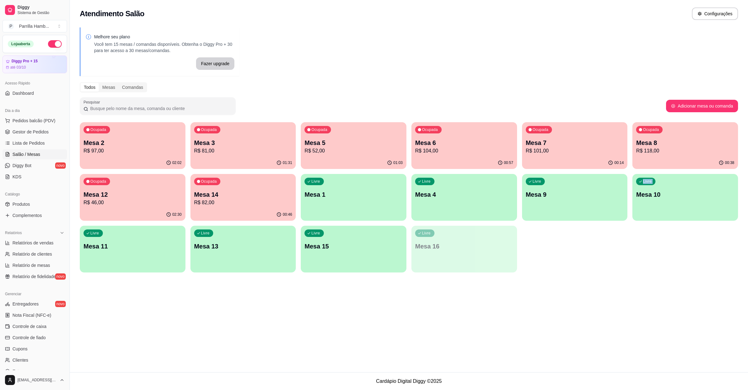
click at [622, 286] on div "Atendimento Salão Configurações Melhore seu plano Você tem 15 mesas / comandas …" at bounding box center [409, 186] width 679 height 372
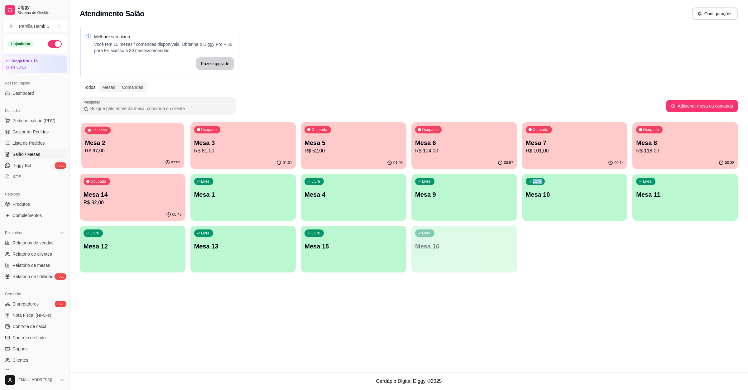
click at [110, 145] on p "Mesa 2" at bounding box center [132, 143] width 95 height 8
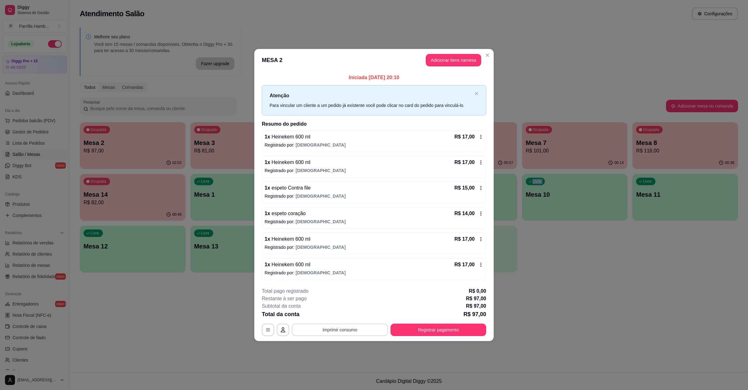
click at [314, 326] on button "Imprimir consumo" at bounding box center [340, 330] width 96 height 12
click at [327, 320] on button "IMPRESSORA" at bounding box center [341, 317] width 45 height 10
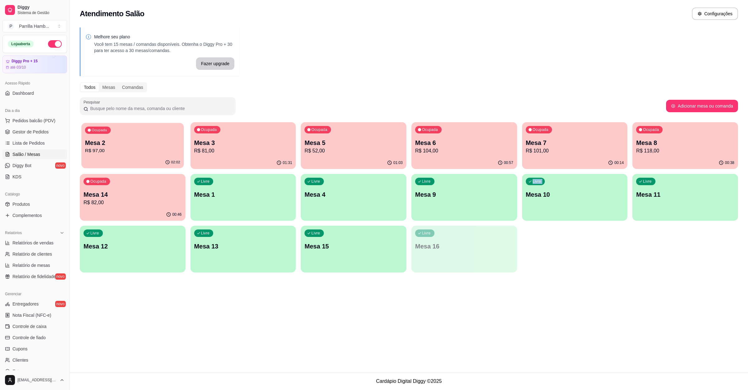
click at [111, 131] on div "Ocupada Mesa 2 R$ 97,00" at bounding box center [132, 140] width 102 height 34
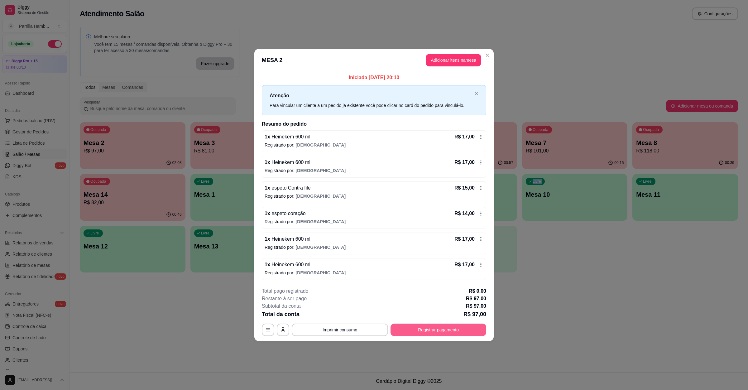
click at [424, 330] on button "Registrar pagamento" at bounding box center [439, 330] width 96 height 12
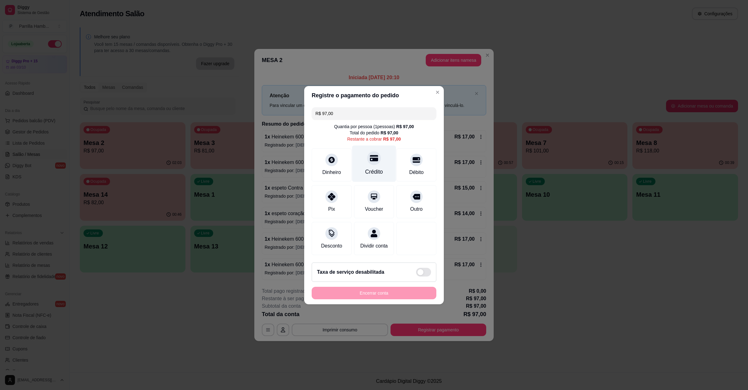
click at [370, 155] on icon at bounding box center [374, 158] width 8 height 6
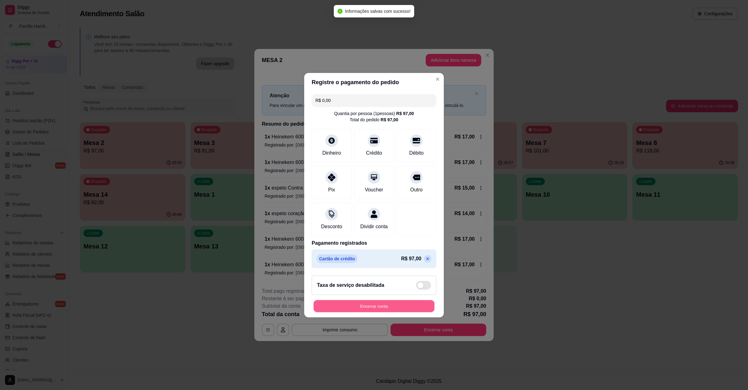
click at [379, 310] on button "Encerrar conta" at bounding box center [374, 306] width 121 height 12
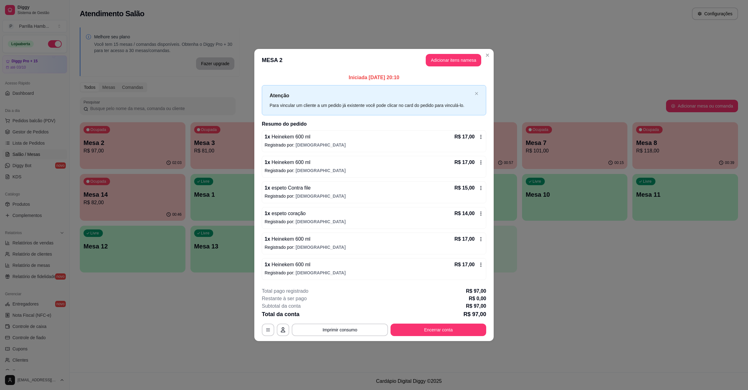
click at [556, 276] on div "Melhore seu plano Você tem 15 mesas / comandas disponíveis. Obtenha o Diggy Pro…" at bounding box center [409, 152] width 679 height 256
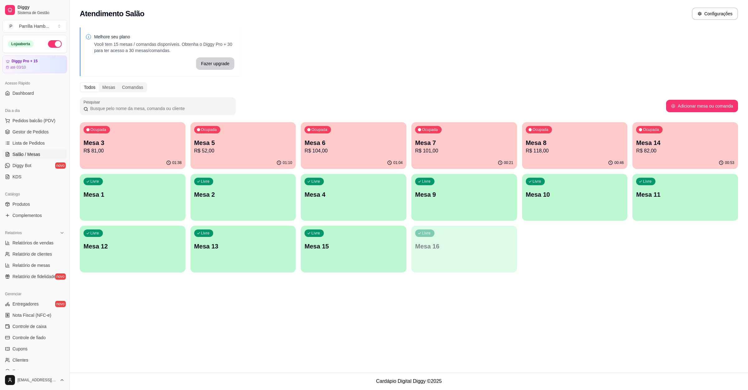
click at [252, 144] on p "Mesa 5" at bounding box center [243, 142] width 98 height 9
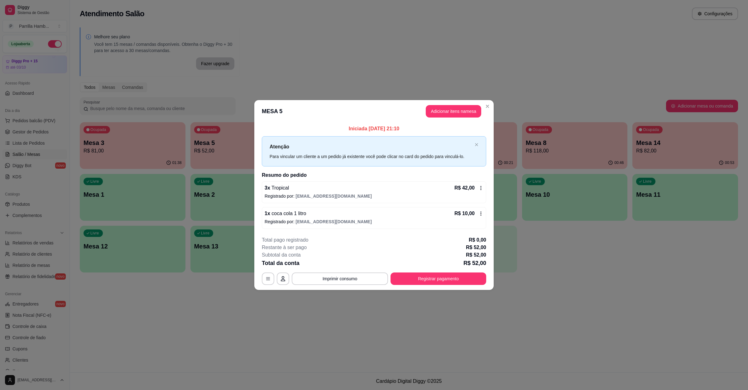
click at [315, 274] on button "Imprimir consumo" at bounding box center [340, 279] width 96 height 12
click at [328, 266] on button "IMPRESSORA" at bounding box center [341, 265] width 45 height 10
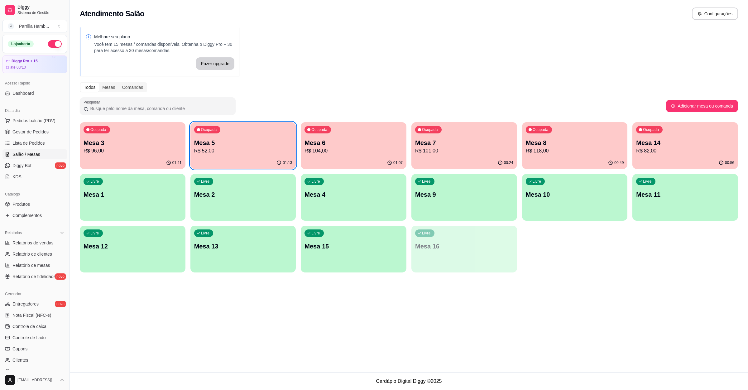
click at [230, 131] on div "Ocupada Mesa 5 R$ 52,00" at bounding box center [244, 139] width 106 height 35
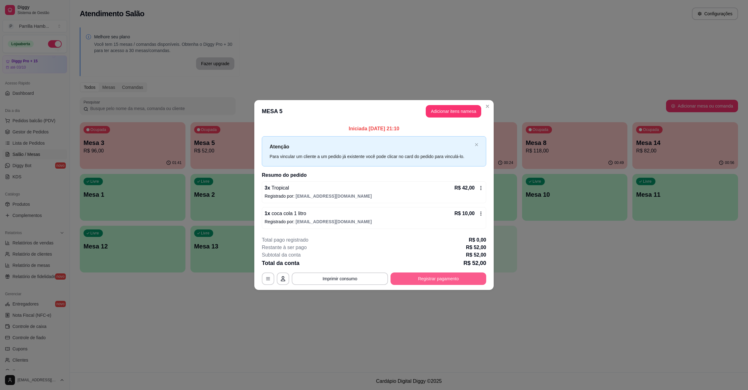
click at [430, 285] on button "Registrar pagamento" at bounding box center [439, 279] width 96 height 12
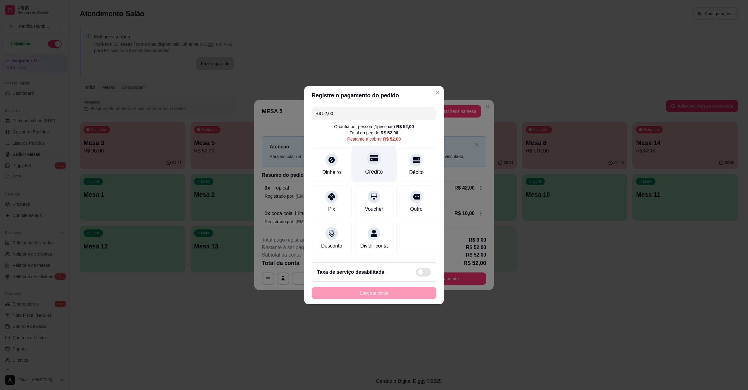
click at [361, 161] on div "Crédito" at bounding box center [374, 163] width 44 height 36
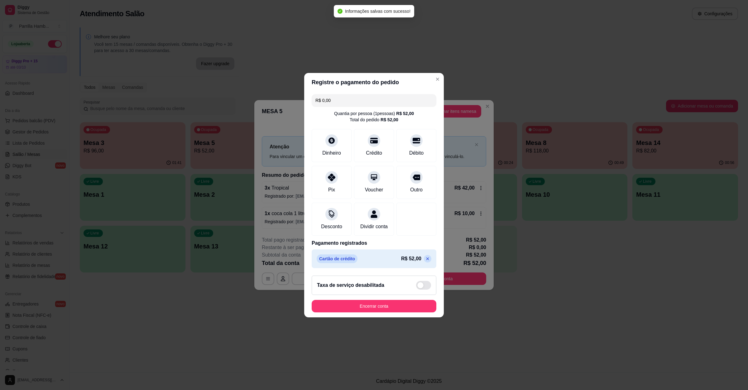
click at [355, 303] on footer "Taxa de serviço desabilitada Encerrar conta" at bounding box center [374, 294] width 140 height 47
click at [355, 305] on button "Encerrar conta" at bounding box center [374, 306] width 121 height 12
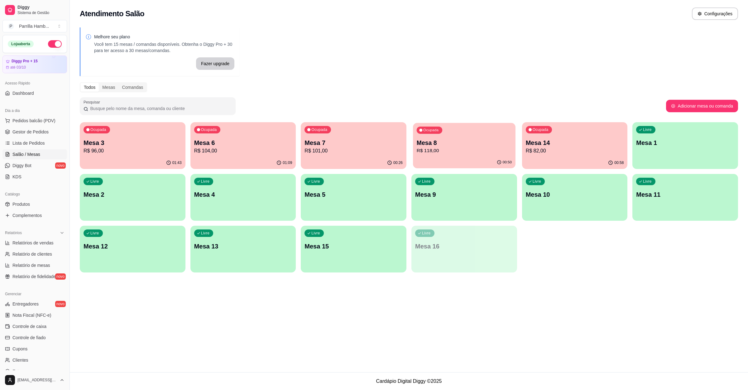
click at [449, 164] on div "00:50" at bounding box center [464, 163] width 103 height 12
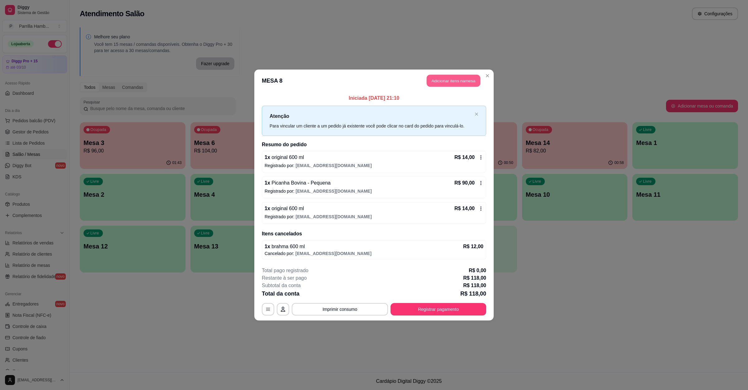
click at [453, 75] on button "Adicionar itens na mesa" at bounding box center [454, 81] width 54 height 12
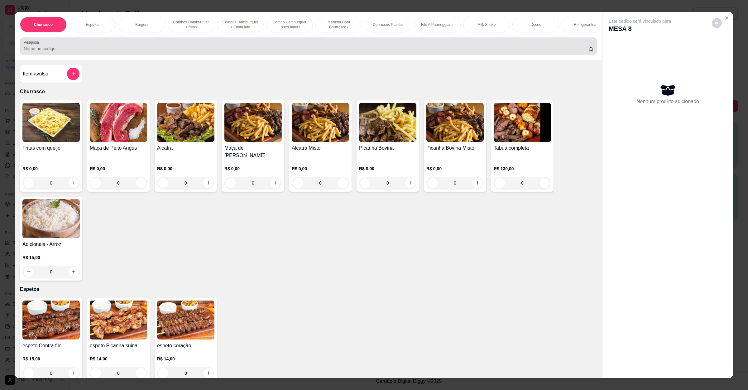
click at [91, 51] on div at bounding box center [309, 46] width 570 height 12
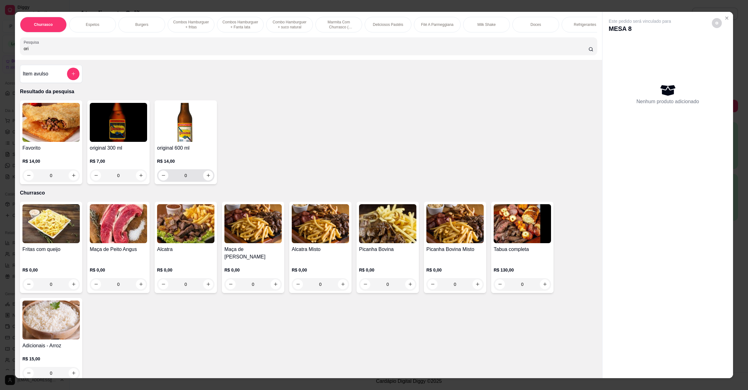
click at [212, 182] on div "original 600 ml R$ 14,00 0" at bounding box center [186, 142] width 62 height 84
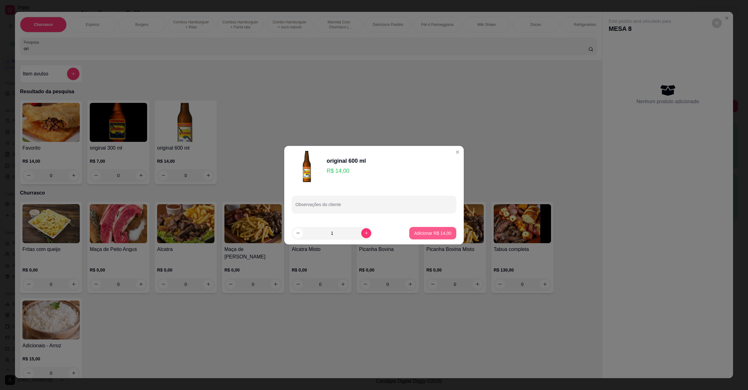
click at [442, 235] on p "Adicionar R$ 14,00" at bounding box center [432, 233] width 37 height 6
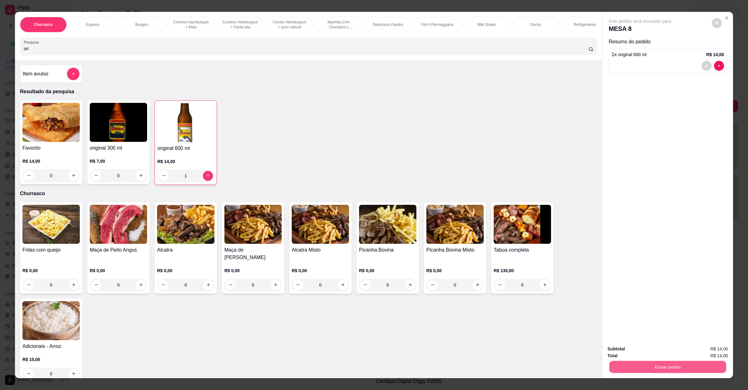
click at [645, 372] on button "Enviar pedido" at bounding box center [668, 367] width 117 height 12
click at [701, 350] on button "Enviar pedido" at bounding box center [711, 352] width 35 height 12
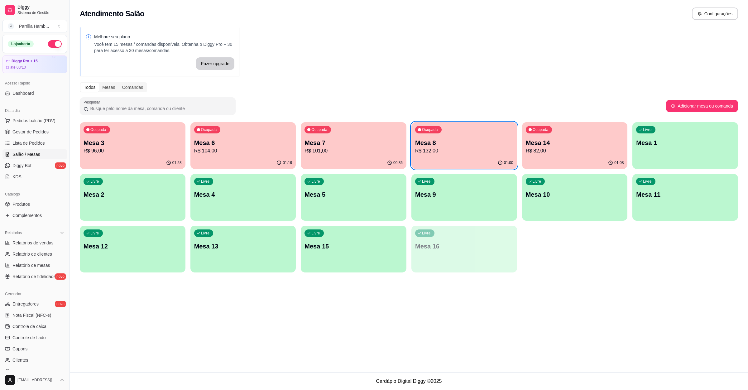
click at [221, 157] on button "Ocupada Mesa 6 R$ 104,00 01:19" at bounding box center [244, 145] width 106 height 47
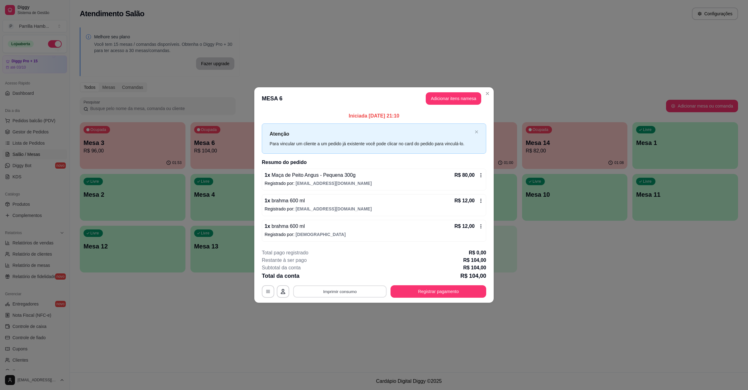
click at [349, 296] on button "Imprimir consumo" at bounding box center [340, 292] width 94 height 12
click at [334, 276] on button "IMPRESSORA" at bounding box center [341, 278] width 45 height 10
click at [421, 289] on button "Registrar pagamento" at bounding box center [439, 291] width 96 height 12
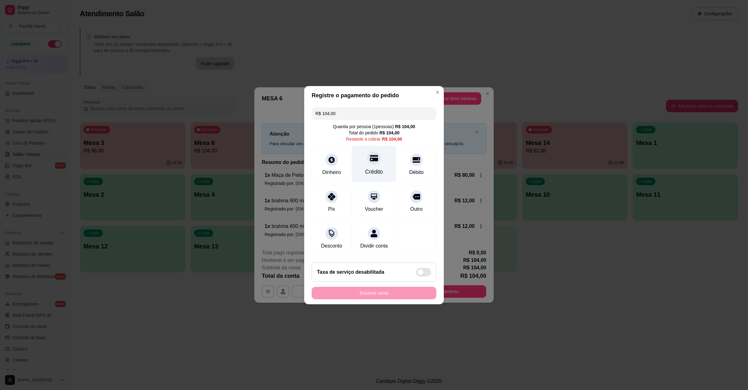
click at [363, 152] on div "Crédito" at bounding box center [374, 163] width 44 height 36
type input "R$ 0,00"
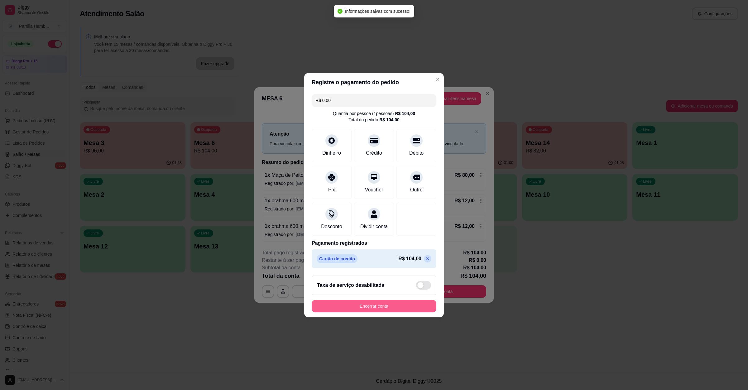
click at [383, 306] on button "Encerrar conta" at bounding box center [374, 306] width 125 height 12
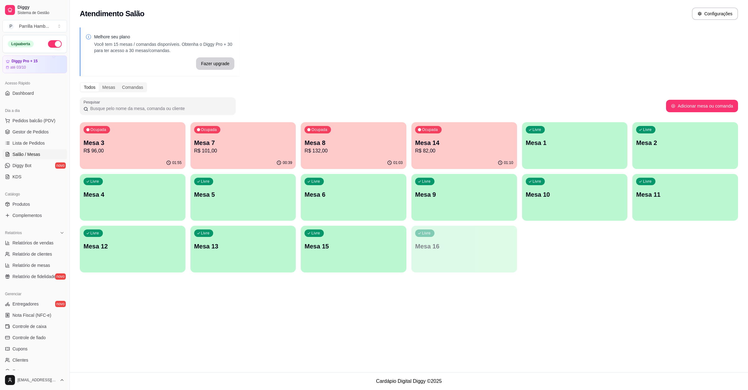
click at [412, 310] on div "Atendimento Salão Configurações Melhore seu plano Você tem 15 mesas / comandas …" at bounding box center [409, 186] width 679 height 372
click at [331, 192] on p "Mesa 6" at bounding box center [353, 195] width 95 height 8
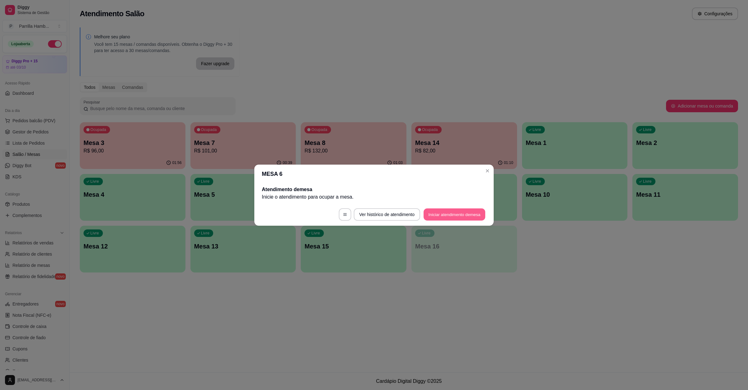
click at [433, 211] on button "Iniciar atendimento de mesa" at bounding box center [455, 214] width 62 height 12
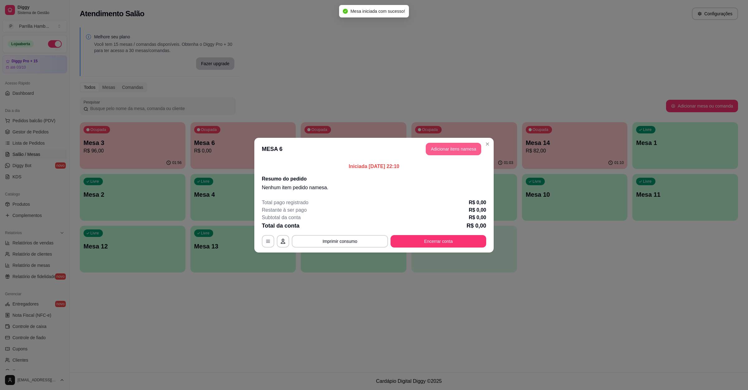
click at [450, 150] on button "Adicionar itens na mesa" at bounding box center [454, 149] width 56 height 12
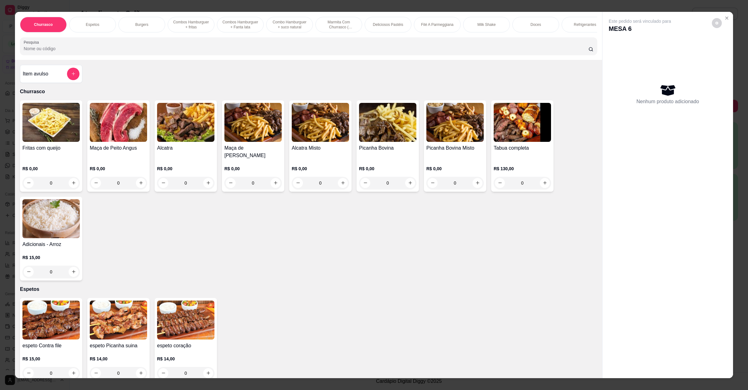
click at [377, 125] on img at bounding box center [387, 122] width 57 height 39
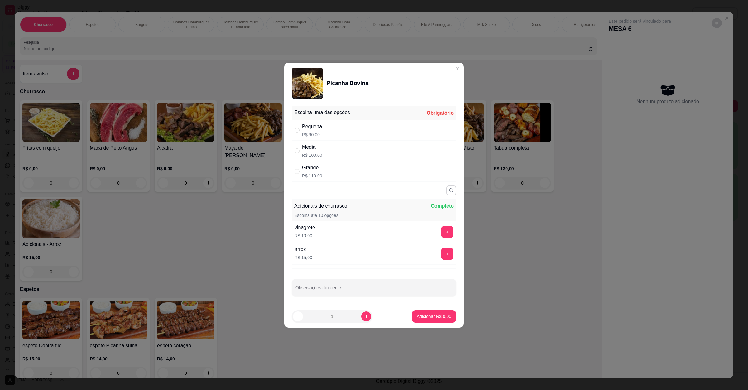
click at [372, 165] on div "Grande R$ 110,00" at bounding box center [374, 171] width 165 height 21
radio input "true"
click at [417, 317] on p "Adicionar R$ 110,00" at bounding box center [432, 316] width 38 height 6
type input "1"
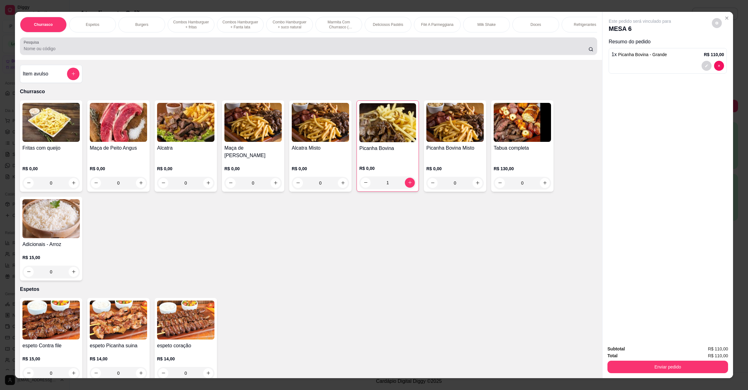
click at [161, 52] on input "Pesquisa" at bounding box center [306, 49] width 565 height 6
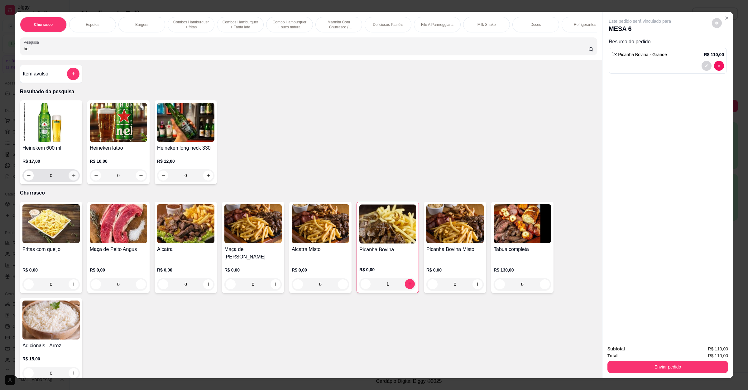
type input "hei"
click at [71, 178] on icon "increase-product-quantity" at bounding box center [73, 175] width 5 height 5
type input "1"
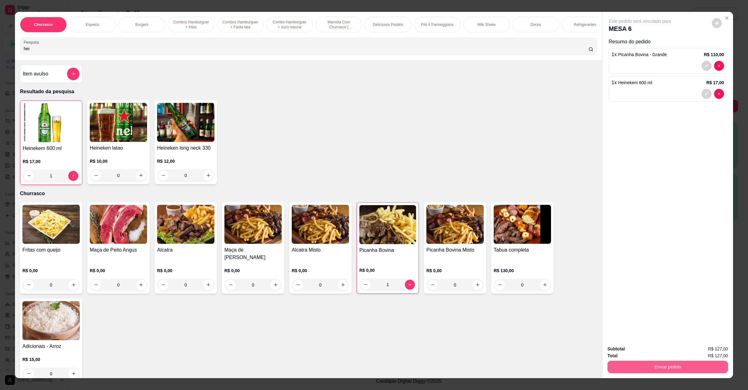
click at [689, 362] on button "Enviar pedido" at bounding box center [668, 367] width 121 height 12
click at [707, 349] on button "Enviar pedido" at bounding box center [711, 352] width 35 height 12
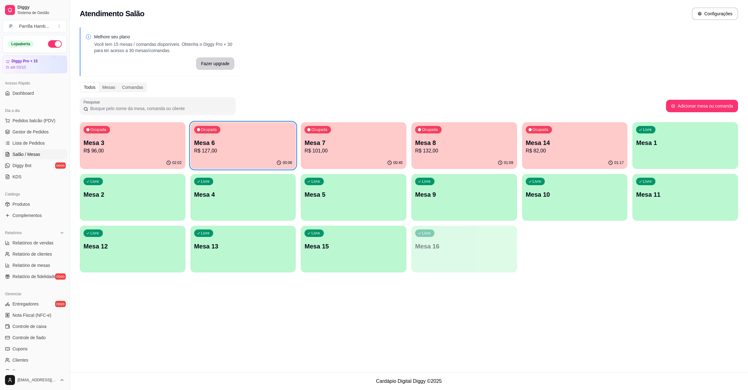
click at [134, 147] on p "R$ 96,00" at bounding box center [133, 150] width 98 height 7
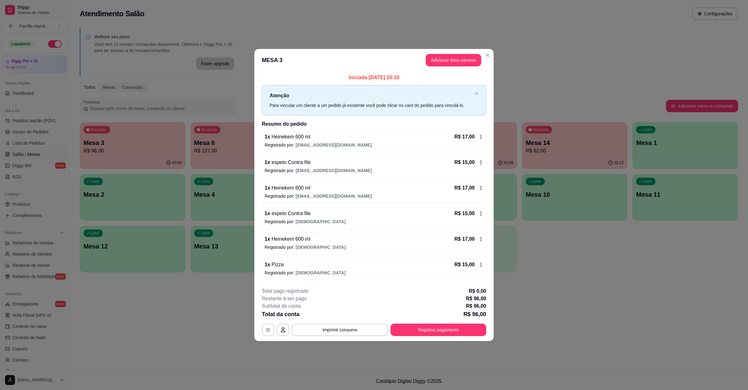
click at [351, 324] on div "**********" at bounding box center [374, 312] width 225 height 49
click at [351, 327] on button "Imprimir consumo" at bounding box center [340, 330] width 96 height 12
click at [352, 313] on button "IMPRESSORA" at bounding box center [341, 317] width 45 height 10
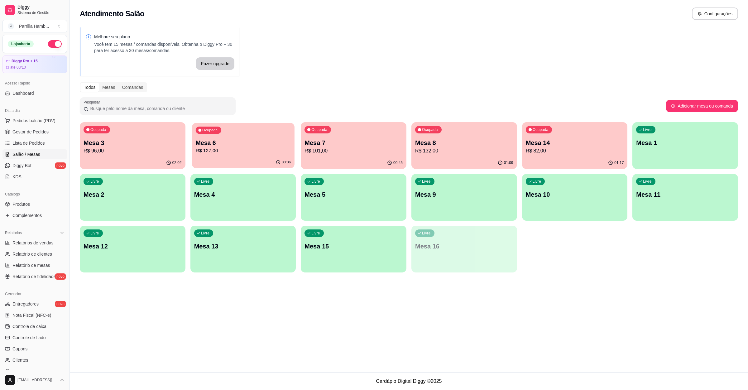
click at [231, 132] on div "Ocupada Mesa 6 R$ 127,00" at bounding box center [243, 140] width 103 height 34
click at [537, 129] on p "Ocupada" at bounding box center [541, 129] width 16 height 5
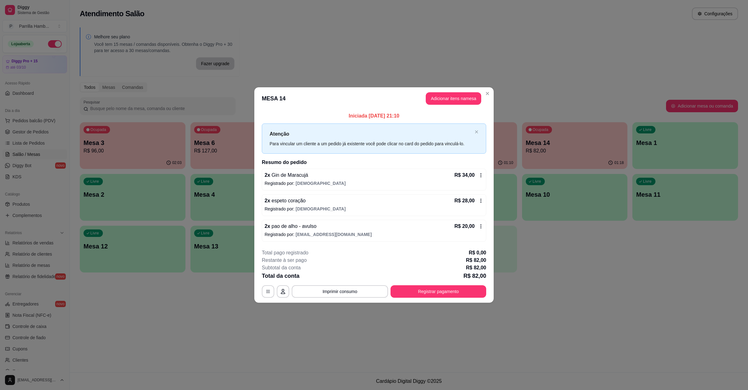
click at [347, 299] on footer "**********" at bounding box center [374, 273] width 240 height 59
click at [346, 292] on button "Imprimir consumo" at bounding box center [340, 291] width 96 height 12
click at [346, 276] on button "IMPRESSORA" at bounding box center [341, 278] width 45 height 10
click at [446, 291] on button "Registrar pagamento" at bounding box center [438, 292] width 93 height 12
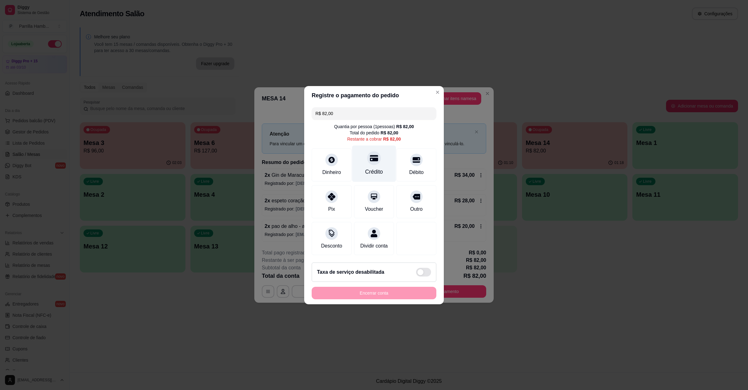
click at [372, 162] on div "Crédito" at bounding box center [374, 163] width 44 height 36
type input "R$ 0,00"
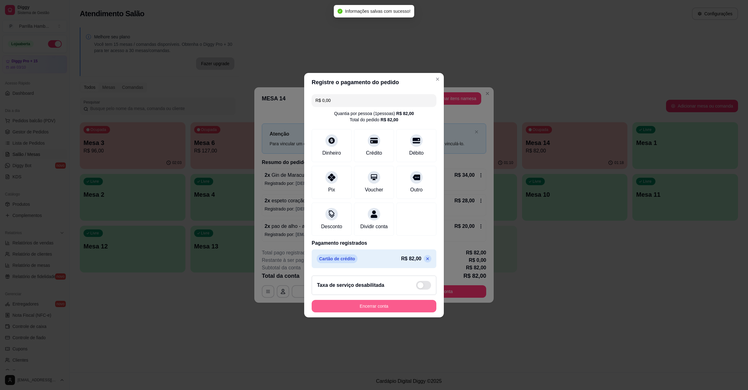
click at [380, 311] on button "Encerrar conta" at bounding box center [374, 306] width 125 height 12
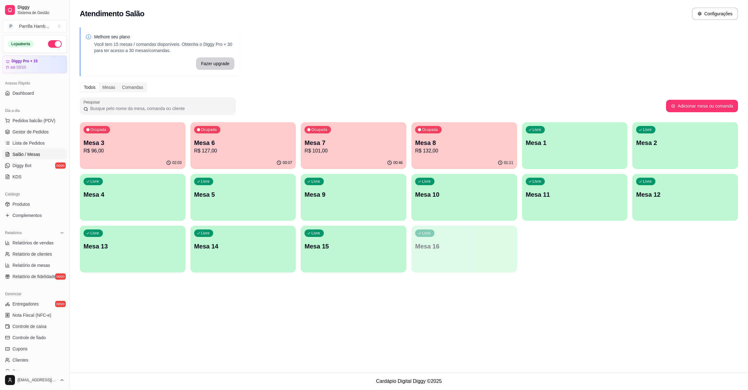
click at [139, 157] on div "02:03" at bounding box center [133, 163] width 106 height 12
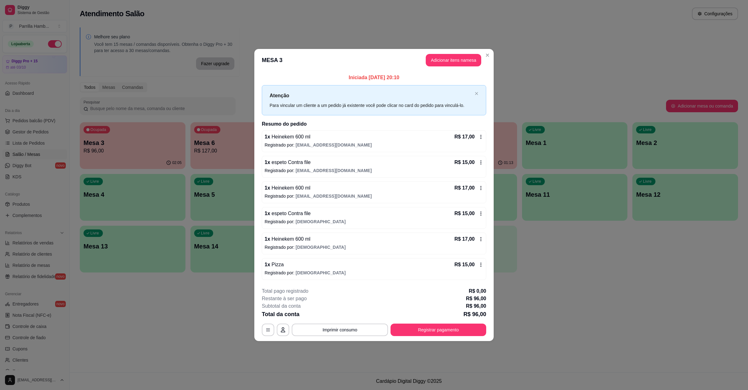
drag, startPoint x: 428, startPoint y: 319, endPoint x: 428, endPoint y: 327, distance: 7.2
click at [428, 320] on div "**********" at bounding box center [374, 312] width 225 height 49
click at [428, 327] on button "Registrar pagamento" at bounding box center [438, 330] width 93 height 12
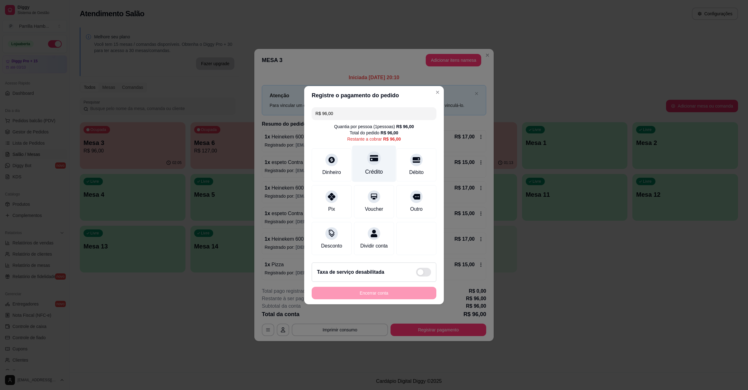
click at [373, 159] on div at bounding box center [374, 158] width 14 height 14
type input "R$ 0,00"
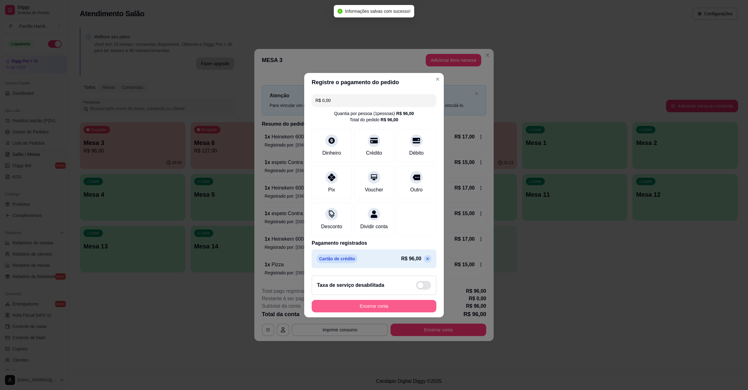
click at [385, 312] on button "Encerrar conta" at bounding box center [374, 306] width 125 height 12
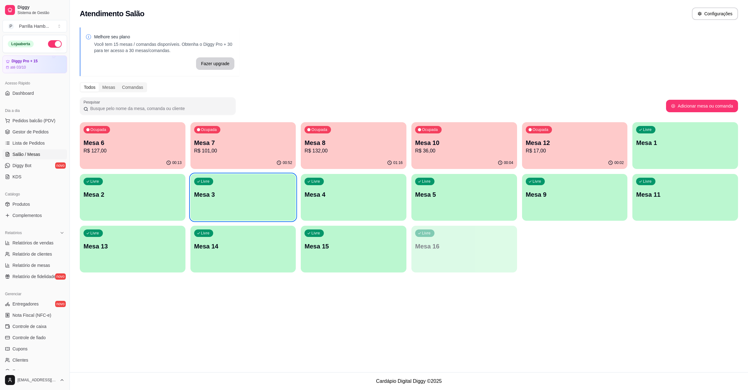
click at [435, 153] on p "R$ 36,00" at bounding box center [464, 150] width 98 height 7
click at [528, 149] on p "R$ 17,00" at bounding box center [574, 150] width 95 height 7
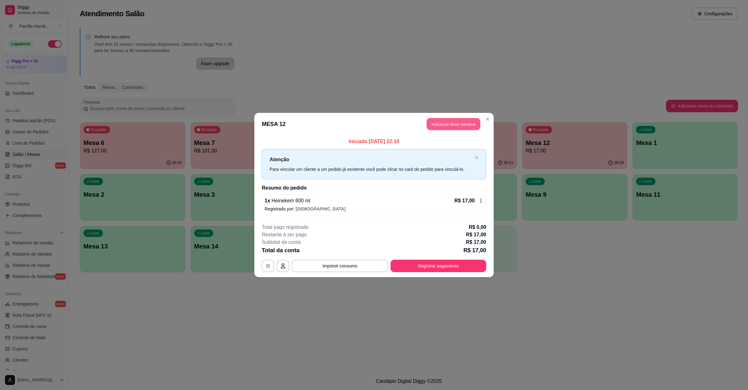
click at [465, 124] on button "Adicionar itens na mesa" at bounding box center [454, 124] width 54 height 12
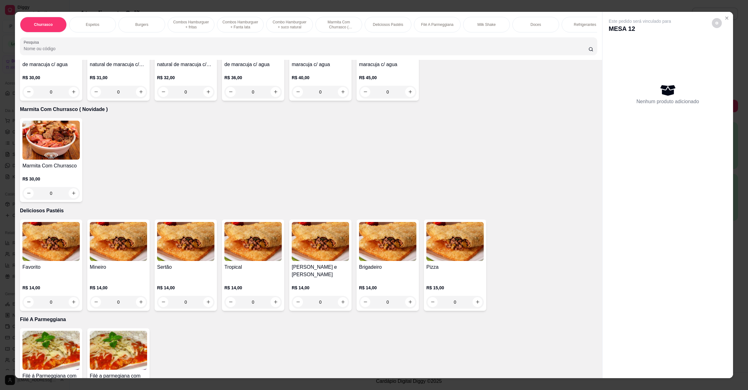
scroll to position [889, 0]
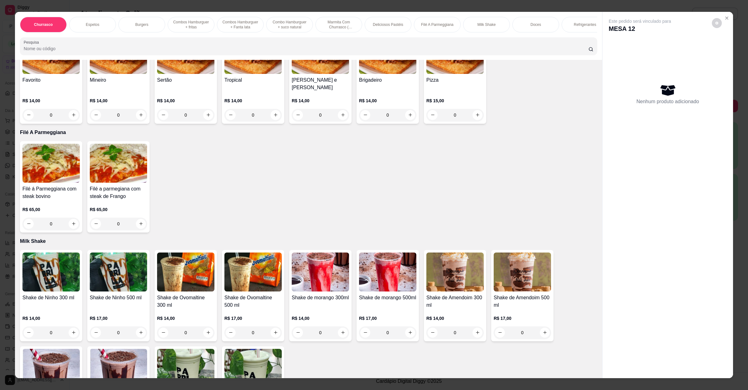
click at [52, 177] on div "Filé á Parmeggiana com steak bovino R$ 65,00 0" at bounding box center [51, 186] width 62 height 91
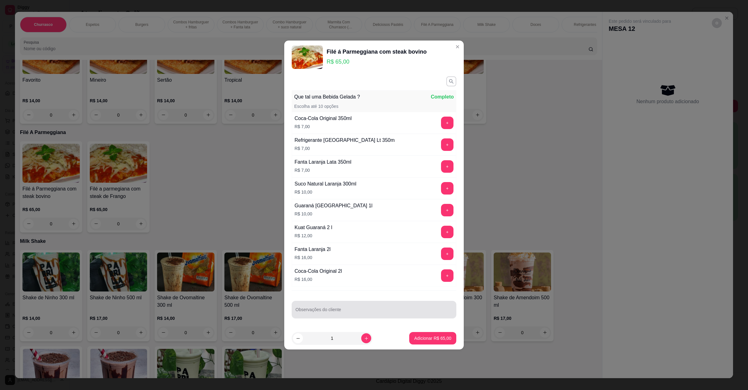
click at [363, 314] on input "Observações do cliente" at bounding box center [374, 312] width 157 height 6
type input "minimo de arroz e minimo de fritas"
click at [435, 343] on button "Adicionar R$ 65,00" at bounding box center [432, 338] width 47 height 12
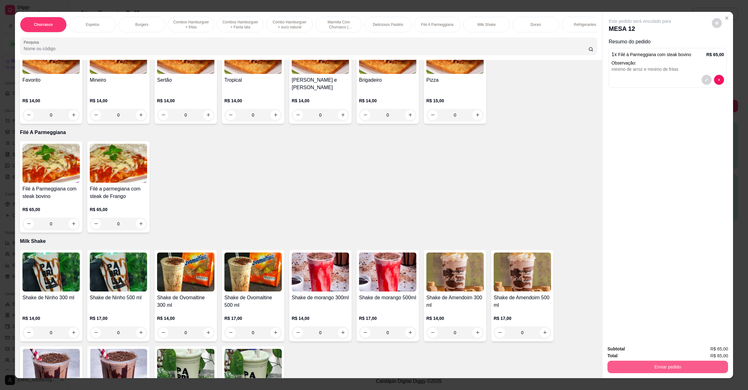
click at [637, 368] on button "Enviar pedido" at bounding box center [668, 367] width 121 height 12
click at [720, 347] on button "Enviar pedido" at bounding box center [711, 352] width 34 height 12
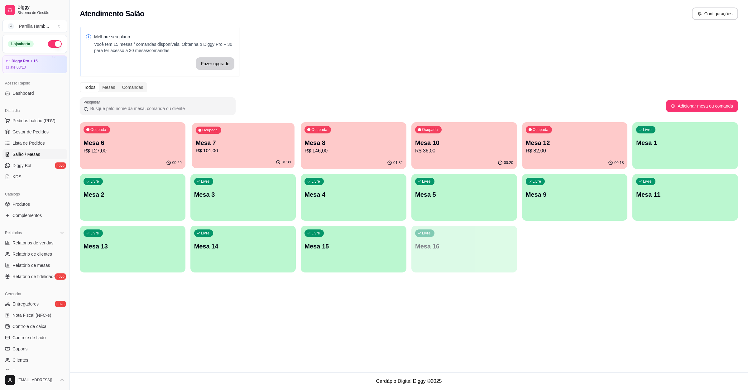
click at [205, 155] on div "Ocupada Mesa 7 R$ 101,00" at bounding box center [243, 140] width 103 height 34
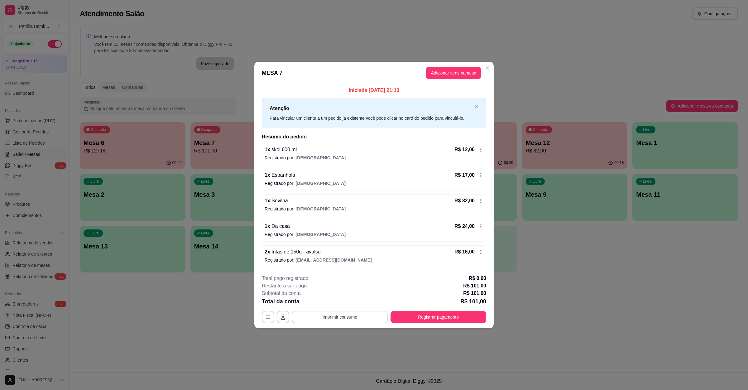
click at [330, 316] on button "Imprimir consumo" at bounding box center [340, 317] width 96 height 12
click at [331, 307] on button "IMPRESSORA" at bounding box center [342, 304] width 44 height 10
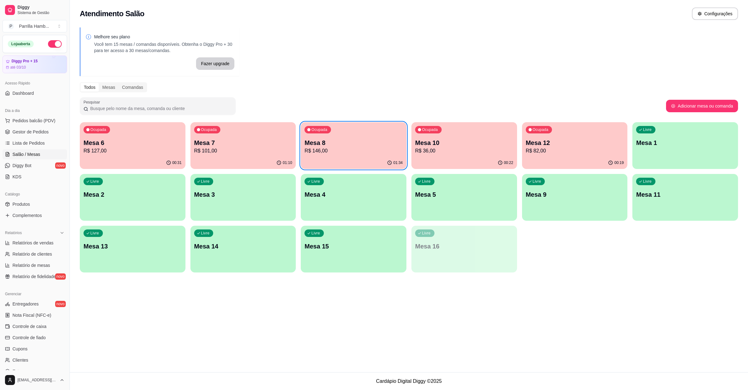
click at [256, 155] on div "Ocupada Mesa 7 R$ 101,00" at bounding box center [244, 139] width 106 height 35
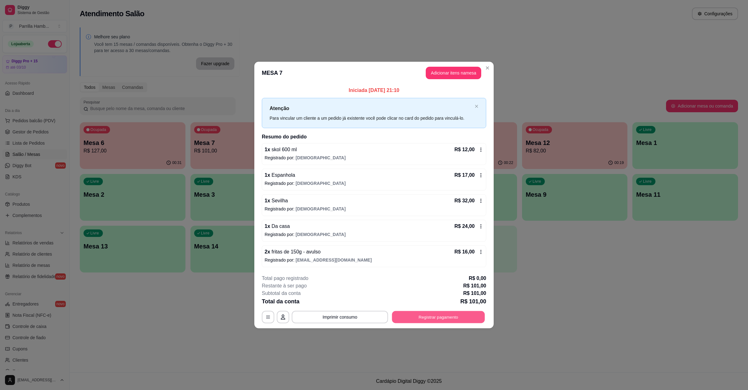
click at [417, 312] on button "Registrar pagamento" at bounding box center [438, 317] width 93 height 12
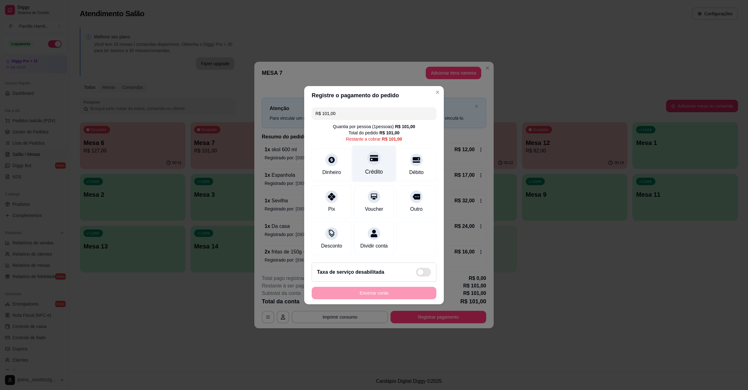
click at [373, 154] on icon at bounding box center [374, 158] width 8 height 8
type input "R$ 0,00"
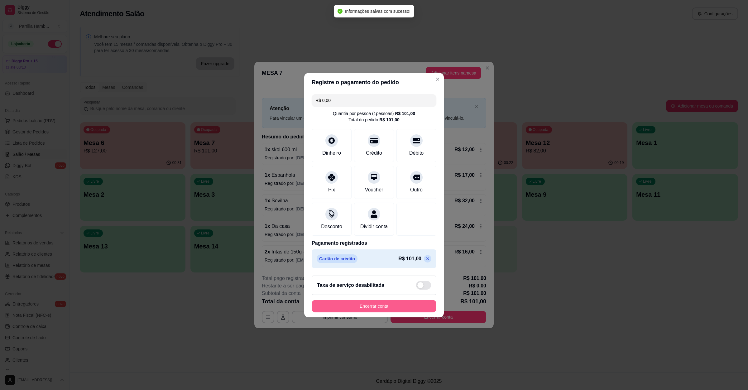
click at [361, 312] on button "Encerrar conta" at bounding box center [374, 306] width 125 height 12
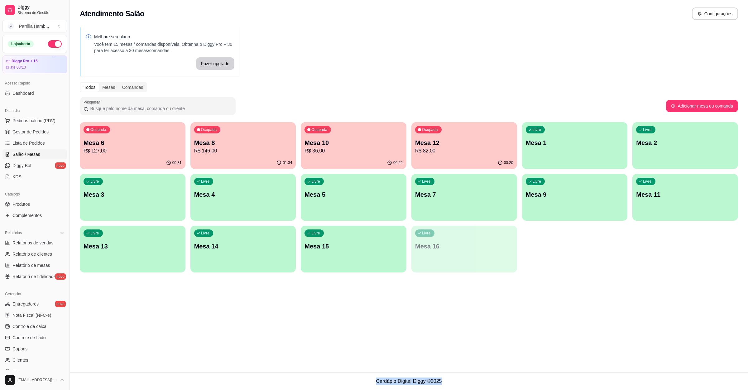
click at [541, 308] on div "Atendimento Salão Configurações Melhore seu plano Você tem 15 mesas / comandas …" at bounding box center [409, 186] width 679 height 372
click at [481, 129] on div "Ocupada Mesa 12 R$ 82,00" at bounding box center [465, 139] width 106 height 35
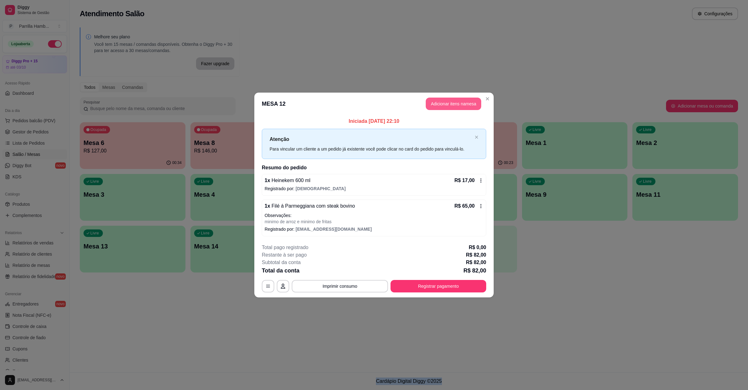
click at [461, 102] on button "Adicionar itens na mesa" at bounding box center [454, 104] width 56 height 12
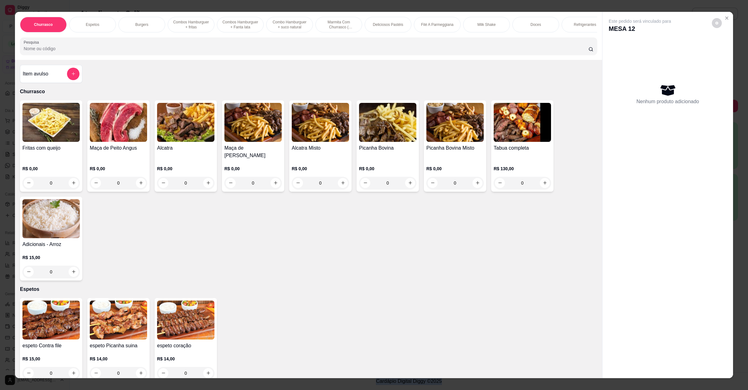
click at [45, 52] on input "Pesquisa" at bounding box center [306, 49] width 565 height 6
click at [49, 70] on div "Item avulso Churrasco Fritas com queijo R$ 0,00 0 Maça de Peito Angus R$ 0,00 0…" at bounding box center [309, 219] width 588 height 319
click at [53, 80] on div "Item avulso" at bounding box center [51, 74] width 57 height 12
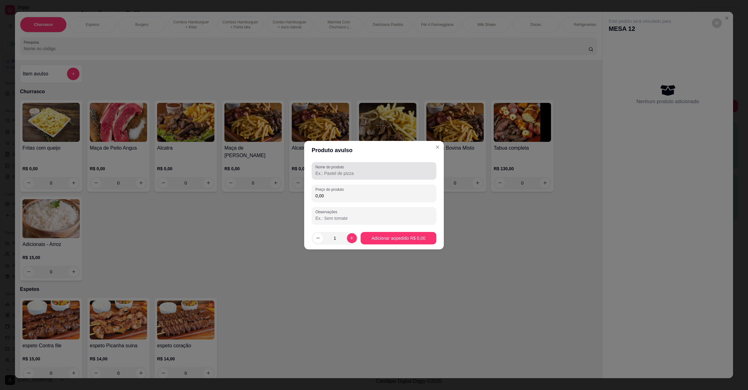
click at [312, 167] on div "Nome do produto" at bounding box center [374, 170] width 125 height 17
type input "taça mathrus"
click at [343, 194] on input "0,00" at bounding box center [374, 196] width 117 height 6
type input "15,00"
click at [351, 239] on icon "increase-product-quantity" at bounding box center [352, 238] width 5 height 5
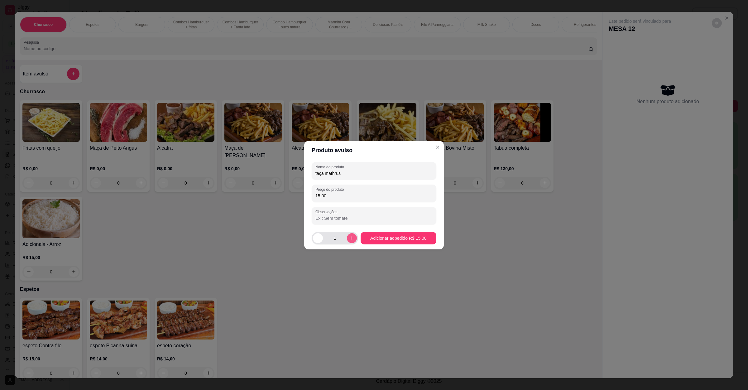
type input "2"
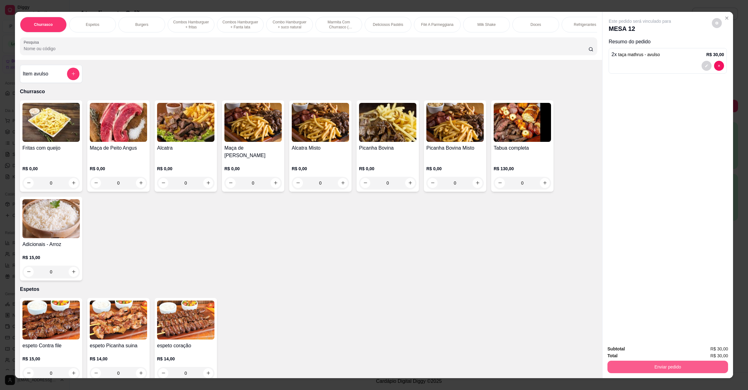
click at [656, 370] on button "Enviar pedido" at bounding box center [668, 367] width 121 height 12
click at [719, 354] on button "Enviar pedido" at bounding box center [711, 352] width 35 height 12
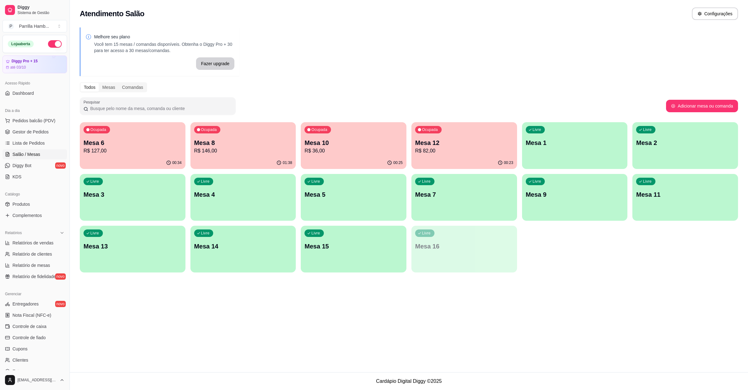
click at [422, 105] on div "Pesquisar" at bounding box center [373, 105] width 587 height 17
click at [448, 144] on p "Mesa 12" at bounding box center [464, 143] width 95 height 8
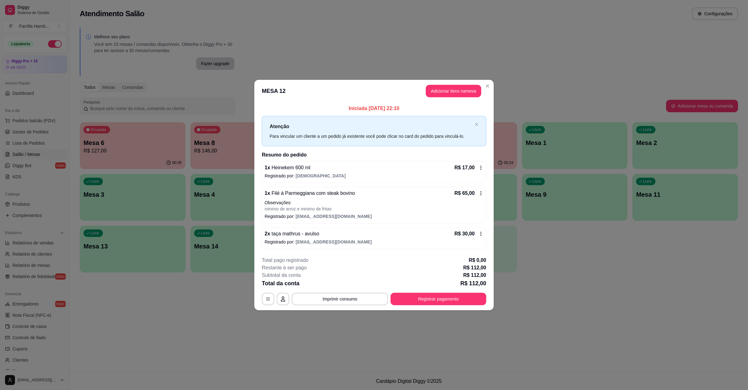
click at [401, 242] on p "Registrado por: parrillaburguercap@gmail.com" at bounding box center [374, 242] width 219 height 6
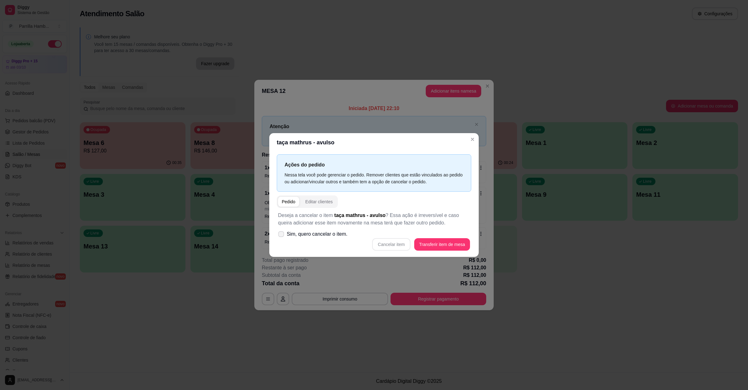
click at [343, 237] on span "Sim, quero cancelar o item." at bounding box center [317, 233] width 61 height 7
click at [282, 237] on input "Sim, quero cancelar o item." at bounding box center [280, 237] width 4 height 4
checkbox input "true"
click at [389, 242] on button "Cancelar item" at bounding box center [391, 244] width 38 height 12
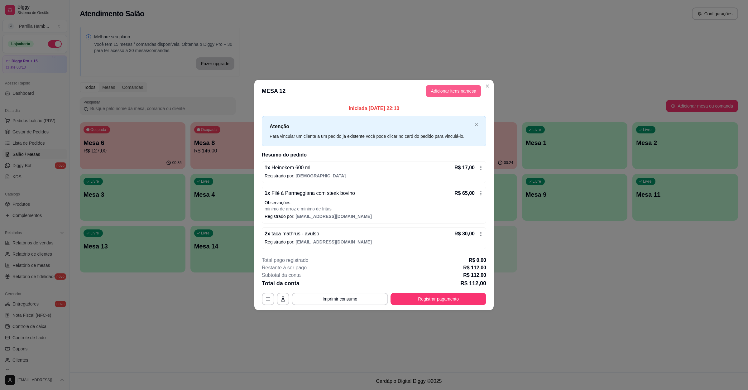
click at [464, 94] on button "Adicionar itens na mesa" at bounding box center [454, 91] width 56 height 12
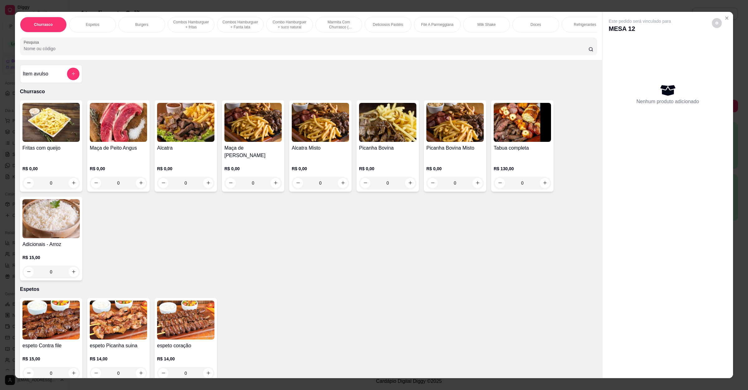
click at [114, 52] on input "Pesquisa" at bounding box center [306, 49] width 565 height 6
click at [62, 73] on div "Item avulso" at bounding box center [51, 74] width 62 height 18
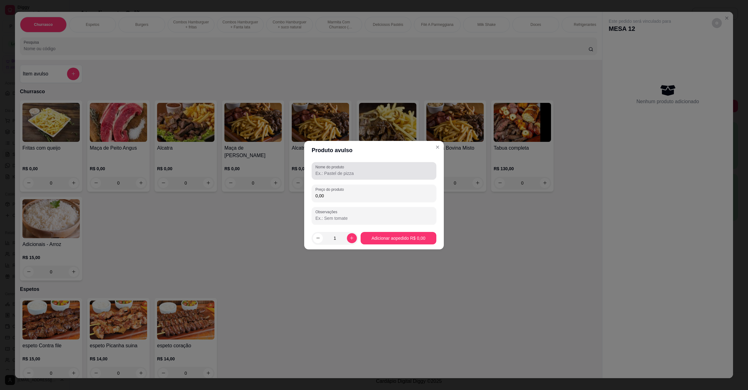
click at [390, 169] on div at bounding box center [374, 171] width 117 height 12
type input "taça matheus"
click at [354, 192] on div "0,00" at bounding box center [374, 193] width 117 height 12
type input "18,00"
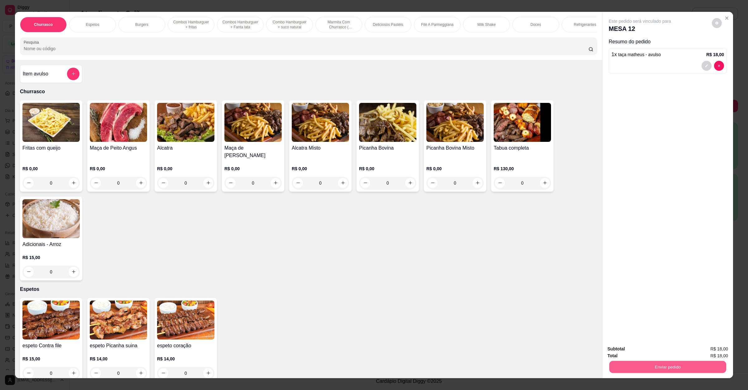
click at [705, 368] on button "Enviar pedido" at bounding box center [668, 367] width 117 height 12
click at [710, 352] on button "Enviar pedido" at bounding box center [711, 352] width 34 height 12
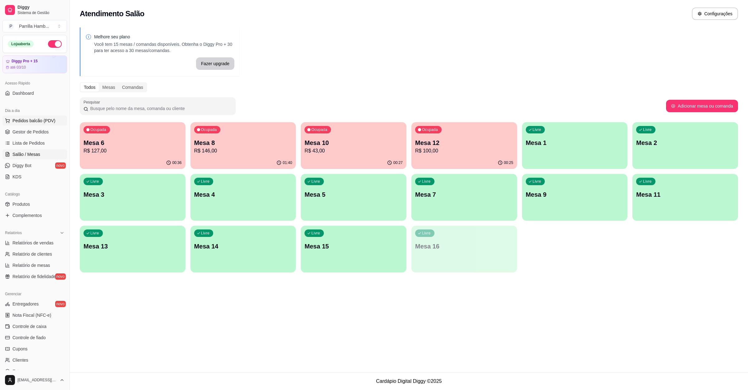
click at [45, 120] on span "Pedidos balcão (PDV)" at bounding box center [33, 121] width 43 height 6
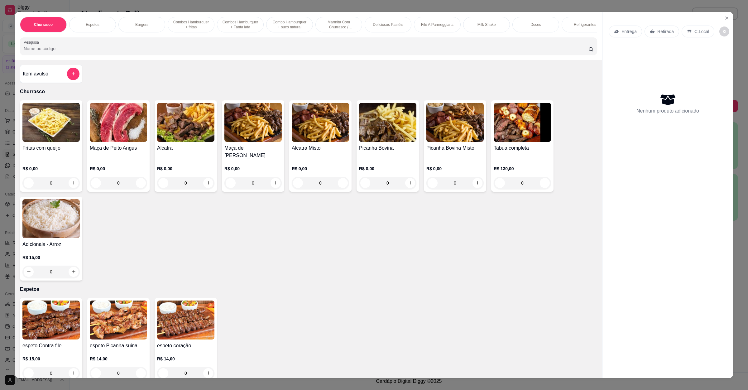
click at [618, 30] on div "Entrega" at bounding box center [625, 32] width 33 height 12
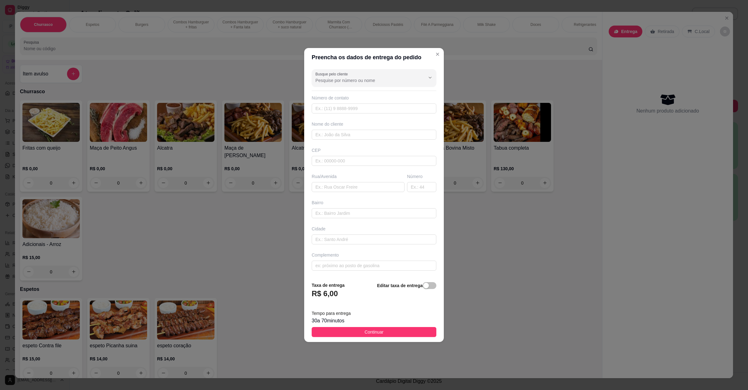
click at [348, 193] on div "Busque pelo cliente Número de contato Nome do cliente CEP Rua/Avenida Número Ba…" at bounding box center [374, 172] width 140 height 210
click at [349, 187] on input "text" at bounding box center [358, 187] width 93 height 10
paste input "Cartão, rua Catuai bairro bourbon número 30."
type input "Cartão, rua Catuai bairro bourbon número 30."
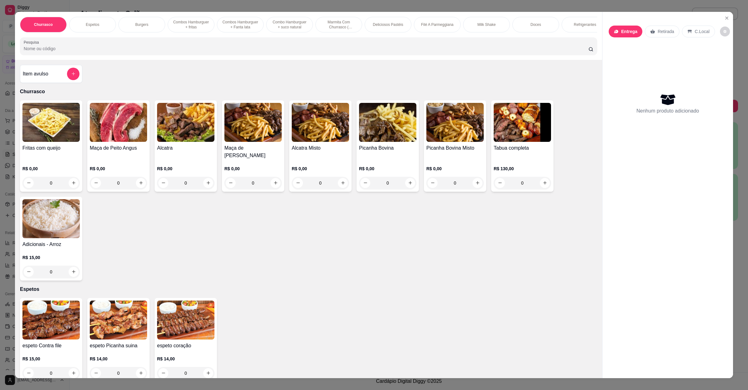
click at [385, 332] on div "espeto Contra file R$ 15,00 0 espeto Picanha suina R$ 14,00 0 espeto coração R$…" at bounding box center [309, 340] width 578 height 84
click at [628, 33] on p "Entrega" at bounding box center [630, 31] width 16 height 6
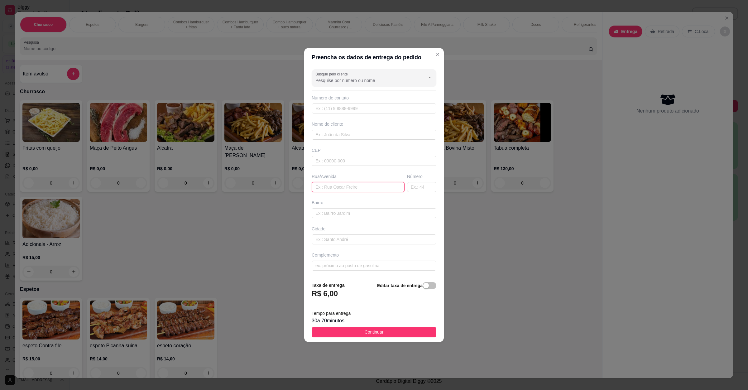
click at [343, 185] on input "text" at bounding box center [358, 187] width 93 height 10
paste input "Cartão, rua Catuai bairro bourbon número 30."
type input "Cartão, rua Catuai bairro bourbon número 30."
click at [358, 332] on button "Continuar" at bounding box center [374, 332] width 125 height 10
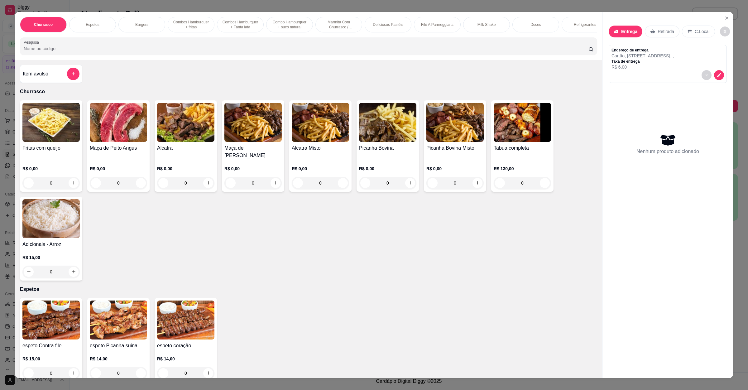
click at [38, 52] on input "Pesquisa" at bounding box center [306, 49] width 565 height 6
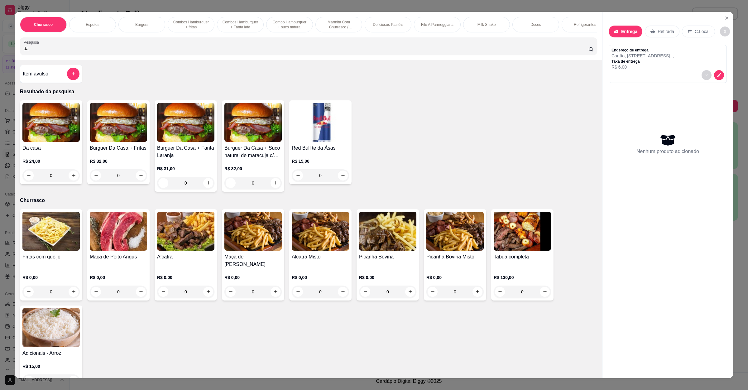
type input "da"
click at [58, 165] on div "R$ 24,00 0" at bounding box center [50, 167] width 57 height 30
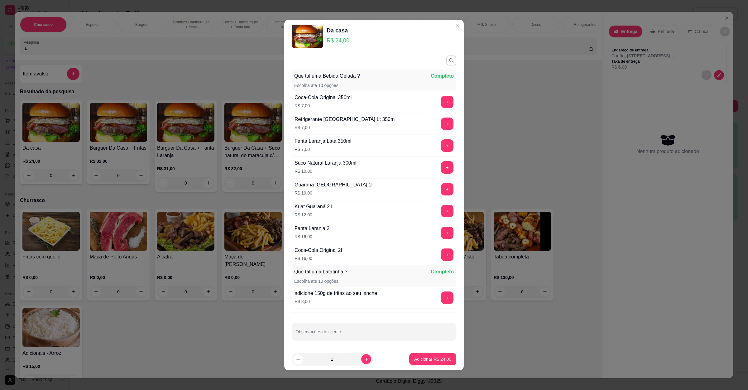
click at [423, 366] on footer "1 Adicionar R$ 24,00" at bounding box center [374, 359] width 180 height 22
click at [435, 362] on p "Adicionar R$ 24,00" at bounding box center [433, 359] width 36 height 6
type input "1"
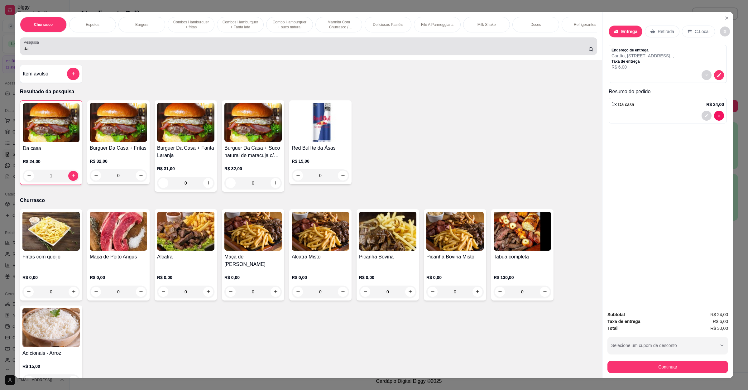
click at [56, 52] on input "da" at bounding box center [306, 49] width 565 height 6
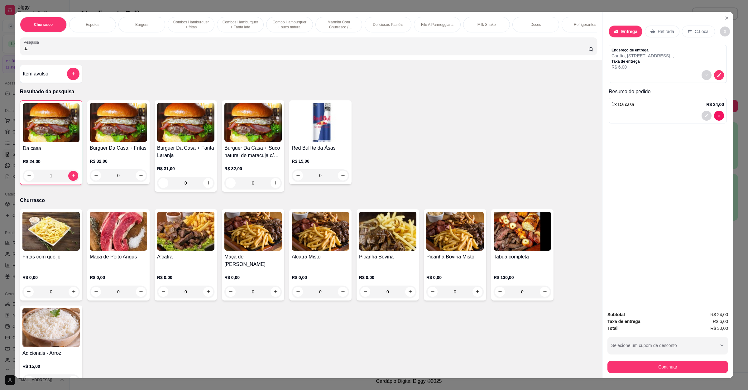
type input "d"
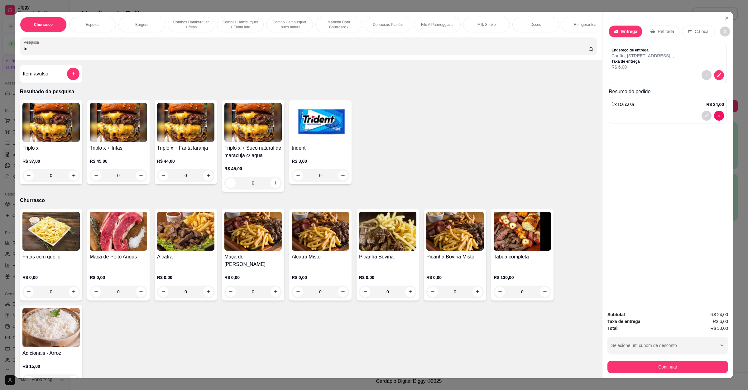
type input "tri"
click at [46, 142] on img at bounding box center [50, 122] width 57 height 39
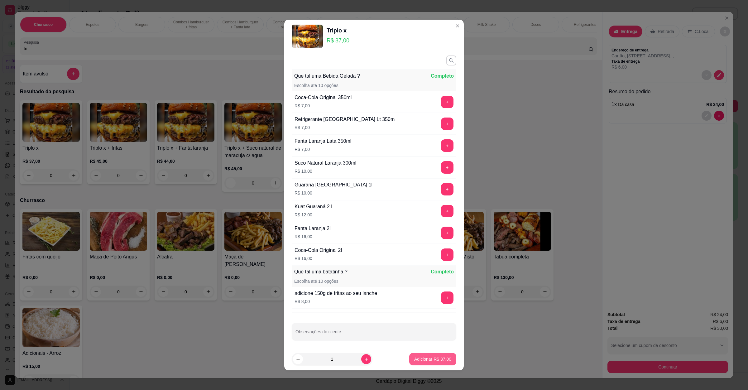
click at [420, 360] on p "Adicionar R$ 37,00" at bounding box center [432, 359] width 37 height 6
type input "1"
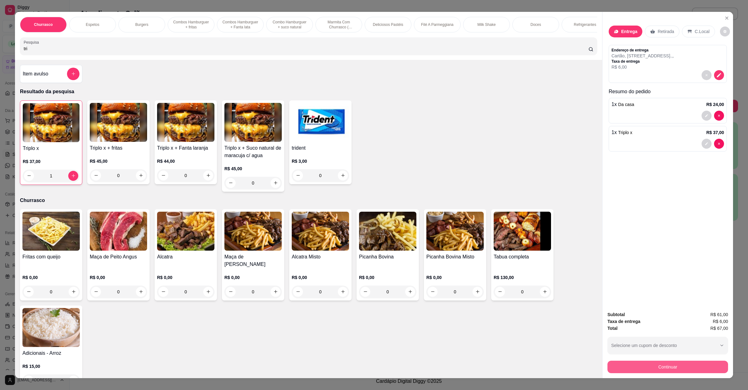
click at [678, 370] on button "Continuar" at bounding box center [668, 367] width 121 height 12
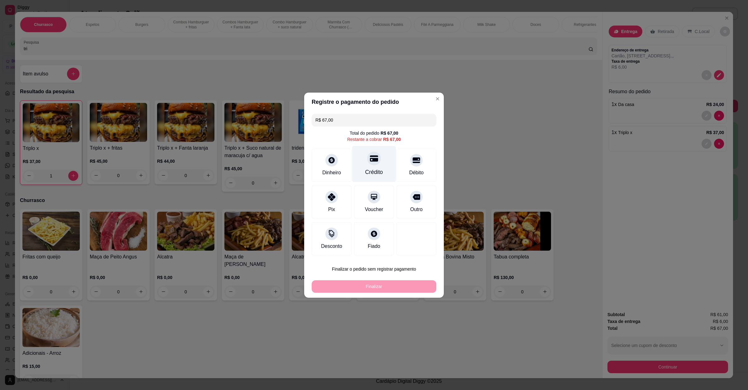
click at [374, 150] on div "Crédito" at bounding box center [374, 164] width 44 height 36
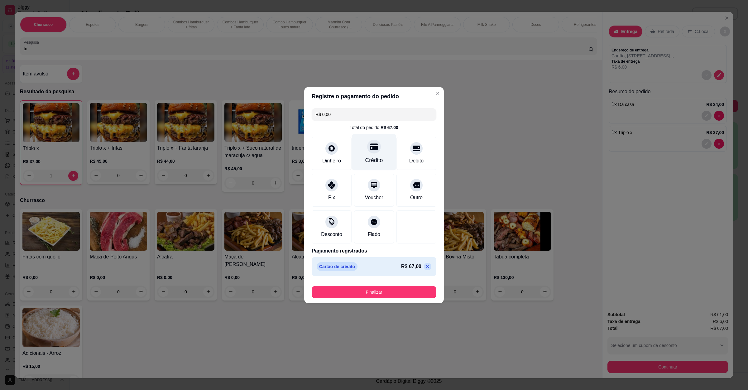
type input "R$ 0,00"
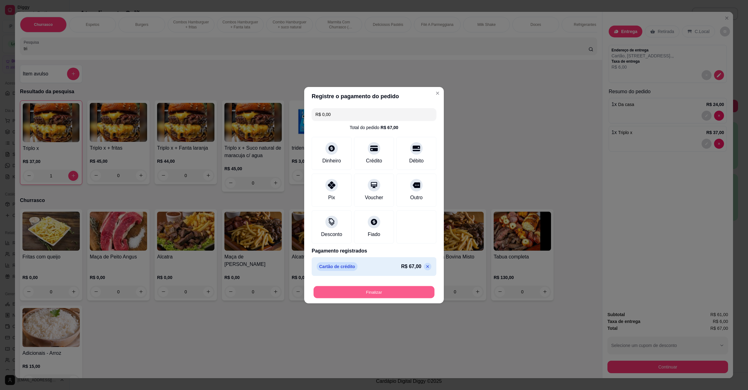
click at [390, 292] on button "Finalizar" at bounding box center [374, 292] width 121 height 12
type input "0"
type input "-R$ 67,00"
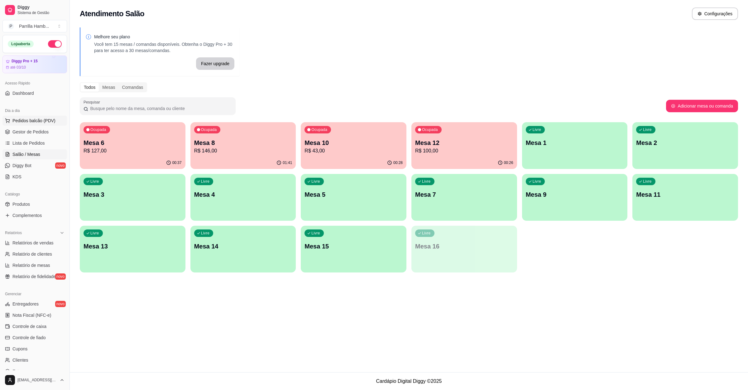
click at [36, 118] on span "Pedidos balcão (PDV)" at bounding box center [33, 121] width 43 height 6
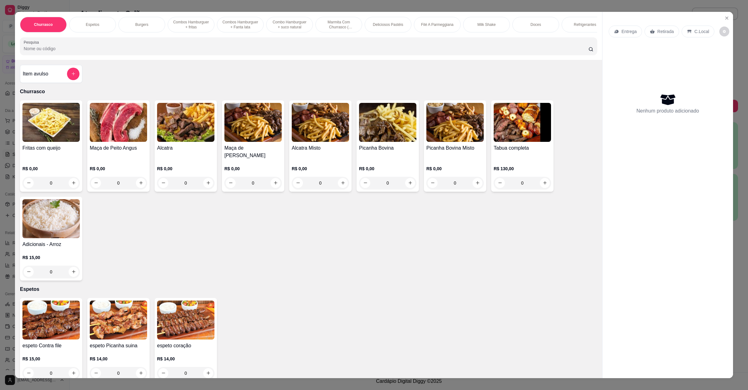
click at [615, 29] on icon at bounding box center [616, 31] width 5 height 5
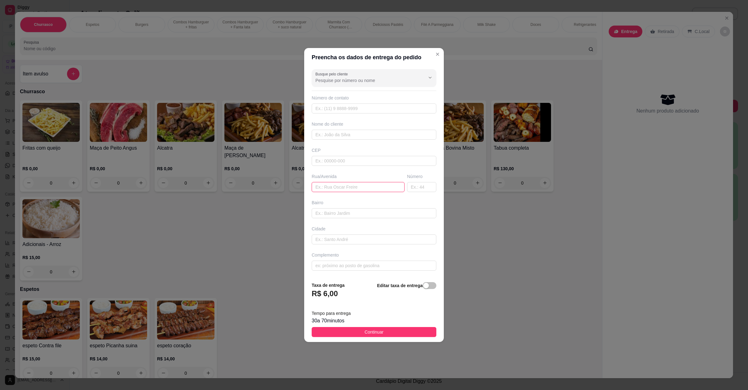
click at [346, 182] on input "text" at bounding box center [358, 187] width 93 height 10
paste input "Endereço: Rua Rio São Lourenço Sagrada Família 72A"
type input "Endereço: Rua Rio São Lourenço Sagrada Família 72A"
click at [377, 333] on span "Continuar" at bounding box center [374, 332] width 19 height 7
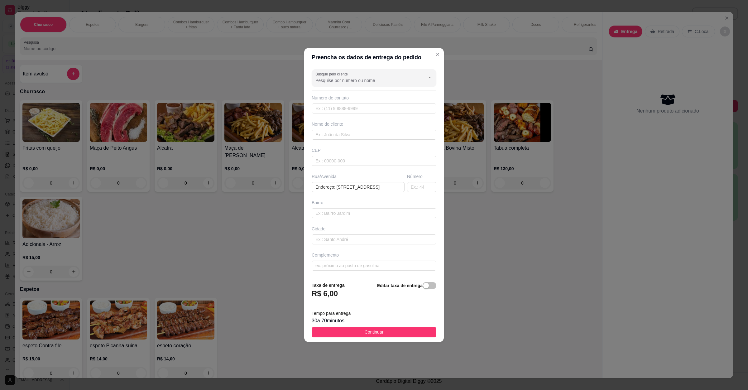
scroll to position [0, 0]
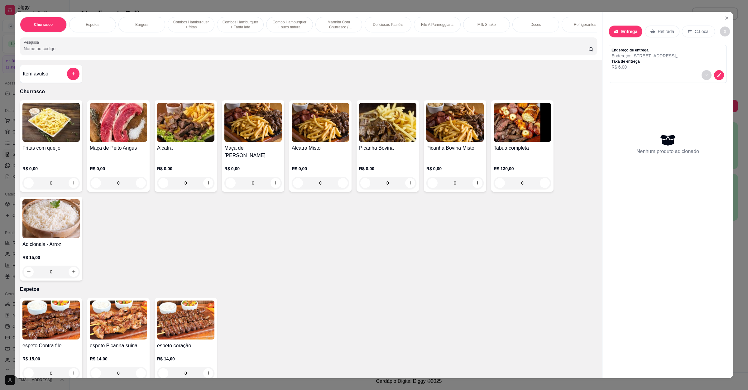
click at [67, 52] on input "Pesquisa" at bounding box center [306, 49] width 565 height 6
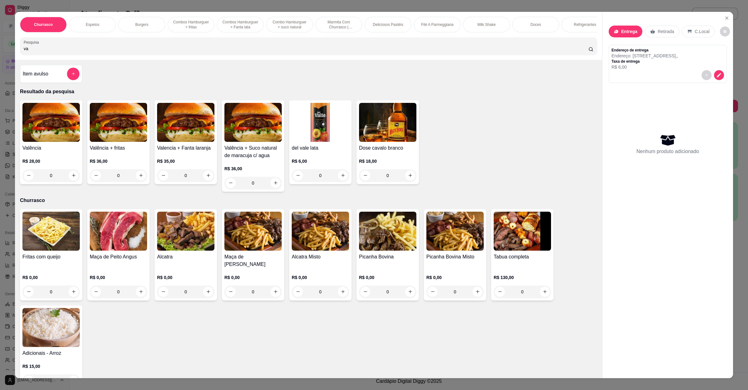
type input "va"
click at [43, 120] on img at bounding box center [50, 122] width 57 height 39
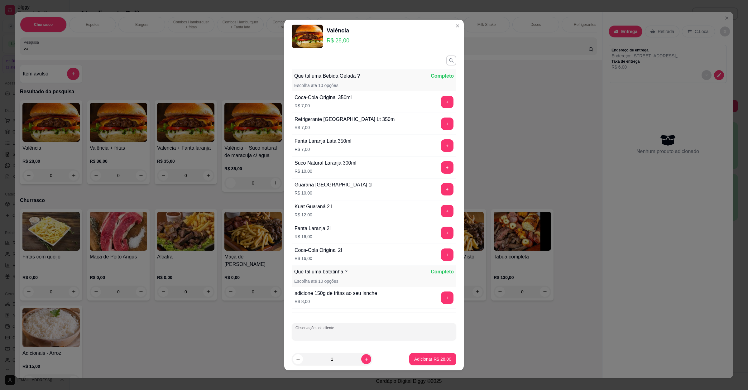
click at [319, 337] on input "Observações do cliente" at bounding box center [374, 334] width 157 height 6
type input "sem alface sem chaddar"
click at [412, 354] on button "Adicionar R$ 28,00" at bounding box center [432, 359] width 47 height 12
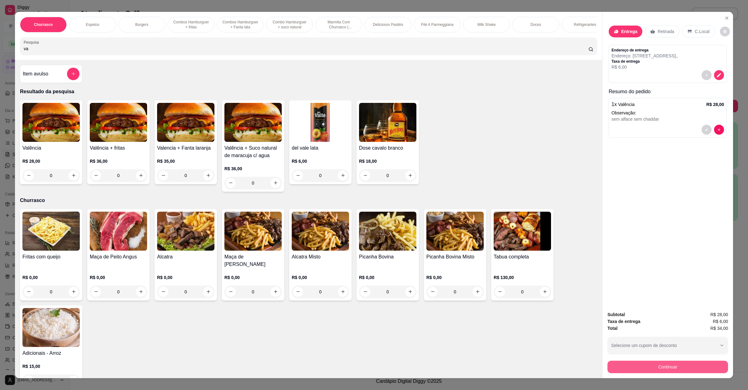
click at [661, 369] on button "Continuar" at bounding box center [668, 367] width 121 height 12
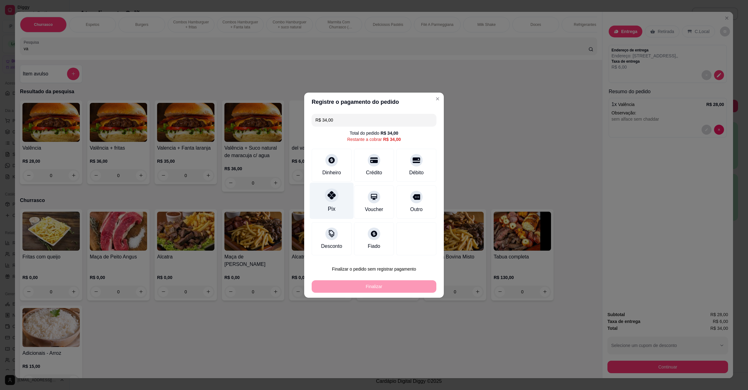
click at [329, 198] on icon at bounding box center [332, 195] width 8 height 8
type input "R$ 0,00"
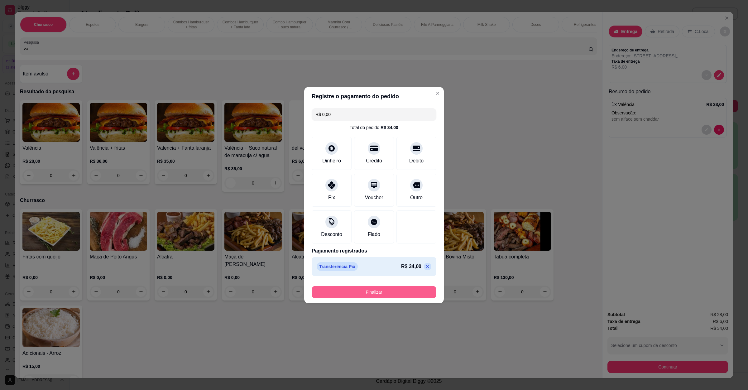
click at [403, 290] on button "Finalizar" at bounding box center [374, 292] width 125 height 12
type input "-R$ 34,00"
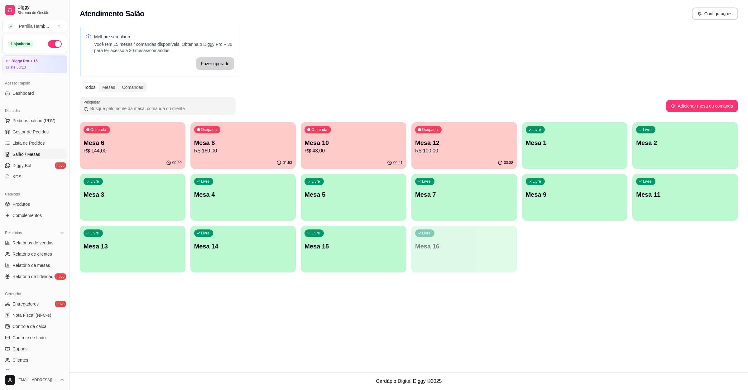
click at [352, 151] on p "R$ 43,00" at bounding box center [354, 150] width 98 height 7
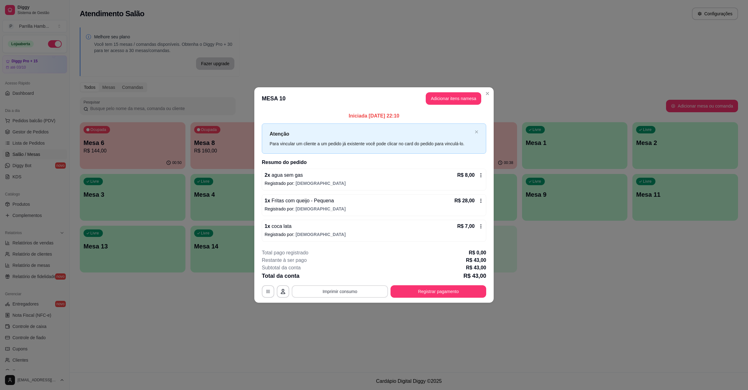
click at [366, 298] on button "Imprimir consumo" at bounding box center [340, 291] width 96 height 12
click at [357, 278] on button "IMPRESSORA" at bounding box center [341, 278] width 45 height 10
click at [448, 295] on button "Registrar pagamento" at bounding box center [438, 292] width 93 height 12
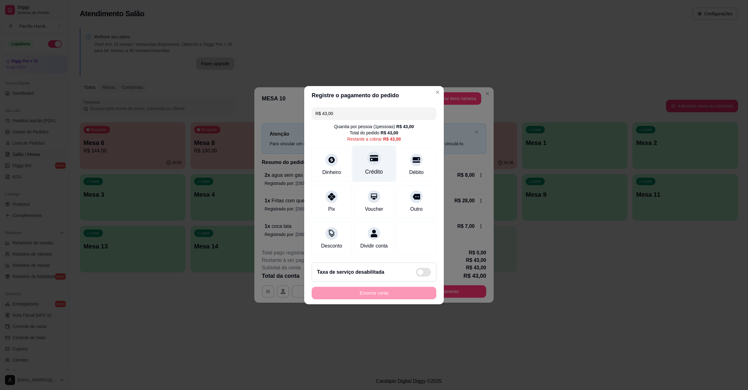
click at [367, 159] on div at bounding box center [374, 158] width 14 height 14
type input "R$ 0,00"
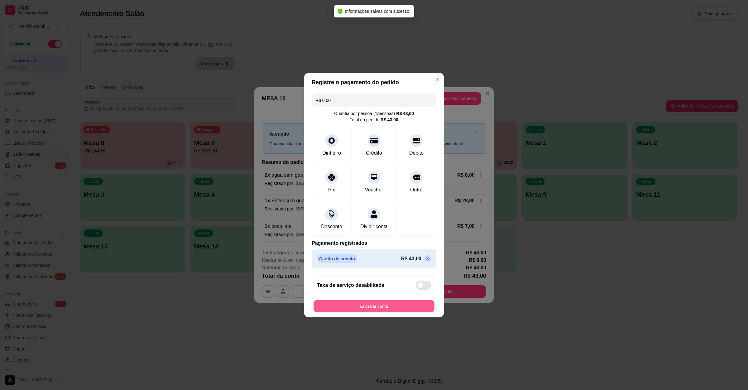
click at [413, 311] on button "Encerrar conta" at bounding box center [374, 306] width 121 height 12
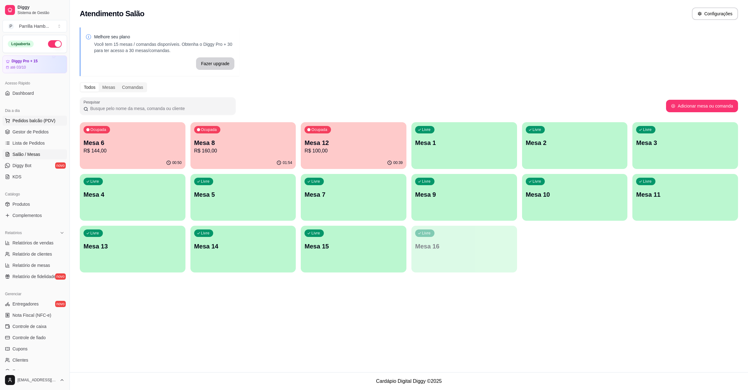
click at [58, 123] on button "Pedidos balcão (PDV)" at bounding box center [34, 121] width 65 height 10
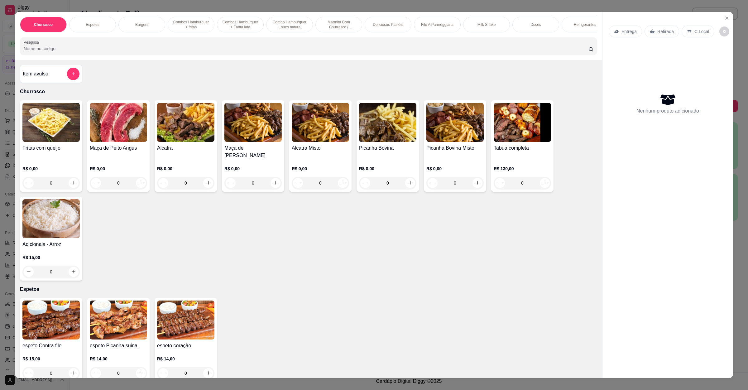
click at [40, 78] on h4 "Item avulso" at bounding box center [36, 73] width 26 height 7
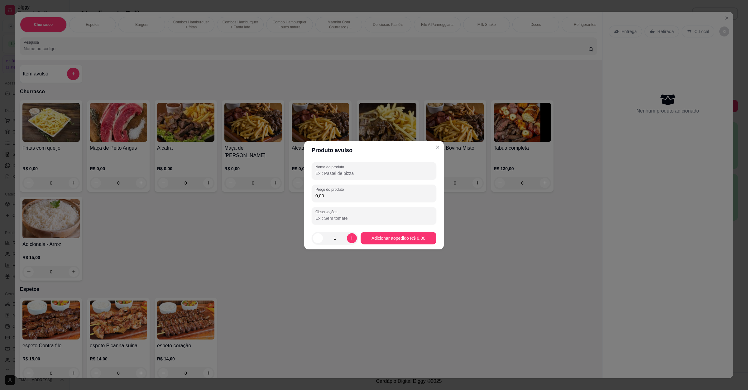
click at [327, 173] on input "Nome do produto" at bounding box center [374, 173] width 117 height 6
paste input "1 pastel carne queijo e calabresa"
click at [321, 175] on input "1 pastel carne queijo e calabresa" at bounding box center [374, 173] width 117 height 6
type input "pastel carne queijo e calabresa"
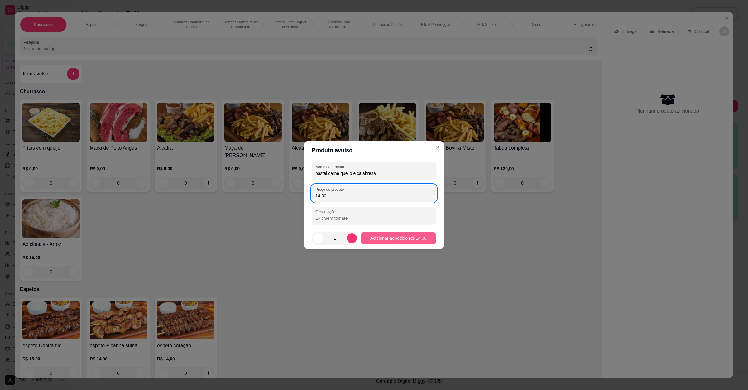
type input "14,00"
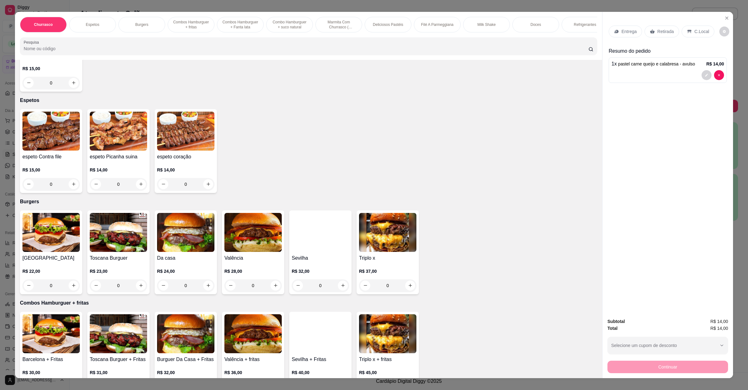
scroll to position [234, 0]
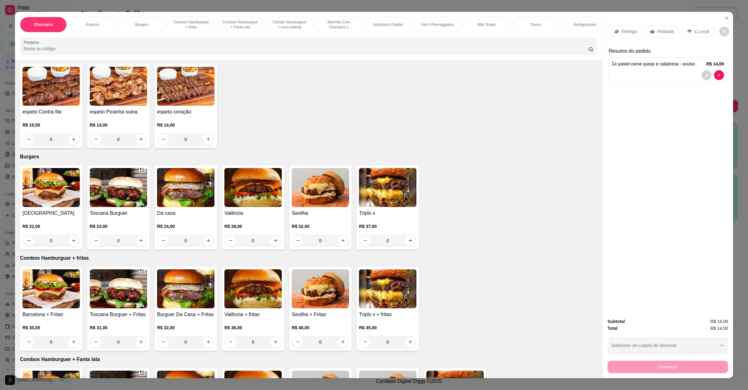
click at [365, 203] on img at bounding box center [387, 187] width 57 height 39
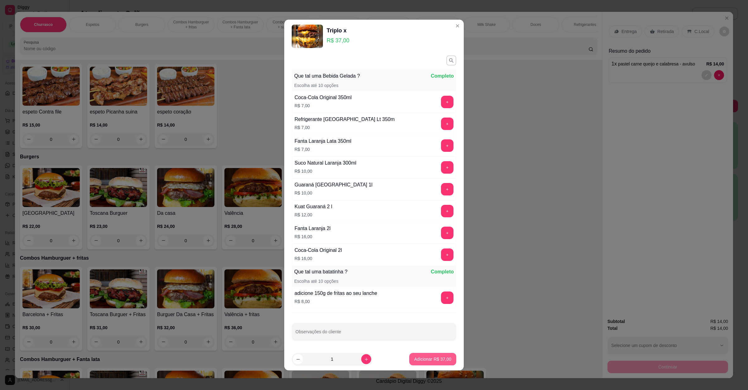
click at [416, 363] on button "Adicionar R$ 37,00" at bounding box center [432, 359] width 47 height 12
type input "1"
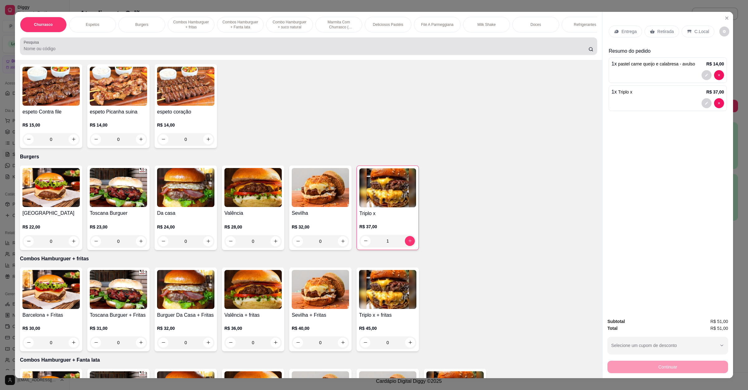
click at [214, 52] on input "Pesquisa" at bounding box center [306, 49] width 565 height 6
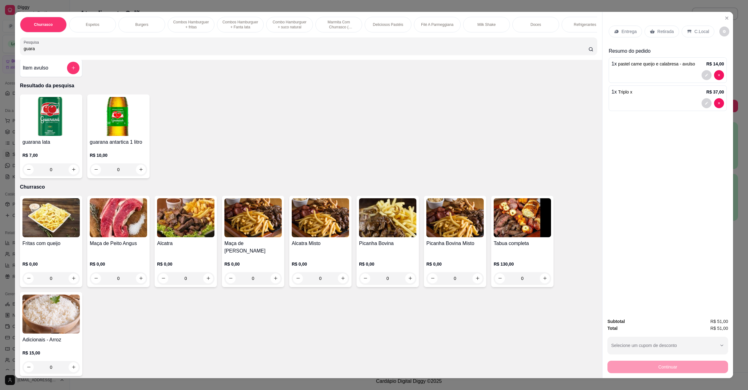
scroll to position [0, 0]
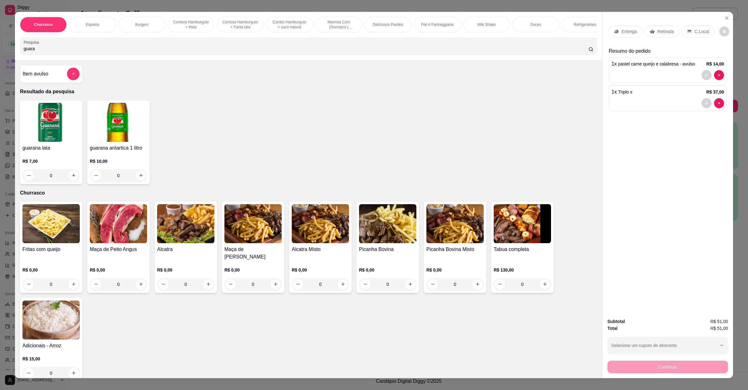
type input "guara"
click at [34, 142] on img at bounding box center [50, 122] width 57 height 39
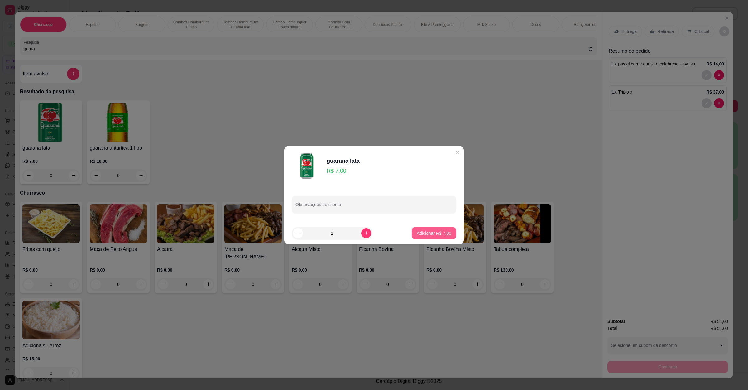
click at [424, 234] on p "Adicionar R$ 7,00" at bounding box center [434, 233] width 35 height 6
type input "1"
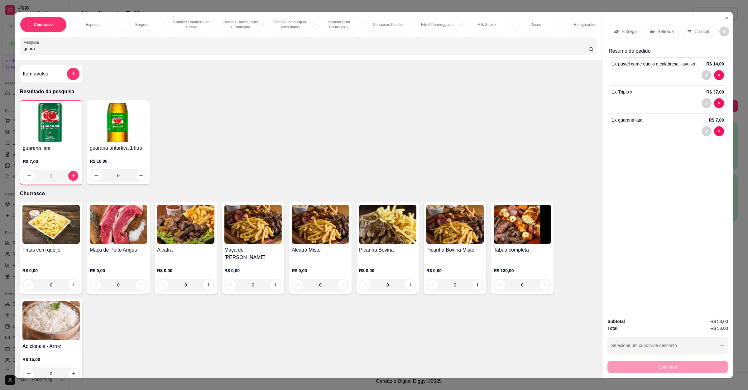
click at [626, 34] on p "Entrega" at bounding box center [629, 31] width 15 height 6
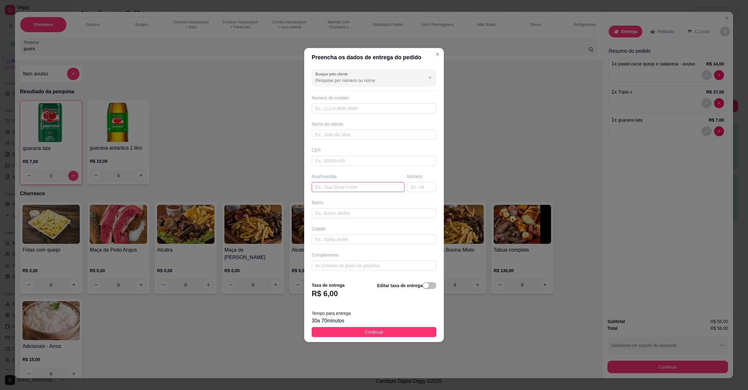
click at [361, 188] on input "text" at bounding box center [358, 187] width 93 height 10
paste input "Avenida Canadá 193"
type input "Avenida Canadá 193"
click at [382, 335] on button "Continuar" at bounding box center [374, 332] width 125 height 10
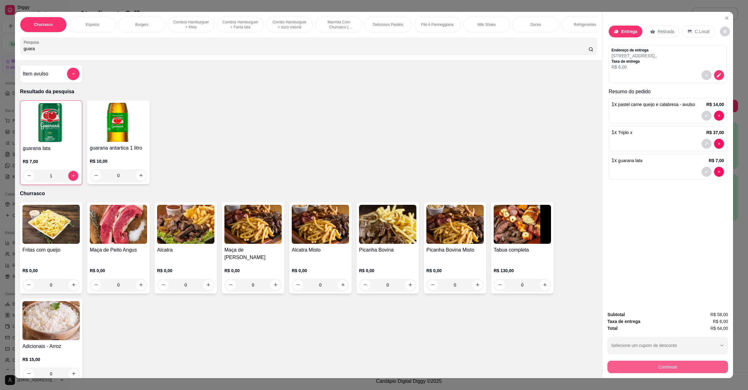
click at [679, 363] on button "Continuar" at bounding box center [668, 367] width 121 height 12
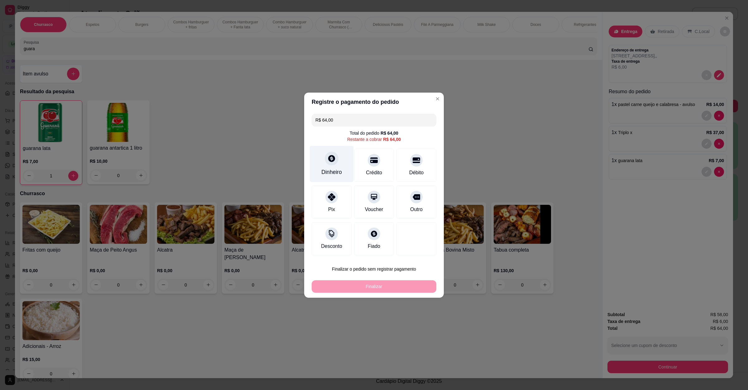
click at [340, 165] on div "Dinheiro" at bounding box center [332, 164] width 44 height 36
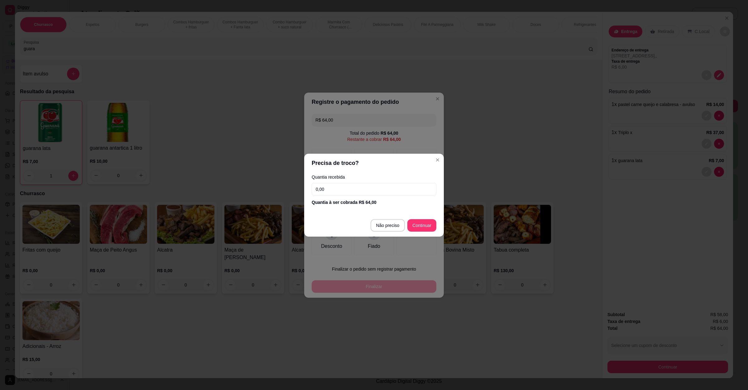
click at [357, 188] on input "0,00" at bounding box center [374, 189] width 125 height 12
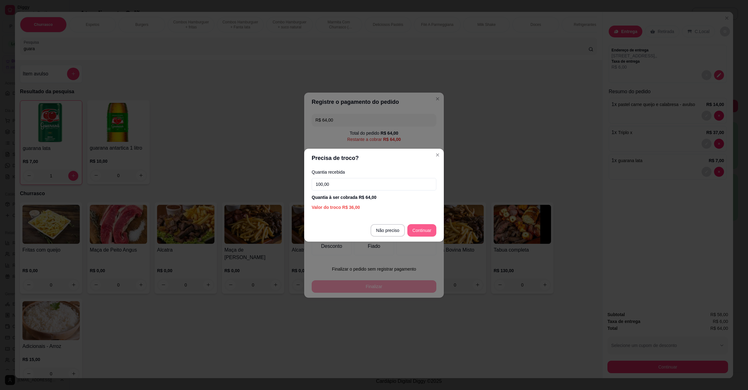
type input "100,00"
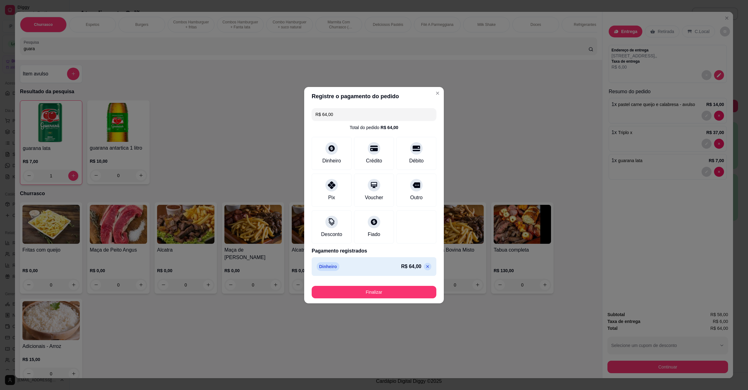
type input "R$ 0,00"
click at [391, 290] on button "Finalizar" at bounding box center [374, 292] width 121 height 12
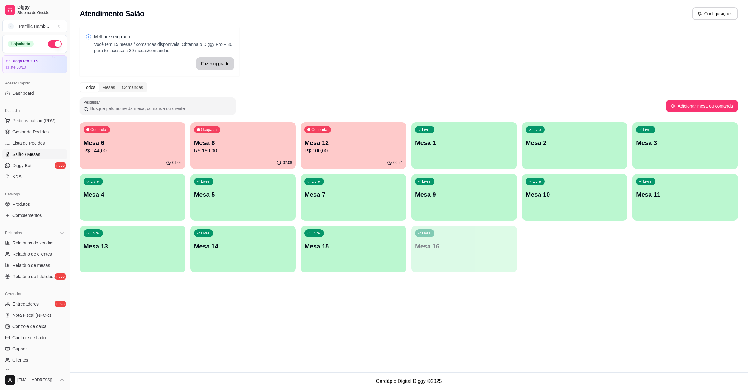
click at [339, 137] on div "Ocupada Mesa 12 R$ 100,00" at bounding box center [354, 139] width 106 height 35
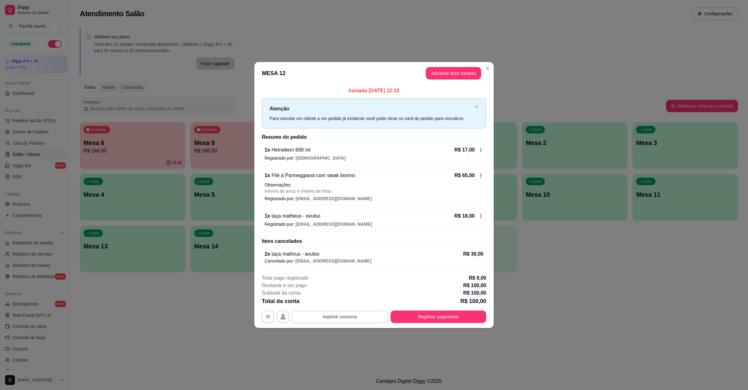
click at [339, 319] on button "Imprimir consumo" at bounding box center [340, 317] width 96 height 12
click at [346, 303] on button "IMPRESSORA" at bounding box center [341, 303] width 45 height 10
click at [443, 69] on button "Adicionar itens na mesa" at bounding box center [454, 73] width 56 height 12
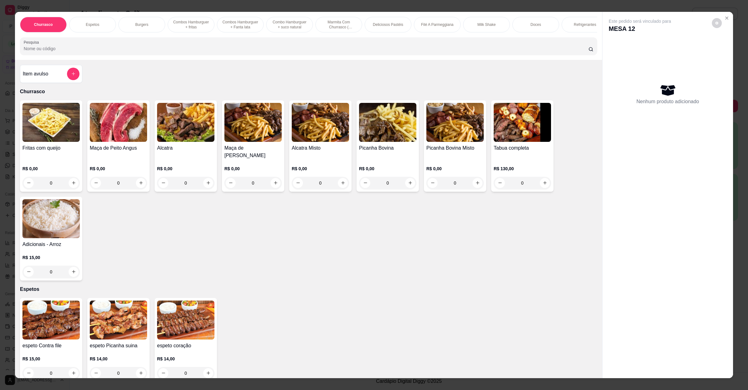
click at [49, 77] on div "Item avulso" at bounding box center [51, 74] width 57 height 12
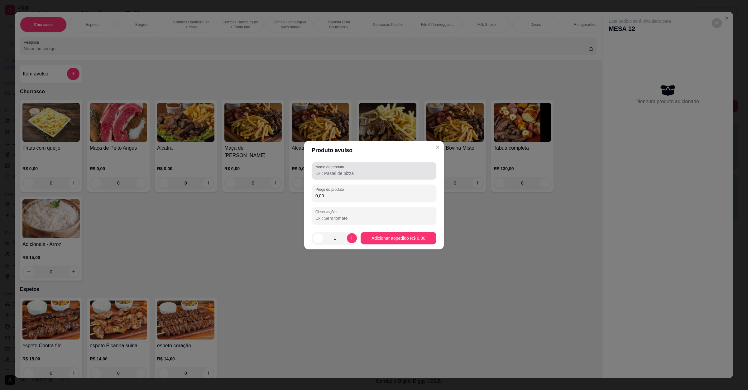
click at [352, 172] on input "Nome do produto" at bounding box center [374, 173] width 117 height 6
type input "taça mateus"
type input "18,00"
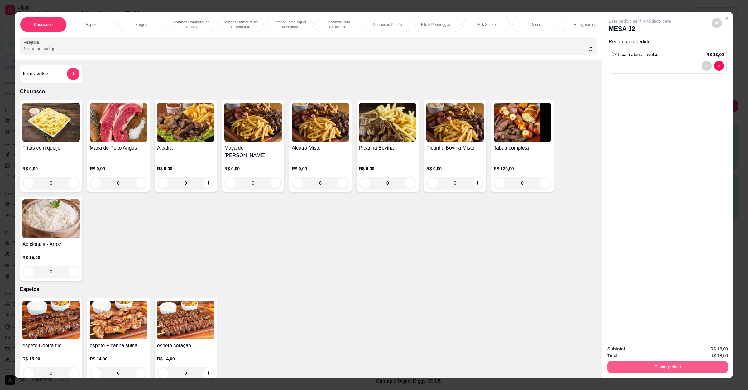
click at [665, 363] on button "Enviar pedido" at bounding box center [668, 367] width 121 height 12
click at [713, 354] on button "Enviar pedido" at bounding box center [711, 352] width 35 height 12
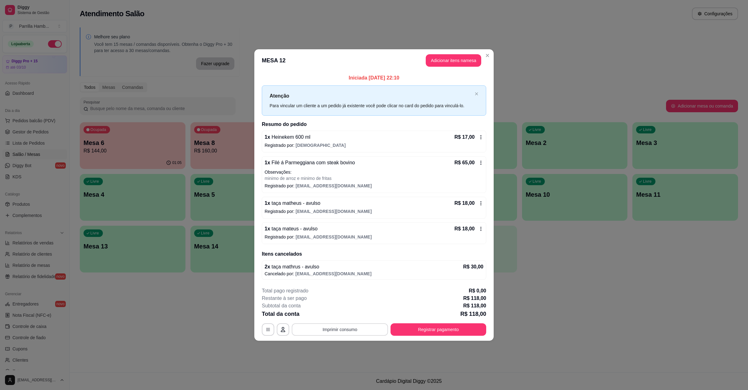
click at [334, 332] on button "Imprimir consumo" at bounding box center [340, 329] width 96 height 12
click at [356, 313] on button "IMPRESSORA" at bounding box center [342, 316] width 44 height 10
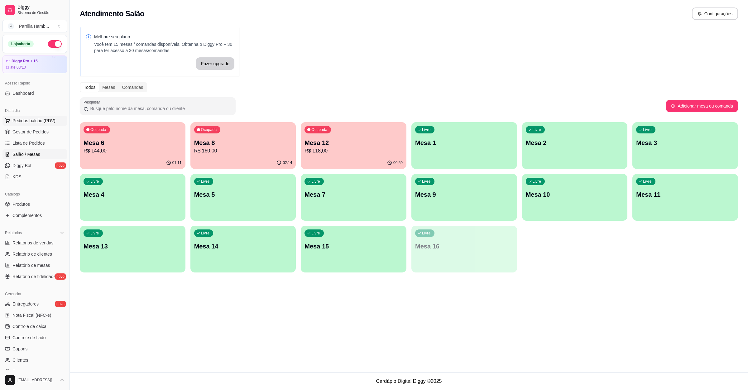
click at [42, 120] on span "Pedidos balcão (PDV)" at bounding box center [33, 121] width 43 height 6
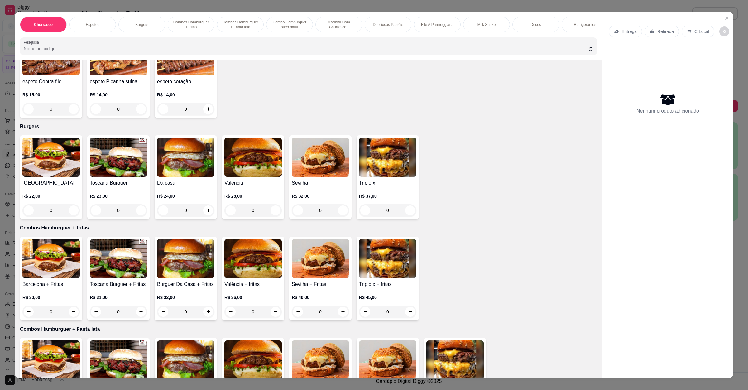
scroll to position [281, 0]
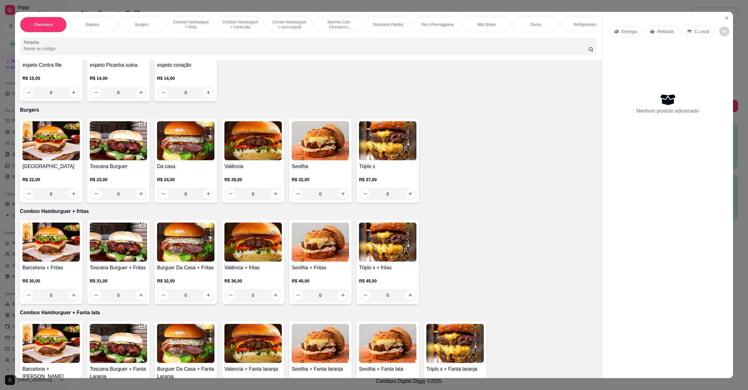
click at [384, 144] on img at bounding box center [387, 140] width 57 height 39
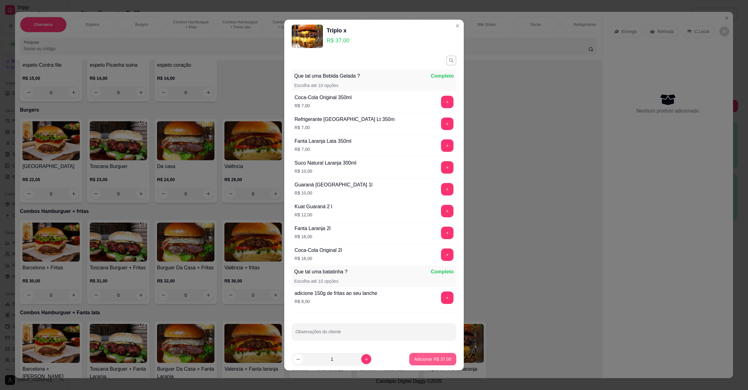
click at [424, 363] on button "Adicionar R$ 37,00" at bounding box center [432, 359] width 47 height 12
type input "1"
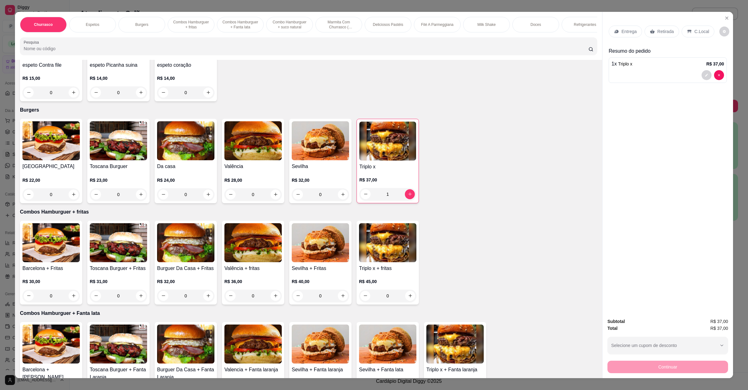
click at [189, 139] on img at bounding box center [185, 140] width 57 height 39
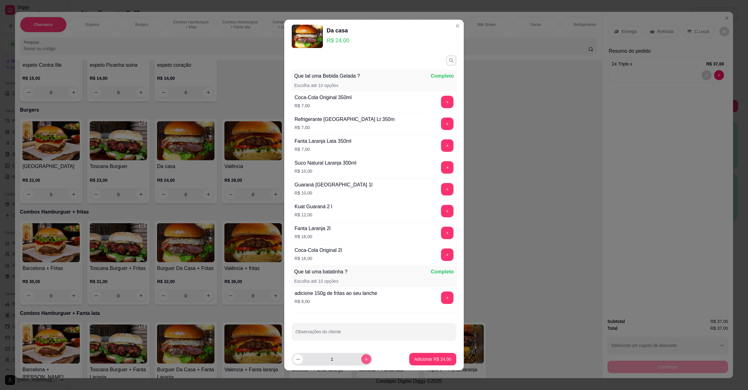
click at [364, 359] on icon "increase-product-quantity" at bounding box center [366, 359] width 5 height 5
type input "2"
click at [415, 356] on p "Adicionar R$ 48,00" at bounding box center [433, 359] width 36 height 6
type input "2"
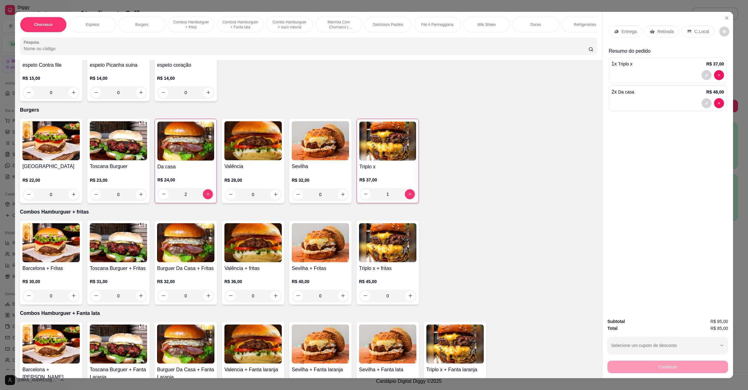
click at [614, 29] on icon at bounding box center [616, 31] width 5 height 5
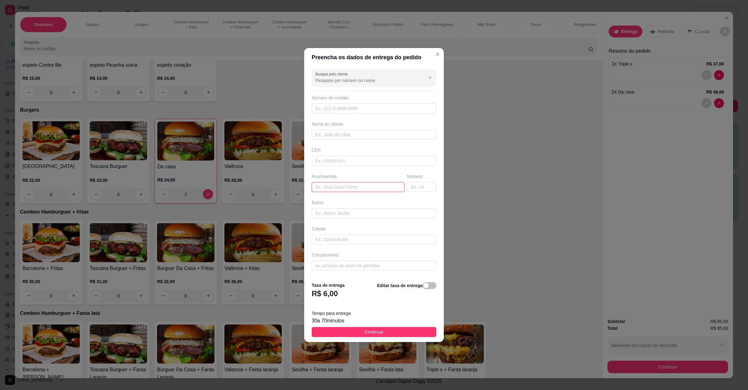
click at [322, 186] on input "text" at bounding box center [358, 187] width 93 height 10
paste input "Rua Polônia 430"
type input "Rua Polônia 430"
click at [389, 331] on button "Continuar" at bounding box center [374, 332] width 125 height 10
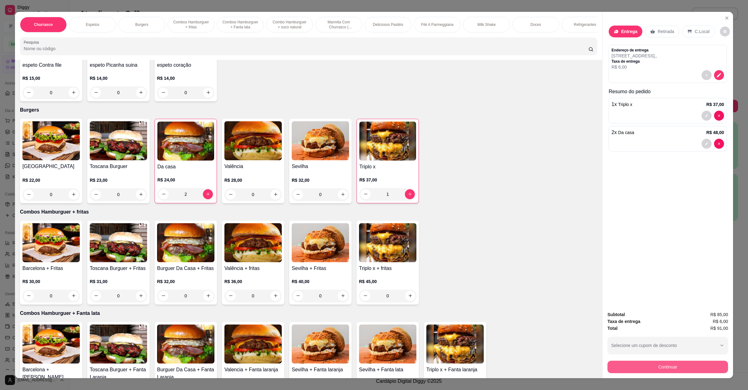
click at [632, 367] on button "Continuar" at bounding box center [668, 367] width 121 height 12
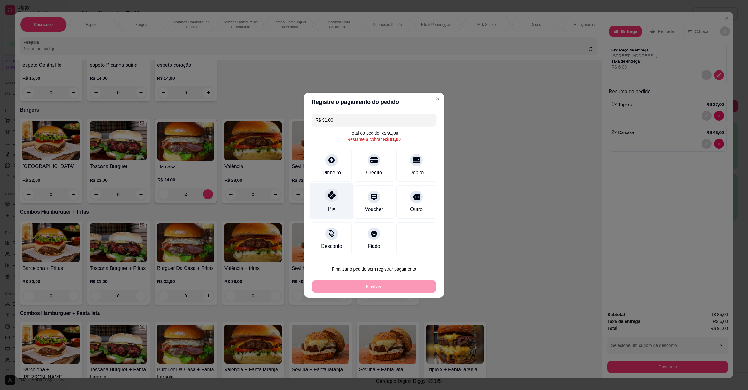
click at [336, 199] on div at bounding box center [332, 195] width 14 height 14
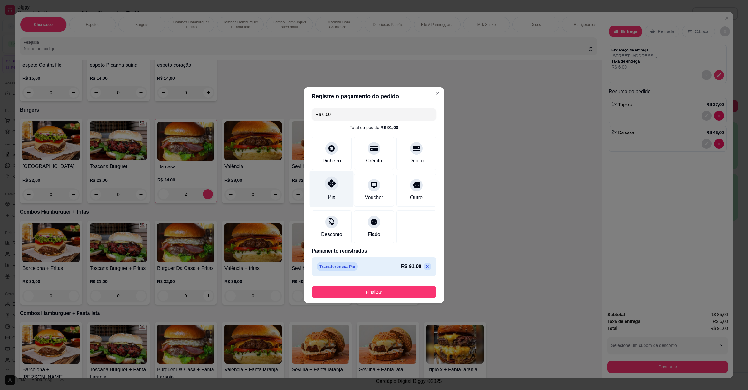
type input "R$ 0,00"
click at [355, 296] on button "Finalizar" at bounding box center [374, 292] width 125 height 12
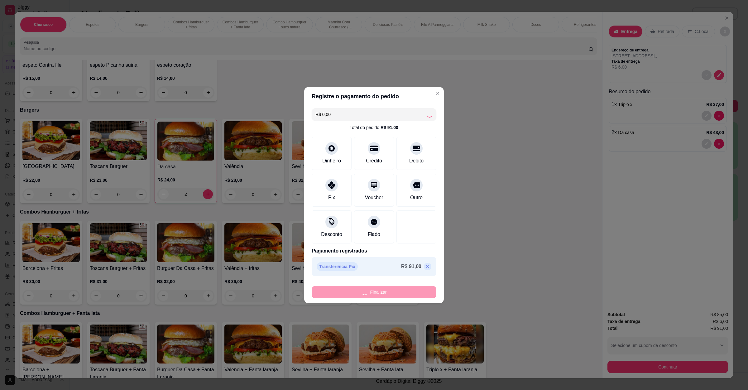
type input "0"
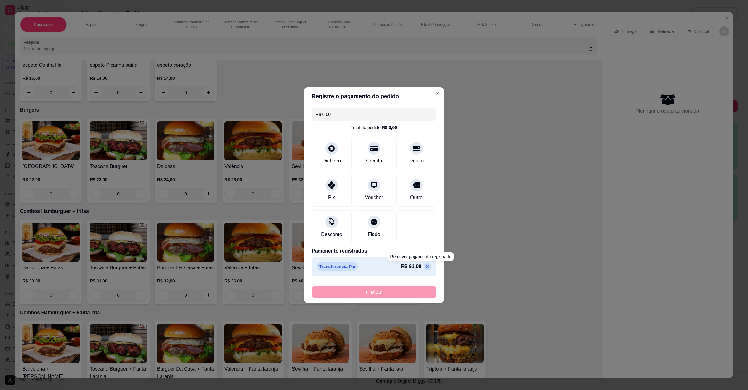
type input "-R$ 91,00"
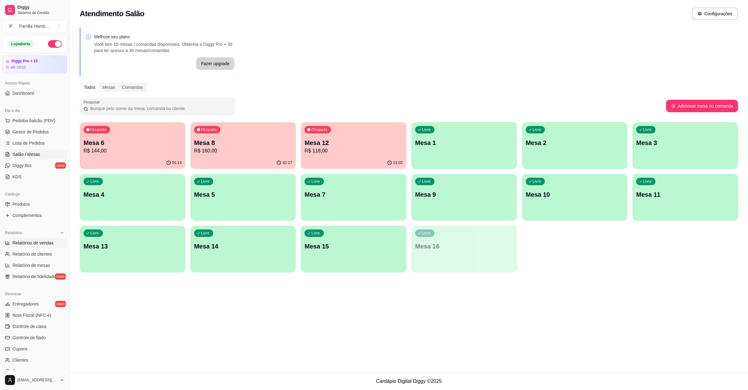
click at [21, 240] on span "Relatórios de vendas" at bounding box center [32, 243] width 41 height 6
select select "ALL"
select select "0"
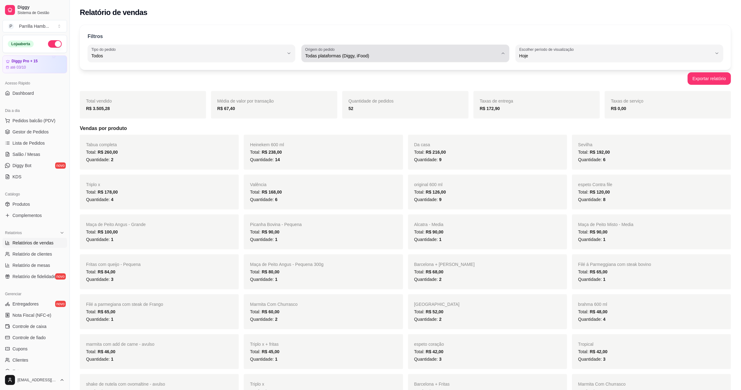
click at [439, 51] on div "Todas plataformas (Diggy, iFood)" at bounding box center [401, 53] width 193 height 12
click at [334, 84] on span "Diggy" at bounding box center [403, 81] width 184 height 6
type input "DIGGY"
select select "DIGGY"
click at [32, 155] on span "Salão / Mesas" at bounding box center [26, 154] width 28 height 6
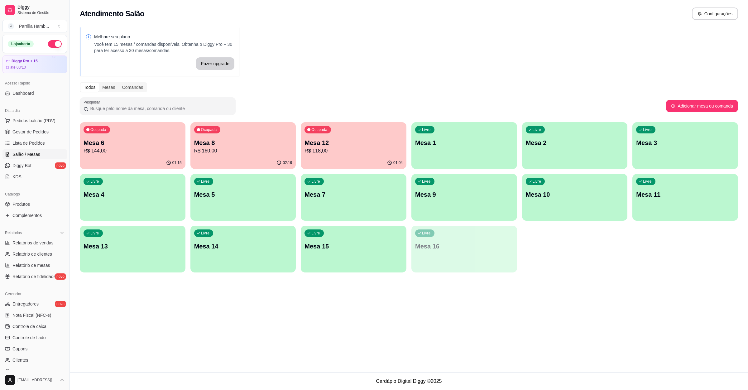
click at [239, 144] on p "Mesa 8" at bounding box center [243, 142] width 98 height 9
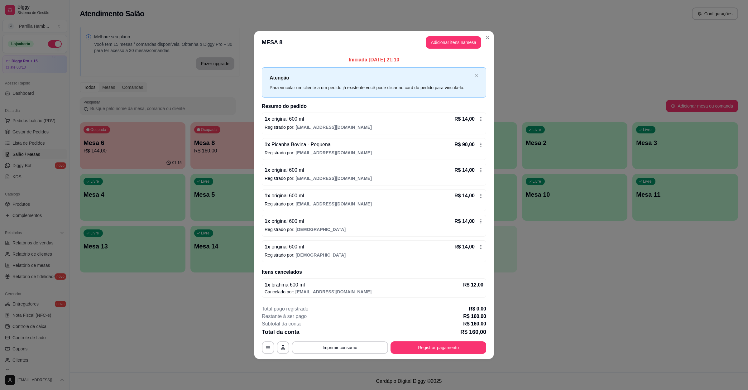
click at [349, 342] on div "**********" at bounding box center [374, 329] width 225 height 49
click at [349, 346] on button "Imprimir consumo" at bounding box center [340, 348] width 94 height 12
click at [349, 336] on button "IMPRESSORA" at bounding box center [342, 335] width 44 height 10
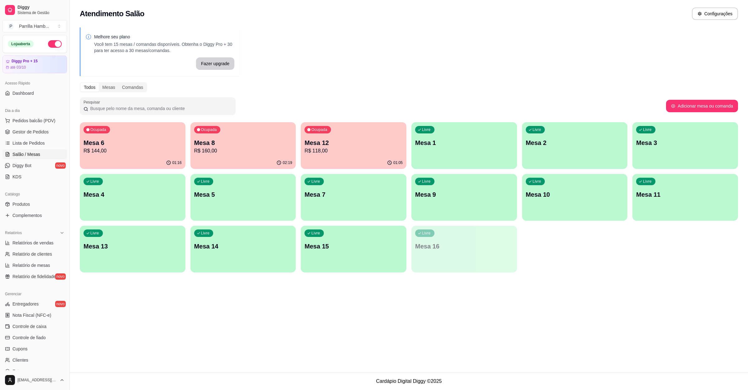
click at [253, 150] on p "R$ 160,00" at bounding box center [243, 150] width 98 height 7
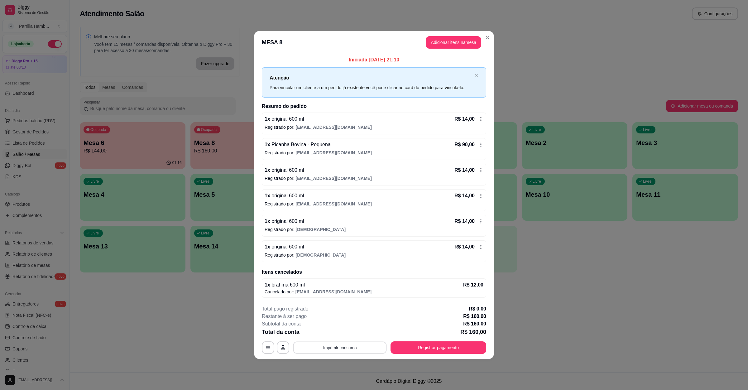
click at [335, 350] on button "Imprimir consumo" at bounding box center [340, 348] width 94 height 12
click at [444, 41] on button "Adicionar itens na mesa" at bounding box center [454, 42] width 56 height 12
click at [434, 45] on button "Adicionar itens na mesa" at bounding box center [454, 42] width 54 height 12
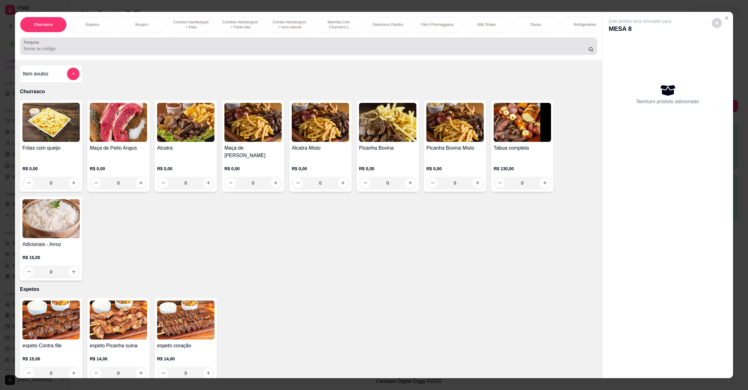
click at [346, 52] on input "Pesquisa" at bounding box center [306, 49] width 565 height 6
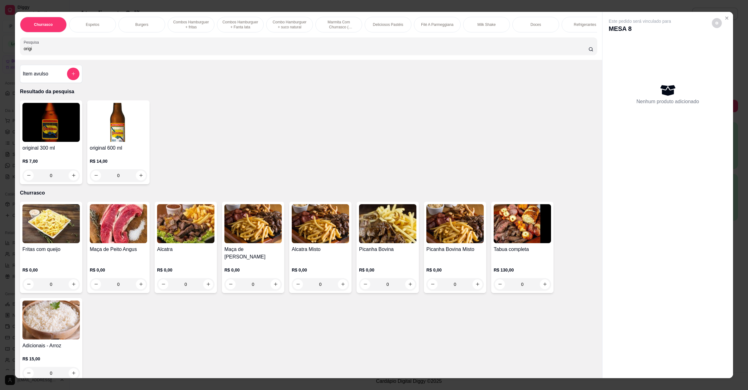
type input "origi"
click at [140, 133] on img at bounding box center [118, 122] width 57 height 39
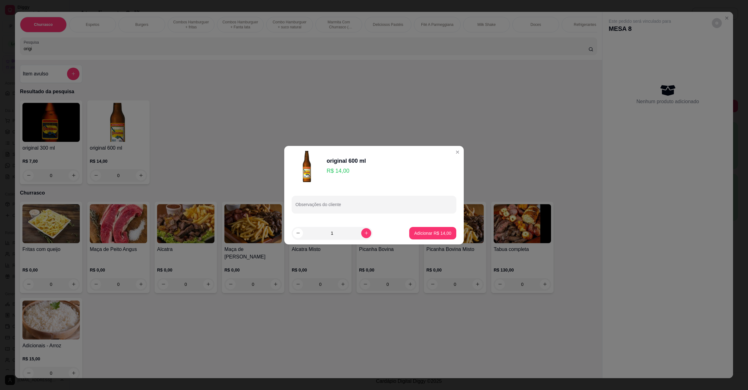
click at [436, 230] on p "Adicionar R$ 14,00" at bounding box center [432, 233] width 37 height 6
type input "1"
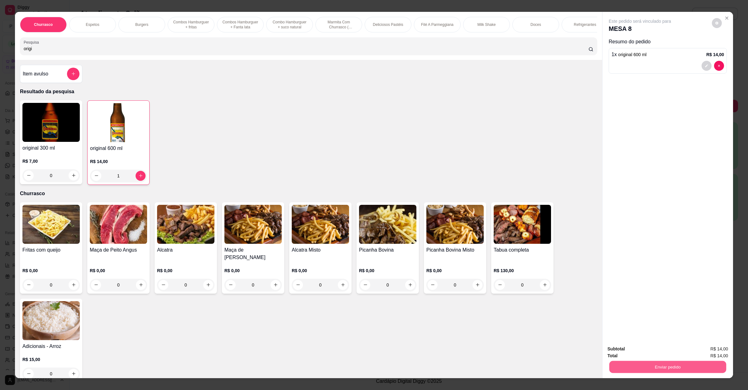
click at [677, 363] on button "Enviar pedido" at bounding box center [668, 367] width 117 height 12
click at [716, 352] on button "Enviar pedido" at bounding box center [711, 352] width 35 height 12
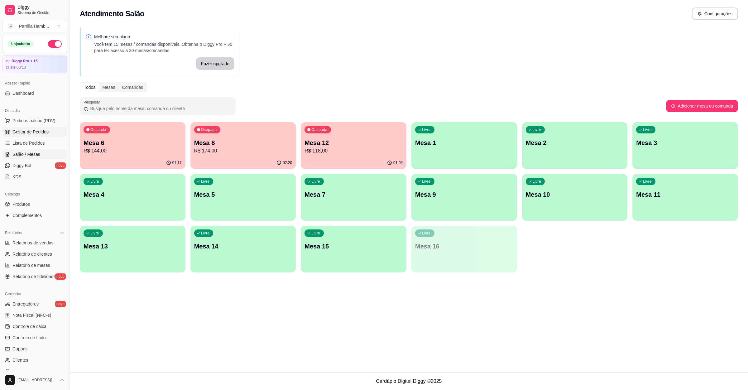
click at [32, 135] on span "Gestor de Pedidos" at bounding box center [30, 132] width 36 height 6
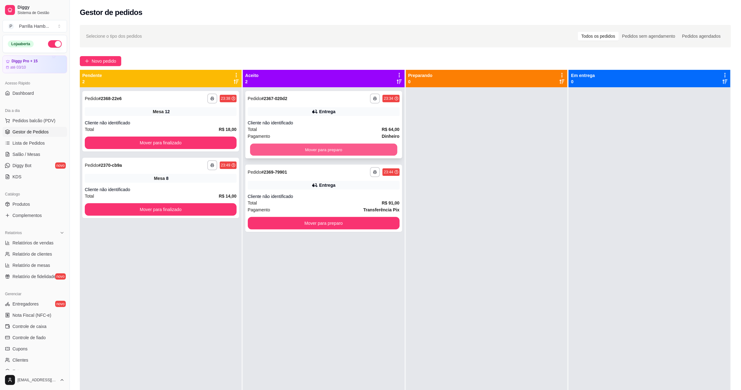
click at [353, 154] on button "Mover para preparo" at bounding box center [323, 150] width 147 height 12
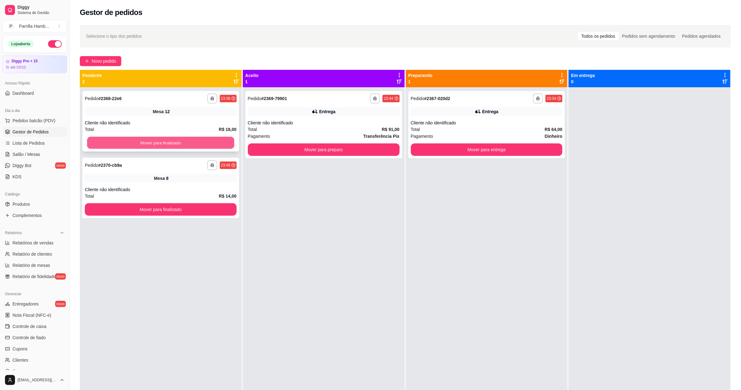
click at [207, 148] on button "Mover para finalizado" at bounding box center [160, 143] width 147 height 12
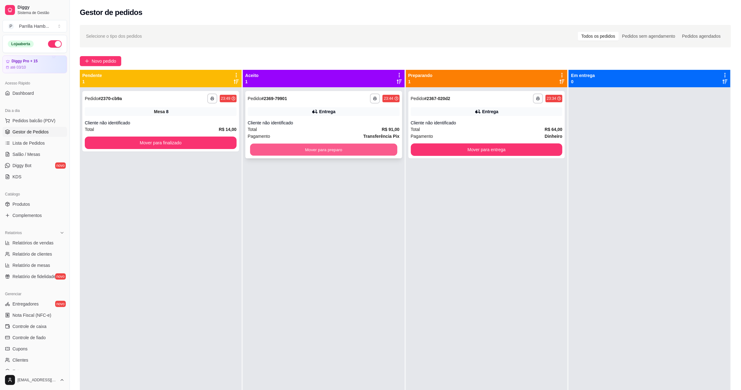
click at [323, 152] on button "Mover para preparo" at bounding box center [323, 150] width 147 height 12
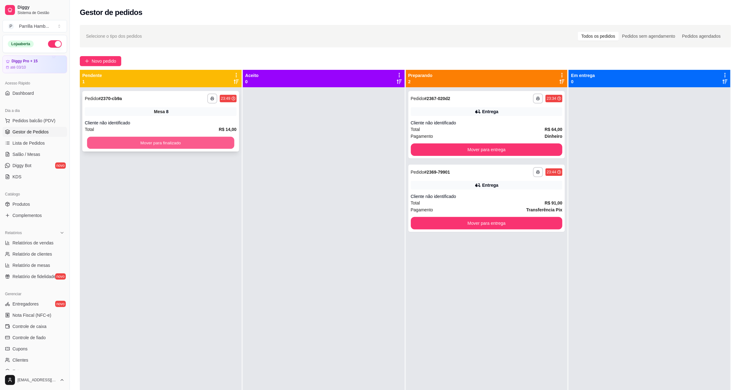
click at [165, 145] on button "Mover para finalizado" at bounding box center [160, 143] width 147 height 12
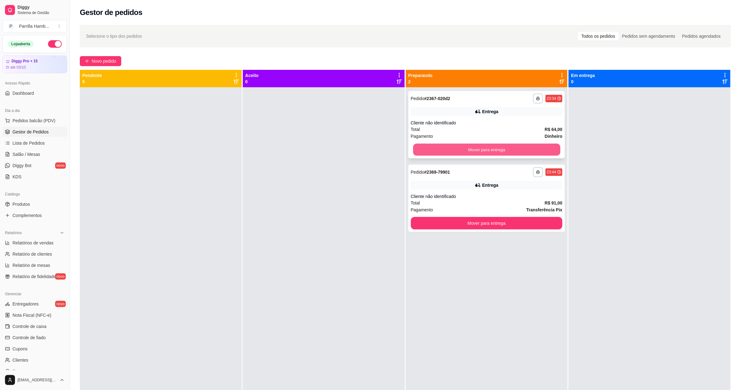
click at [486, 144] on button "Mover para entrega" at bounding box center [486, 150] width 147 height 12
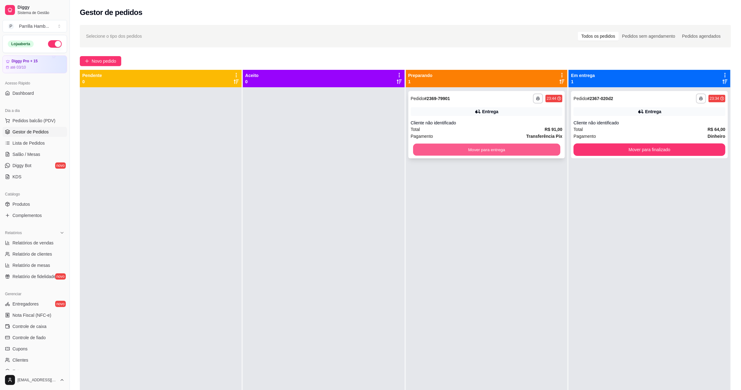
click at [534, 151] on button "Mover para entrega" at bounding box center [486, 150] width 147 height 12
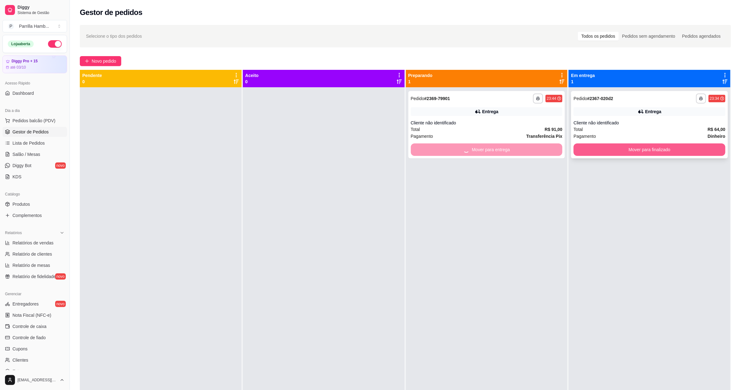
click at [616, 150] on button "Mover para finalizado" at bounding box center [650, 149] width 152 height 12
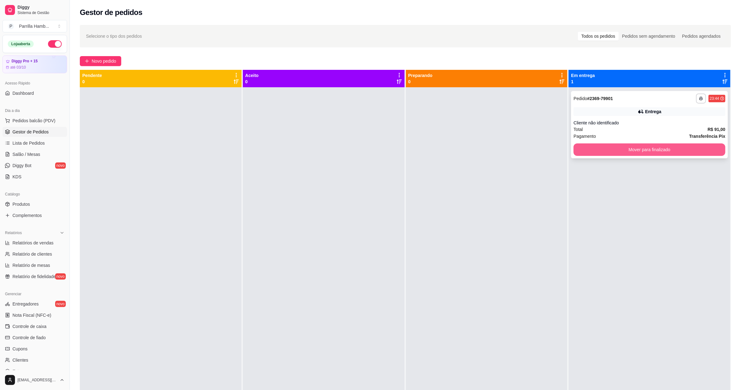
click at [621, 145] on button "Mover para finalizado" at bounding box center [650, 149] width 152 height 12
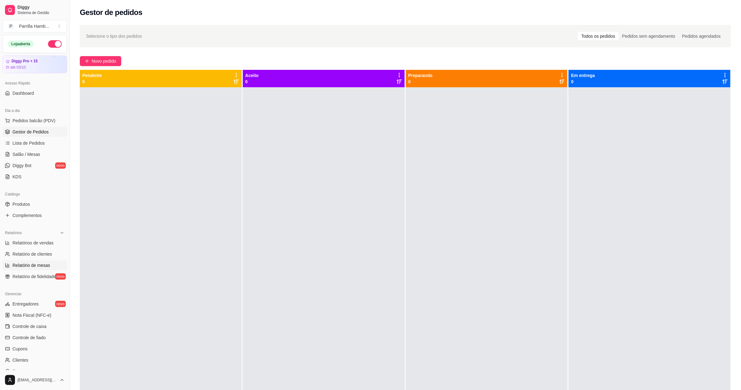
click at [38, 269] on span "Relatório de mesas" at bounding box center [31, 265] width 38 height 6
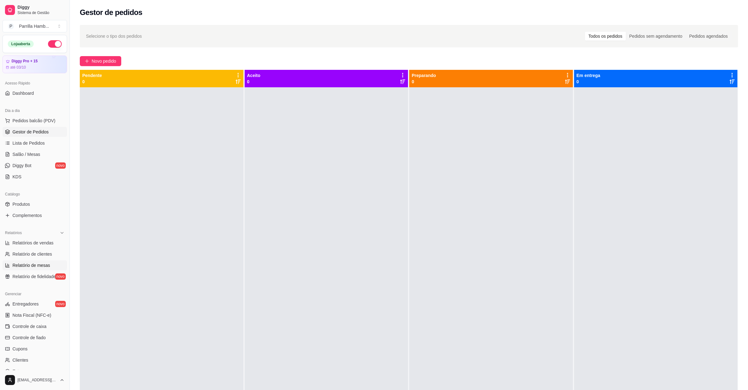
select select "TOTAL_OF_ORDERS"
select select "7"
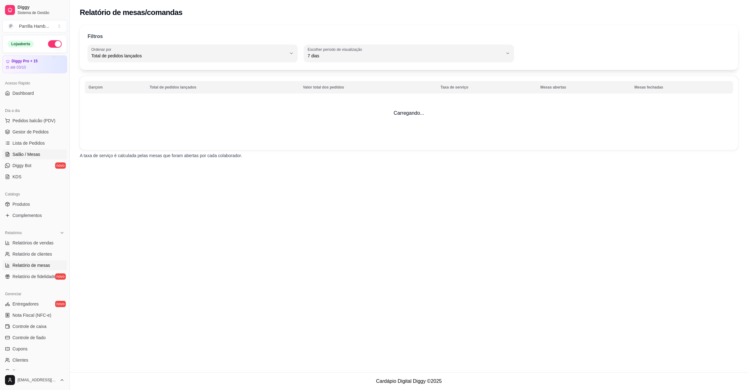
click at [23, 153] on span "Salão / Mesas" at bounding box center [26, 154] width 28 height 6
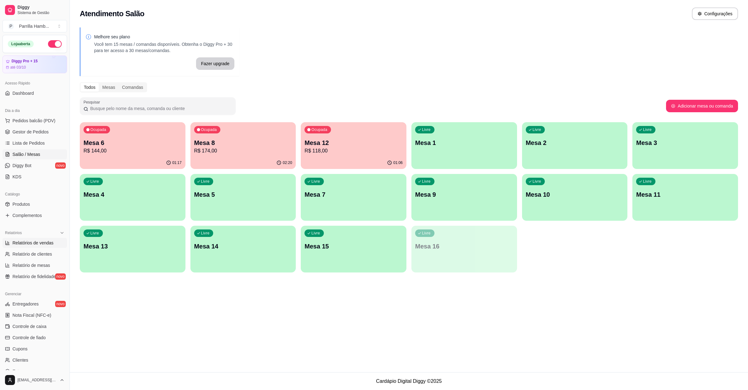
click at [43, 247] on link "Relatórios de vendas" at bounding box center [34, 243] width 65 height 10
select select "ALL"
select select "0"
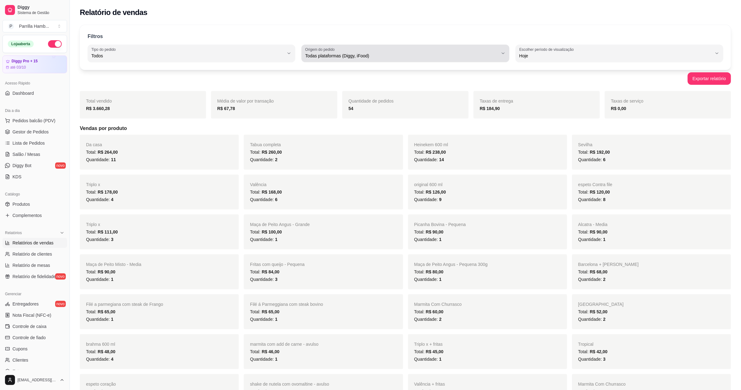
click at [362, 56] on span "Todas plataformas (Diggy, iFood)" at bounding box center [401, 56] width 193 height 6
click at [344, 77] on li "Diggy" at bounding box center [405, 81] width 195 height 10
type input "DIGGY"
select select "DIGGY"
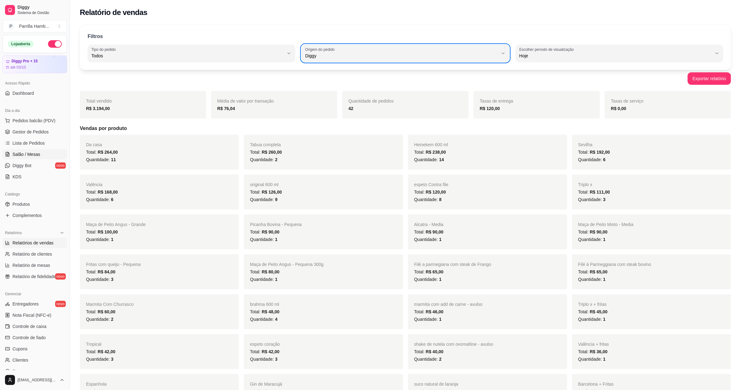
click at [34, 152] on span "Salão / Mesas" at bounding box center [26, 154] width 28 height 6
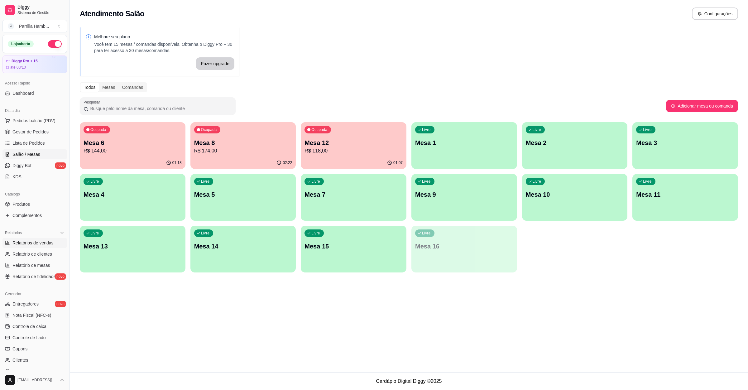
click at [41, 245] on span "Relatórios de vendas" at bounding box center [32, 243] width 41 height 6
select select "ALL"
select select "0"
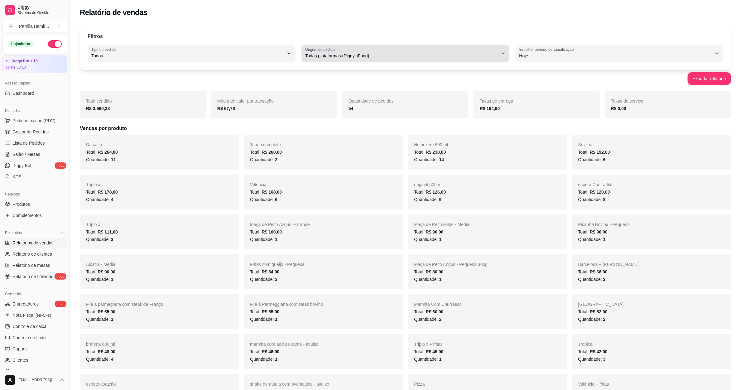
click at [393, 52] on div "Todas plataformas (Diggy, iFood)" at bounding box center [401, 53] width 193 height 12
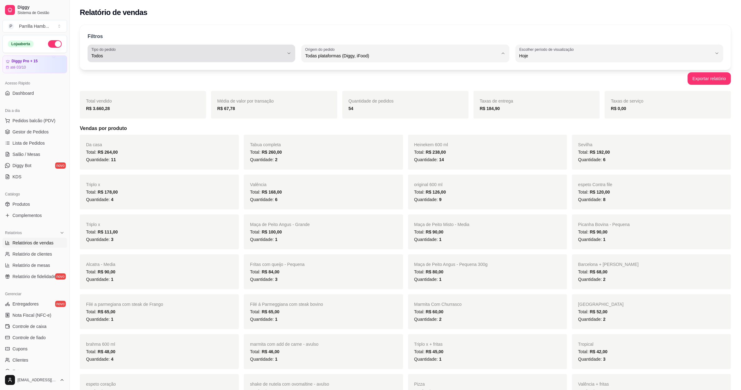
click at [250, 57] on span "Todos" at bounding box center [187, 56] width 193 height 6
click at [216, 80] on span "Entrega" at bounding box center [189, 81] width 184 height 6
type input "DELIVERY"
select select "DELIVERY"
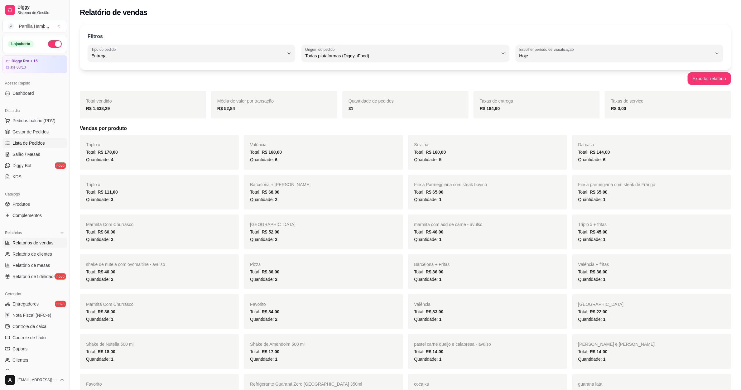
click at [28, 147] on link "Lista de Pedidos" at bounding box center [34, 143] width 65 height 10
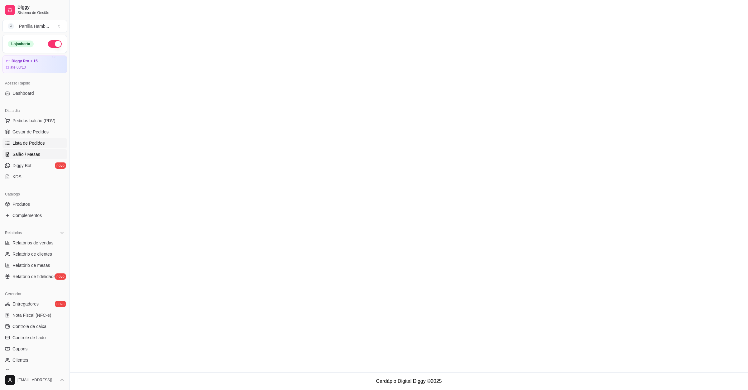
click at [24, 156] on span "Salão / Mesas" at bounding box center [26, 154] width 28 height 6
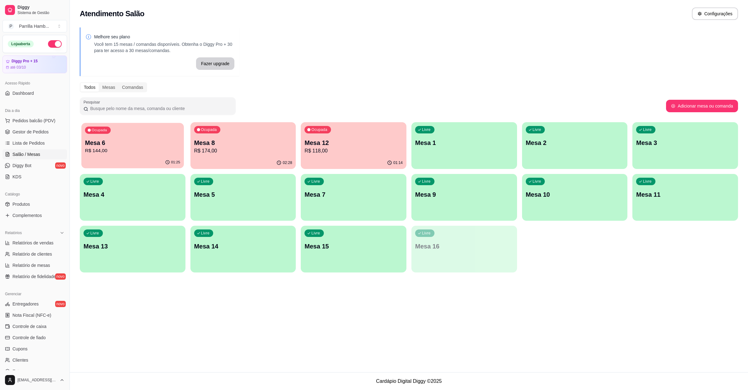
click at [167, 147] on p "R$ 144,00" at bounding box center [132, 150] width 95 height 7
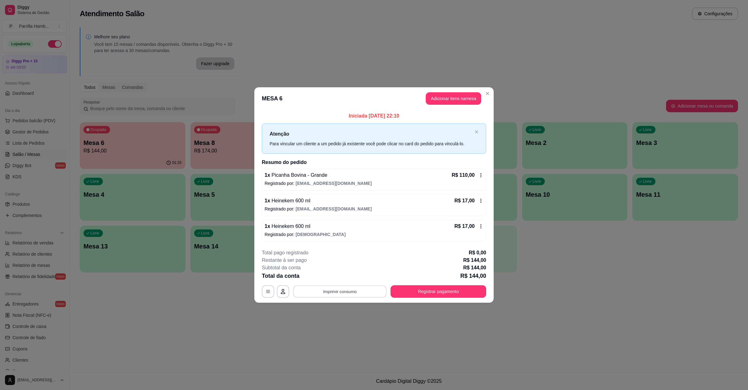
click at [356, 289] on button "Imprimir consumo" at bounding box center [340, 292] width 94 height 12
click at [356, 275] on button "IMPRESSORA" at bounding box center [342, 278] width 44 height 10
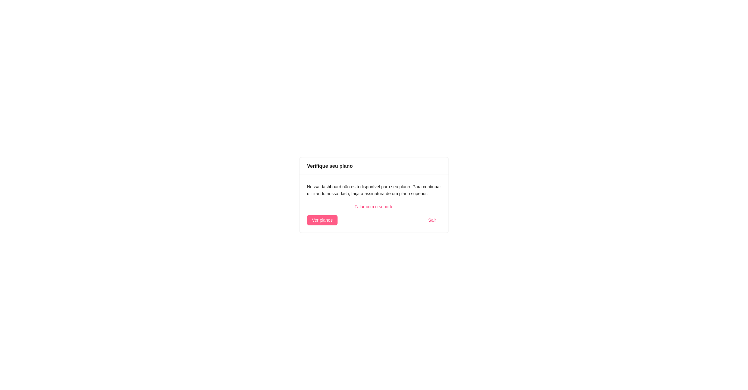
click at [329, 219] on span "Ver planos" at bounding box center [322, 220] width 21 height 7
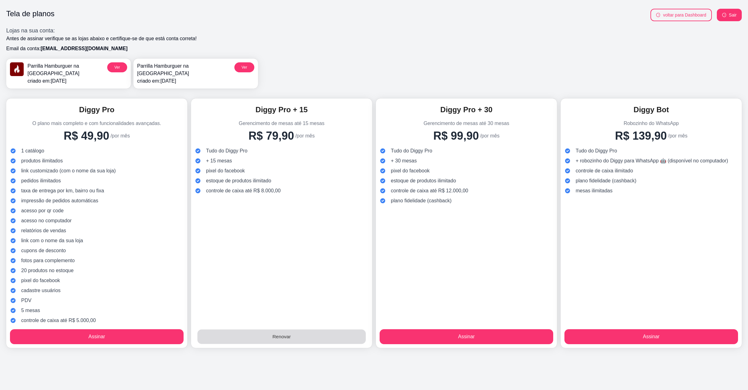
click at [286, 331] on button "Renovar" at bounding box center [281, 337] width 168 height 15
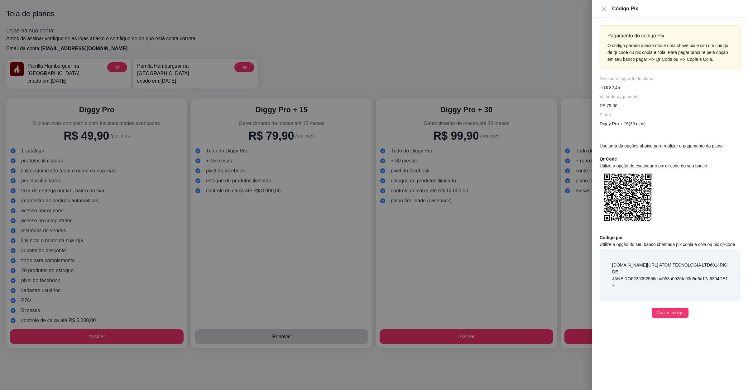
click at [334, 272] on div at bounding box center [374, 195] width 748 height 390
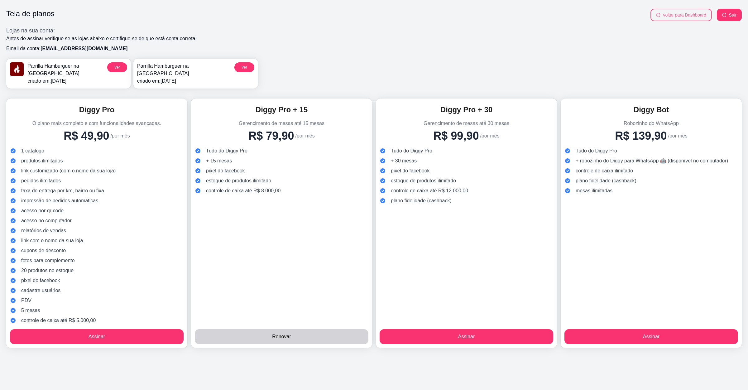
click at [684, 15] on button "voltar para Dashboard" at bounding box center [681, 15] width 61 height 12
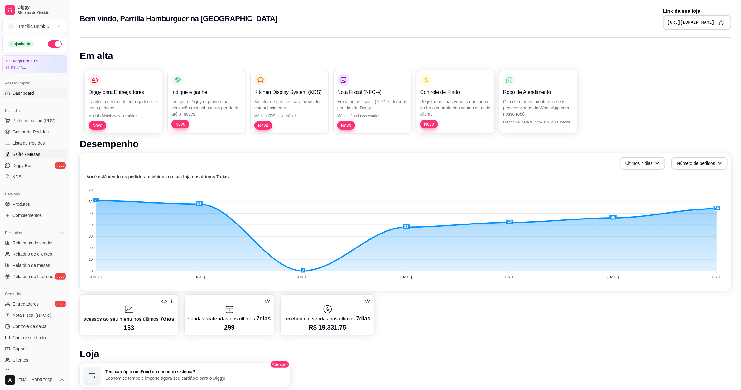
click at [23, 157] on span "Salão / Mesas" at bounding box center [26, 154] width 28 height 6
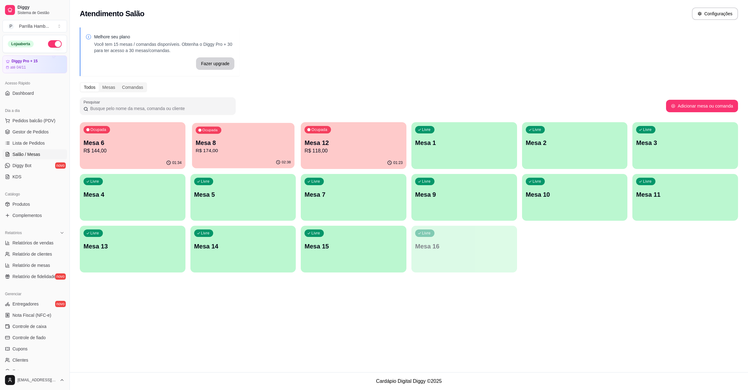
click at [224, 150] on p "R$ 174,00" at bounding box center [243, 150] width 95 height 7
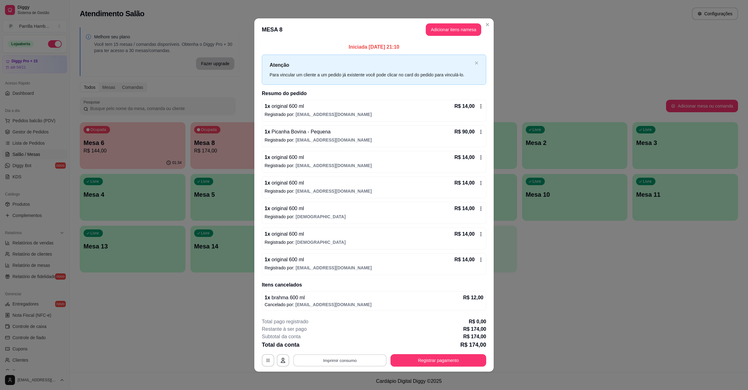
click at [343, 361] on button "Imprimir consumo" at bounding box center [340, 361] width 94 height 12
click at [343, 344] on button "IMPRESSORA" at bounding box center [338, 347] width 45 height 10
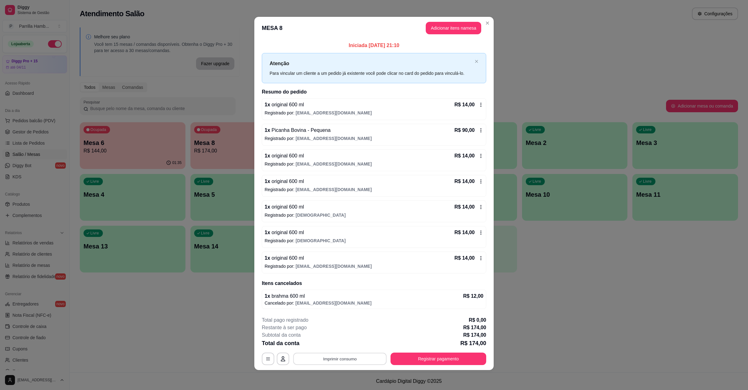
click at [346, 361] on button "Imprimir consumo" at bounding box center [340, 359] width 94 height 12
click at [348, 344] on button "IMPRESSORA" at bounding box center [338, 345] width 45 height 10
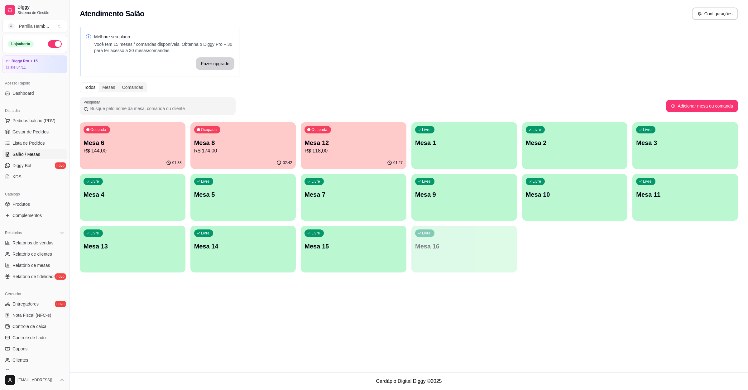
click at [201, 147] on p "R$ 174,00" at bounding box center [243, 150] width 98 height 7
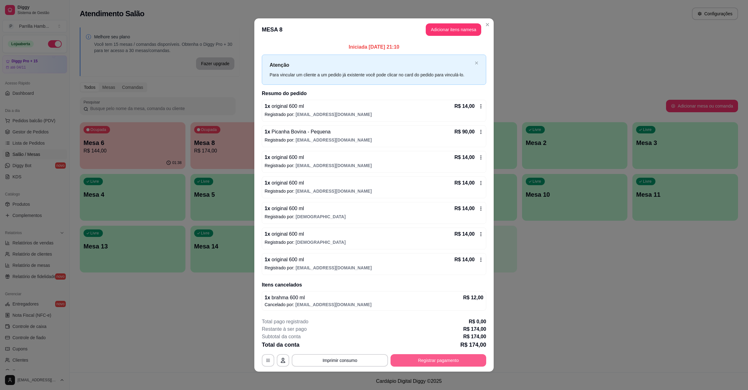
click at [411, 360] on button "Registrar pagamento" at bounding box center [439, 360] width 96 height 12
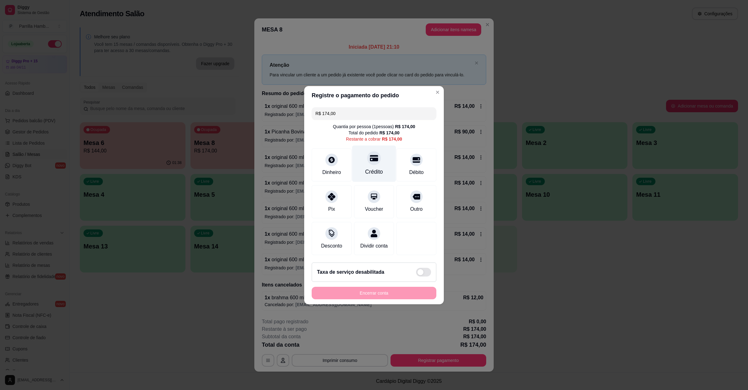
click at [370, 157] on icon at bounding box center [374, 158] width 8 height 6
type input "R$ 0,00"
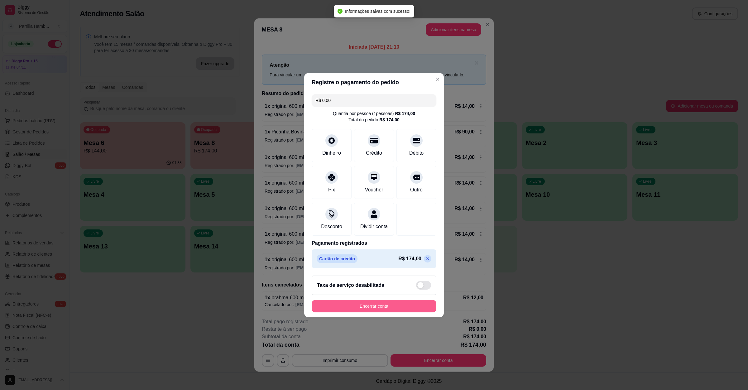
click at [363, 312] on button "Encerrar conta" at bounding box center [374, 306] width 125 height 12
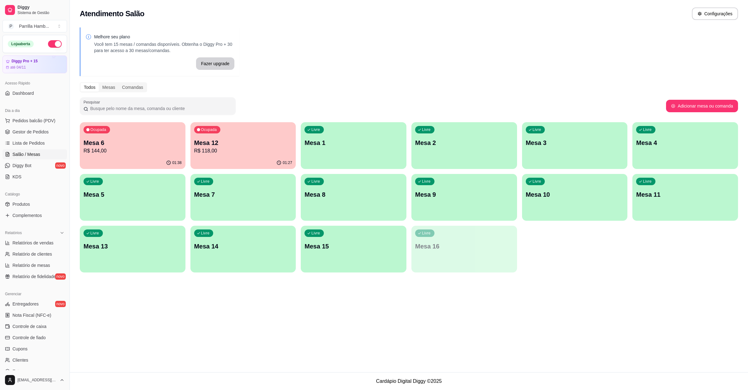
click at [236, 132] on div "Ocupada Mesa 12 R$ 118,00" at bounding box center [244, 139] width 106 height 35
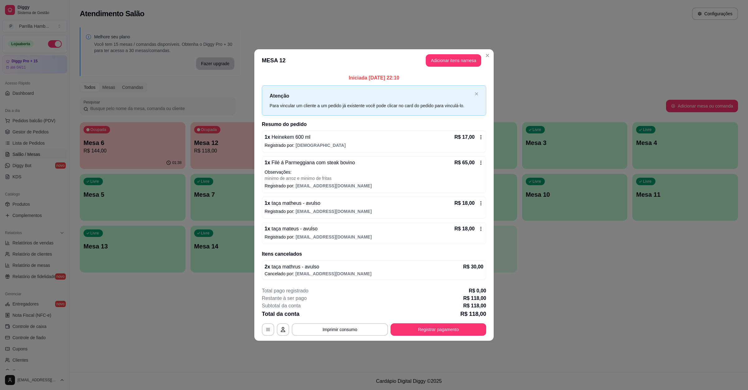
click at [434, 327] on button "Registrar pagamento" at bounding box center [439, 329] width 96 height 12
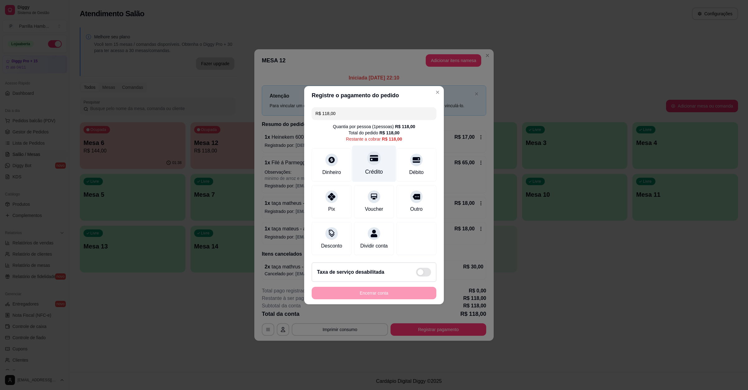
click at [362, 162] on div "Crédito" at bounding box center [374, 163] width 44 height 36
type input "R$ 0,00"
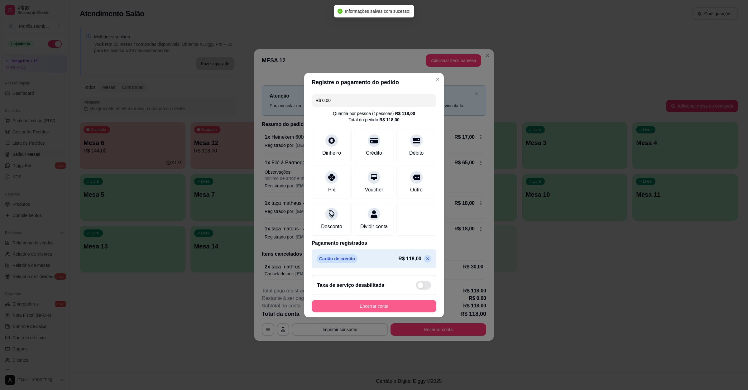
click at [386, 311] on button "Encerrar conta" at bounding box center [374, 306] width 125 height 12
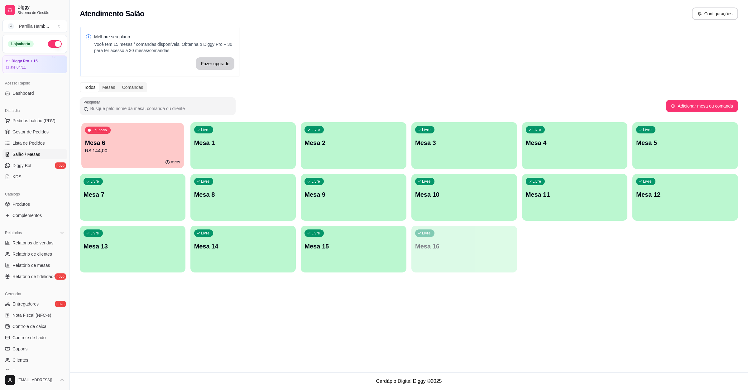
click at [137, 163] on div "01:39" at bounding box center [132, 163] width 102 height 12
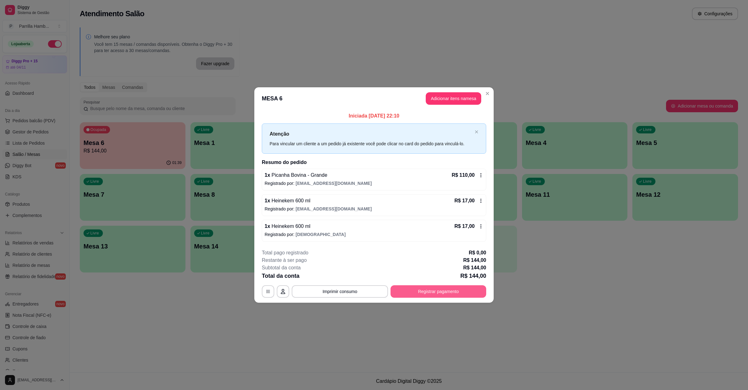
click at [402, 287] on button "Registrar pagamento" at bounding box center [439, 291] width 96 height 12
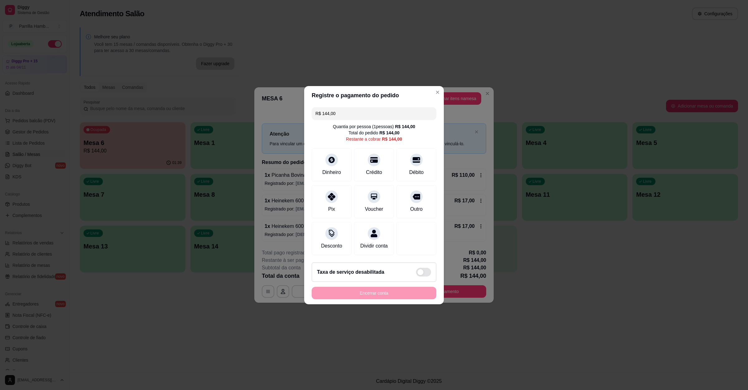
click at [333, 148] on div "Dinheiro Crédito Débito" at bounding box center [374, 164] width 125 height 33
click at [331, 155] on icon at bounding box center [332, 158] width 8 height 8
type input "R$ 0,00"
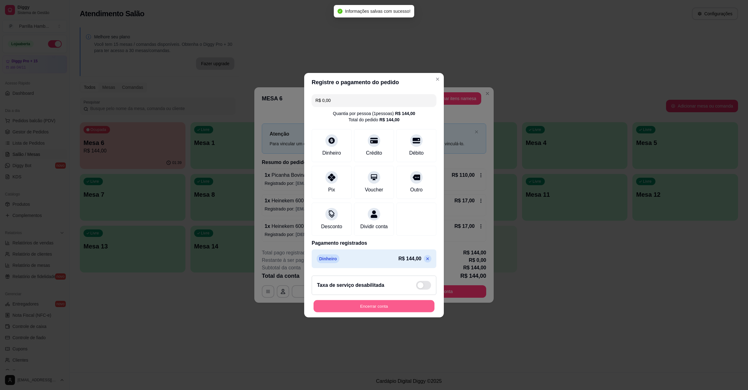
click at [374, 312] on button "Encerrar conta" at bounding box center [374, 306] width 121 height 12
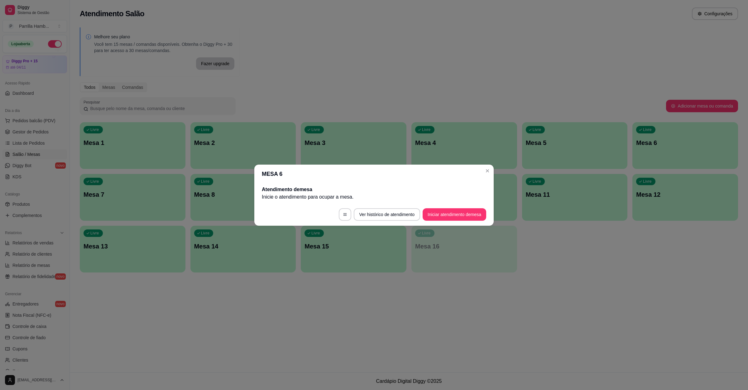
click at [492, 173] on header "MESA 6" at bounding box center [374, 174] width 240 height 19
